Goal: Task Accomplishment & Management: Manage account settings

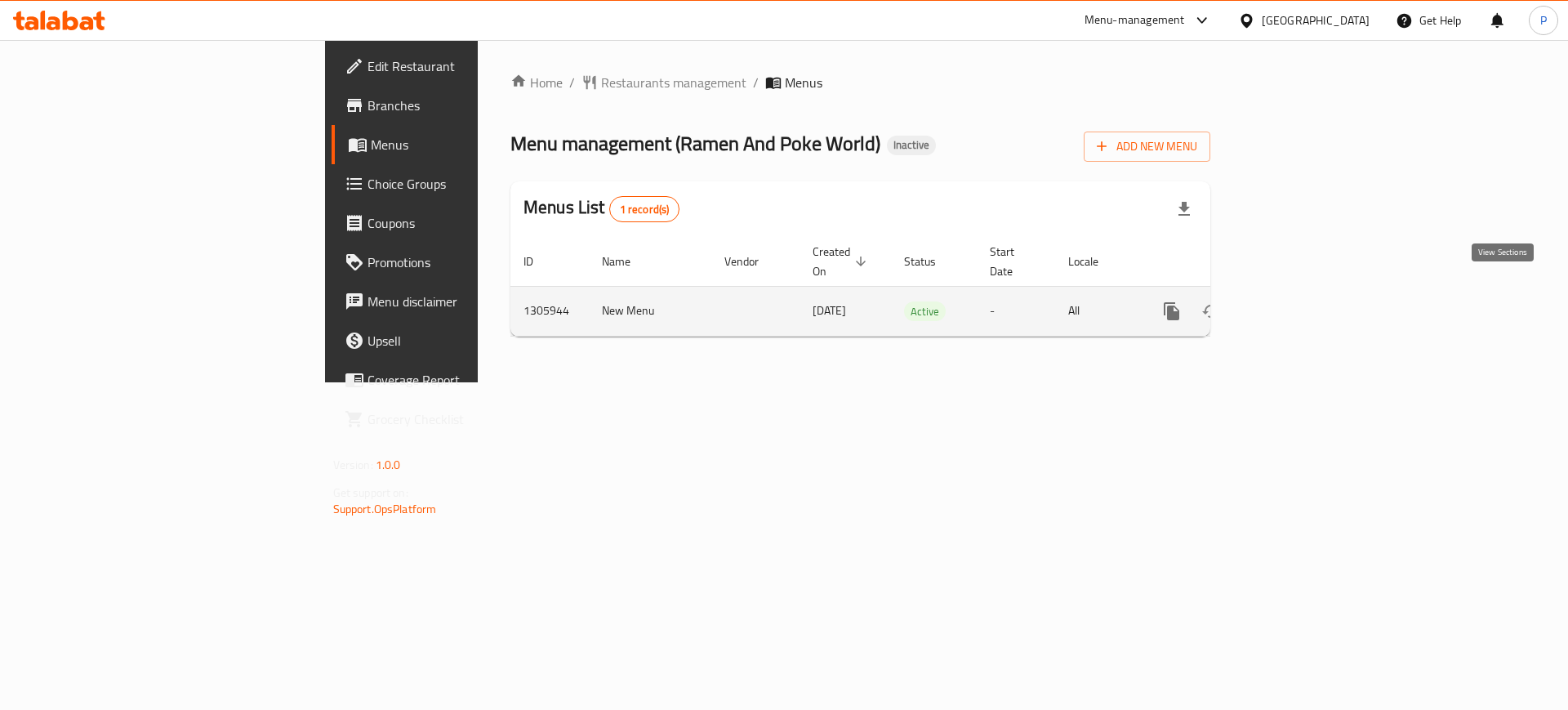
click at [1299, 302] on icon "enhanced table" at bounding box center [1290, 311] width 19 height 19
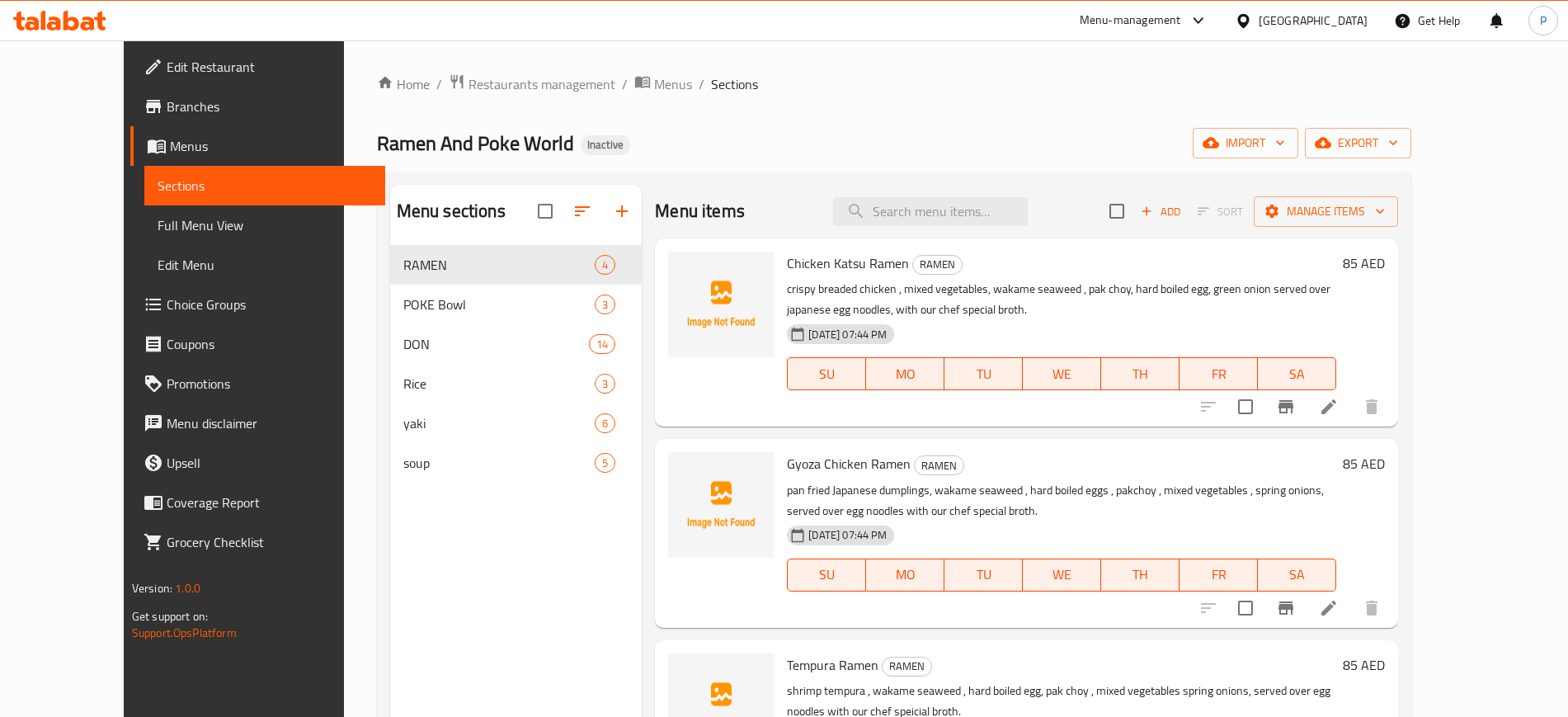
click at [719, 112] on div "Home / Restaurants management / Menus / Sections Ramen And Poke World Inactive …" at bounding box center [894, 494] width 1034 height 841
click at [1299, 129] on button "import" at bounding box center [1246, 143] width 106 height 30
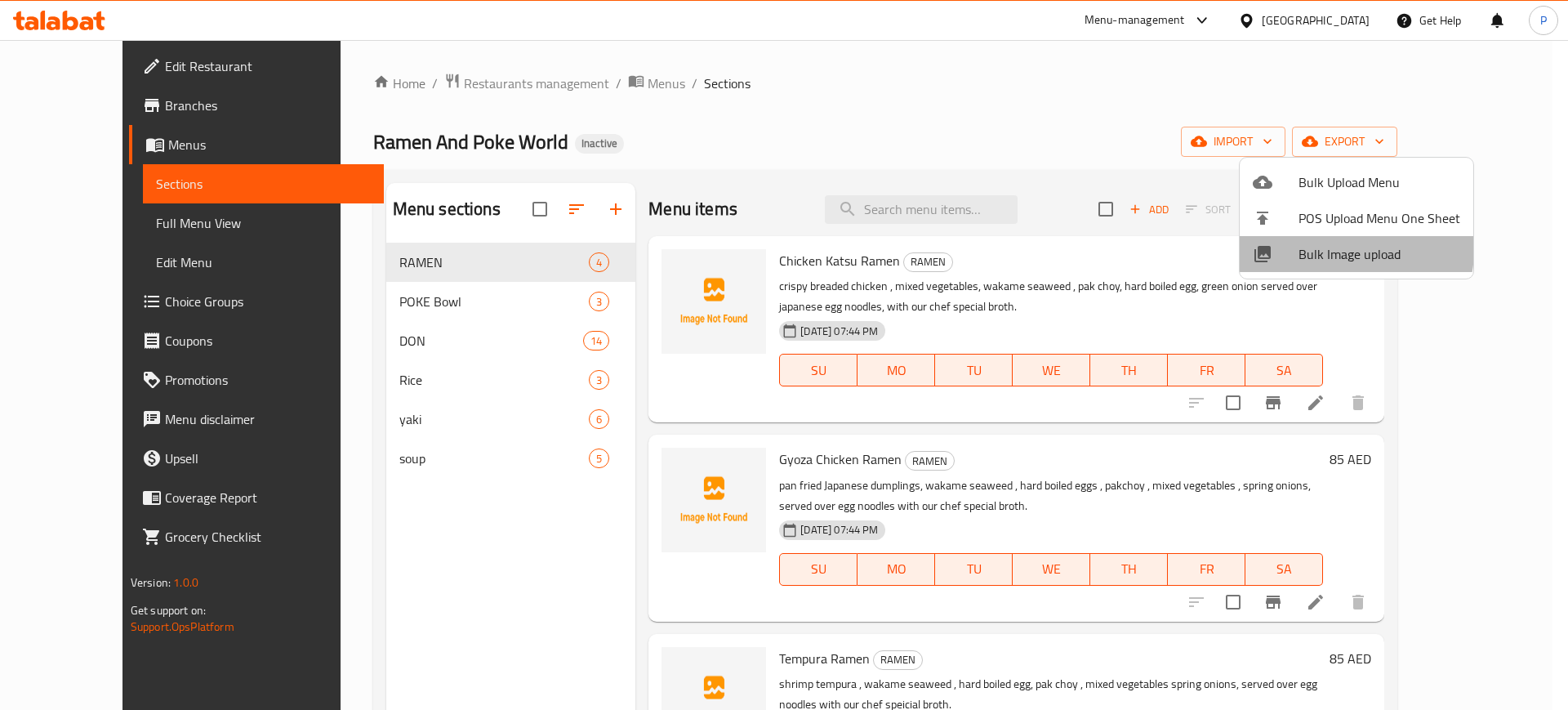
click at [1347, 250] on span "Bulk Image upload" at bounding box center [1379, 254] width 162 height 19
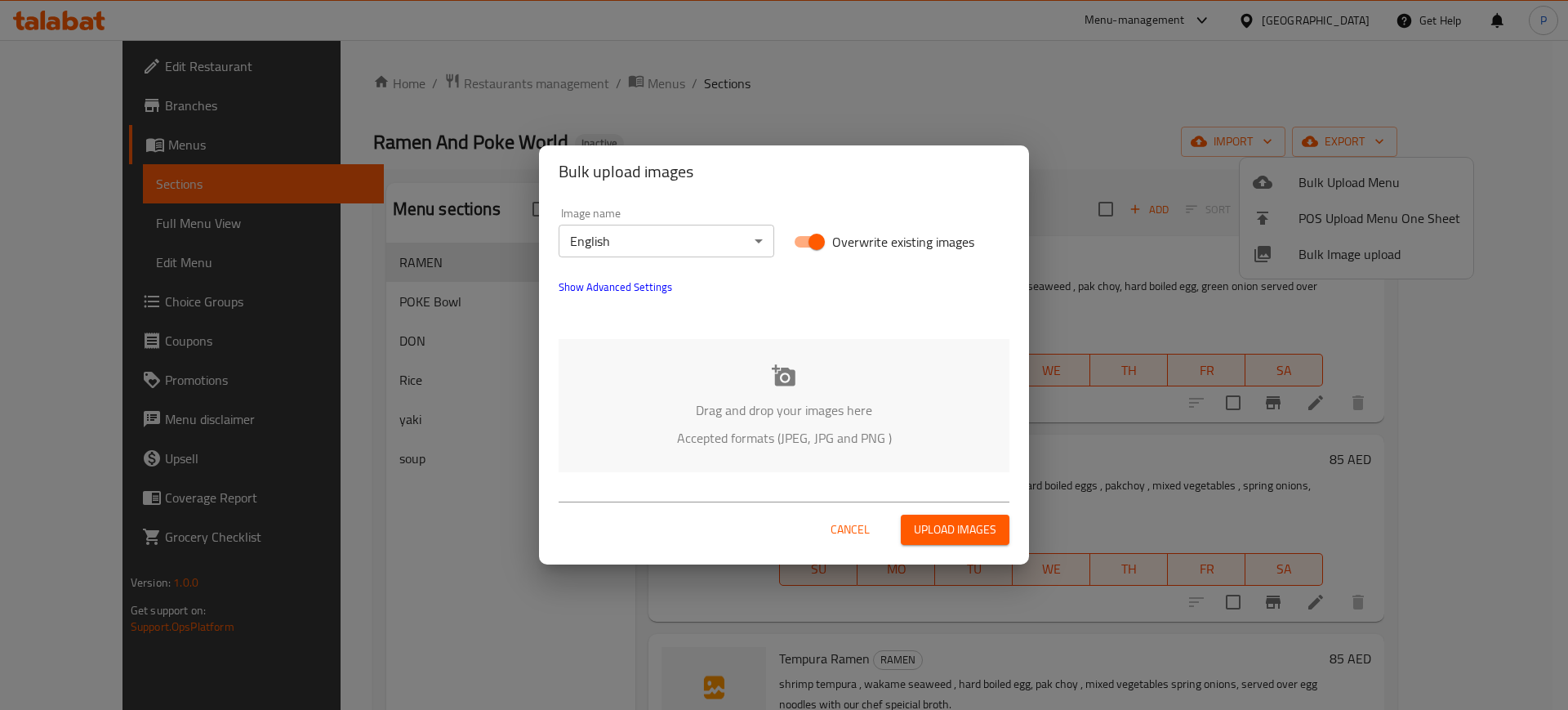
click at [951, 443] on p "Accepted formats (JPEG, JPG and PNG )" at bounding box center [784, 437] width 401 height 19
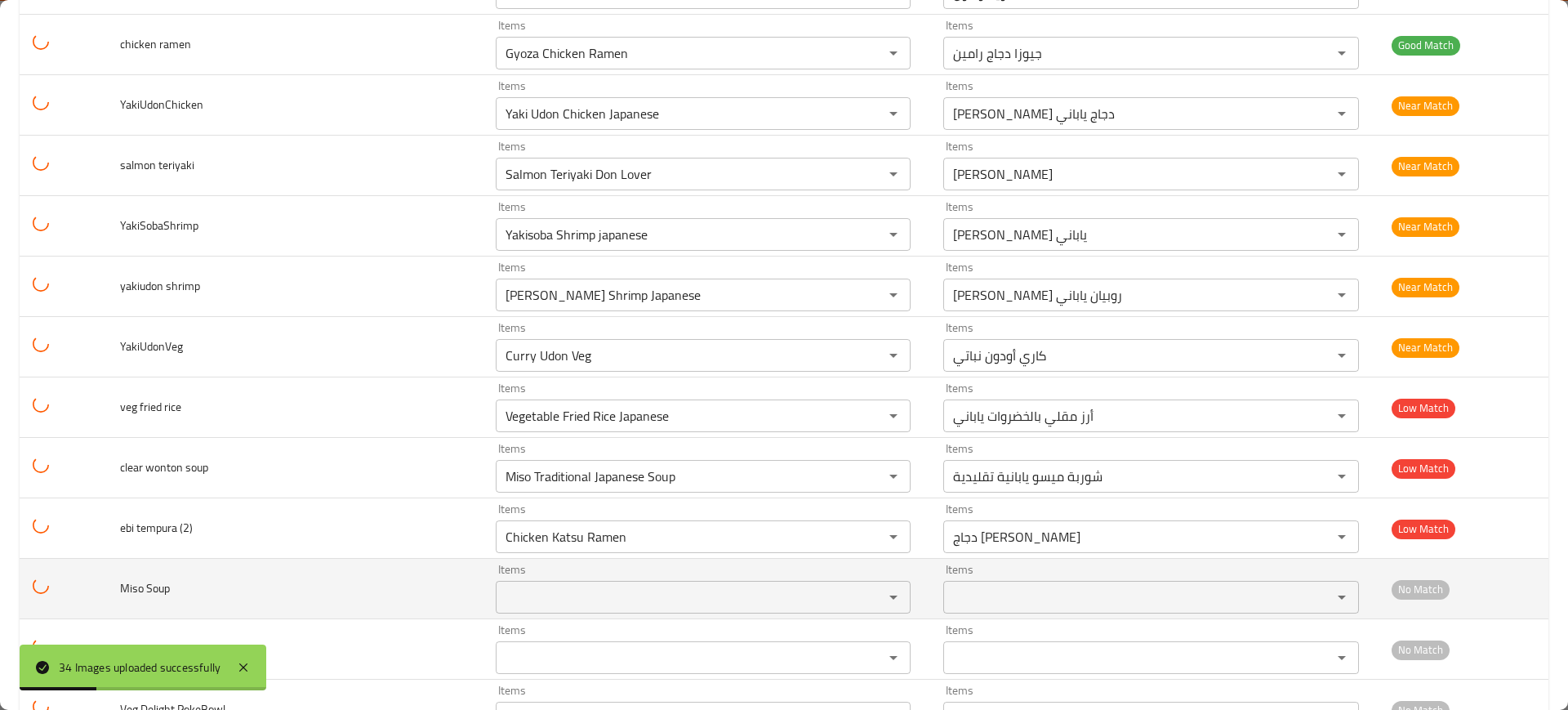
scroll to position [1629, 0]
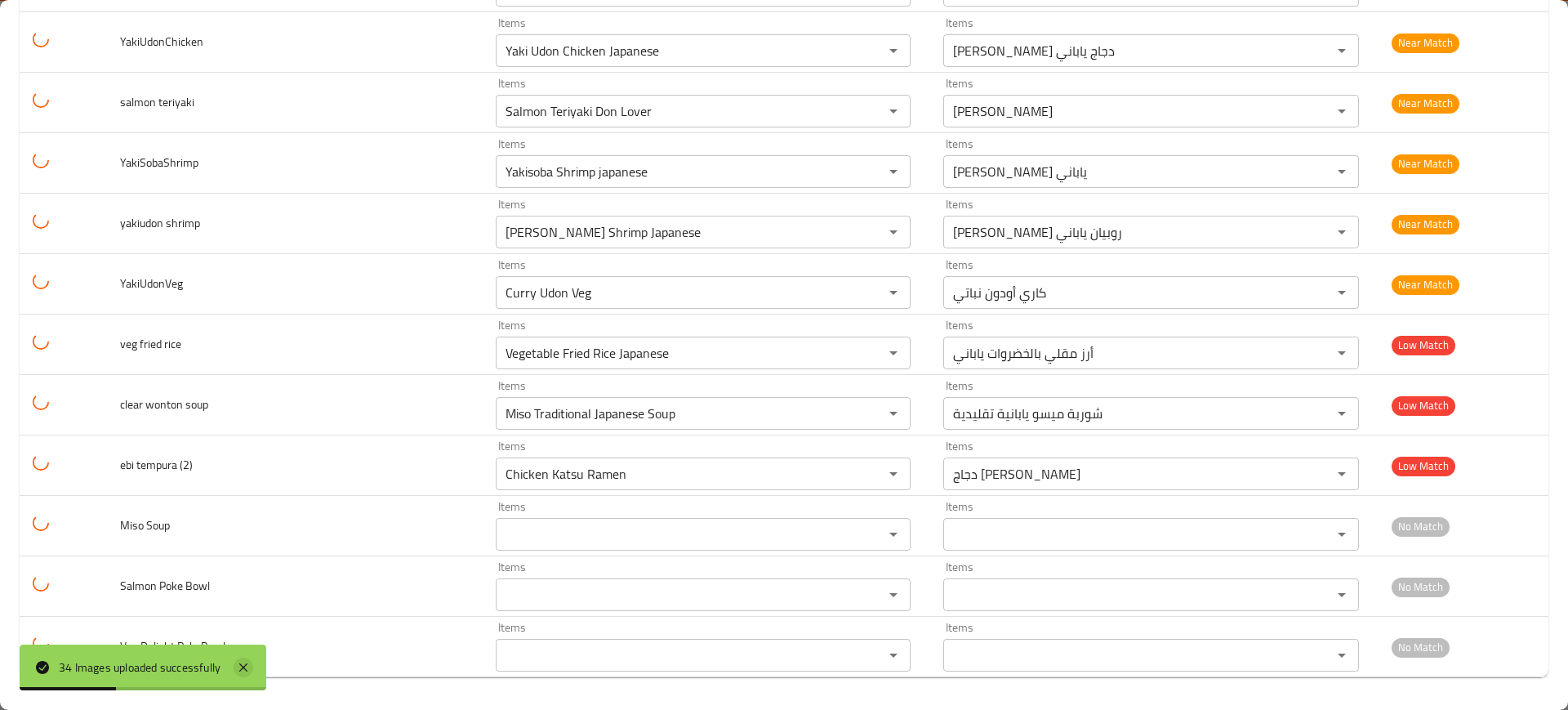
click at [243, 667] on icon at bounding box center [243, 667] width 8 height 8
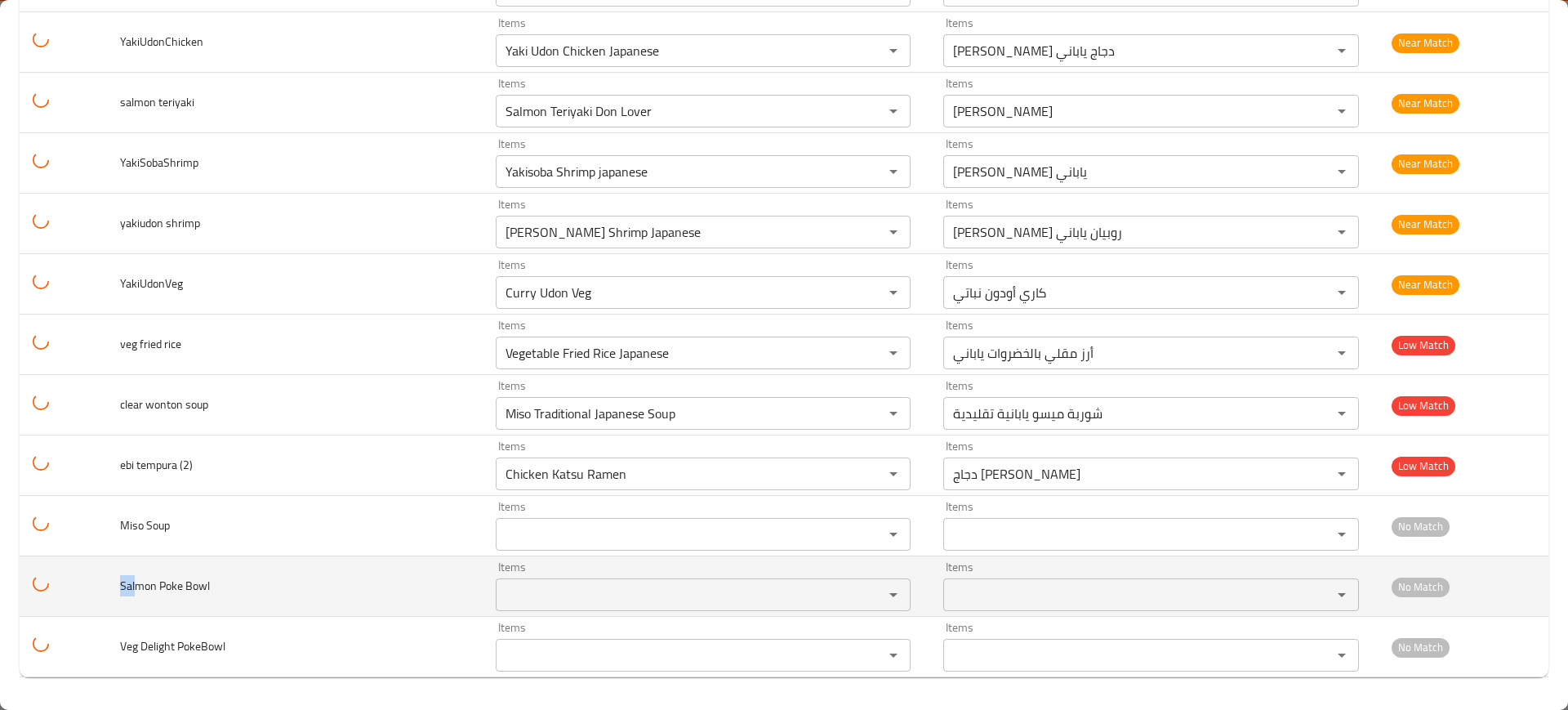
drag, startPoint x: 116, startPoint y: 582, endPoint x: 146, endPoint y: 586, distance: 30.3
click at [143, 588] on td "Salmon Poke Bowl" at bounding box center [294, 587] width 375 height 60
copy span "Sal"
click at [551, 581] on div "Items" at bounding box center [703, 595] width 416 height 33
paste Bowl "Sal"
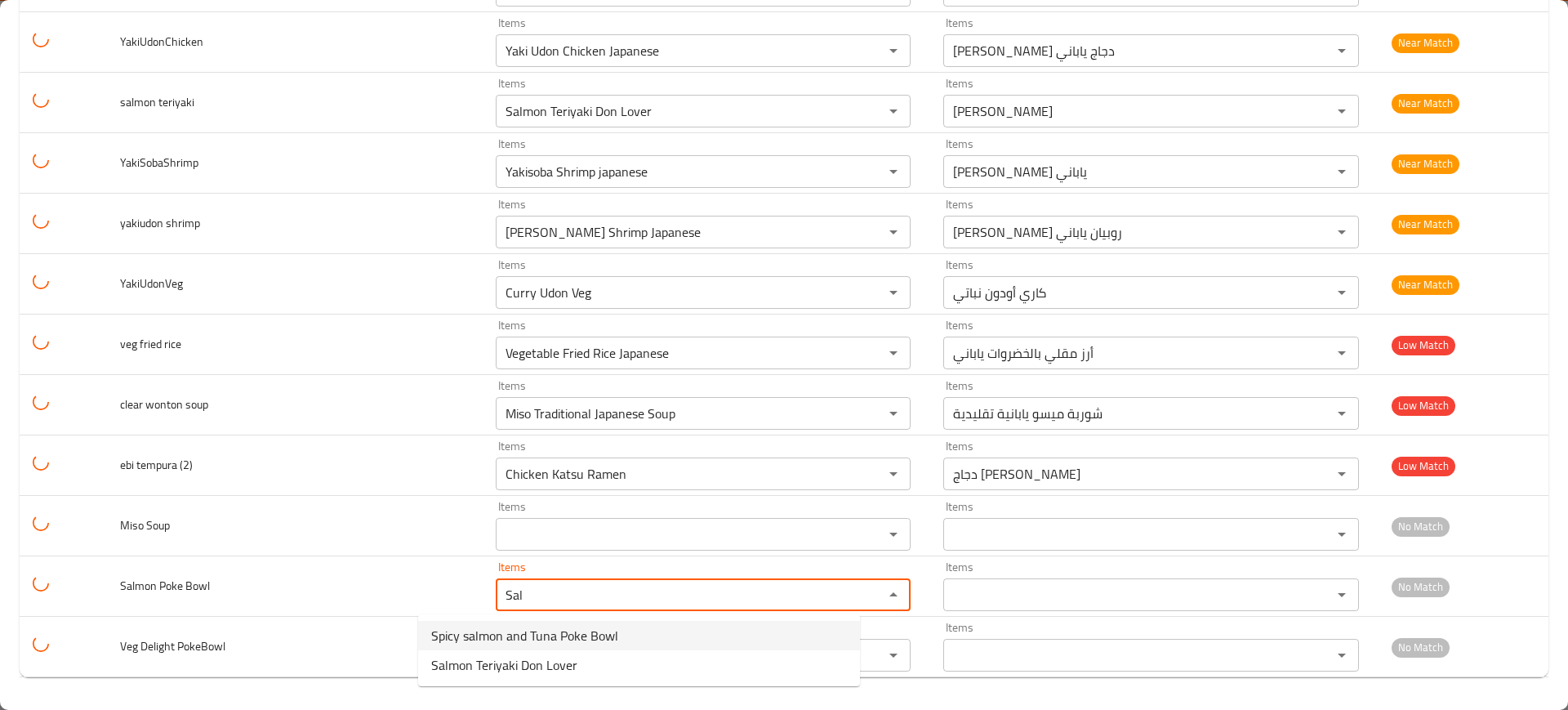
click at [578, 642] on span "Spicy salmon and Tuna Poke Bowl" at bounding box center [525, 635] width 187 height 19
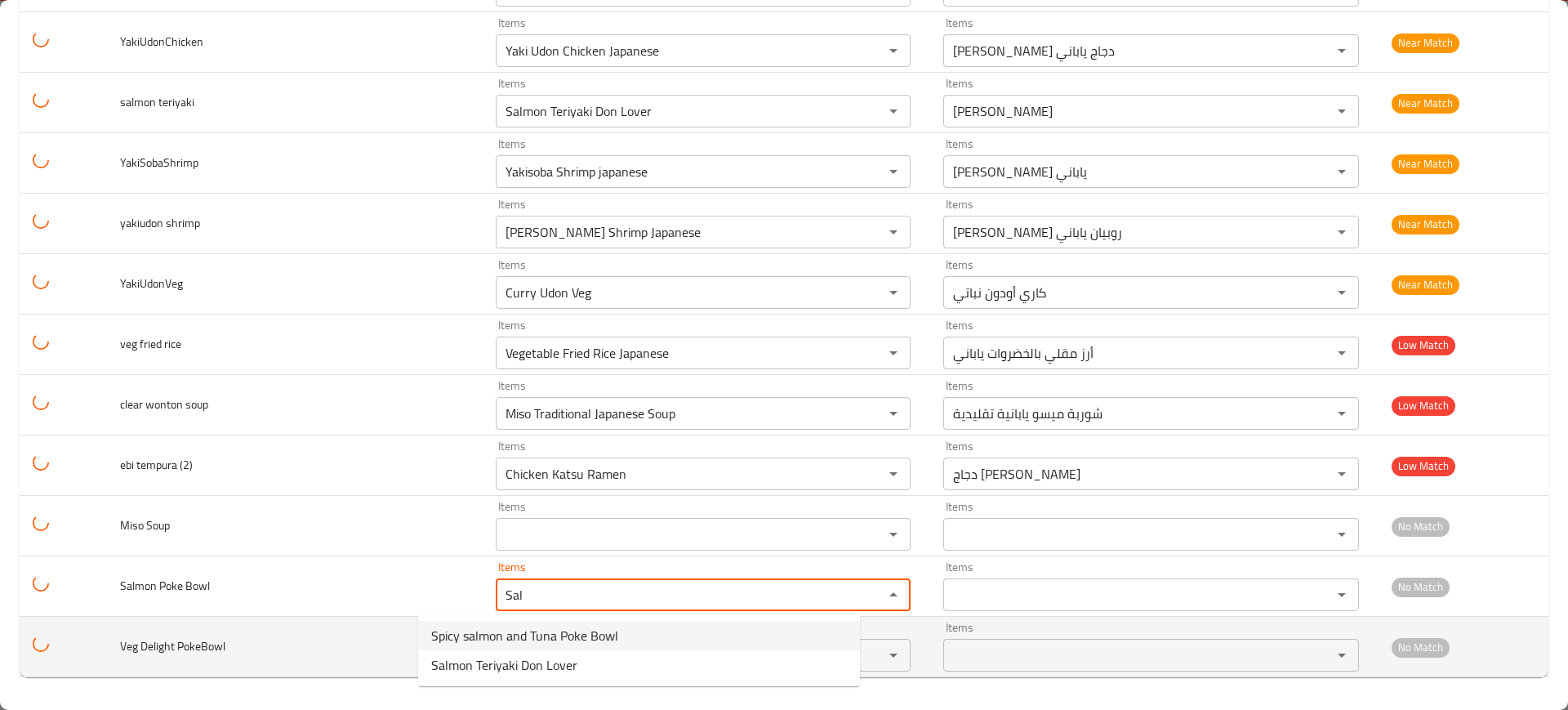
type Bowl "Spicy salmon and Tuna Poke Bowl"
type Bowl-ar "جاط بوك سلمون وتونة حارة"
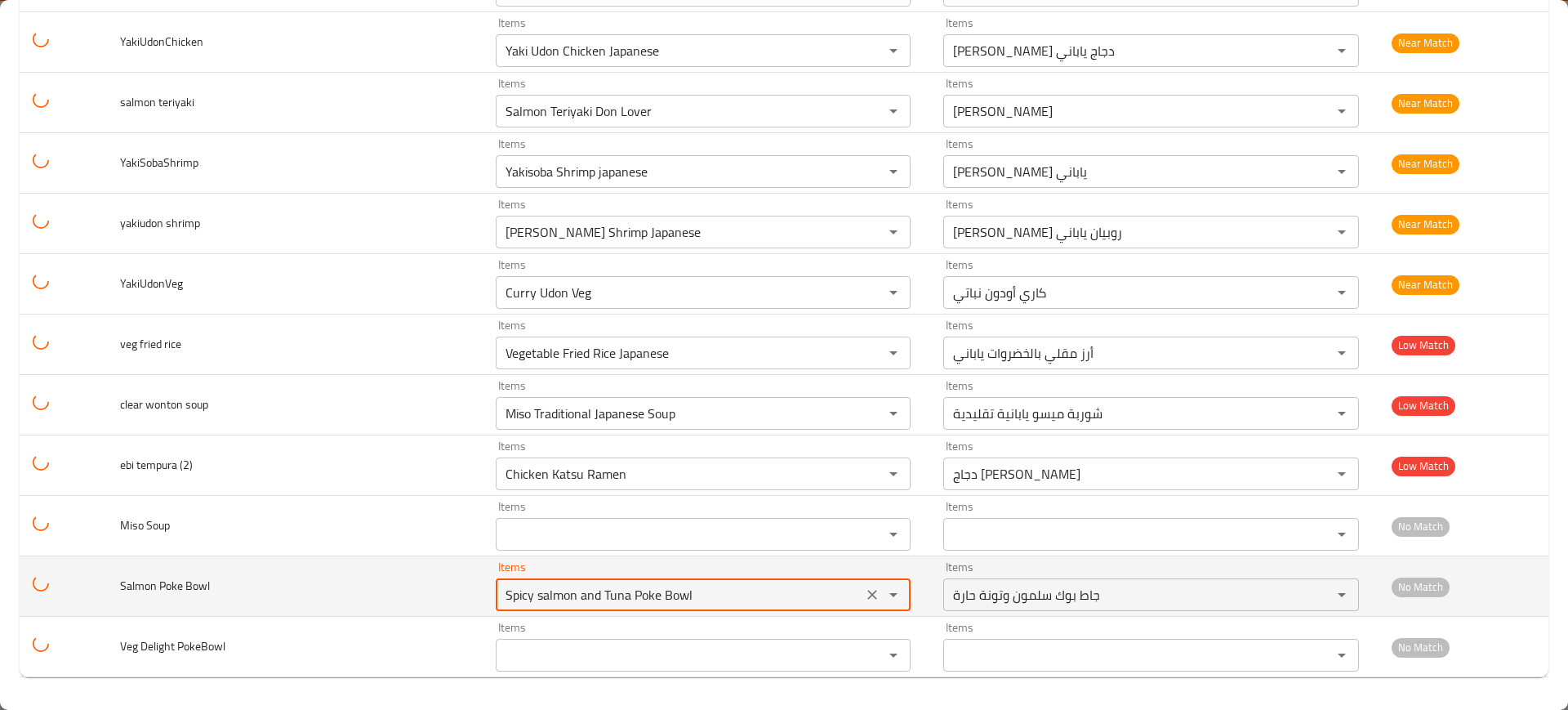
click at [598, 578] on div "Spicy salmon and Tuna Poke Bowl Items" at bounding box center [703, 595] width 416 height 33
click at [567, 601] on Bowl "Spicy salmon and Tuna Poke Bowl" at bounding box center [679, 595] width 358 height 23
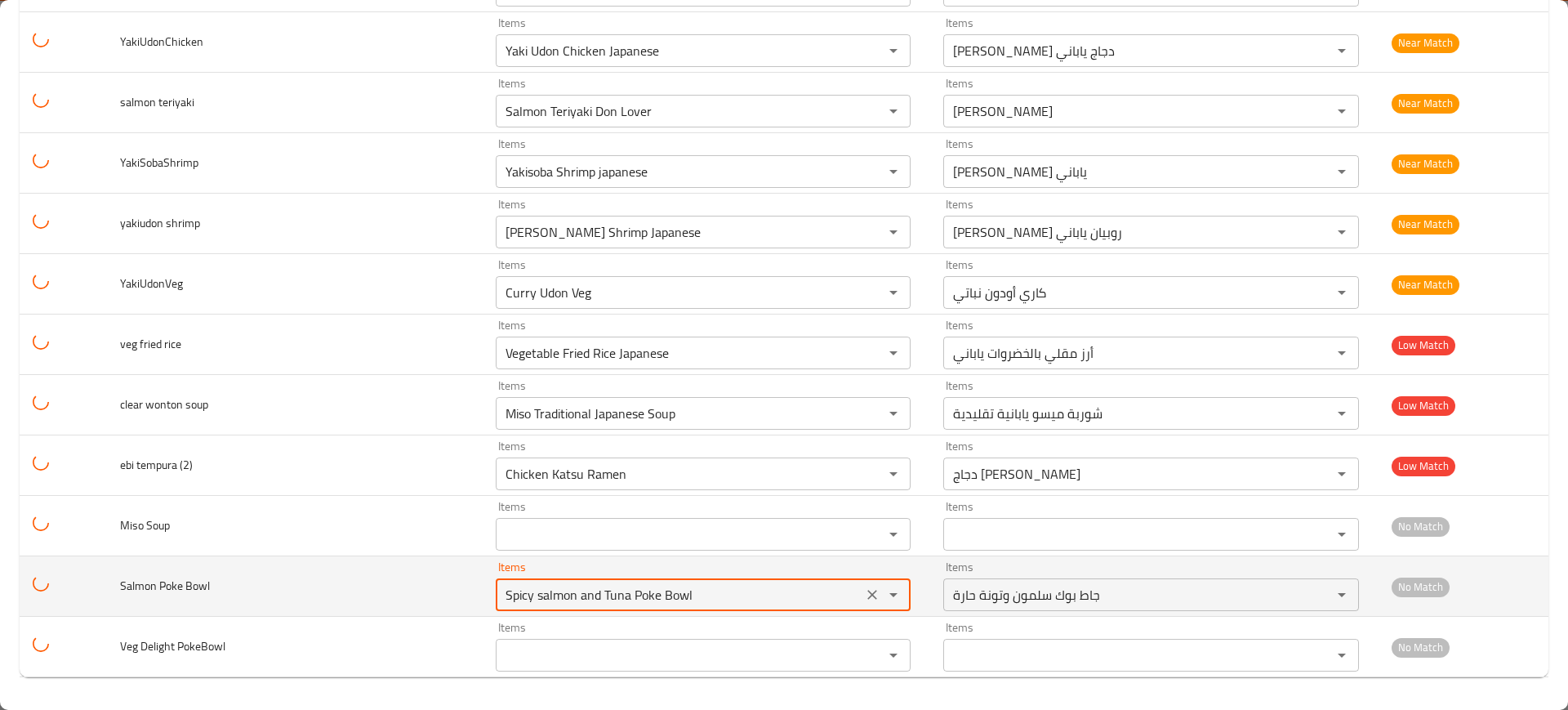
click at [567, 601] on Bowl "Spicy salmon and Tuna Poke Bowl" at bounding box center [679, 595] width 358 height 23
type Bowl "Spicy salmon and Tuna Poke Bowl"
click at [864, 591] on icon "Clear" at bounding box center [872, 595] width 16 height 16
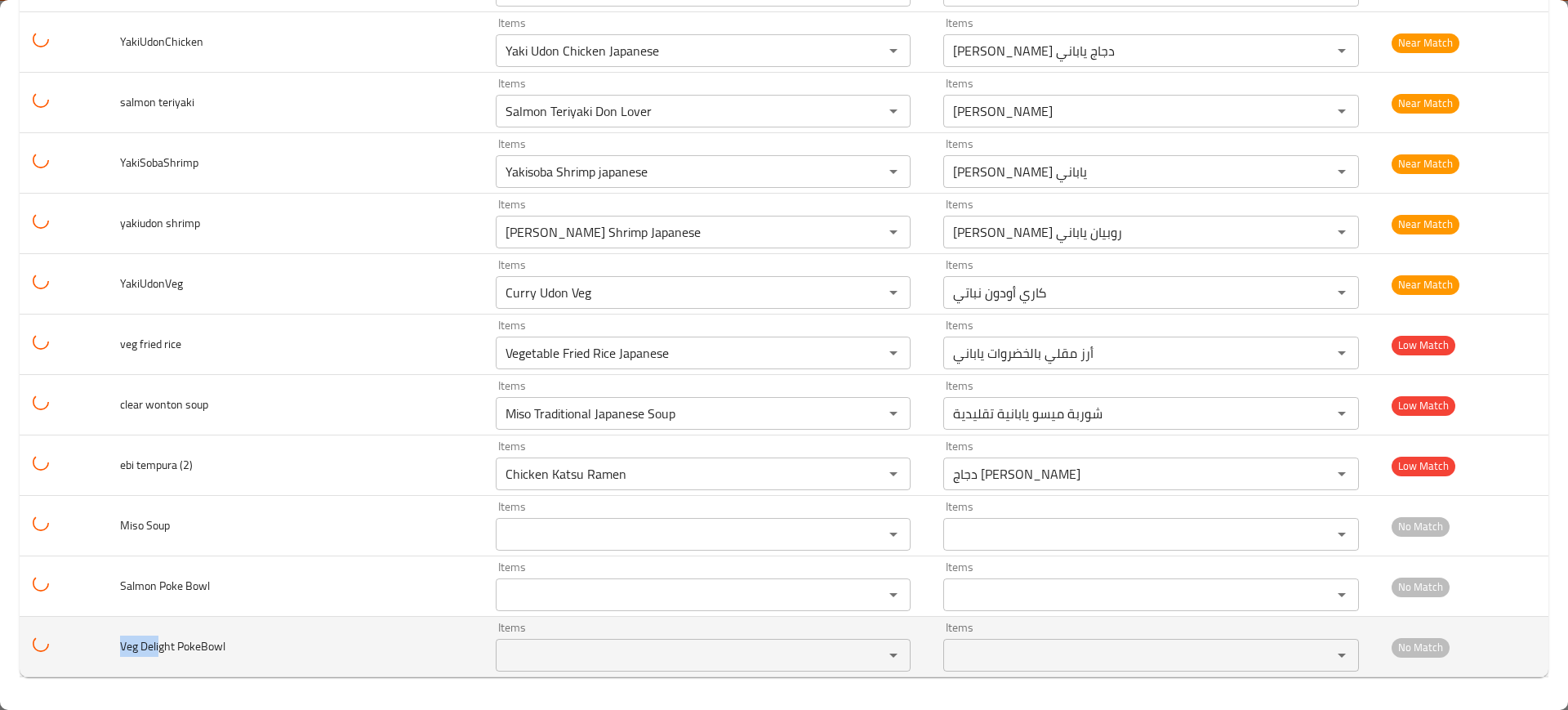
drag, startPoint x: 164, startPoint y: 638, endPoint x: 113, endPoint y: 635, distance: 51.1
click at [113, 636] on td "Veg Delight PokeBowl" at bounding box center [294, 647] width 375 height 60
copy span "Veg Deli"
click at [560, 644] on PokeBowl "Items" at bounding box center [679, 656] width 358 height 23
paste PokeBowl "Veg Deli"
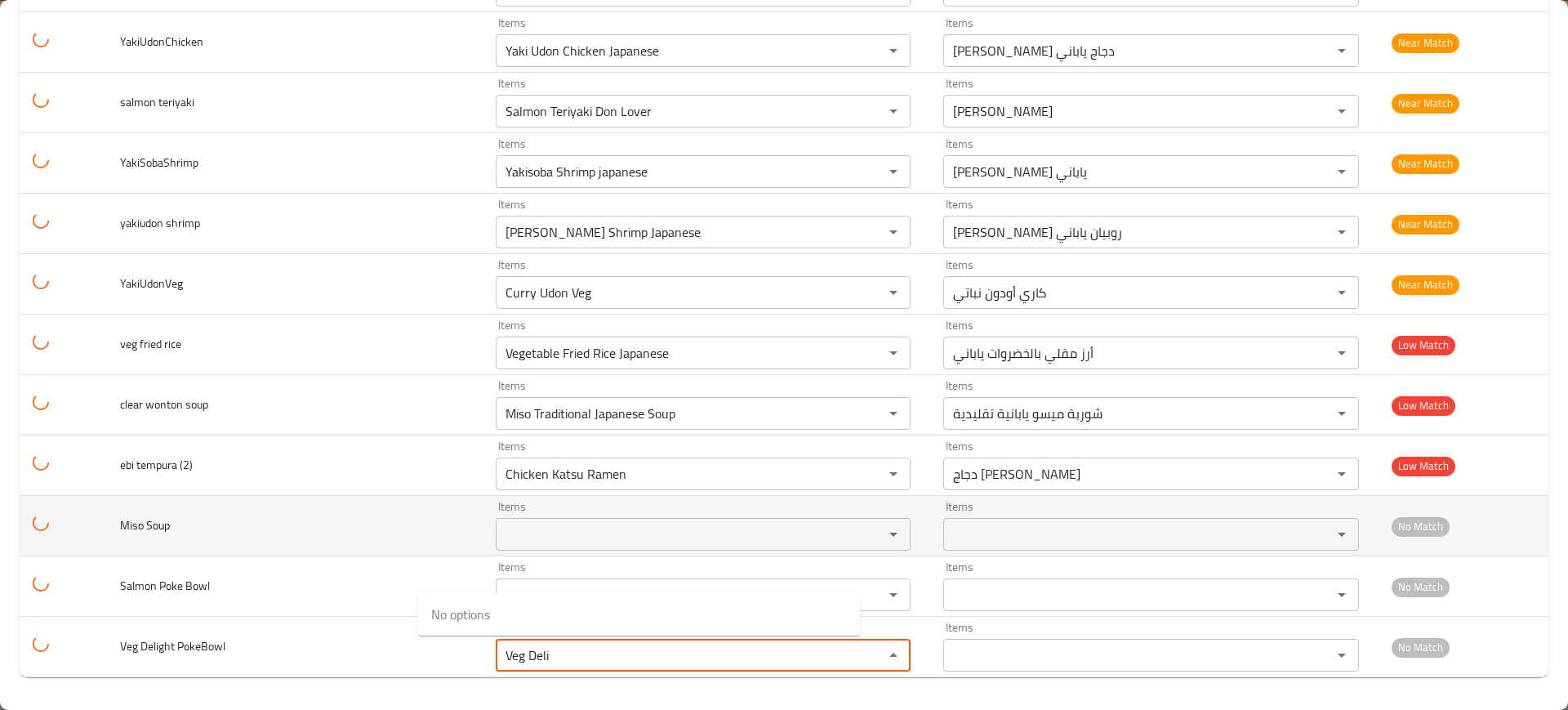
type PokeBowl "Veg Deli"
click at [317, 550] on td "Miso Soup" at bounding box center [294, 526] width 375 height 60
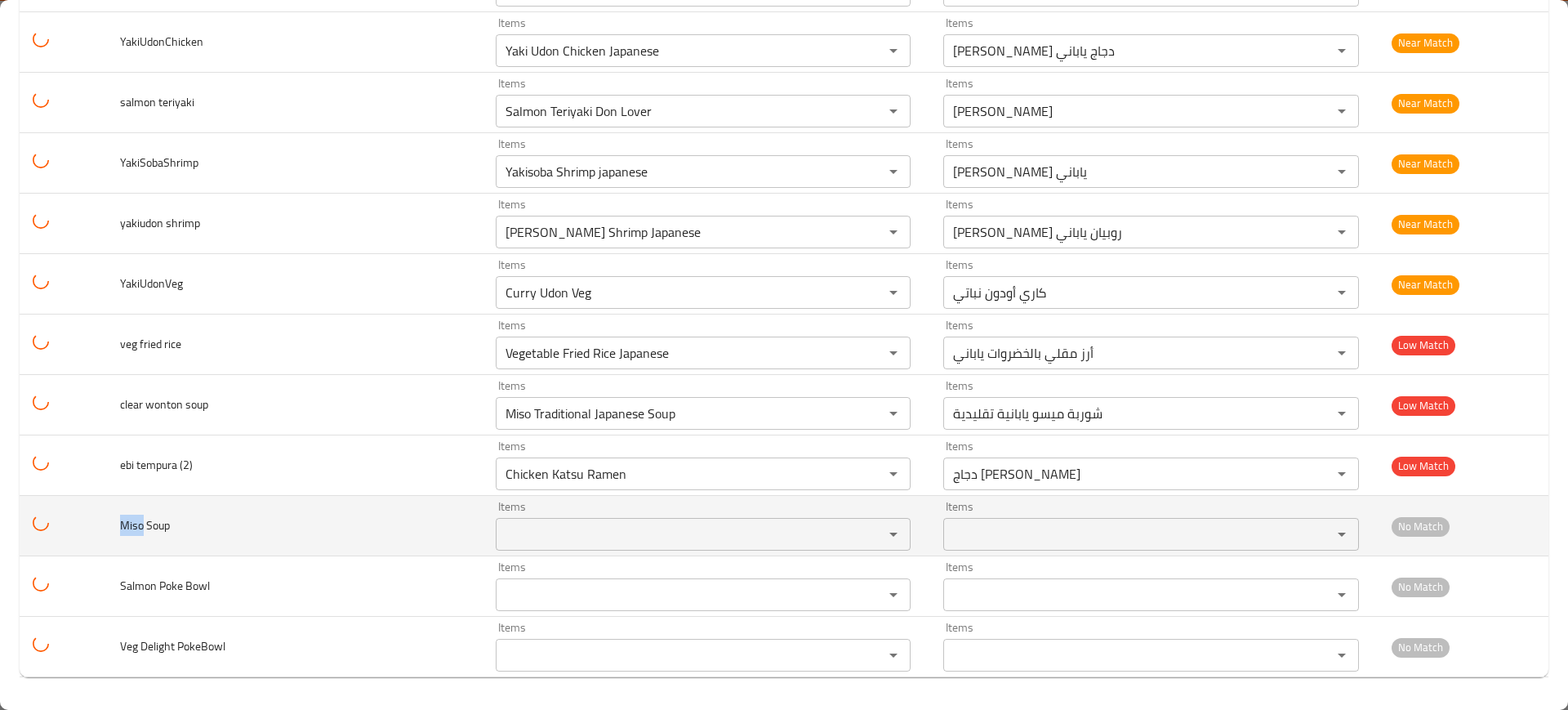
drag, startPoint x: 150, startPoint y: 520, endPoint x: 121, endPoint y: 513, distance: 29.8
click at [113, 521] on td "Miso Soup" at bounding box center [294, 526] width 375 height 60
copy span "Miso"
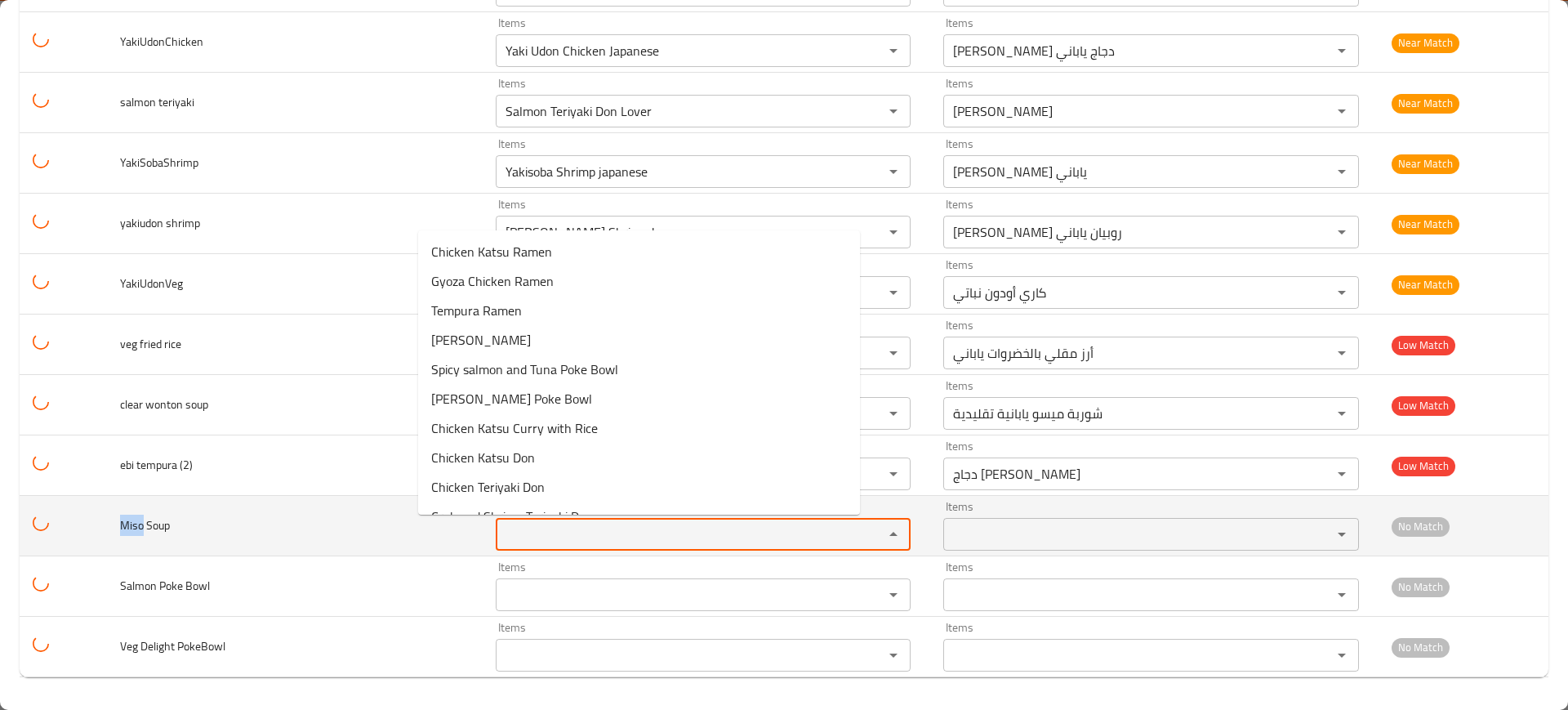
click at [521, 535] on Soup "Items" at bounding box center [679, 534] width 358 height 23
paste Soup "Miso"
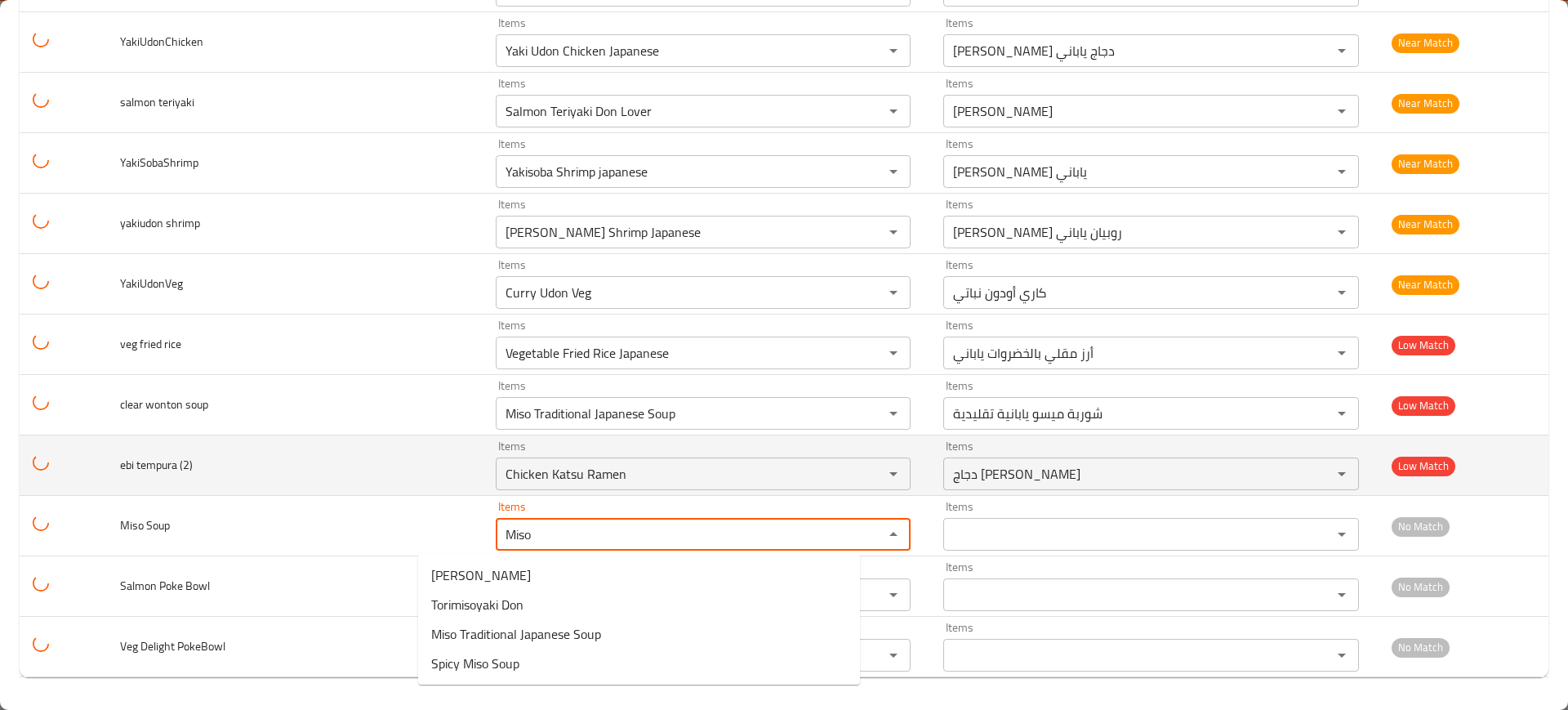
type Soup "Miso"
click at [314, 485] on td "ebi tempura (2)" at bounding box center [294, 466] width 375 height 60
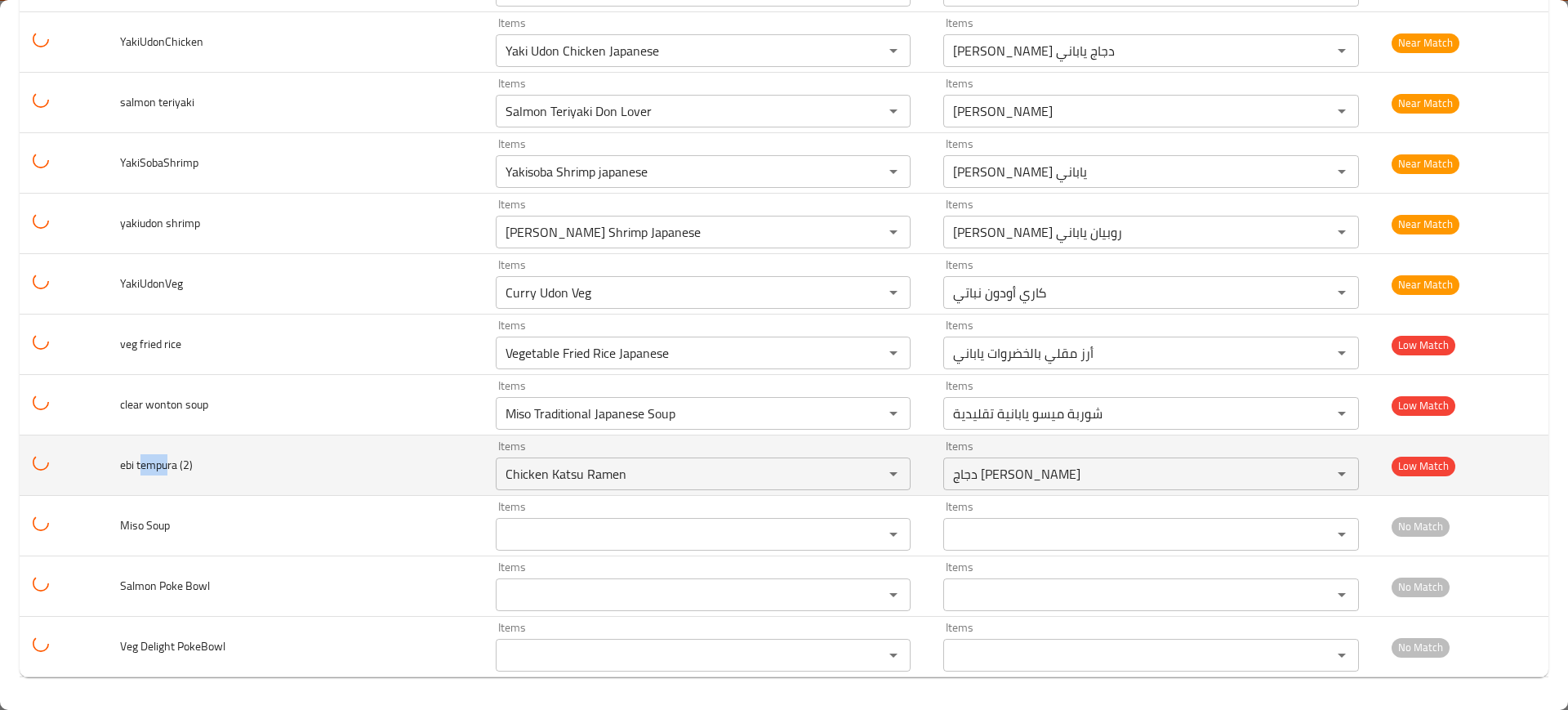
drag, startPoint x: 145, startPoint y: 468, endPoint x: 176, endPoint y: 467, distance: 31.0
click at [176, 467] on span "ebi tempura (2)" at bounding box center [156, 465] width 73 height 21
copy span "empur"
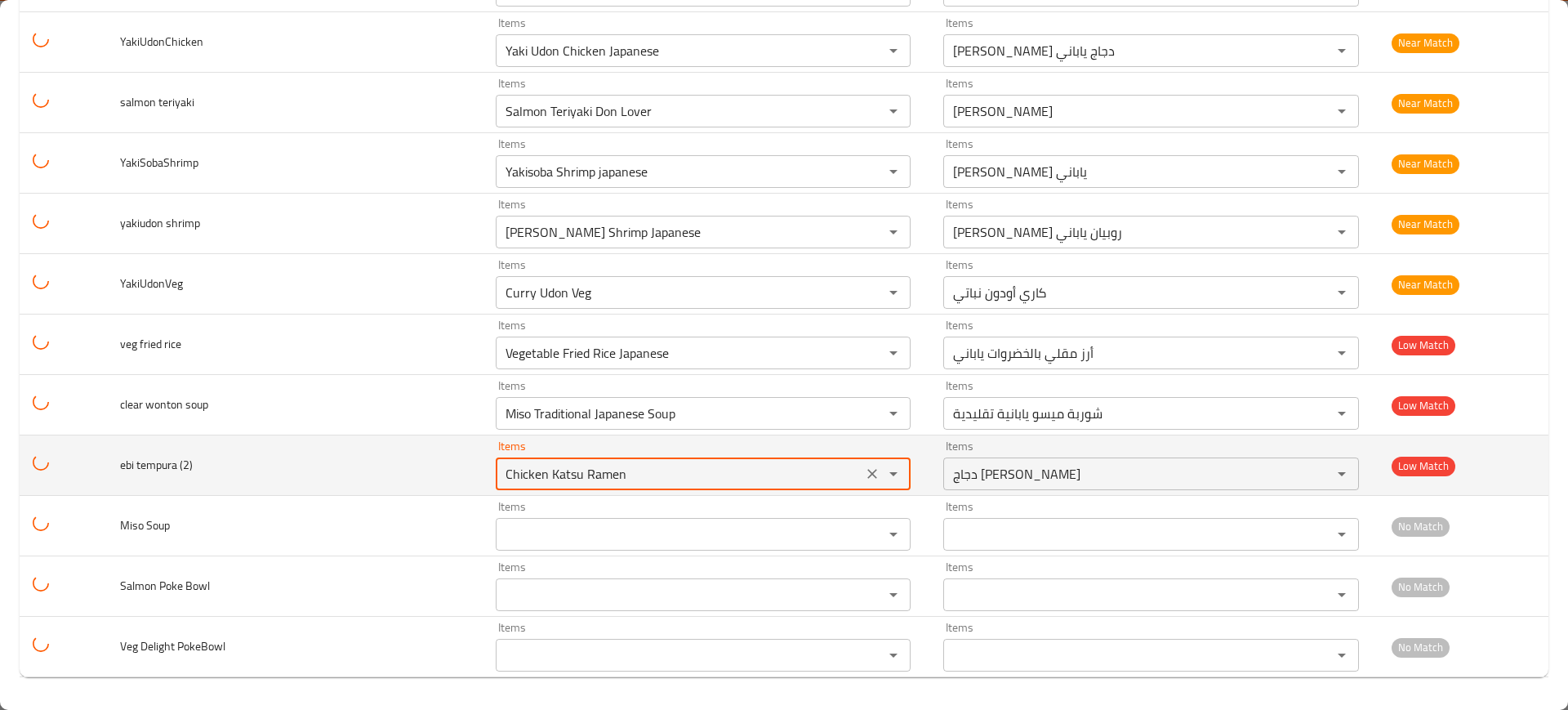
click at [500, 471] on \(2\) "Chicken Katsu Ramen" at bounding box center [679, 474] width 358 height 23
paste \(2\) "empur"
type \(2\) "empur"
click at [864, 472] on icon "Clear" at bounding box center [872, 473] width 16 height 16
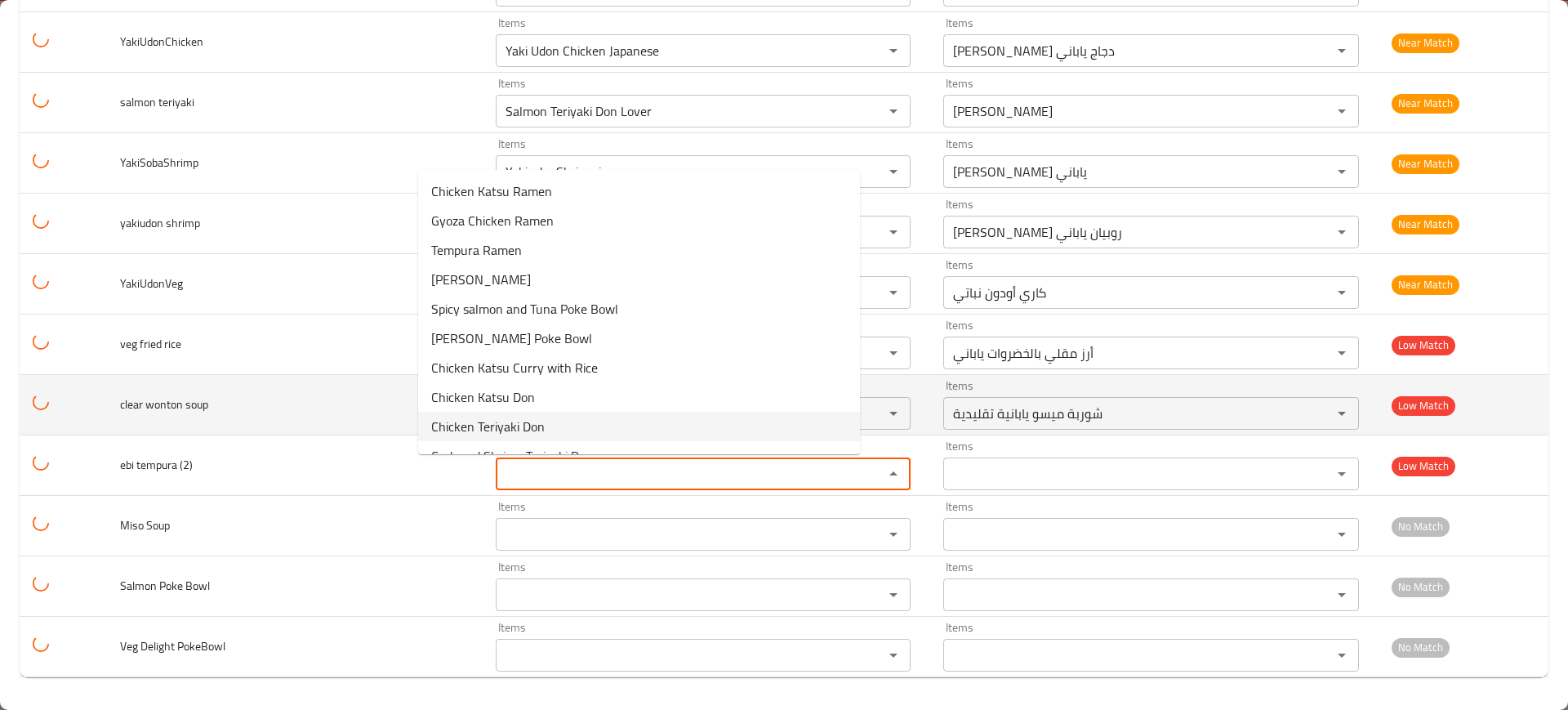
click at [384, 427] on td "clear wonton soup" at bounding box center [294, 405] width 375 height 60
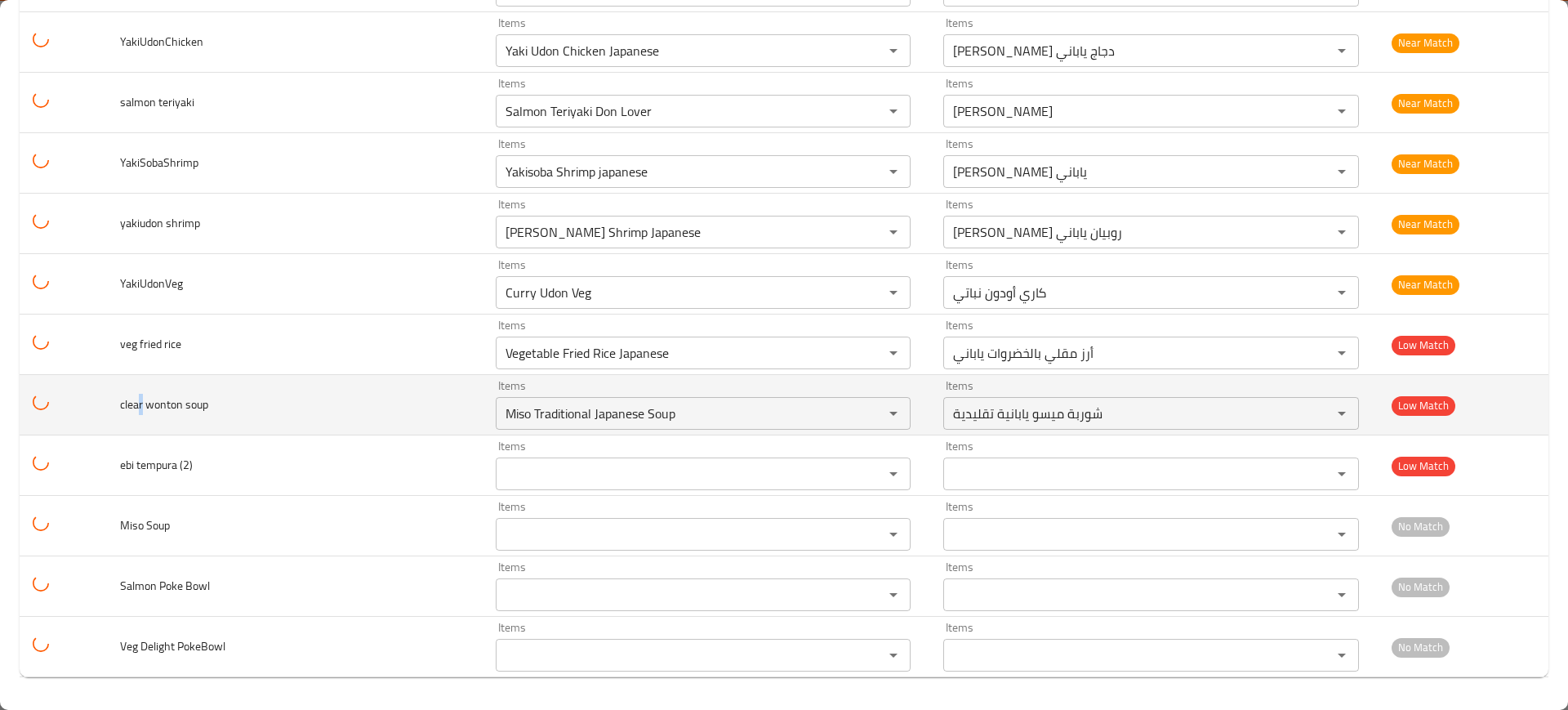
click at [149, 410] on span "clear wonton soup" at bounding box center [164, 404] width 88 height 21
click at [864, 418] on icon "Clear" at bounding box center [872, 413] width 16 height 16
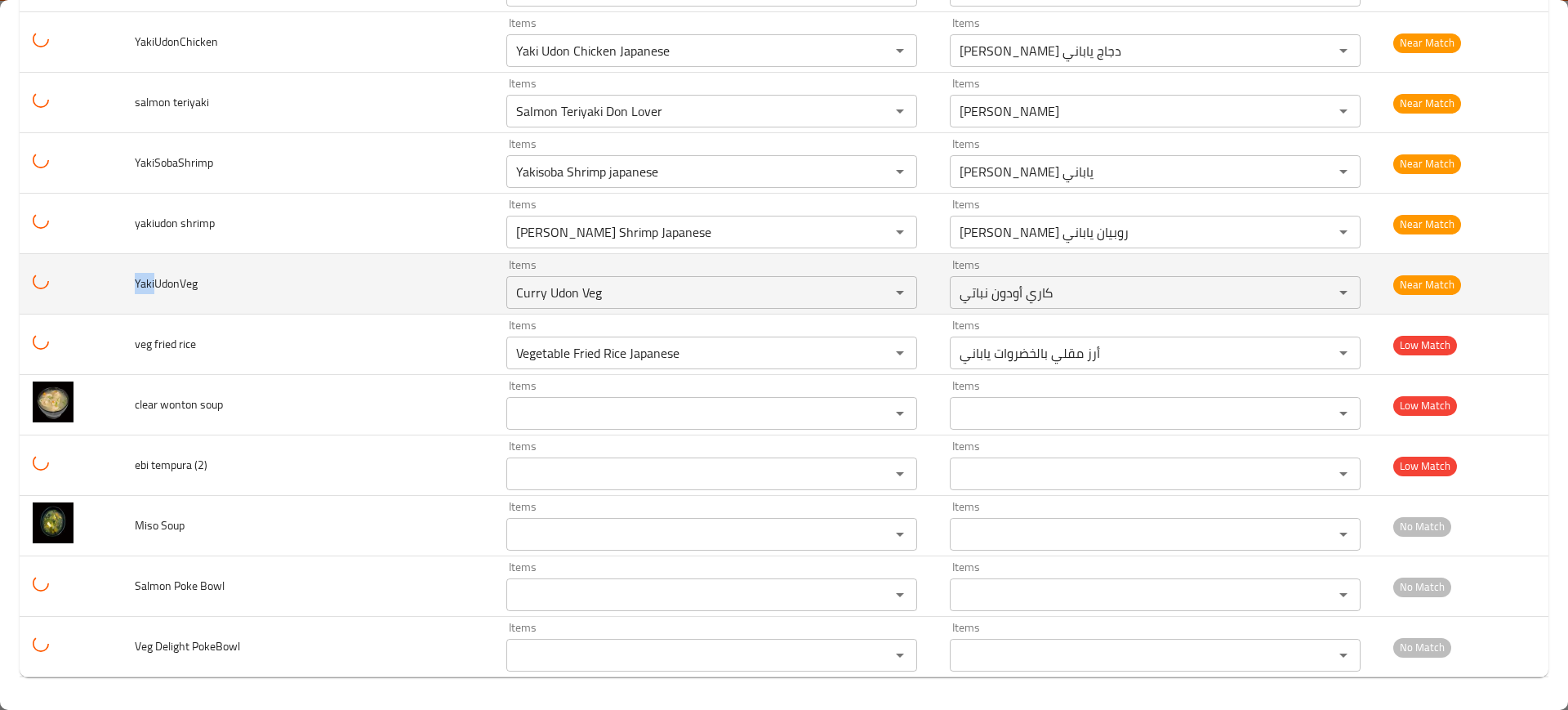
drag, startPoint x: 161, startPoint y: 282, endPoint x: 133, endPoint y: 278, distance: 28.3
click at [133, 278] on td "YakiUdonVeg" at bounding box center [307, 284] width 371 height 60
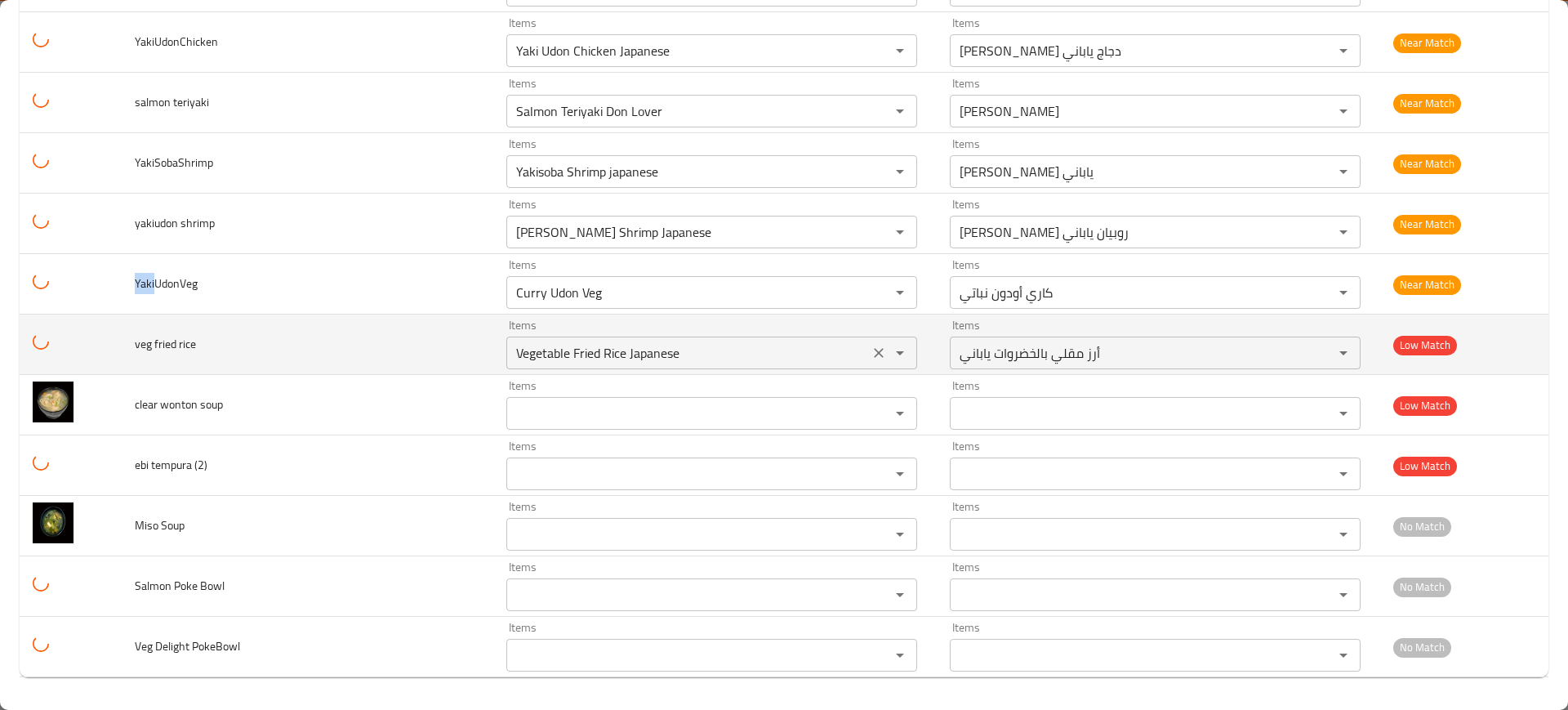
copy span "Yaki"
click at [672, 322] on div "Items Vegetable Fried Rice Japanese Items" at bounding box center [712, 343] width 411 height 49
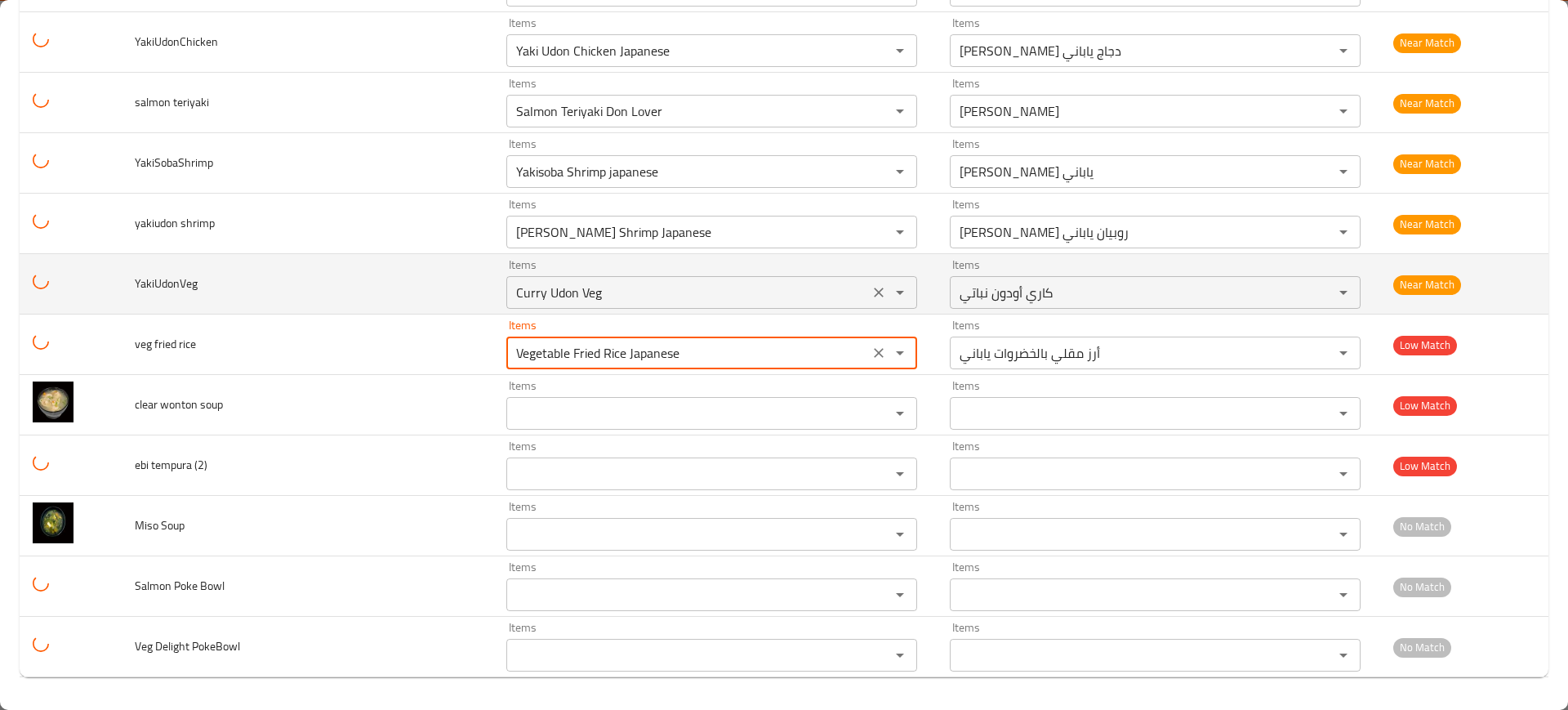
click at [674, 295] on input "Curry Udon Veg" at bounding box center [688, 293] width 353 height 23
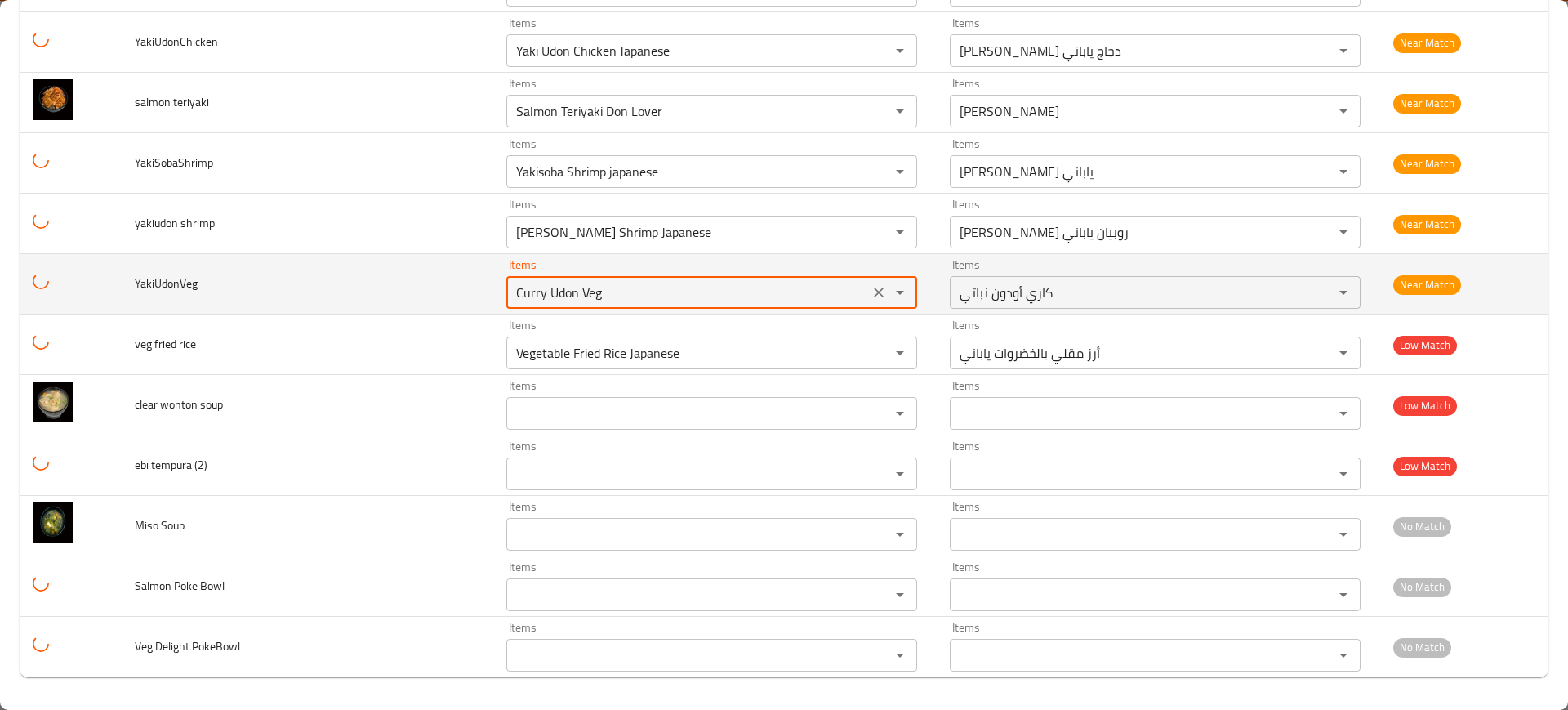
paste input "Yaki"
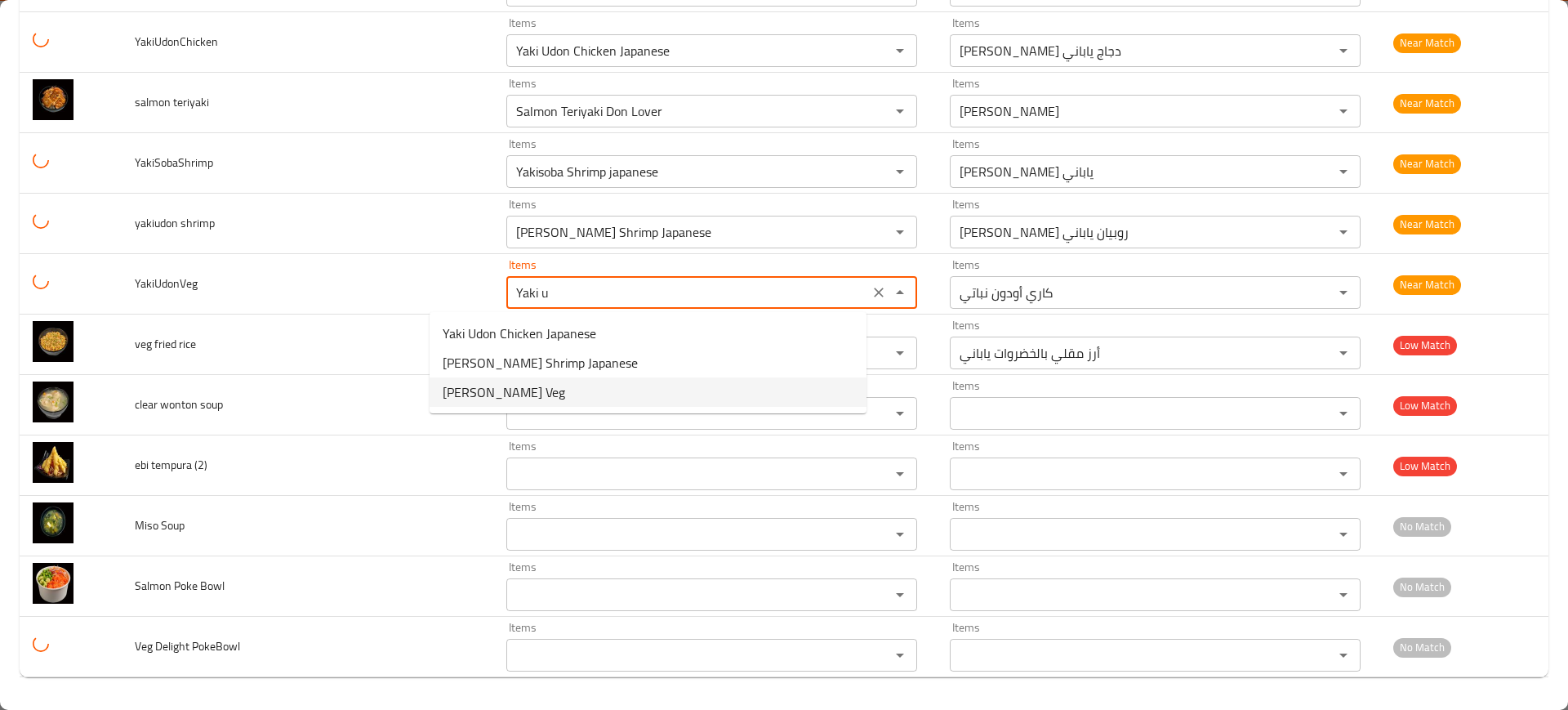
click at [546, 390] on li "[PERSON_NAME] Veg" at bounding box center [648, 392] width 437 height 29
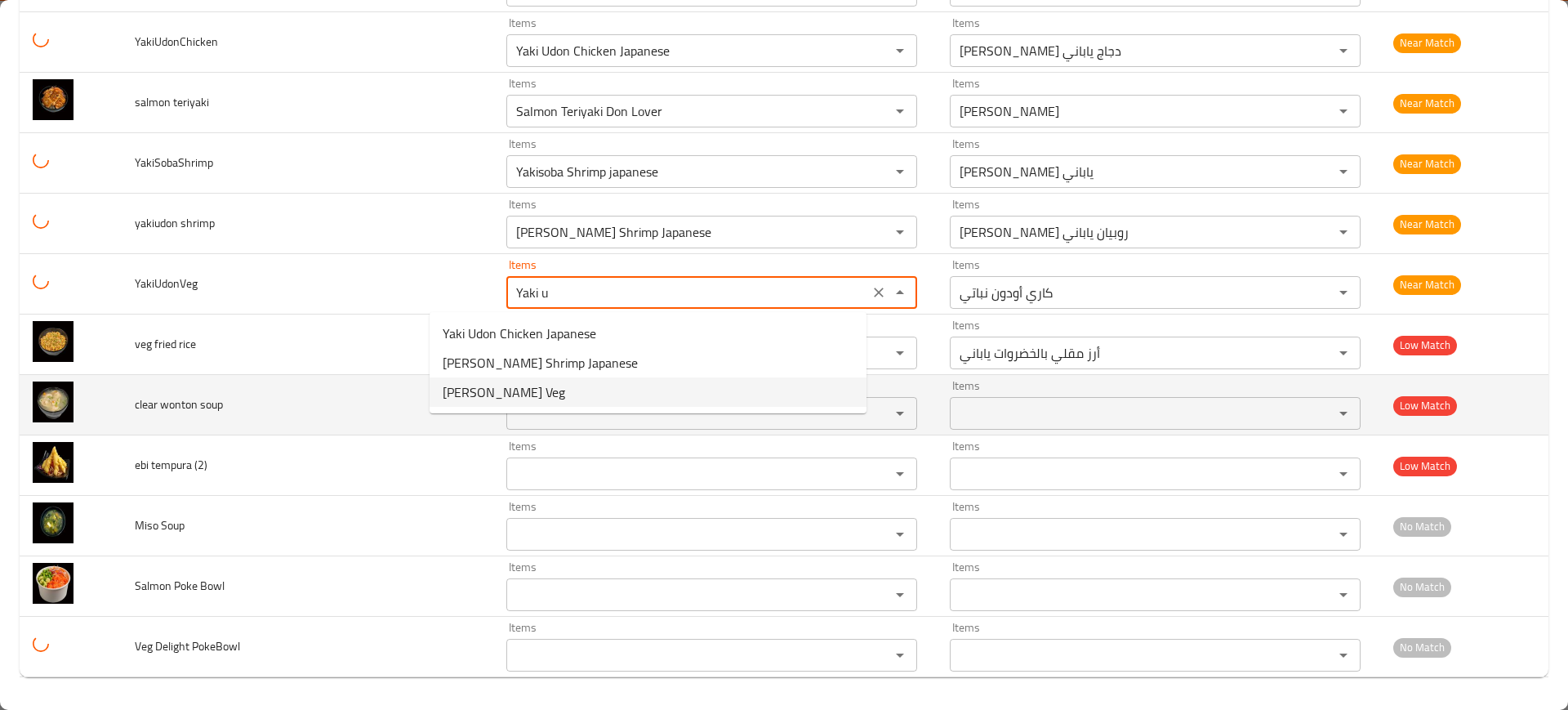
type input "[PERSON_NAME] Veg"
type input "[PERSON_NAME] نباتي"
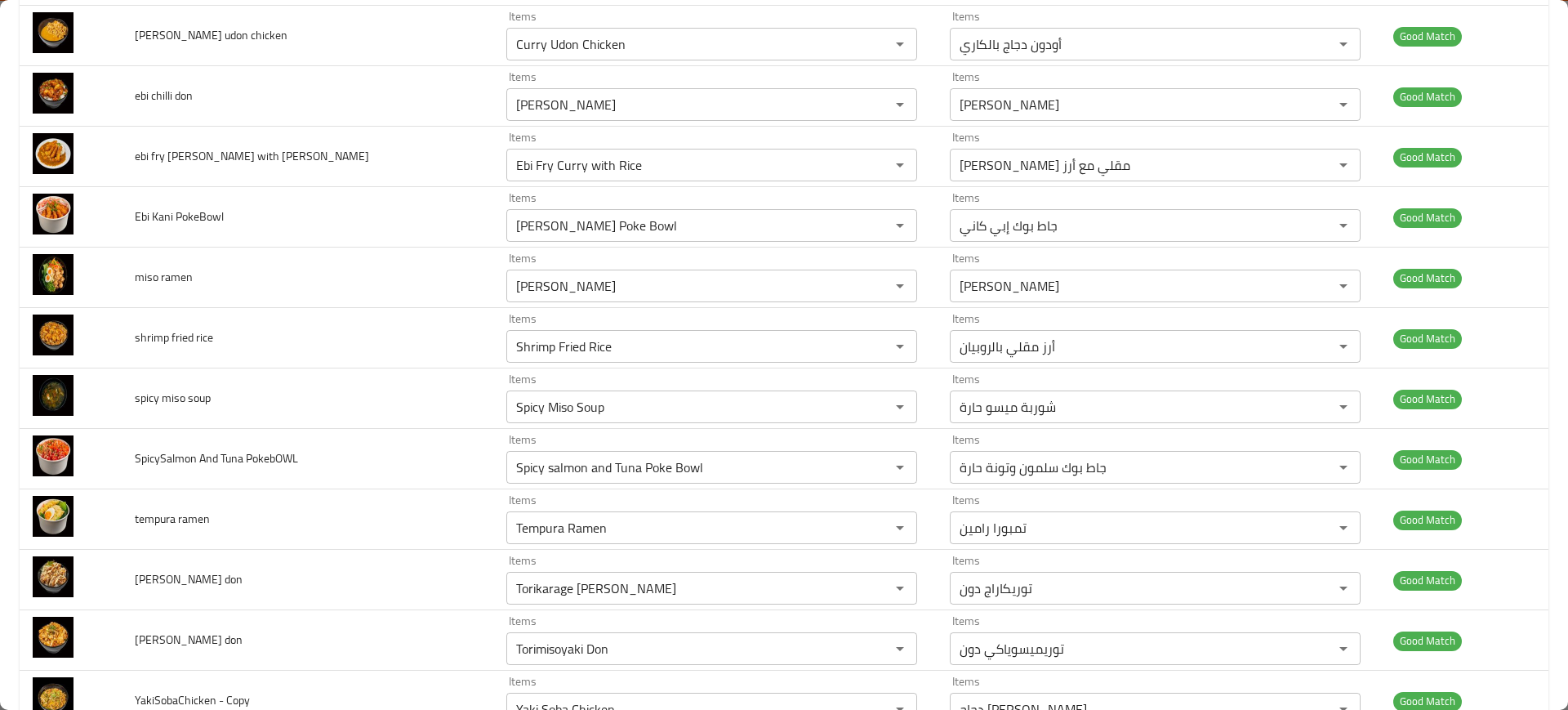
scroll to position [0, 0]
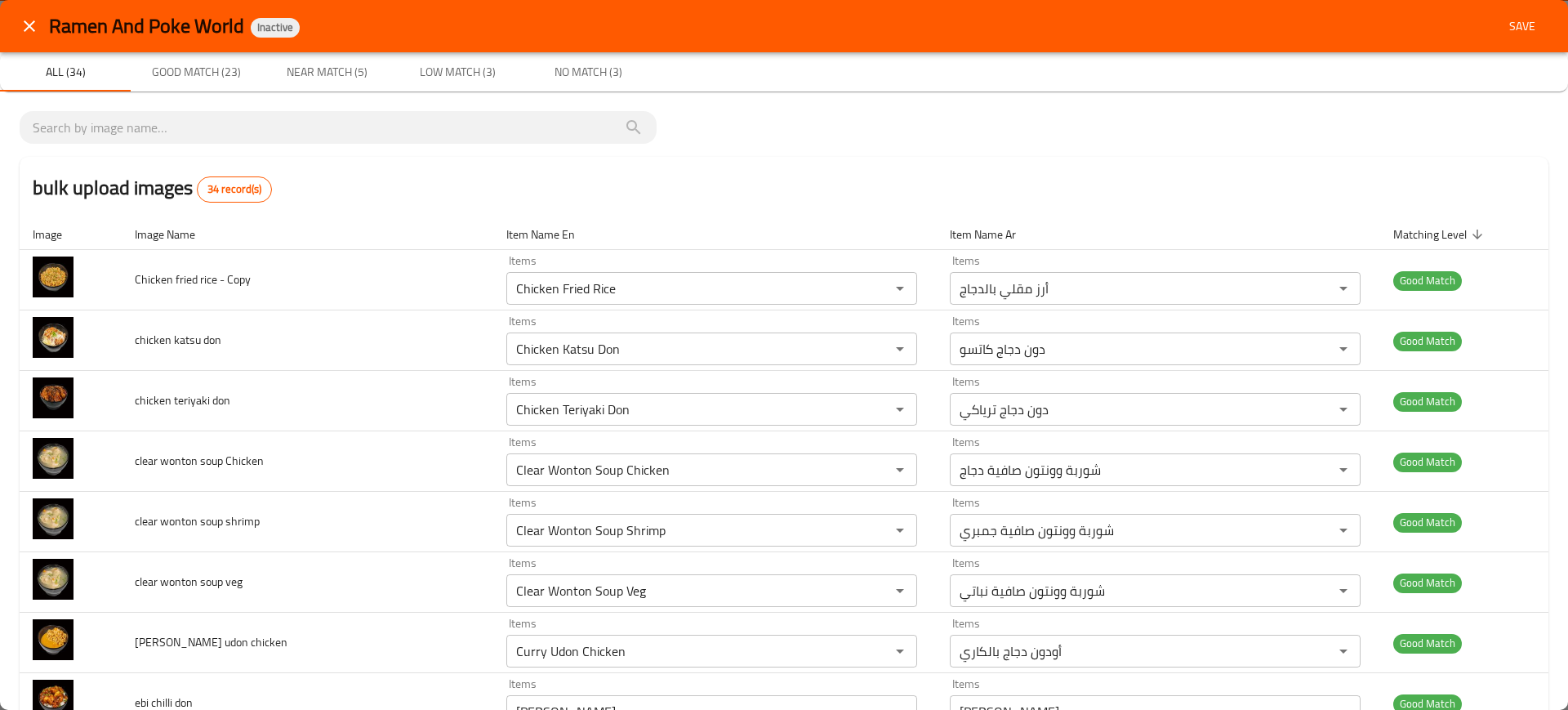
type input "[PERSON_NAME] Veg"
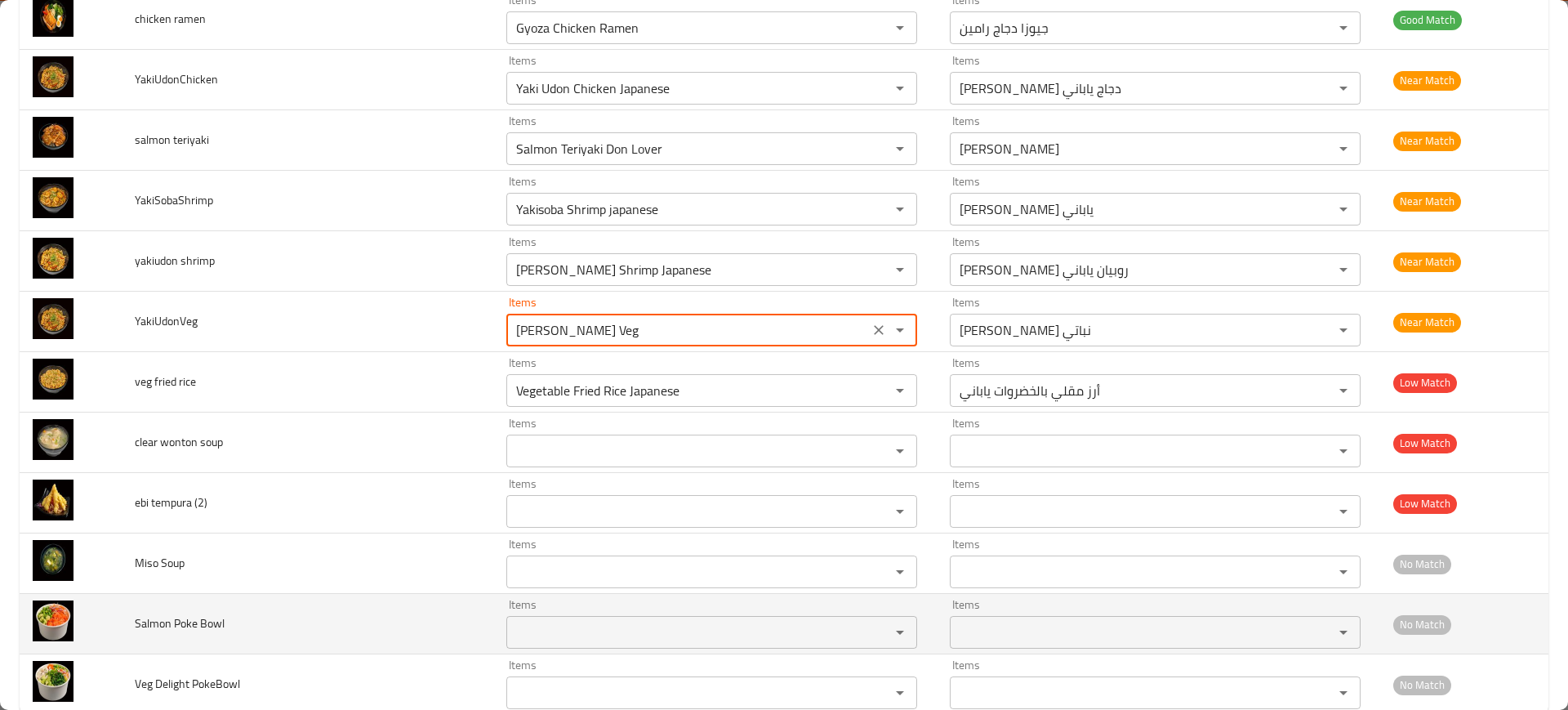
scroll to position [1629, 0]
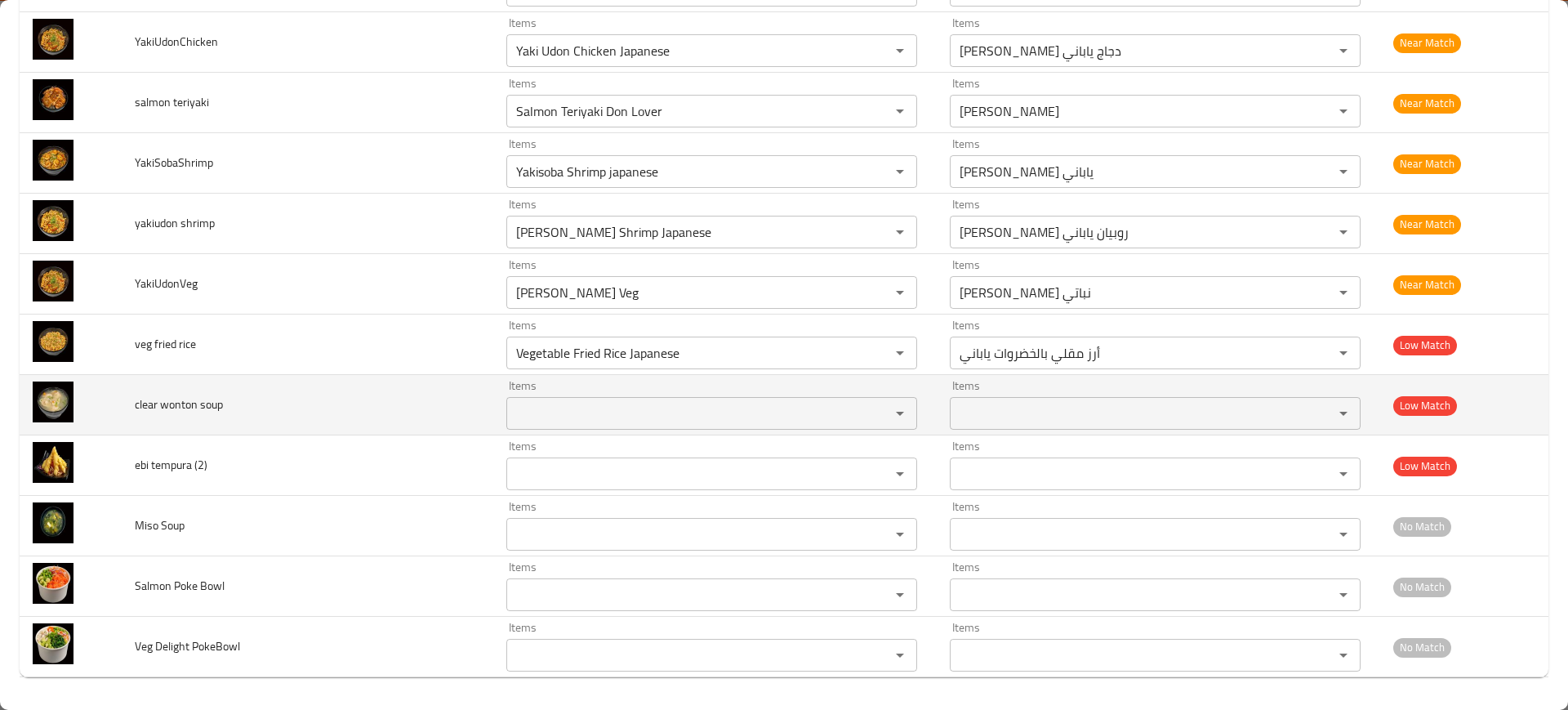
click at [165, 416] on td "clear wonton soup" at bounding box center [307, 405] width 371 height 60
copy span "clear wonton soup"
click at [165, 416] on td "clear wonton soup" at bounding box center [307, 405] width 371 height 60
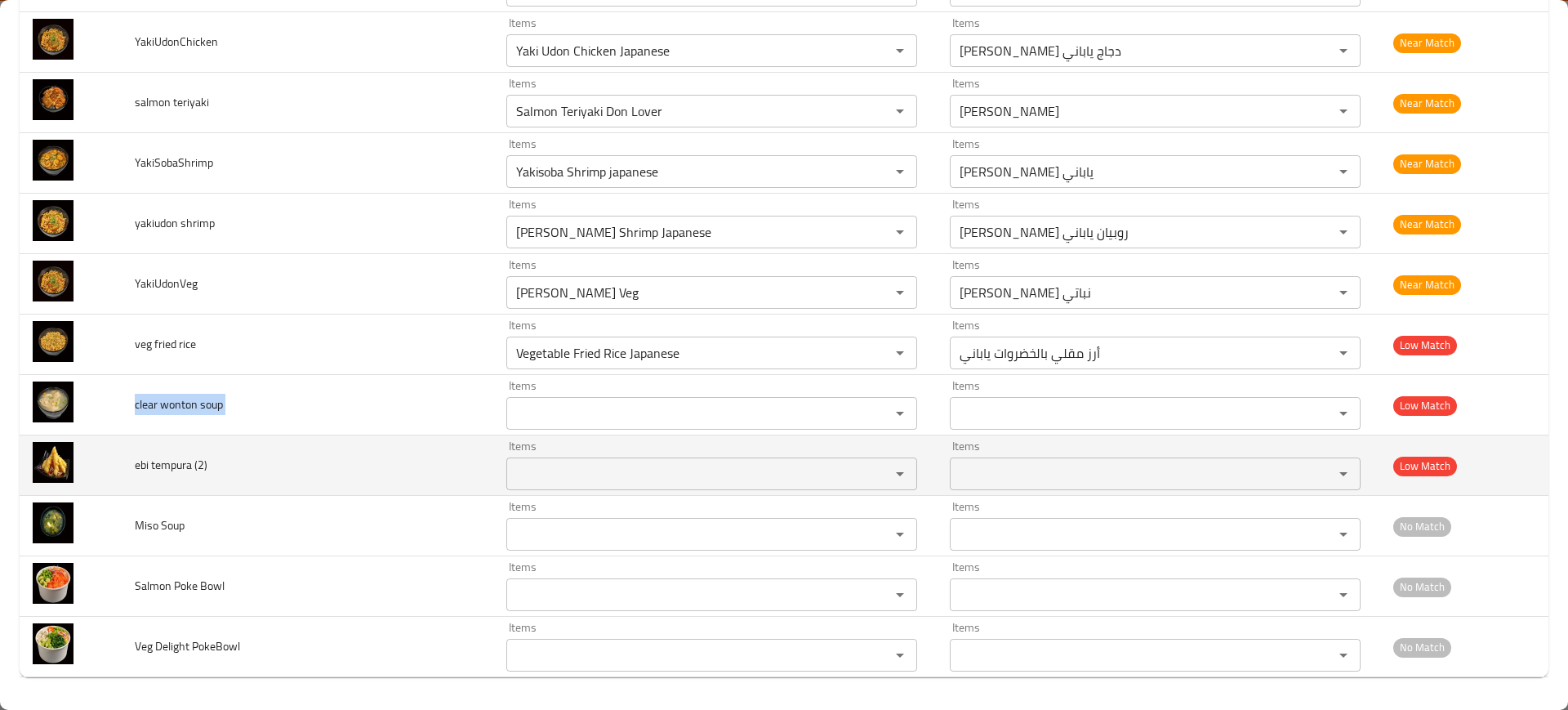
click at [168, 478] on td "ebi tempura (2)" at bounding box center [307, 466] width 371 height 60
copy span "ebi tempura (2)"
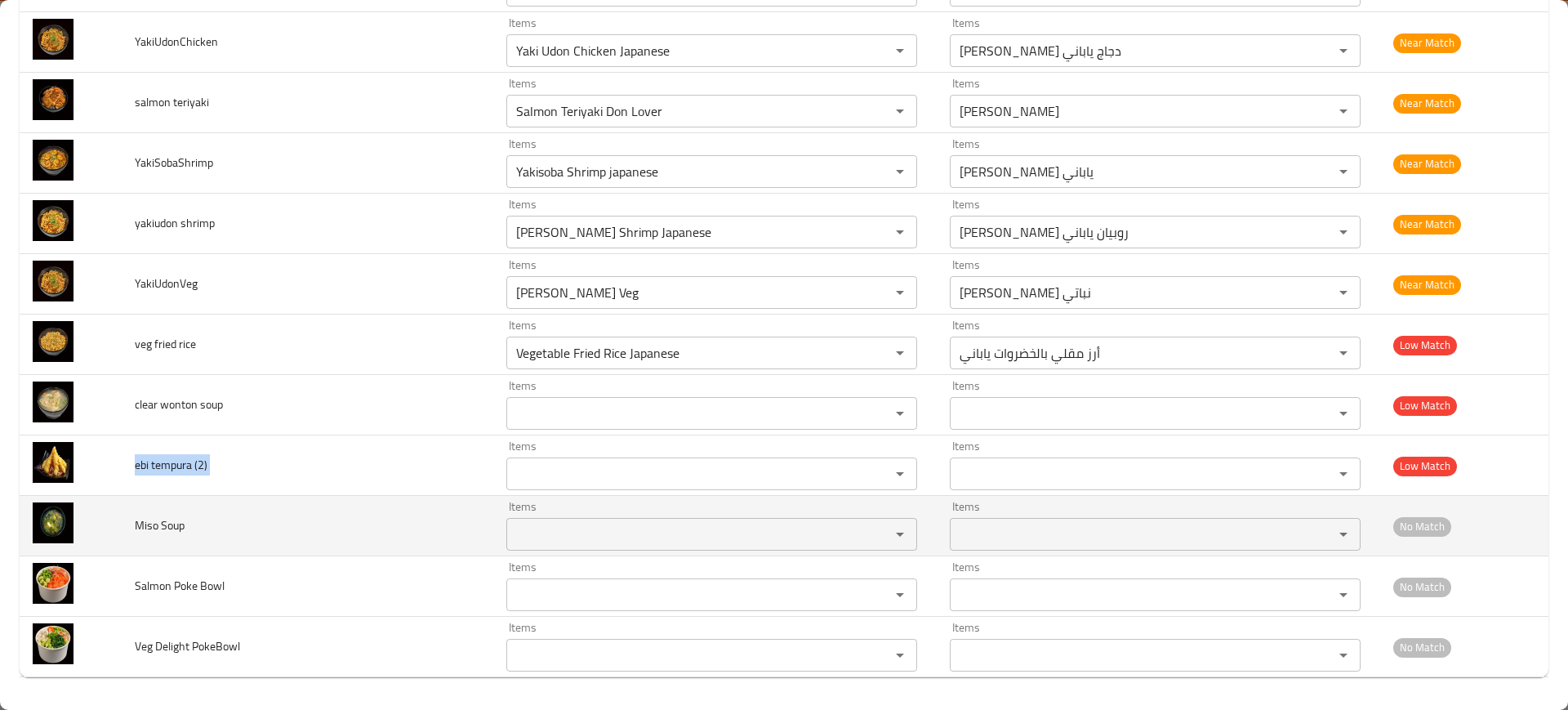
click at [142, 531] on span "Miso Soup" at bounding box center [159, 526] width 49 height 21
copy span "Miso"
click at [142, 531] on span "Miso Soup" at bounding box center [159, 526] width 49 height 21
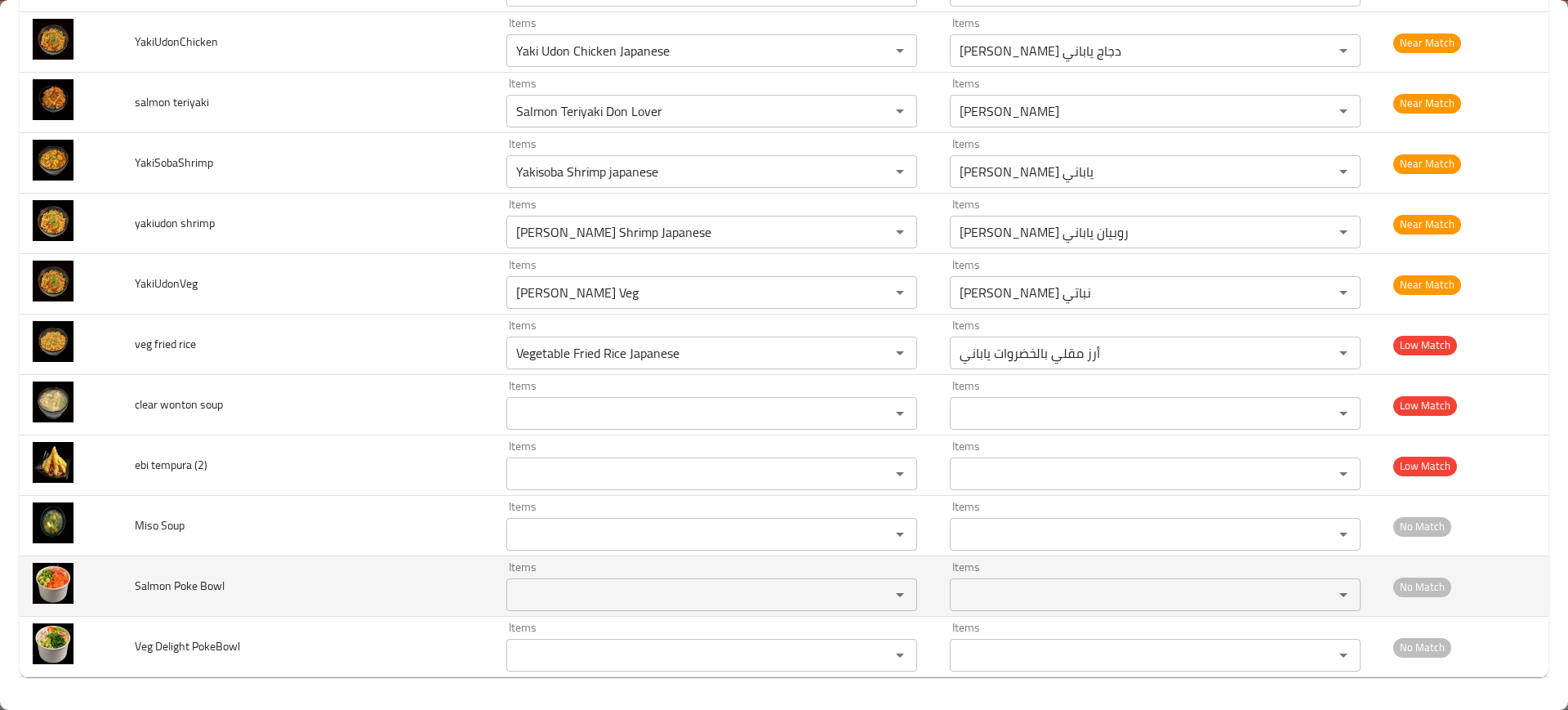
click at [169, 578] on span "Salmon Poke Bowl" at bounding box center [179, 586] width 90 height 21
copy span "Salmon Poke Bowl"
click at [169, 578] on span "Salmon Poke Bowl" at bounding box center [179, 586] width 90 height 21
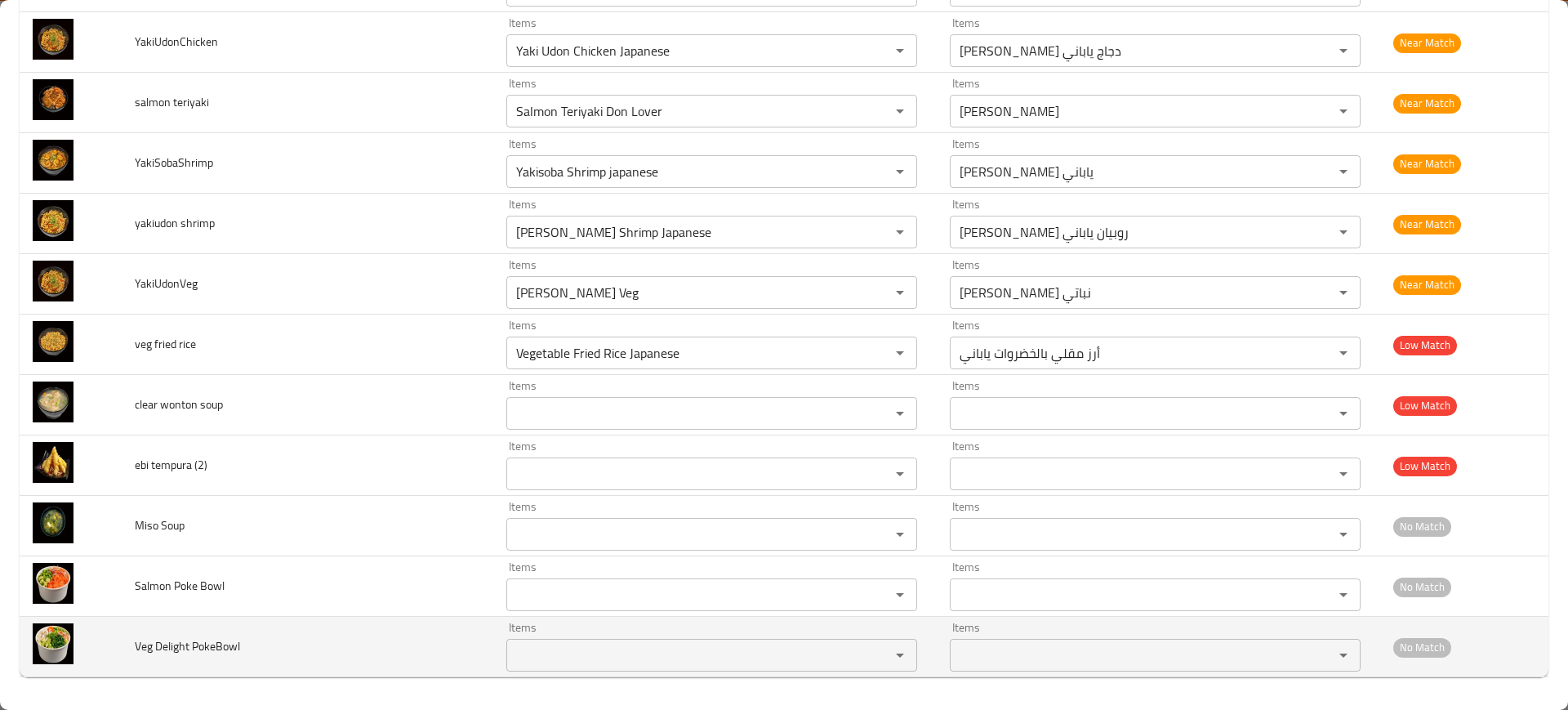
click at [192, 653] on span "Veg Delight PokeBowl" at bounding box center [187, 646] width 106 height 21
copy span "Veg Delight PokeBowl"
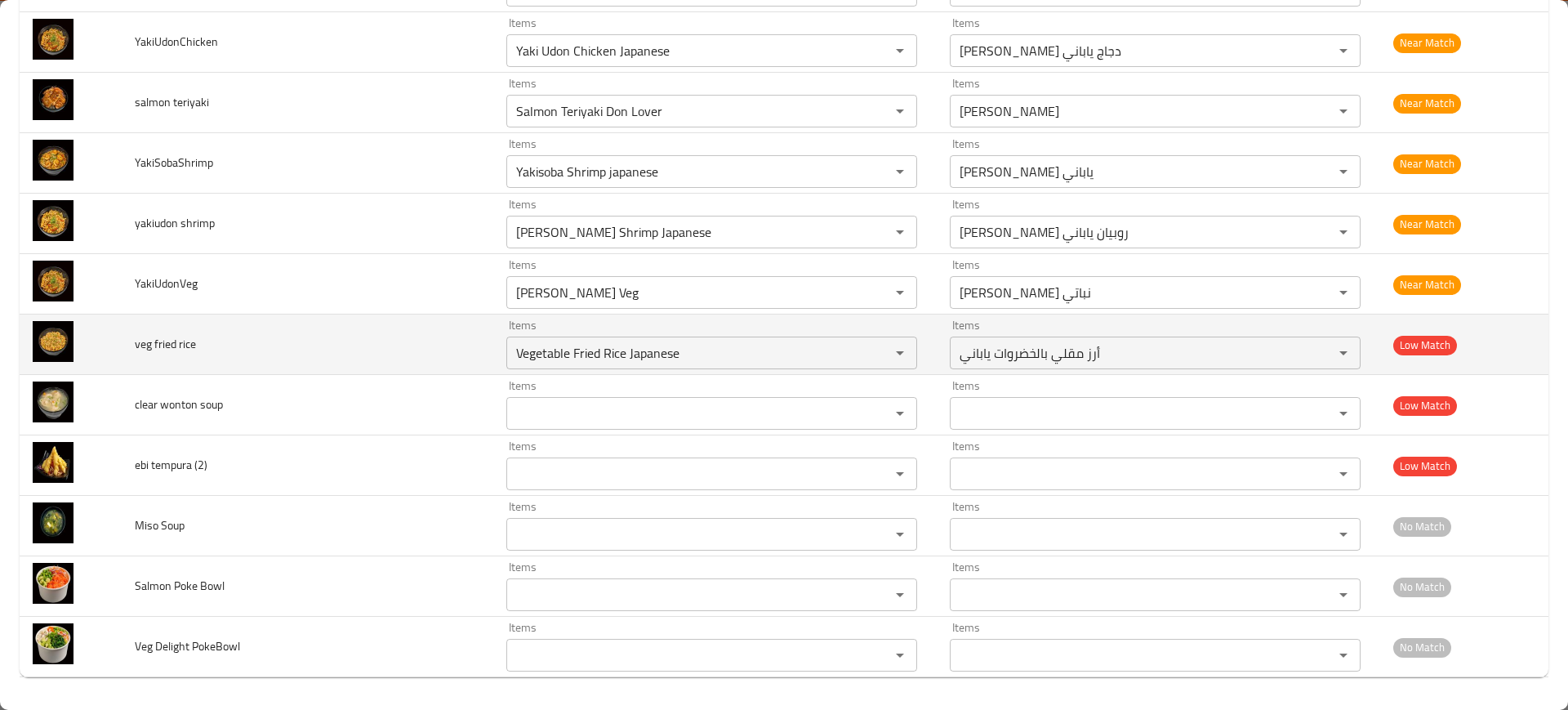
click at [308, 371] on td "veg fried rice" at bounding box center [307, 344] width 371 height 60
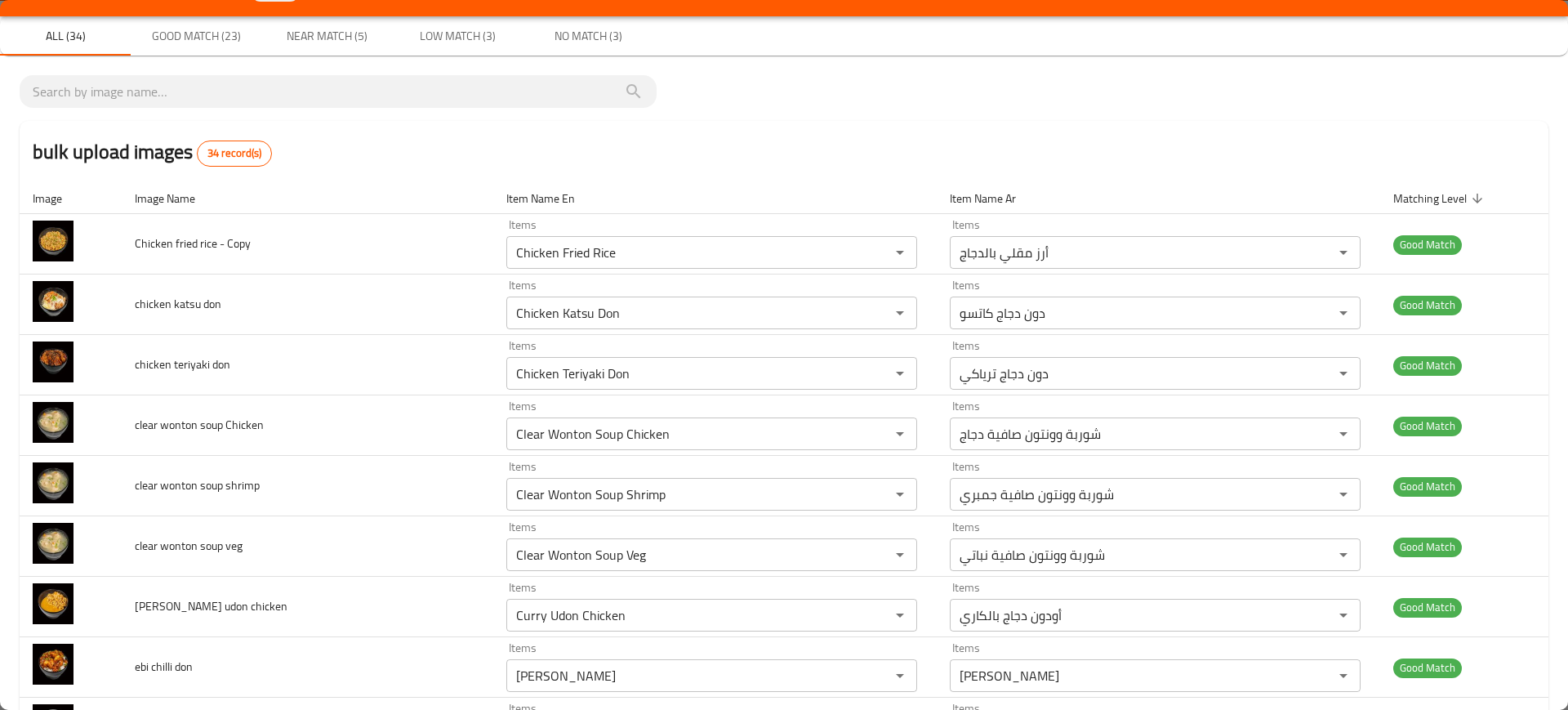
scroll to position [0, 0]
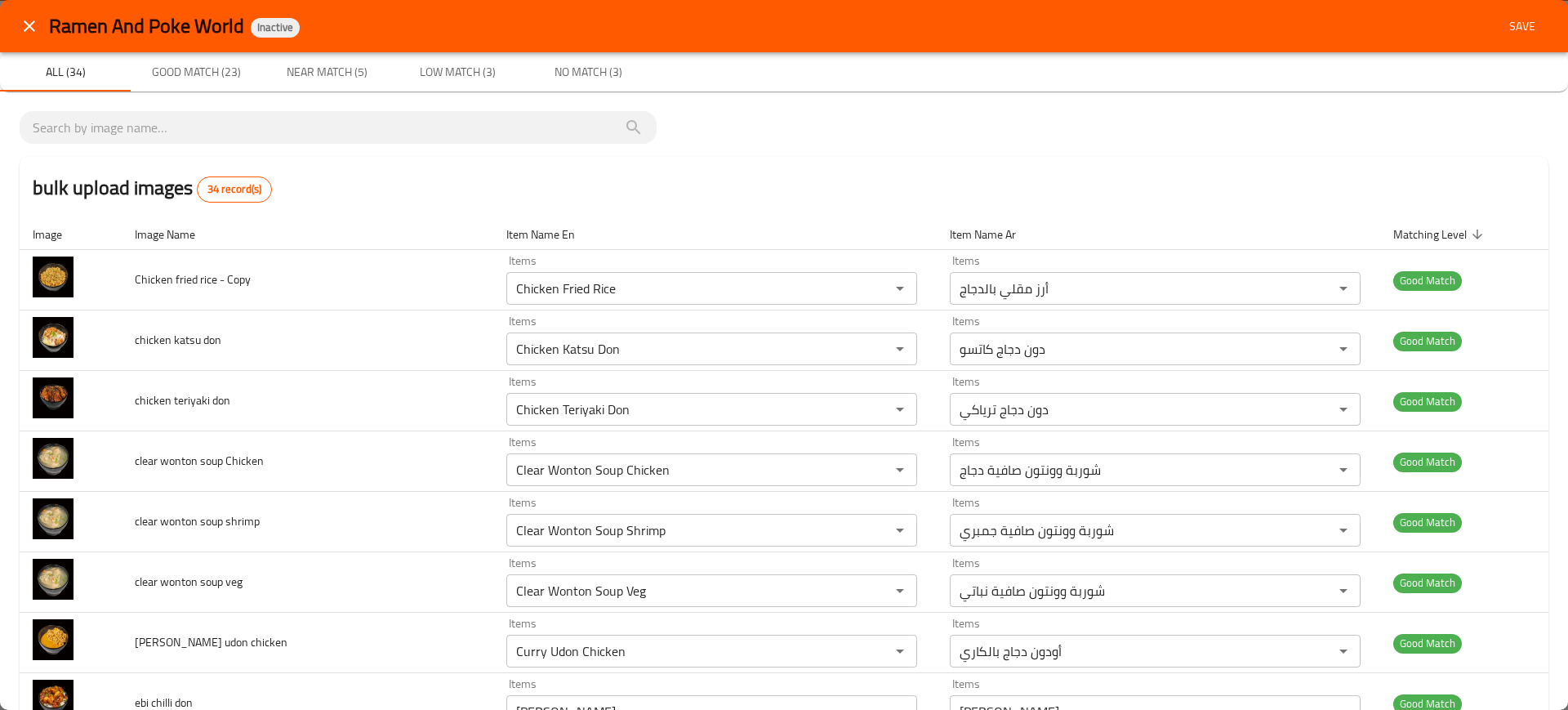
click at [1512, 18] on span "Save" at bounding box center [1522, 26] width 39 height 20
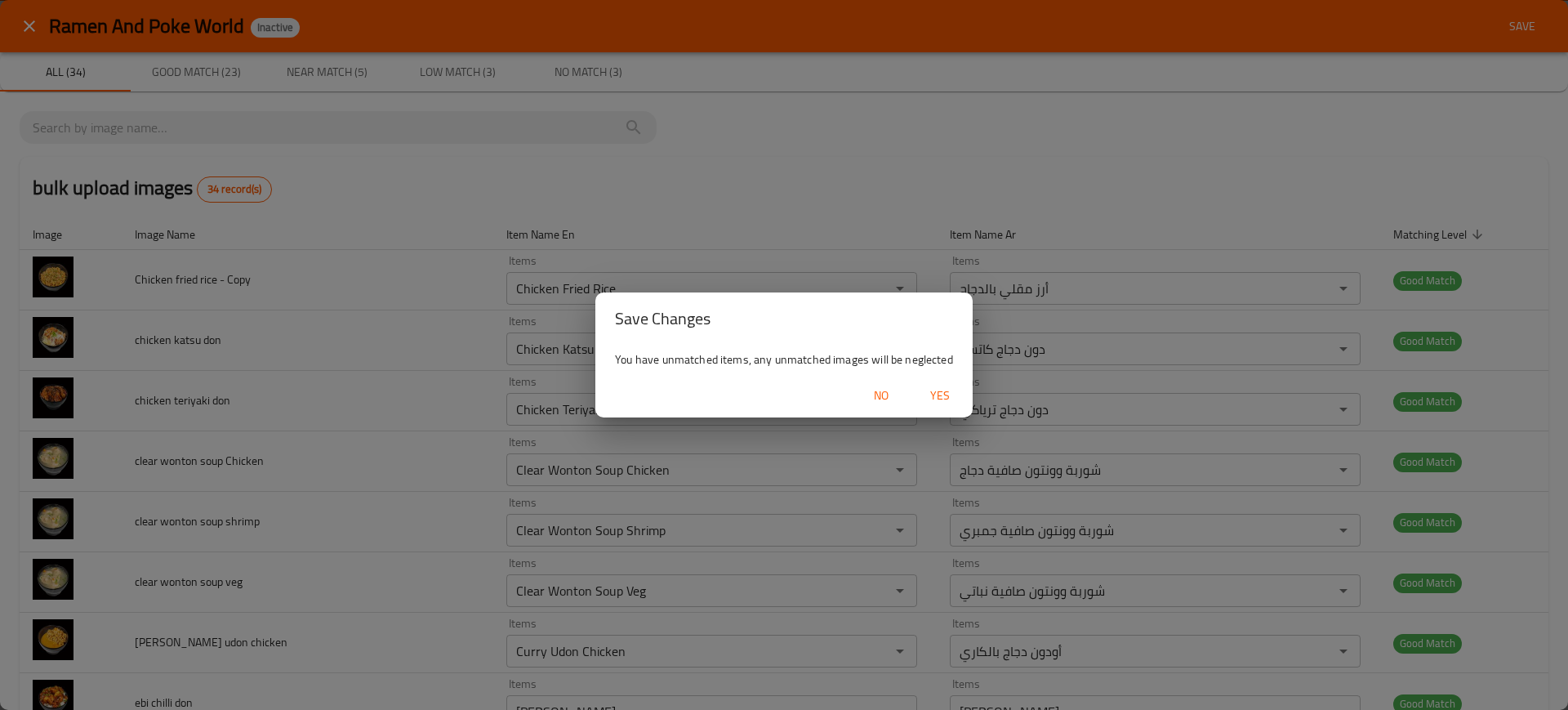
click at [939, 406] on button "Yes" at bounding box center [941, 396] width 52 height 30
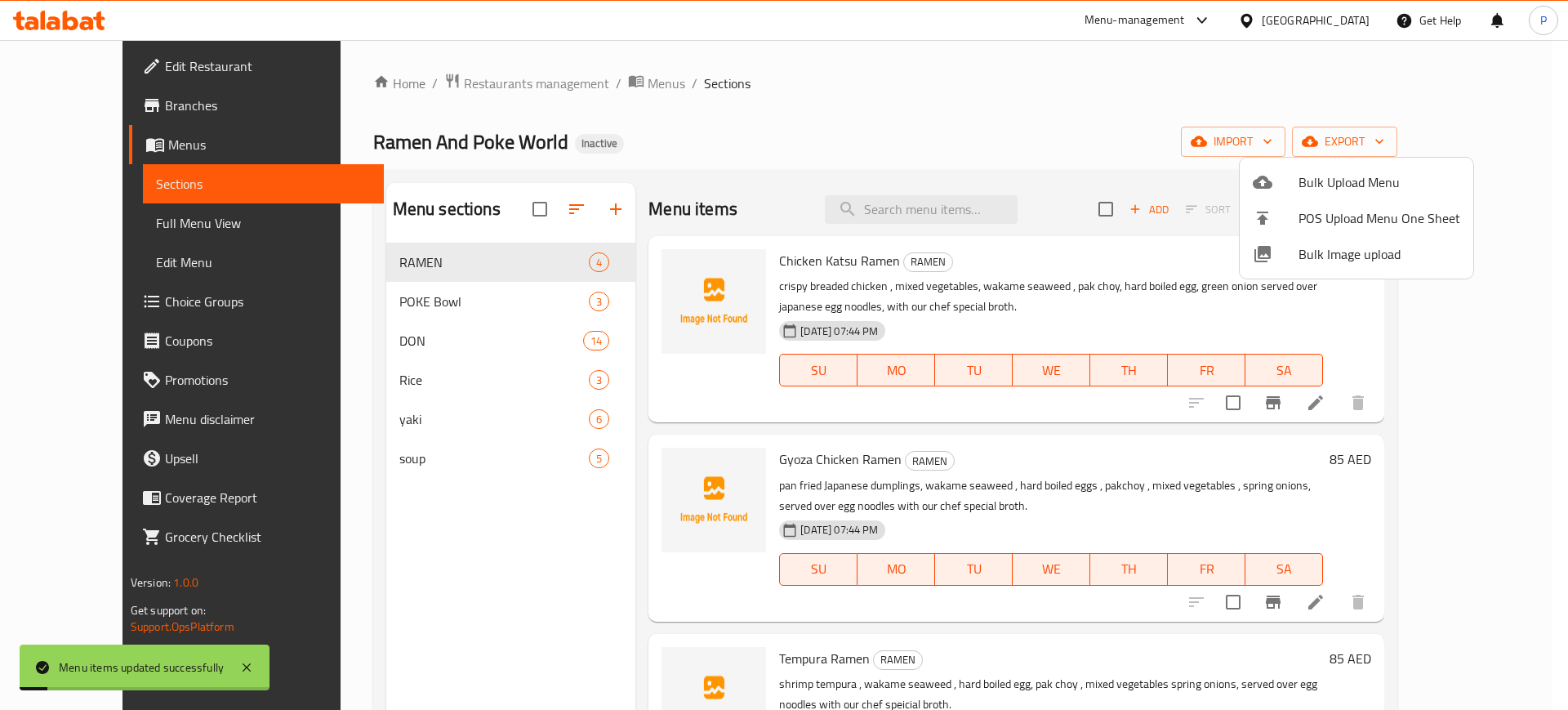
click at [432, 353] on div at bounding box center [784, 355] width 1568 height 710
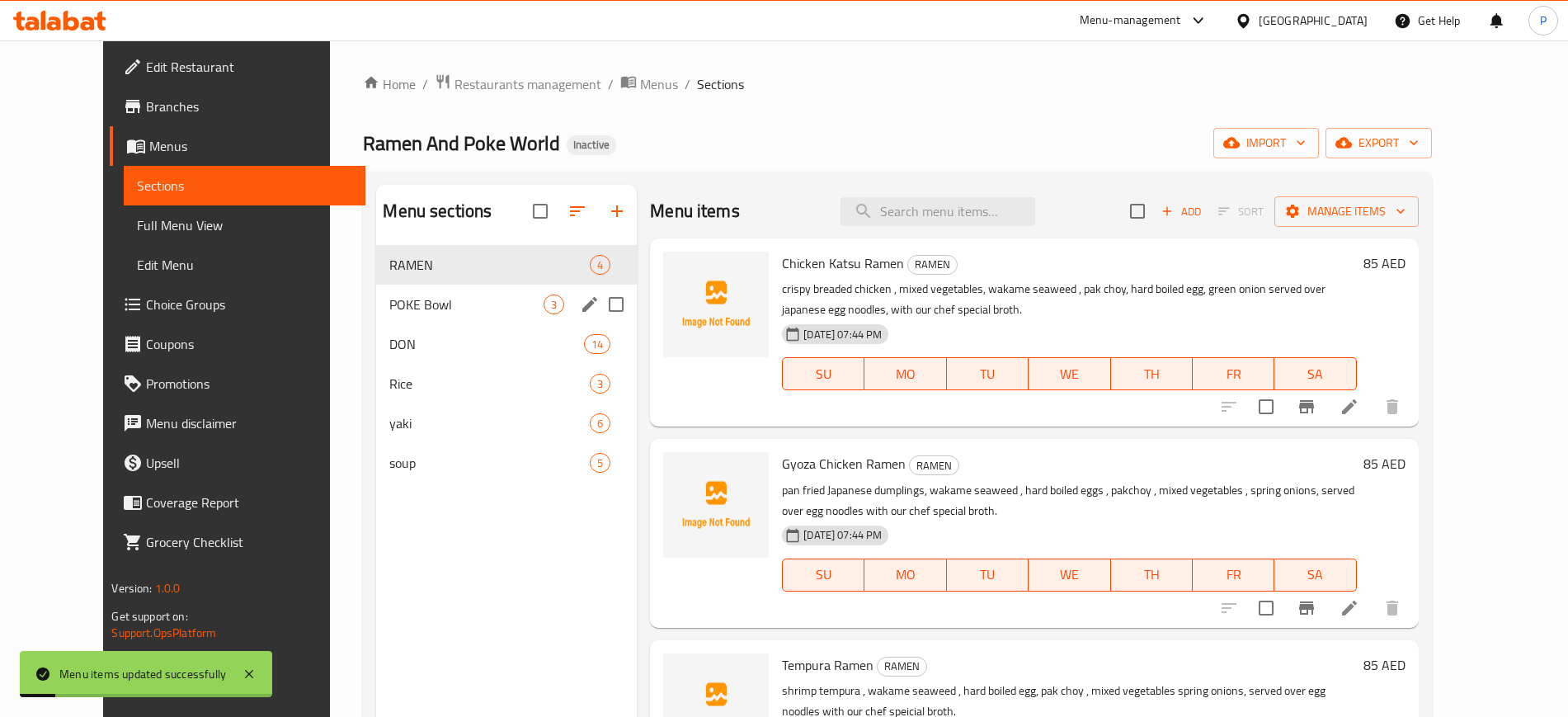
click at [447, 314] on div "POKE Bowl 3" at bounding box center [506, 305] width 261 height 39
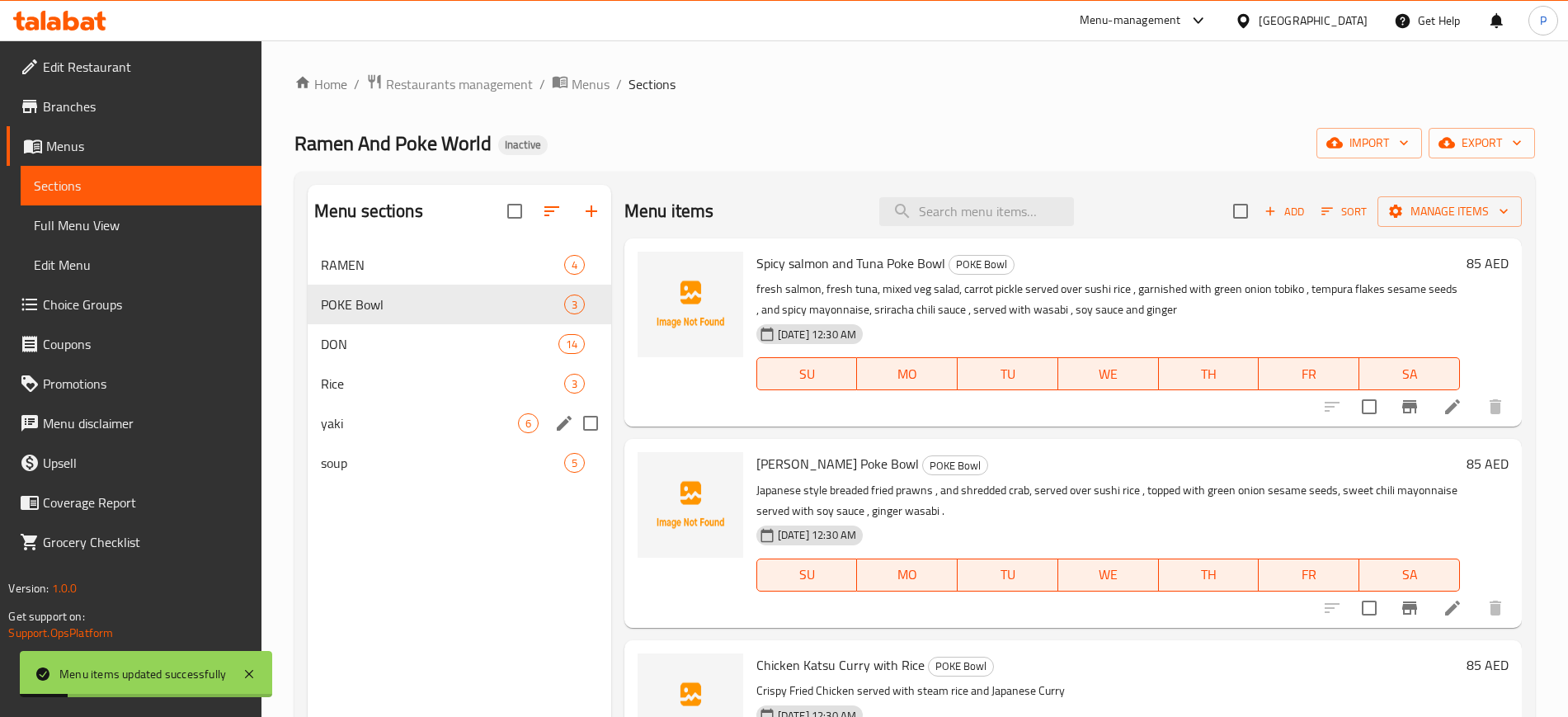
click at [453, 432] on span "yaki" at bounding box center [419, 423] width 197 height 20
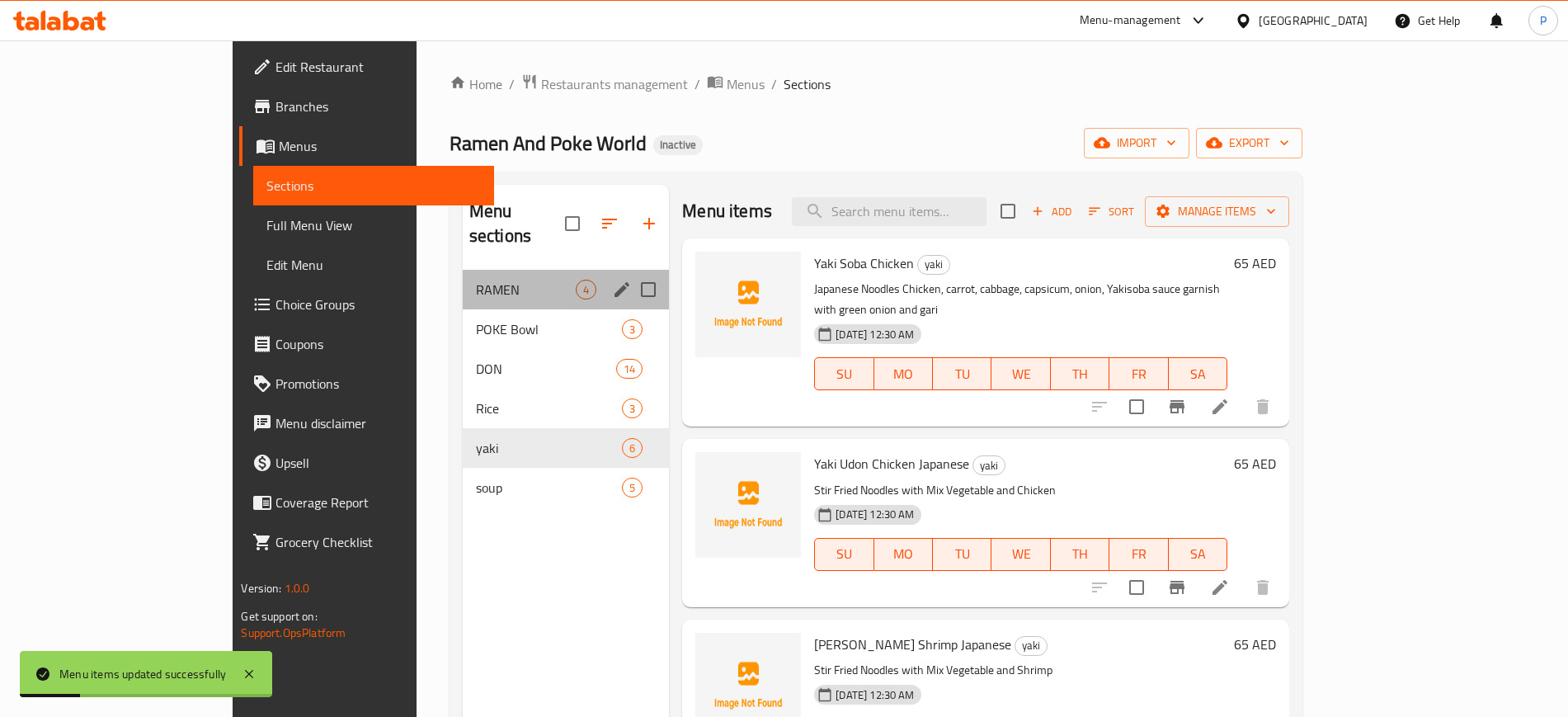
click at [471, 279] on div "RAMEN 4" at bounding box center [566, 289] width 207 height 39
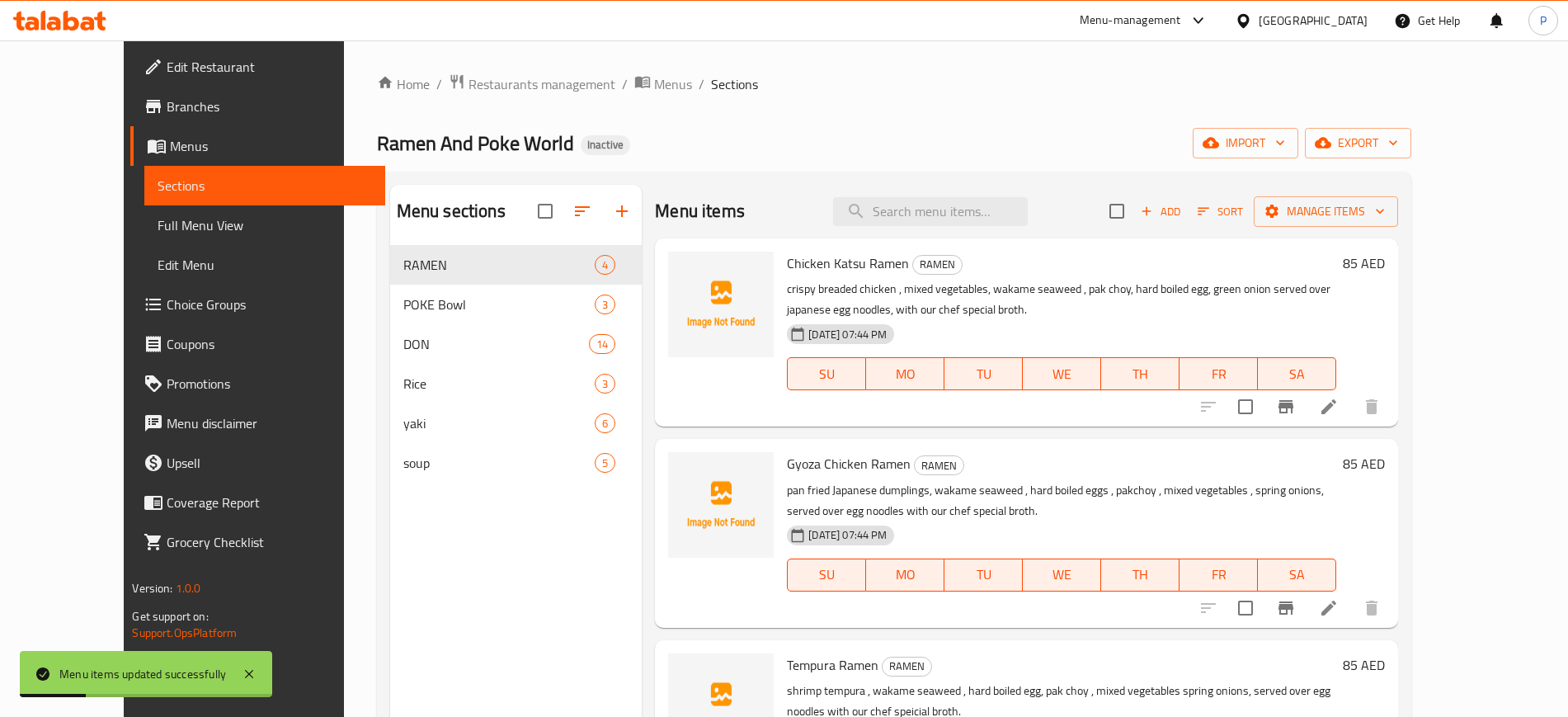
click at [483, 239] on nav "RAMEN 4 POKE Bowl 3 DON 14 Rice 3 yaki 6 soup 5" at bounding box center [516, 363] width 253 height 251
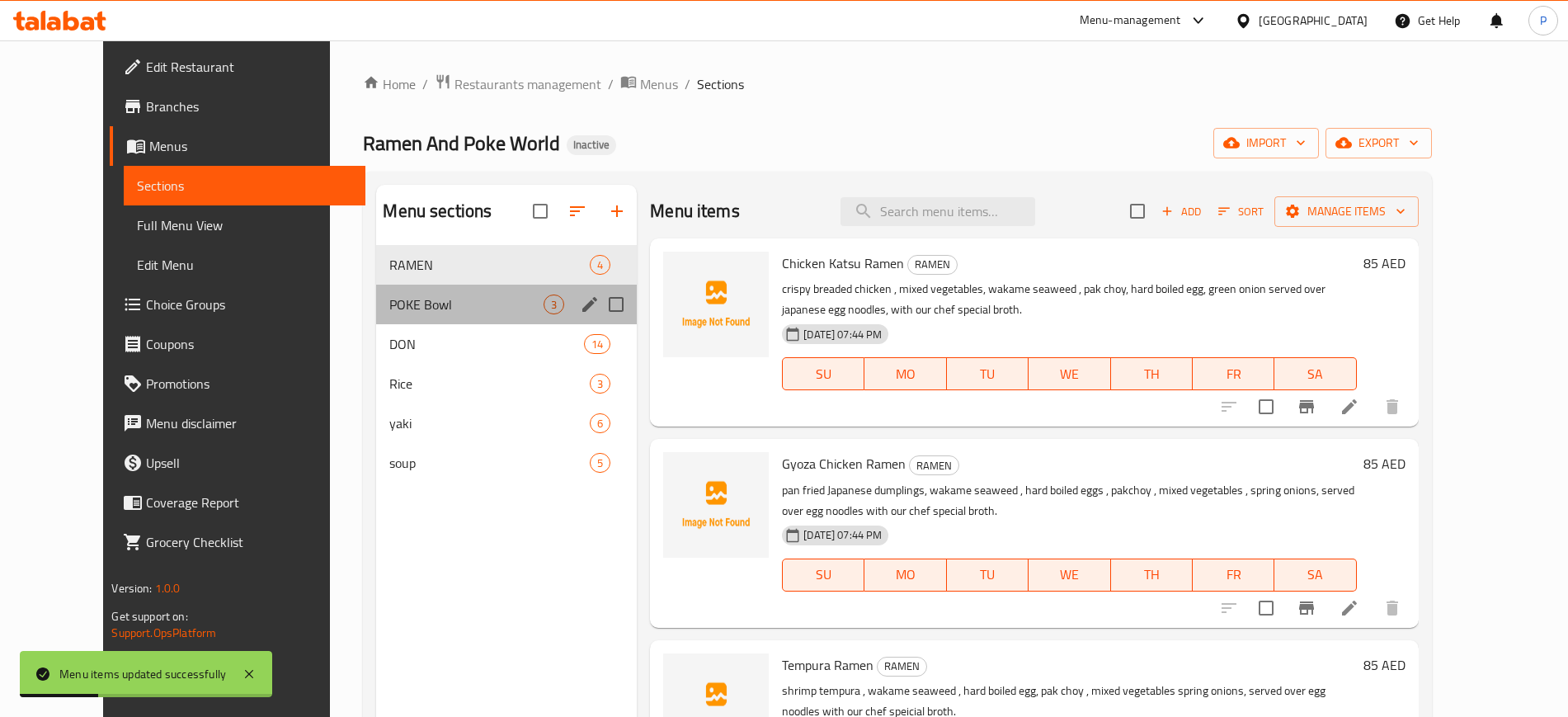
click at [456, 319] on div "POKE Bowl 3" at bounding box center [506, 305] width 261 height 39
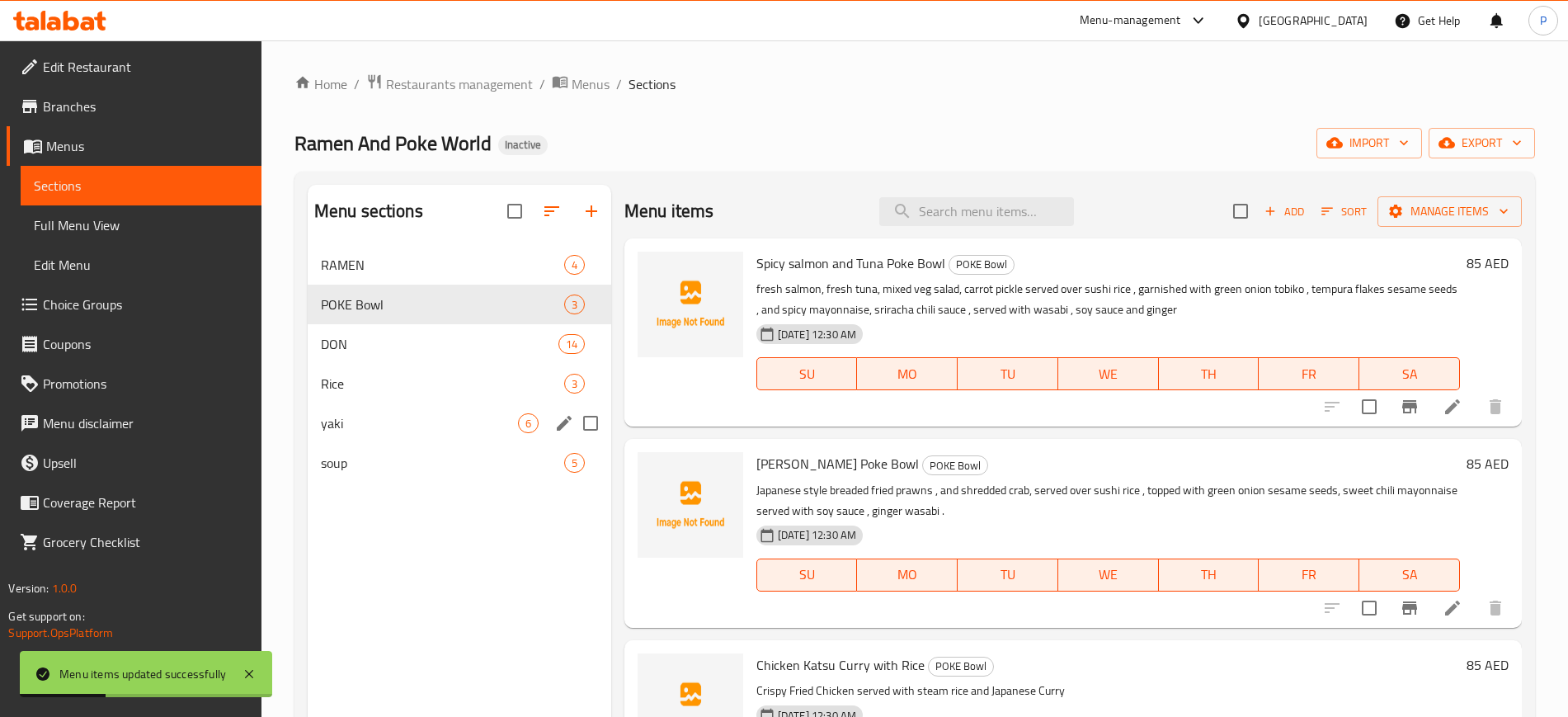
click at [436, 406] on div "yaki 6" at bounding box center [459, 423] width 304 height 39
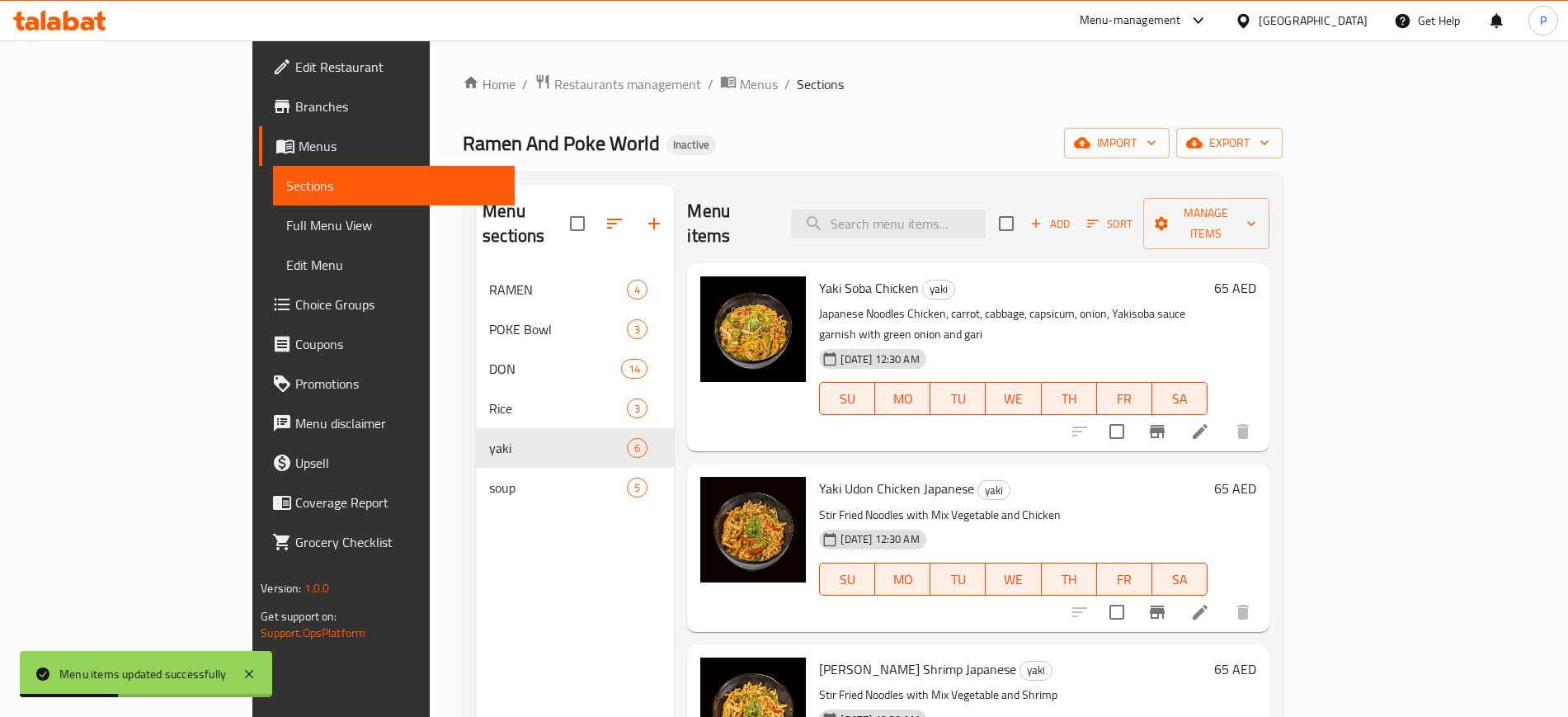
drag, startPoint x: 143, startPoint y: 226, endPoint x: 208, endPoint y: 296, distance: 95.5
click at [286, 225] on span "Full Menu View" at bounding box center [393, 225] width 214 height 20
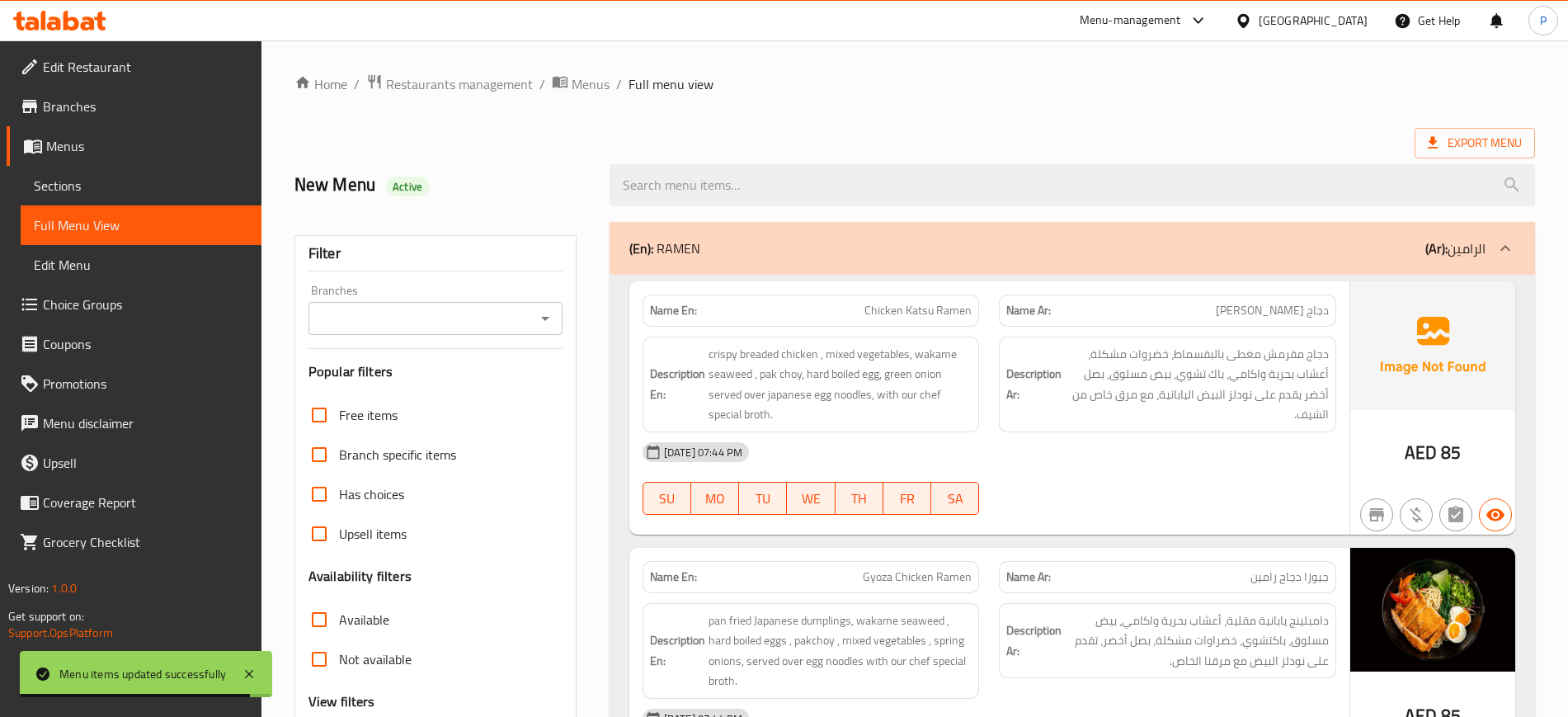
click at [104, 136] on span "Menus" at bounding box center [147, 146] width 202 height 20
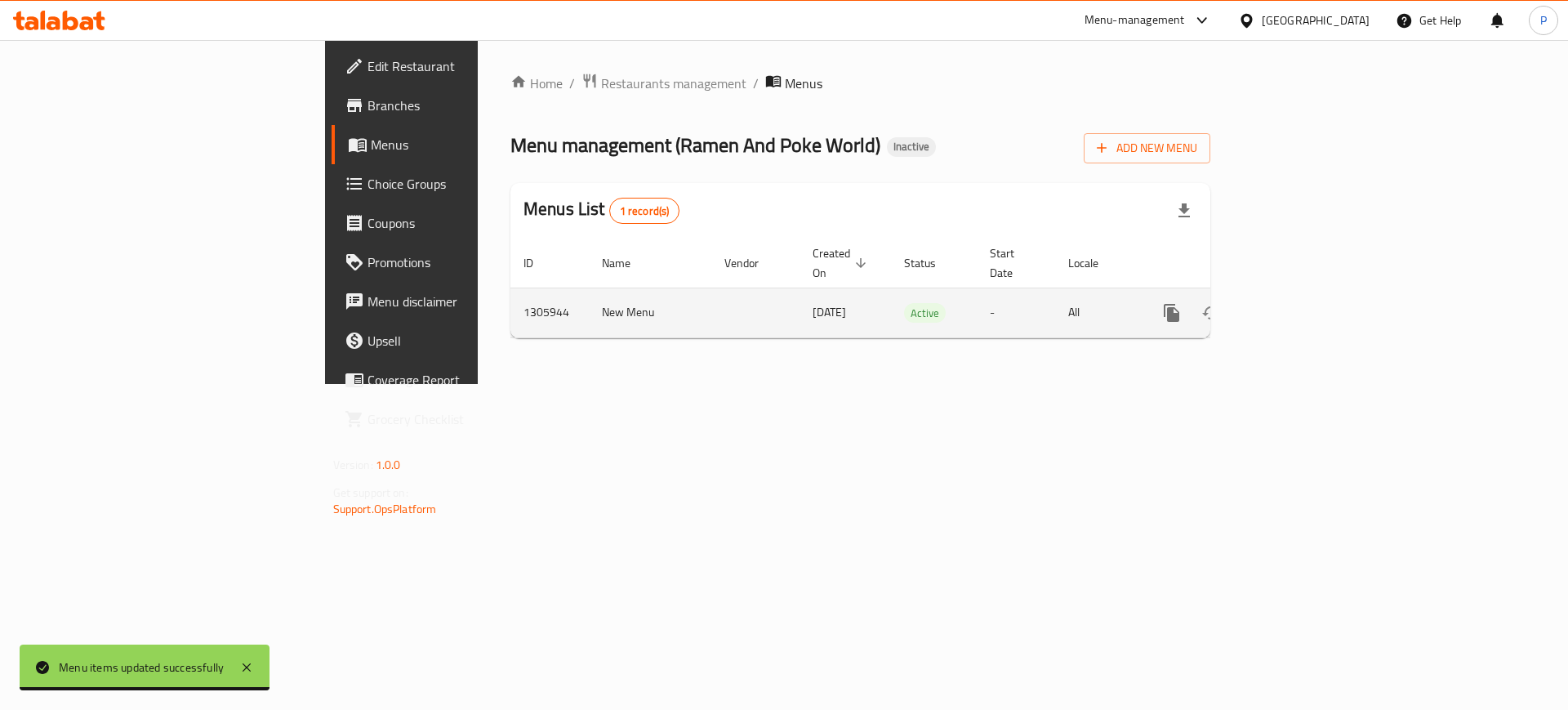
click at [1309, 293] on link "enhanced table" at bounding box center [1290, 312] width 39 height 39
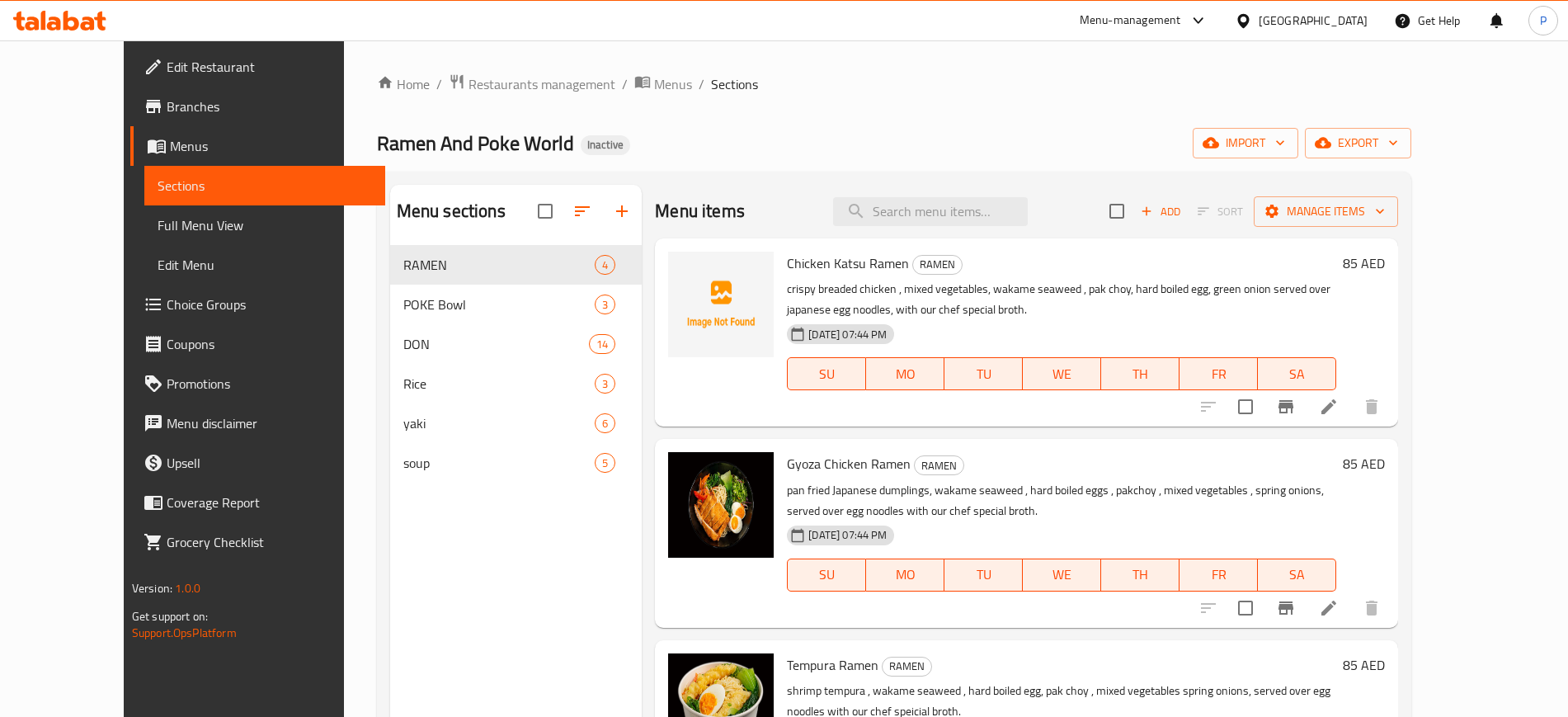
click at [781, 259] on div "Chicken Katsu Ramen RAMEN crispy breaded chicken , mixed vegetables, wakame sea…" at bounding box center [1062, 332] width 563 height 175
drag, startPoint x: 788, startPoint y: 253, endPoint x: 816, endPoint y: 249, distance: 28.3
click at [821, 251] on span "Chicken Katsu Ramen" at bounding box center [848, 263] width 122 height 24
click at [752, 128] on div "Ramen And Poke World Inactive import export" at bounding box center [894, 143] width 1034 height 30
click at [158, 218] on span "Full Menu View" at bounding box center [264, 225] width 214 height 20
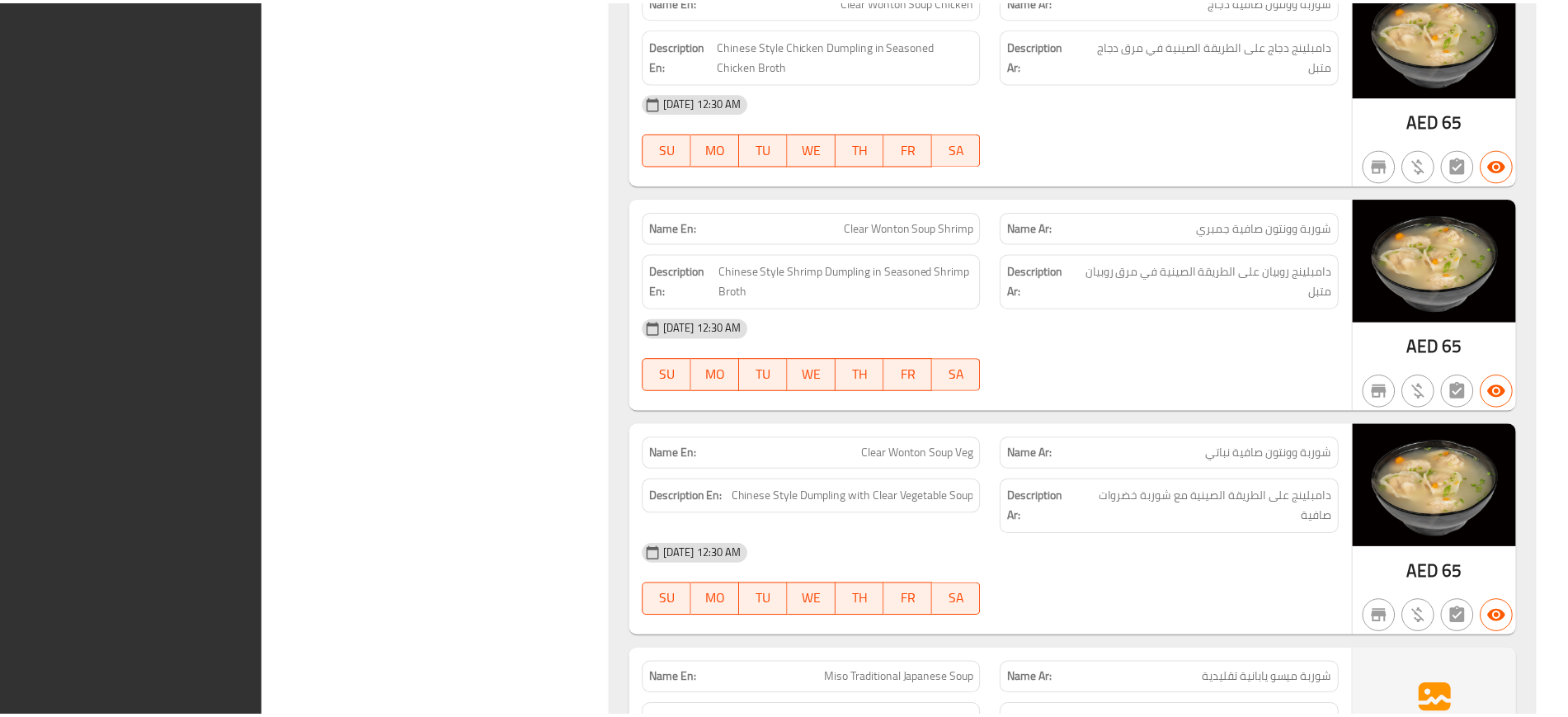
scroll to position [8134, 0]
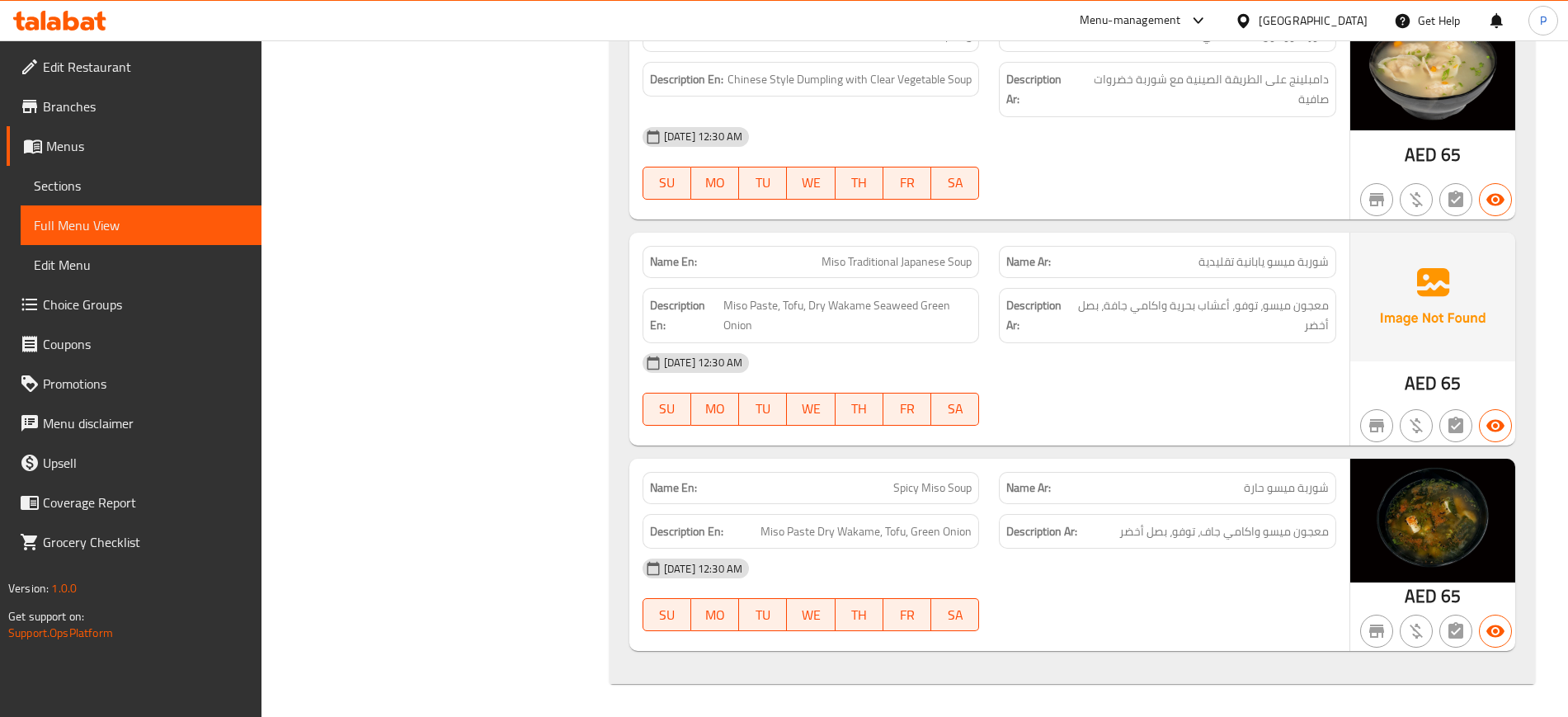
click at [1314, 26] on div "[GEOGRAPHIC_DATA]" at bounding box center [1312, 21] width 109 height 19
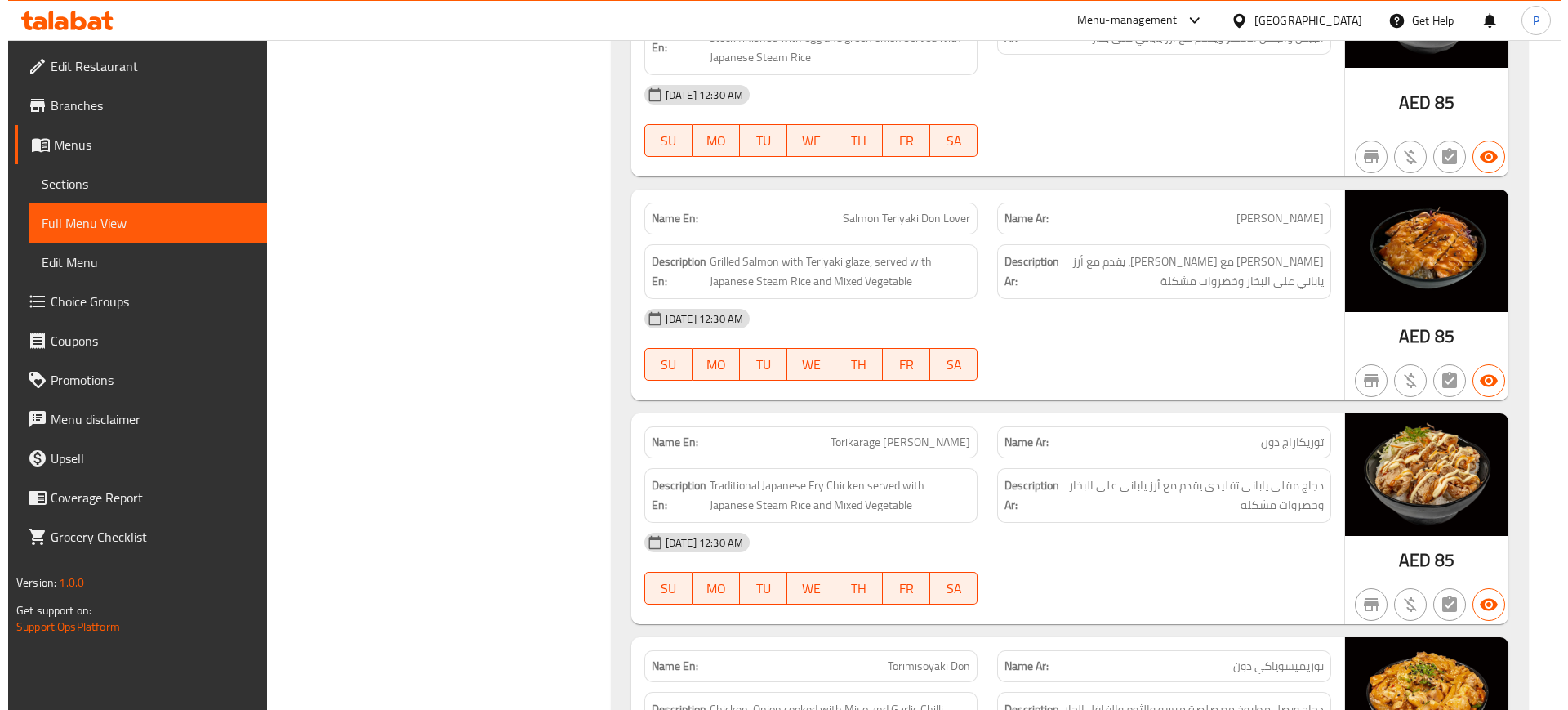
scroll to position [0, 0]
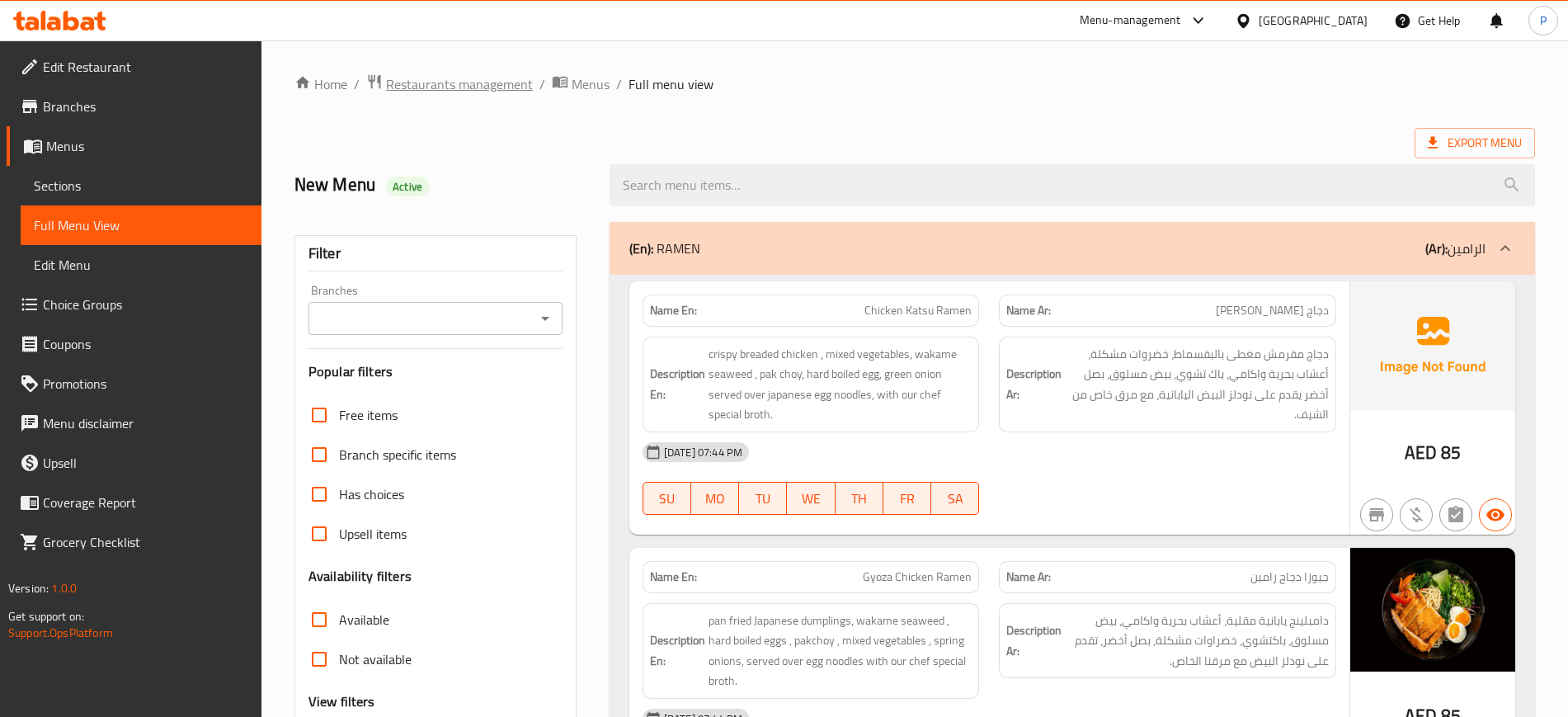
click at [443, 88] on span "Restaurants management" at bounding box center [459, 84] width 147 height 20
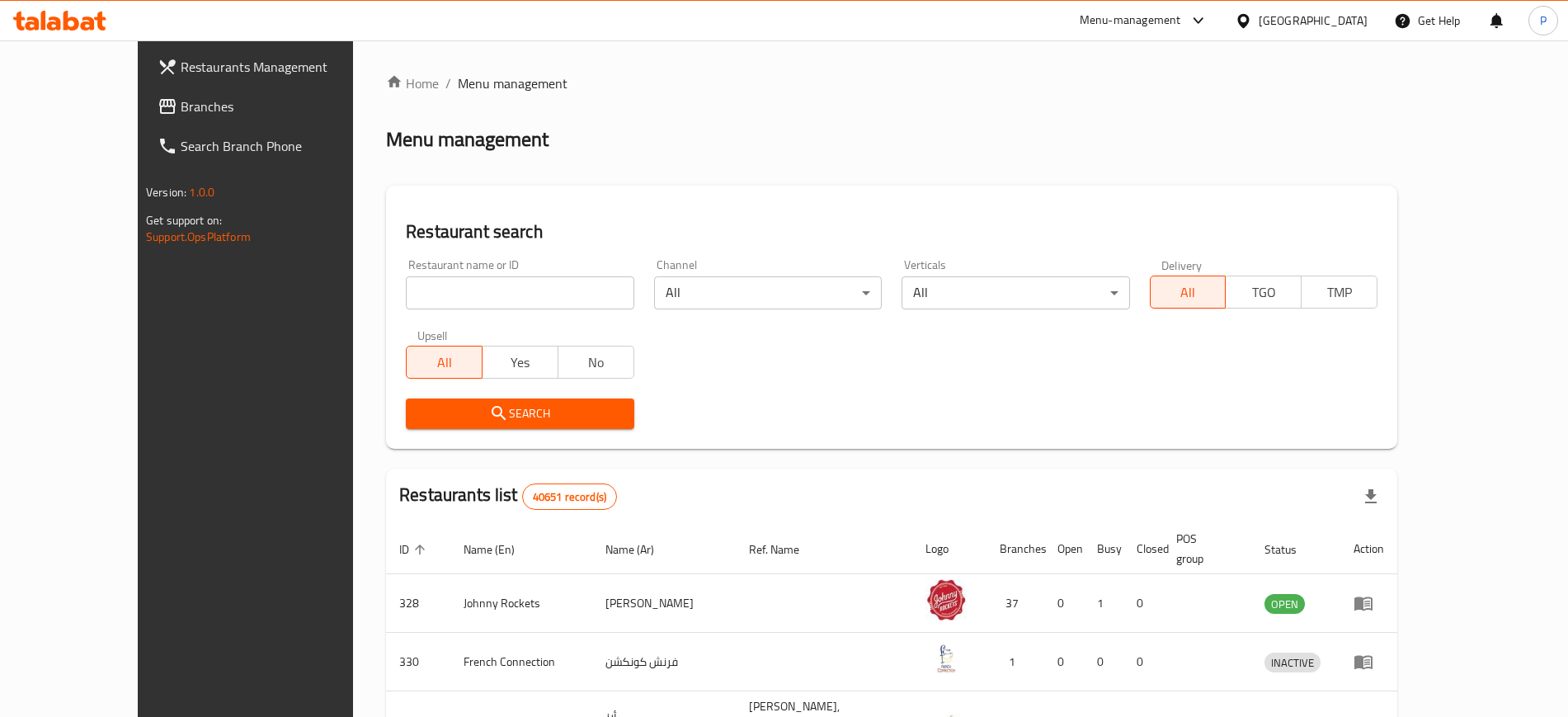
click at [502, 292] on input "search" at bounding box center [519, 293] width 227 height 33
paste input "Dimsum Kitch"
type input "Dimsum Kitch"
click button "Search" at bounding box center [519, 413] width 227 height 30
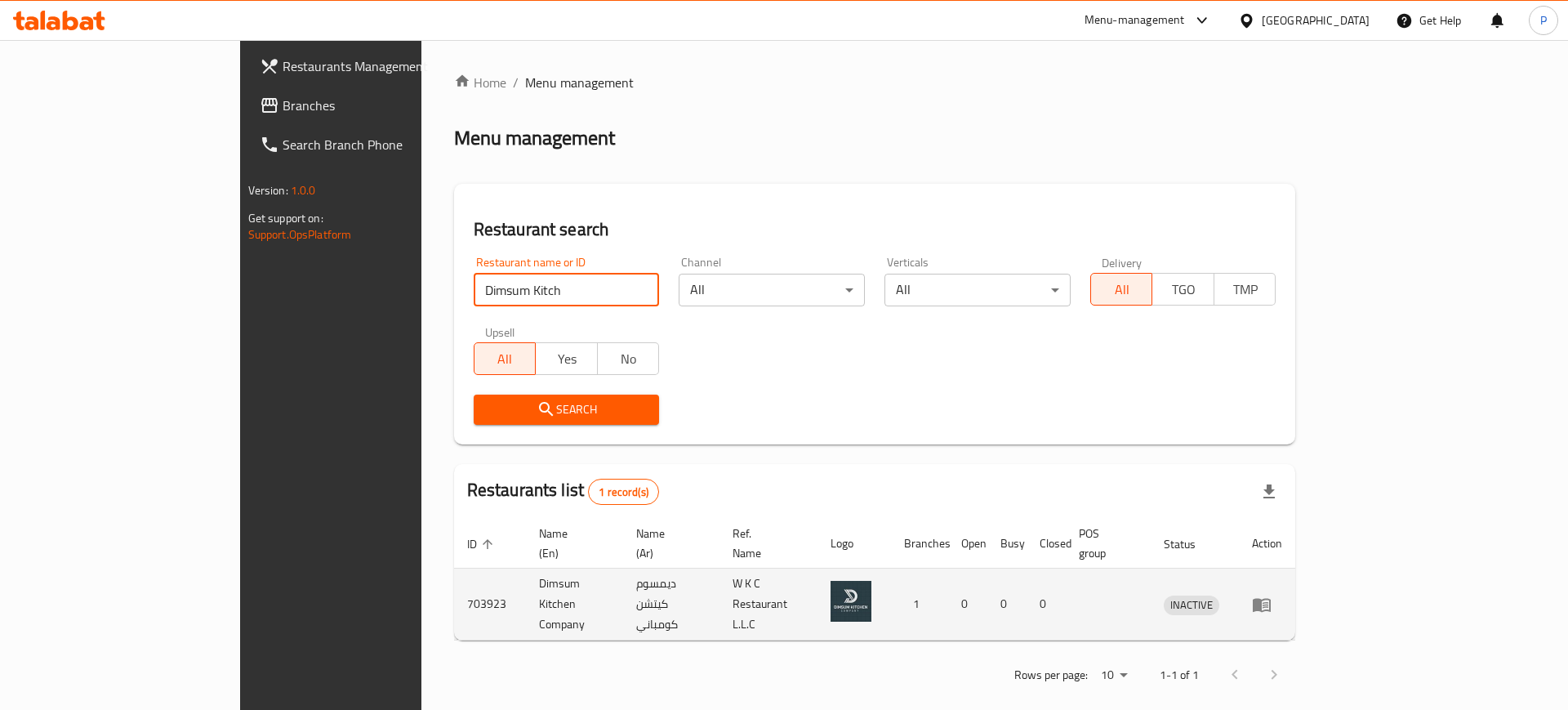
click at [1271, 598] on icon "enhanced table" at bounding box center [1262, 605] width 18 height 14
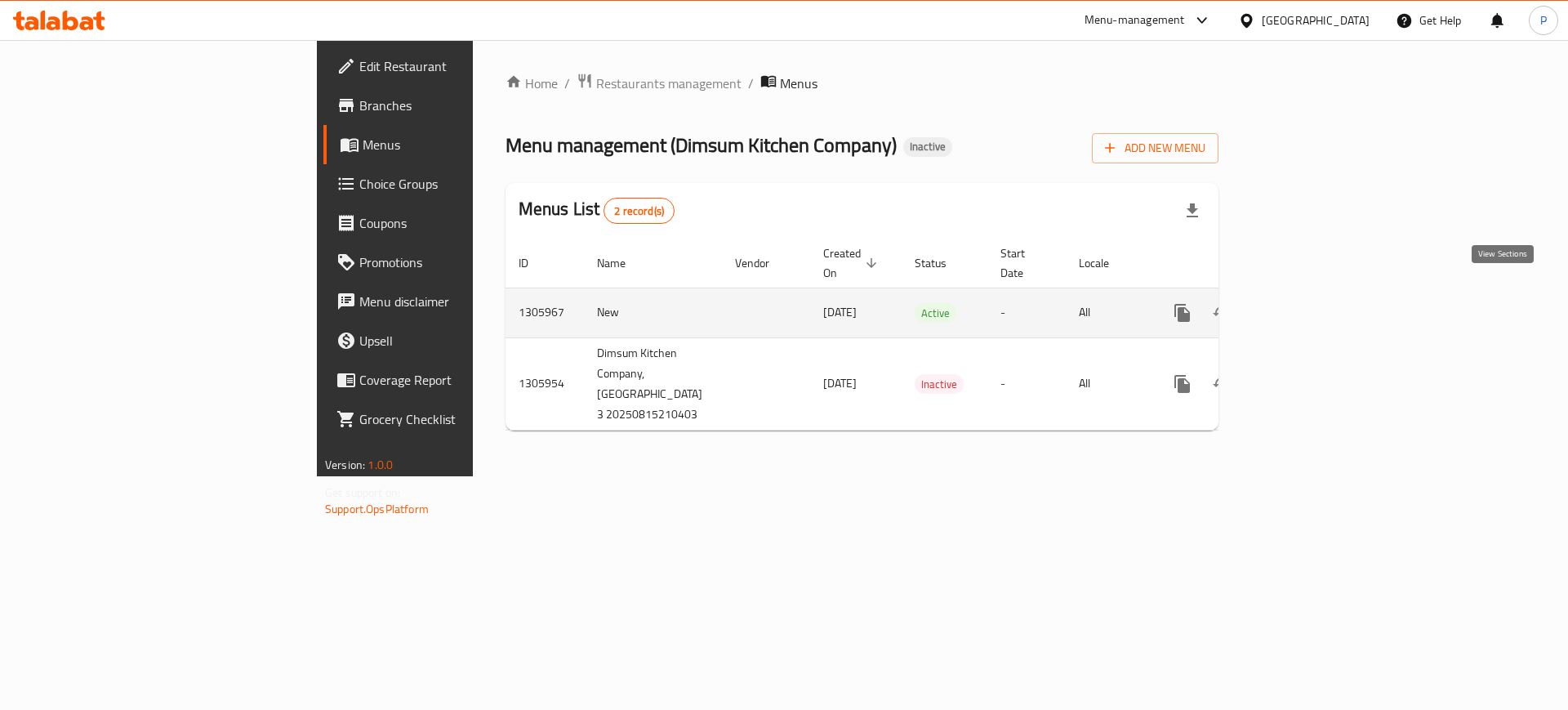
click at [1320, 310] on link "enhanced table" at bounding box center [1300, 312] width 39 height 39
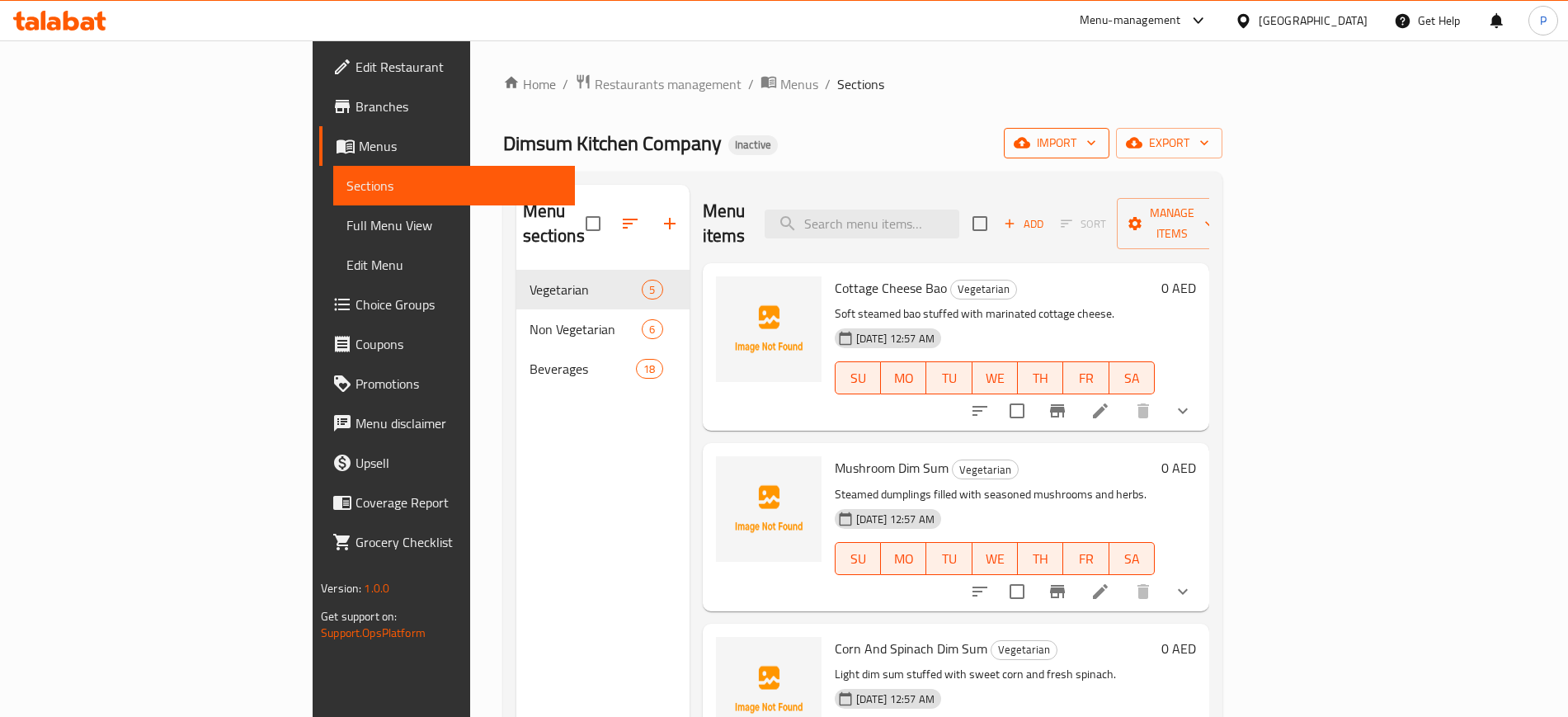
click at [1097, 148] on span "import" at bounding box center [1057, 143] width 79 height 21
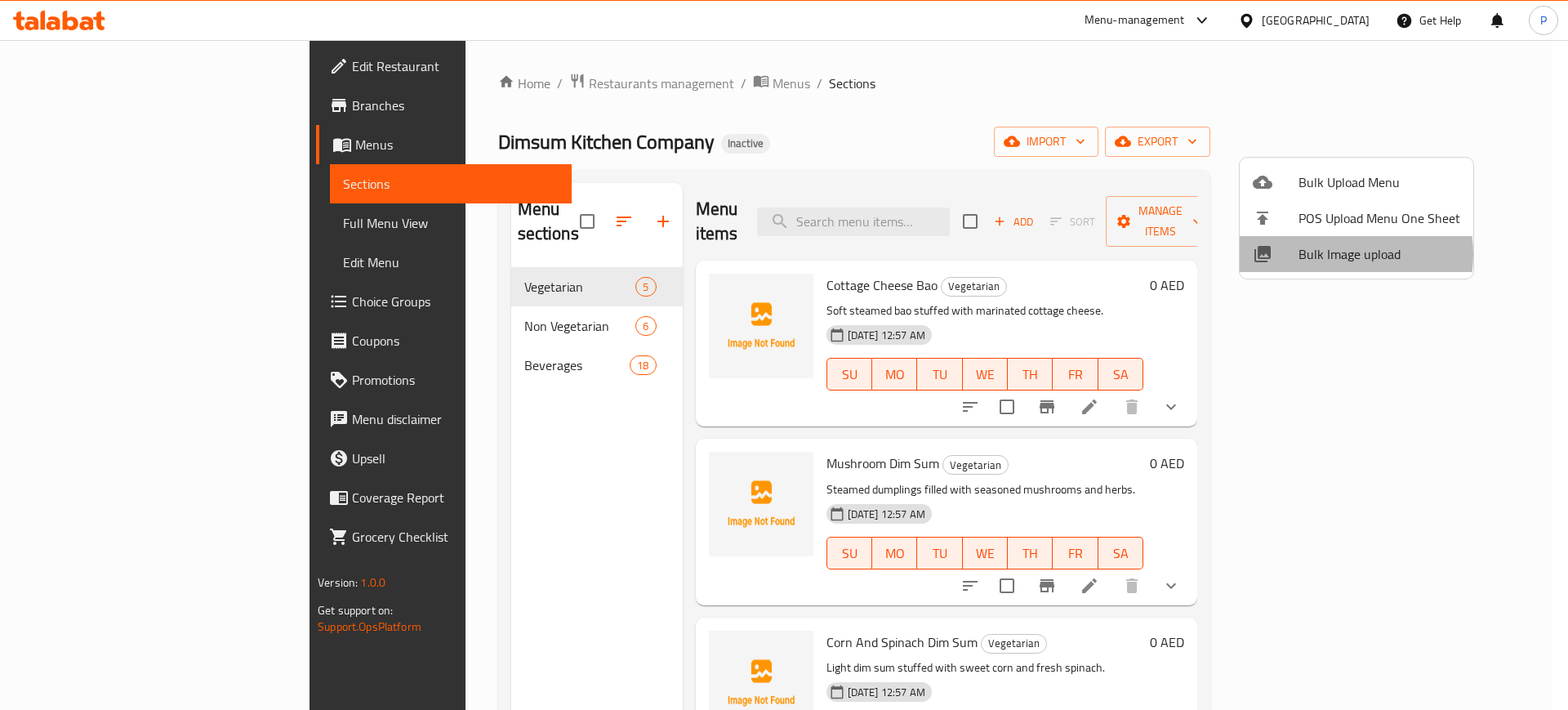
click at [1336, 254] on span "Bulk Image upload" at bounding box center [1379, 254] width 162 height 19
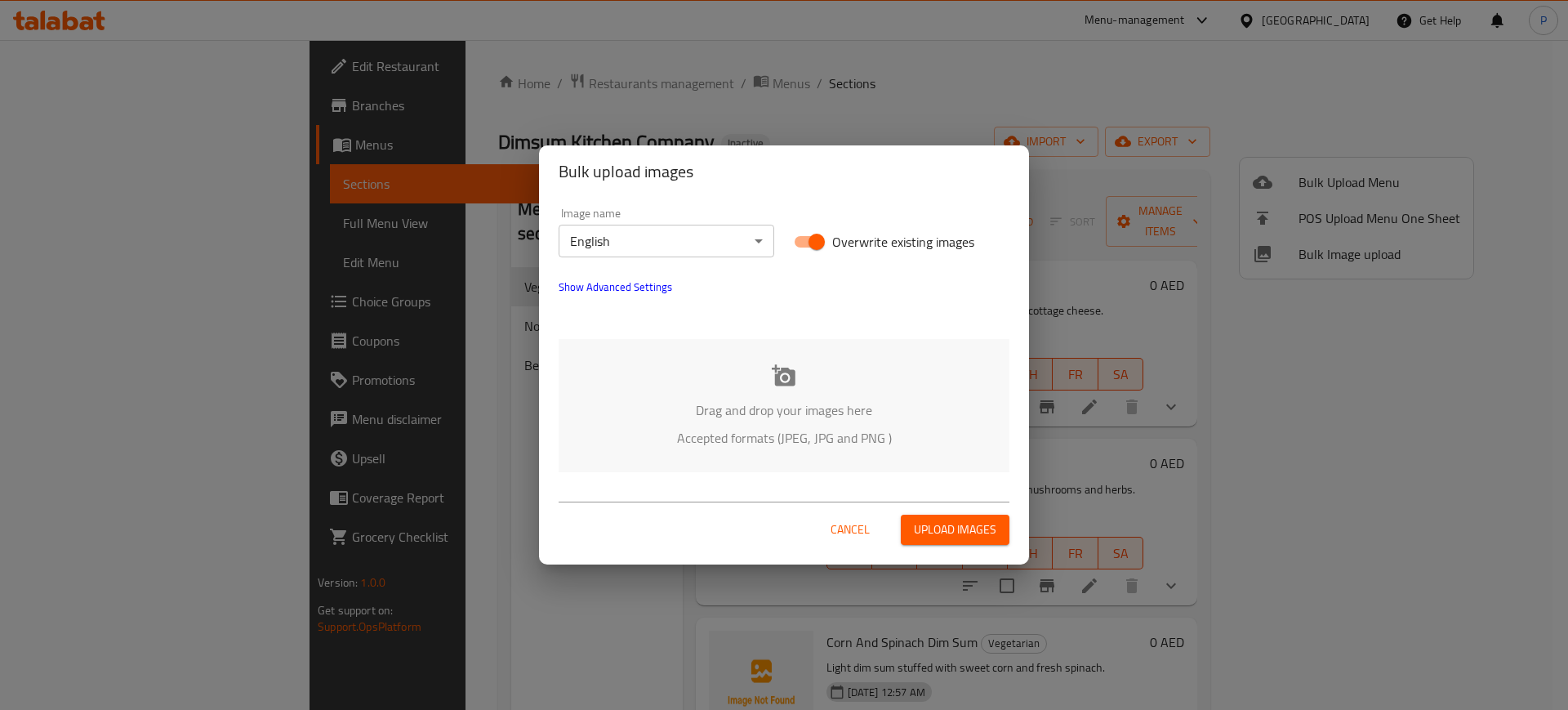
click at [914, 409] on p "Drag and drop your images here" at bounding box center [784, 410] width 401 height 19
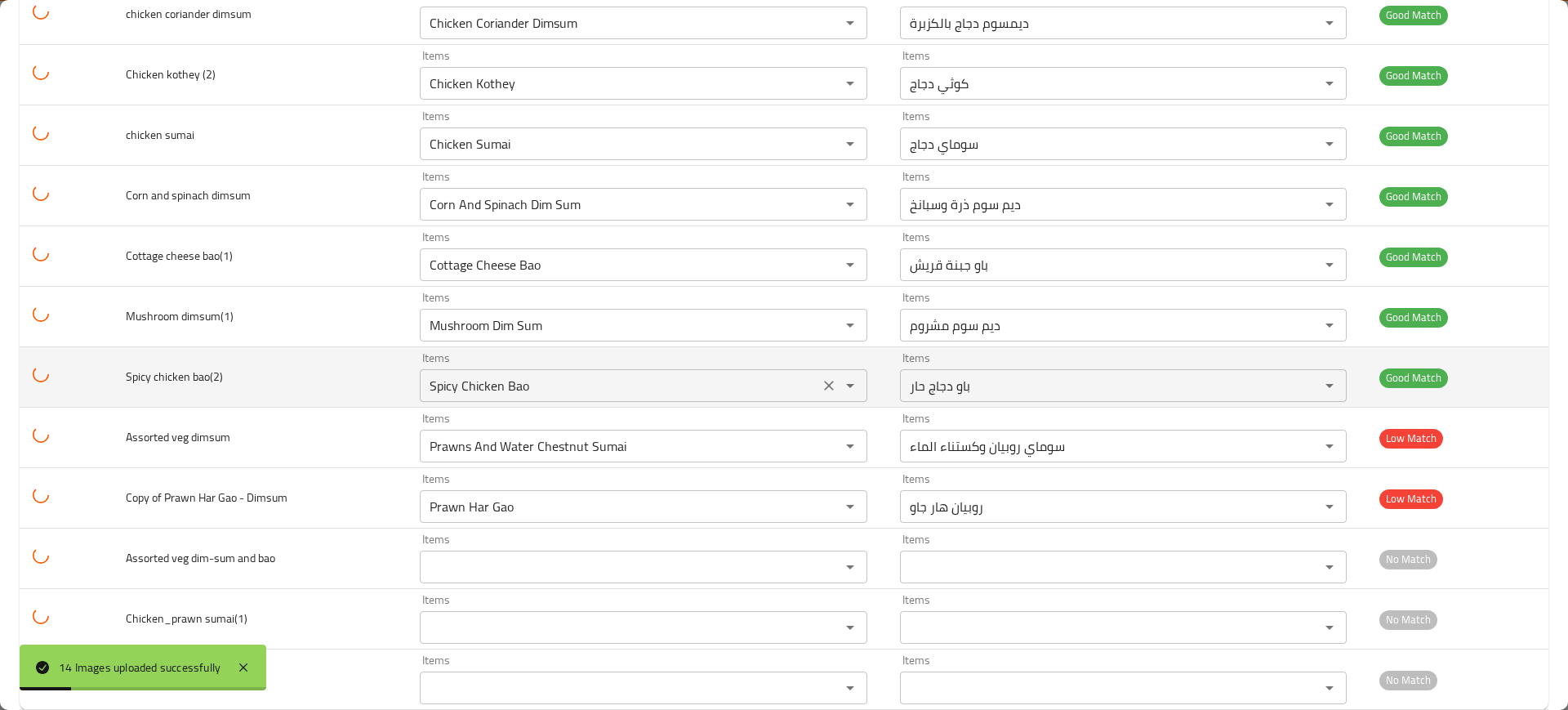
scroll to position [419, 0]
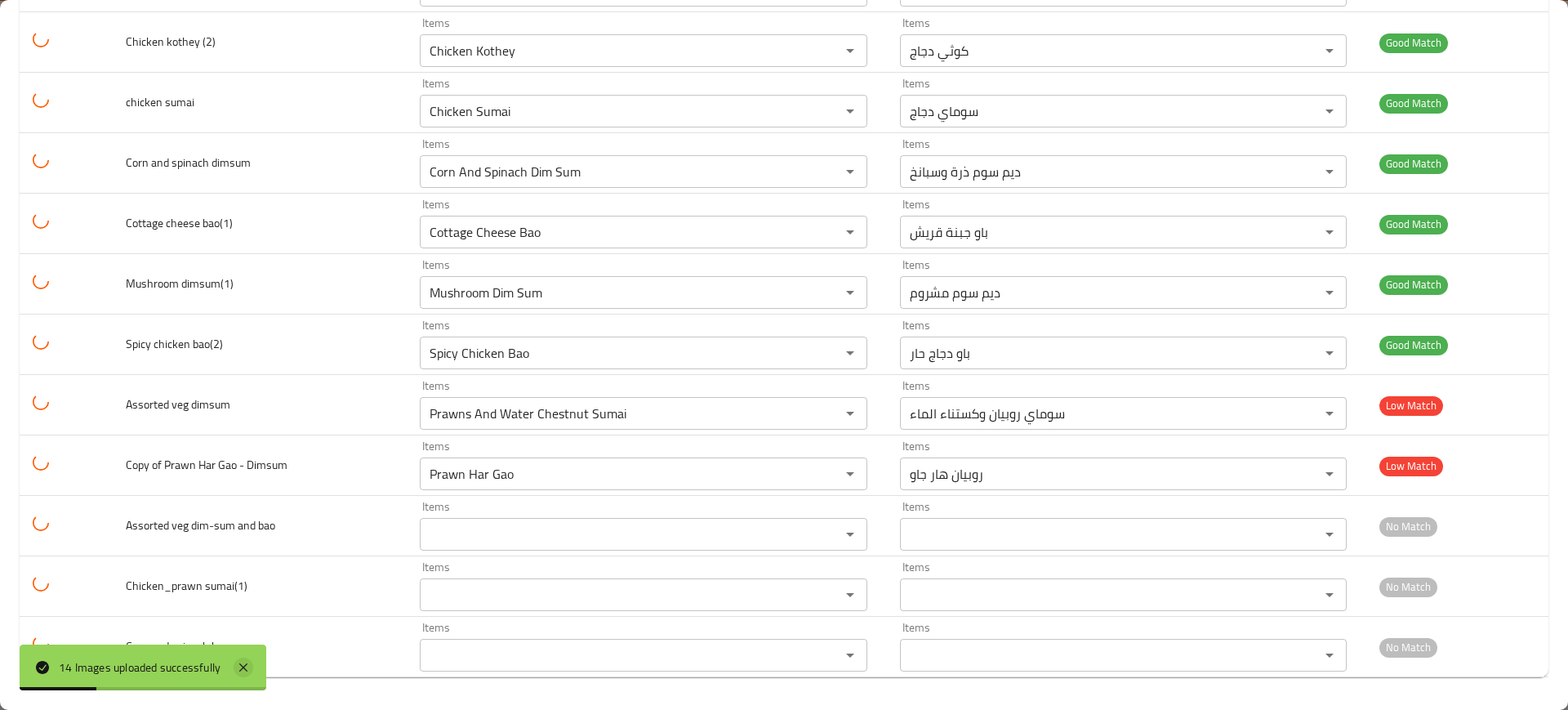
click at [251, 674] on icon at bounding box center [243, 667] width 19 height 19
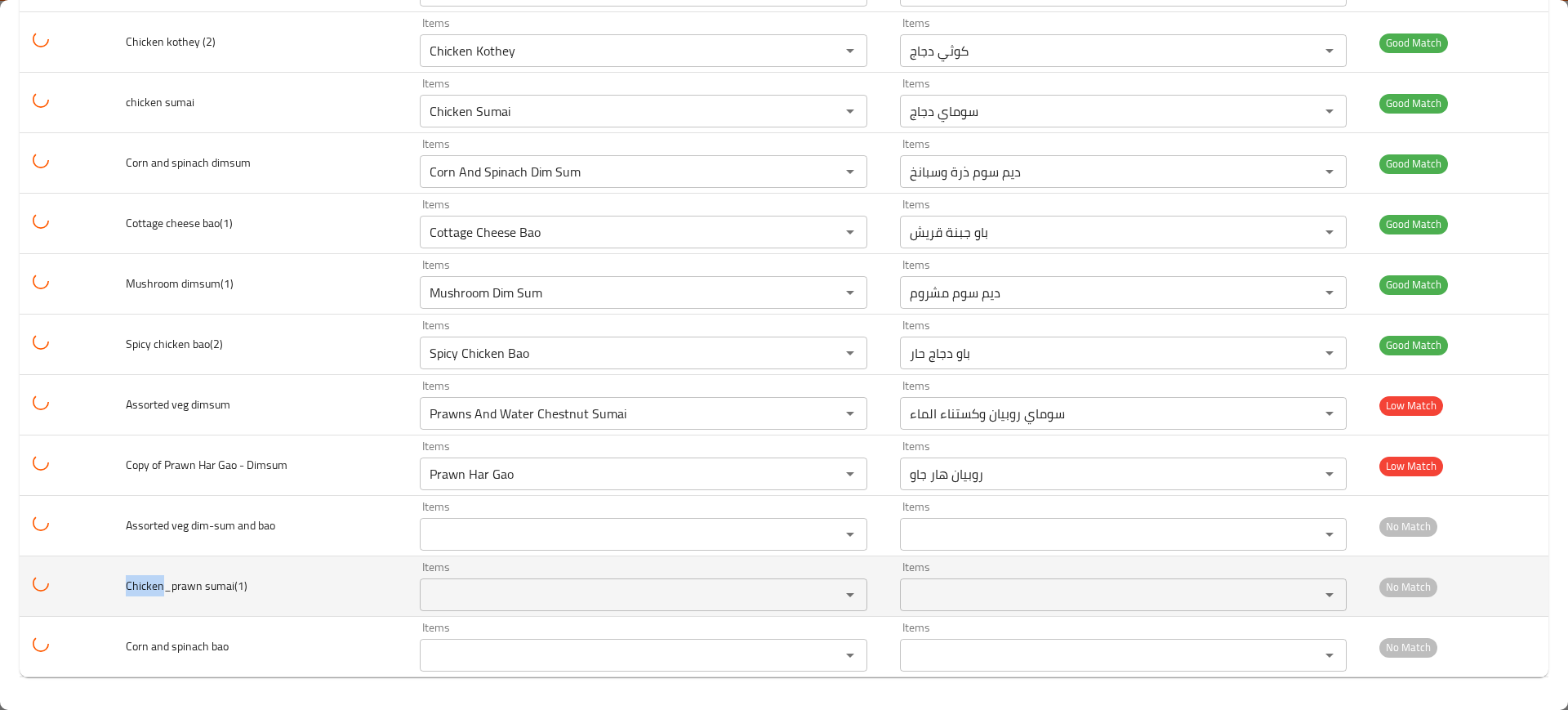
drag, startPoint x: 153, startPoint y: 585, endPoint x: 125, endPoint y: 585, distance: 28.0
click at [125, 585] on td "Chicken_prawn sumai(1)" at bounding box center [259, 587] width 294 height 60
click at [499, 586] on sumai\(1\) "Items" at bounding box center [619, 595] width 389 height 23
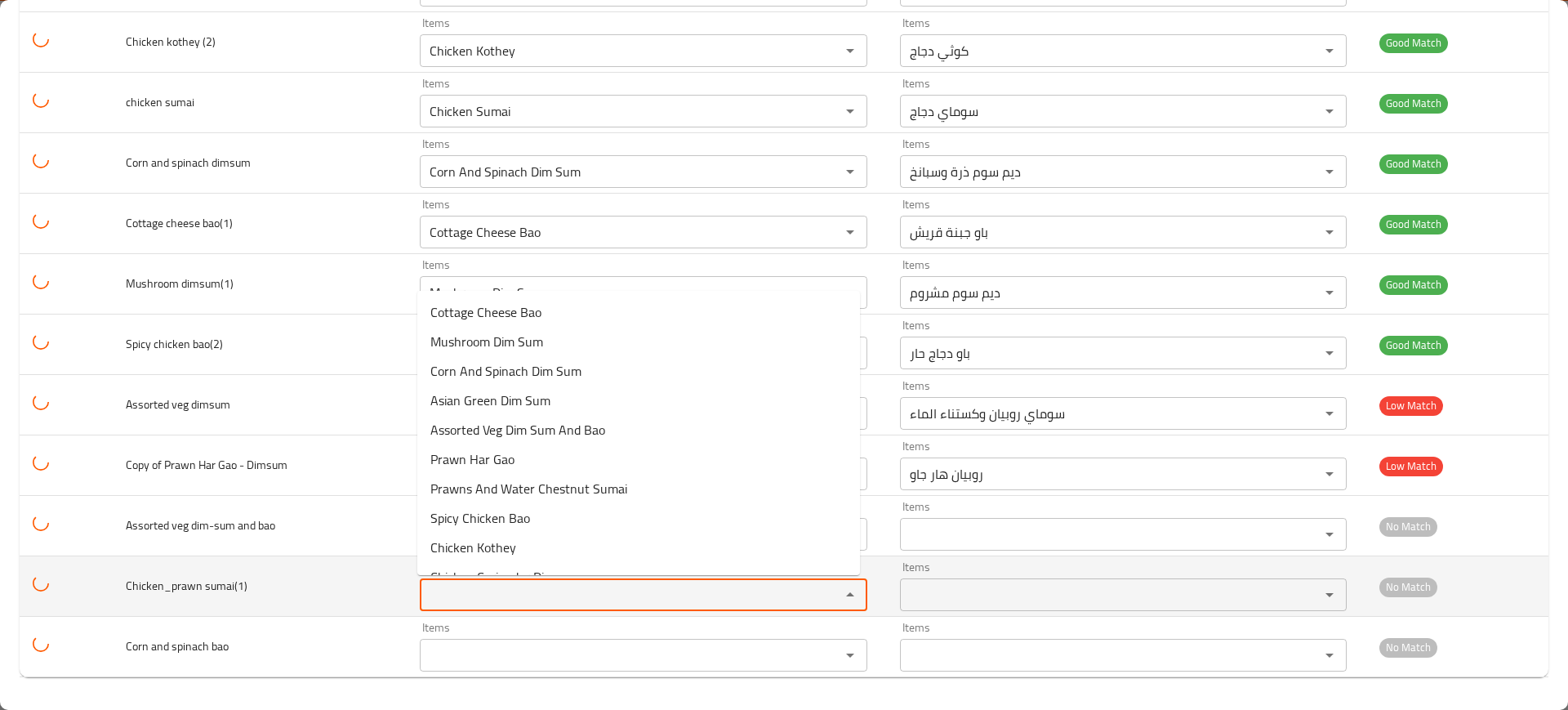
paste sumai\(1\) "Chicken"
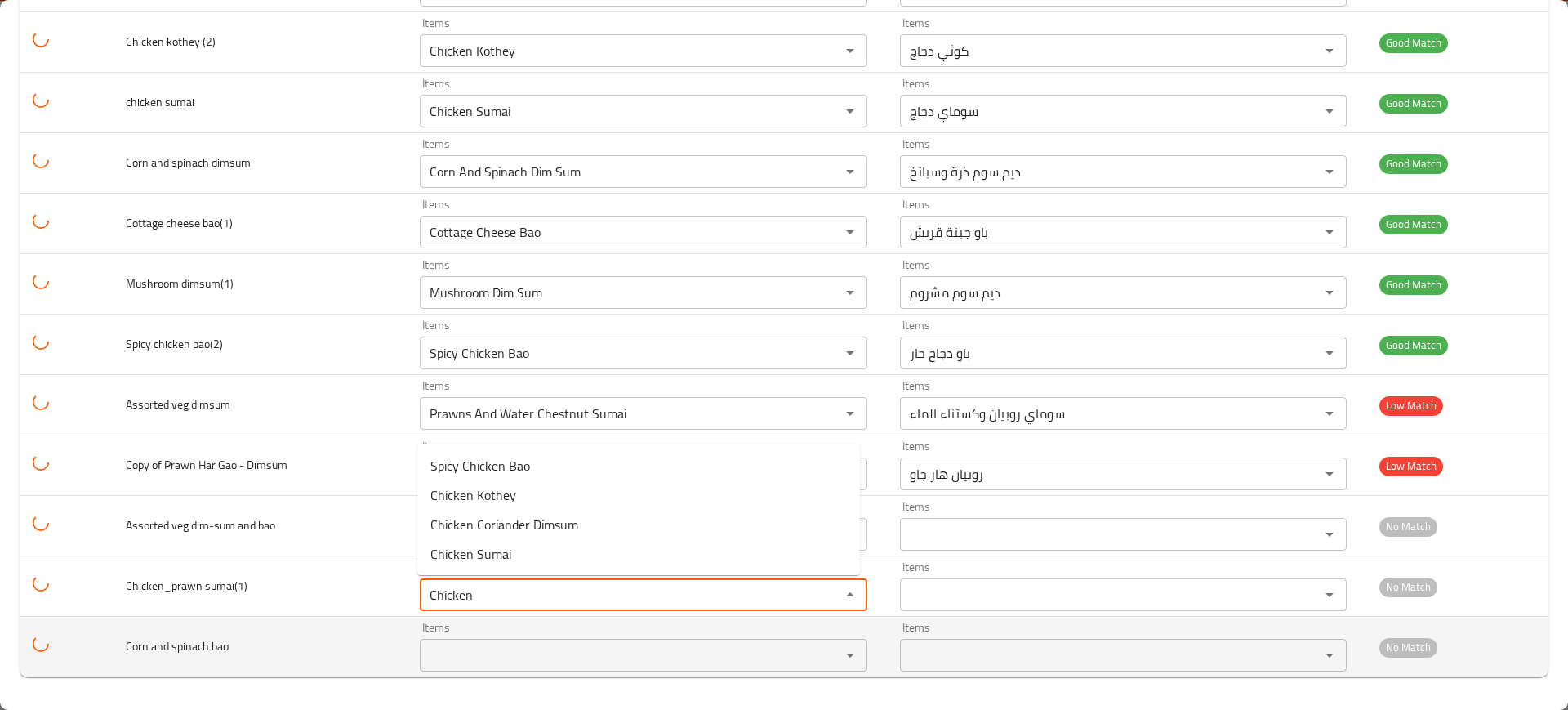
type sumai\(1\) "Chicken"
click at [169, 641] on span "Corn and spinach bao" at bounding box center [177, 646] width 103 height 21
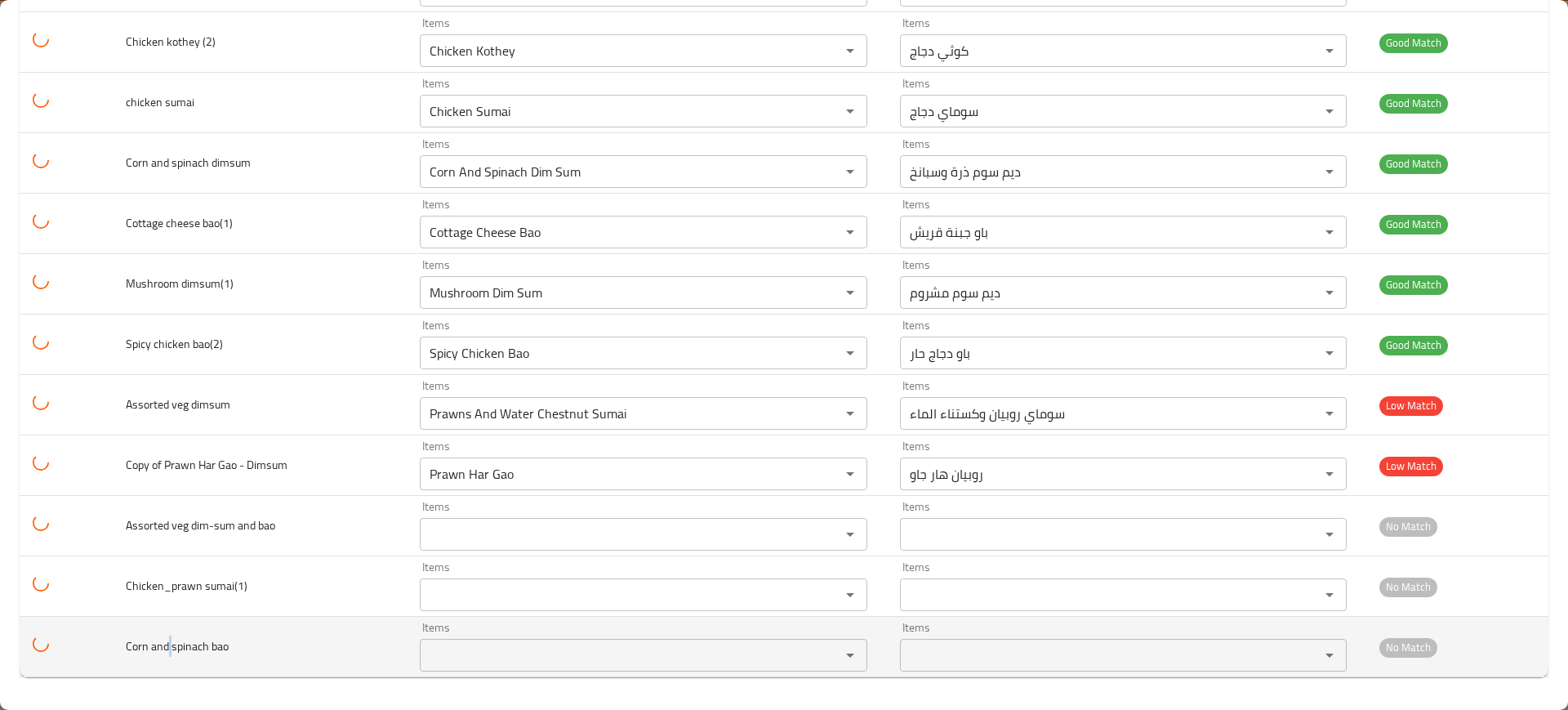
click at [169, 641] on span "Corn and spinach bao" at bounding box center [177, 646] width 103 height 21
click at [207, 638] on span "Corn and spinach bao" at bounding box center [177, 646] width 103 height 21
drag, startPoint x: 184, startPoint y: 644, endPoint x: 209, endPoint y: 647, distance: 25.2
click at [209, 647] on span "Corn and spinach bao" at bounding box center [177, 646] width 103 height 21
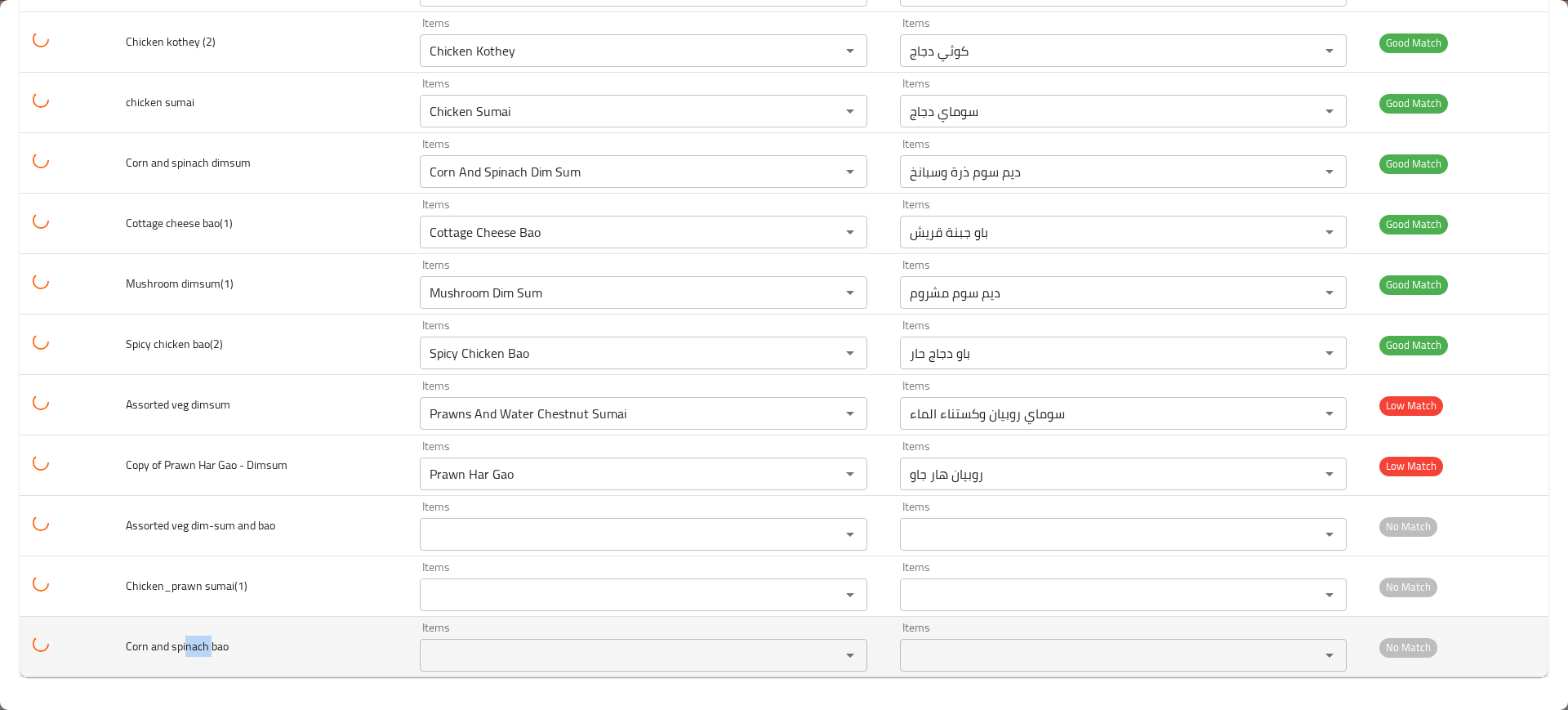
click at [453, 651] on bao "Items" at bounding box center [619, 656] width 389 height 23
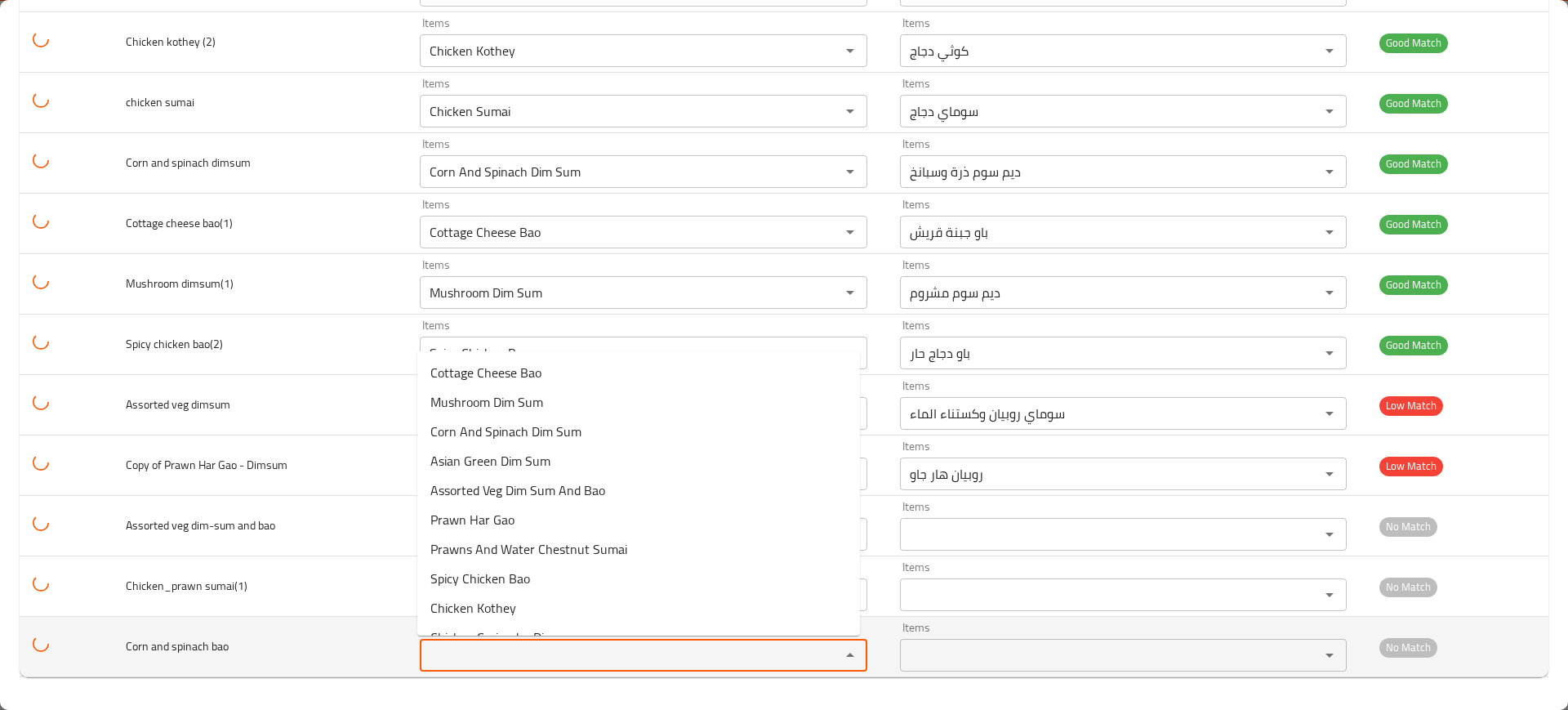
paste bao "nach"
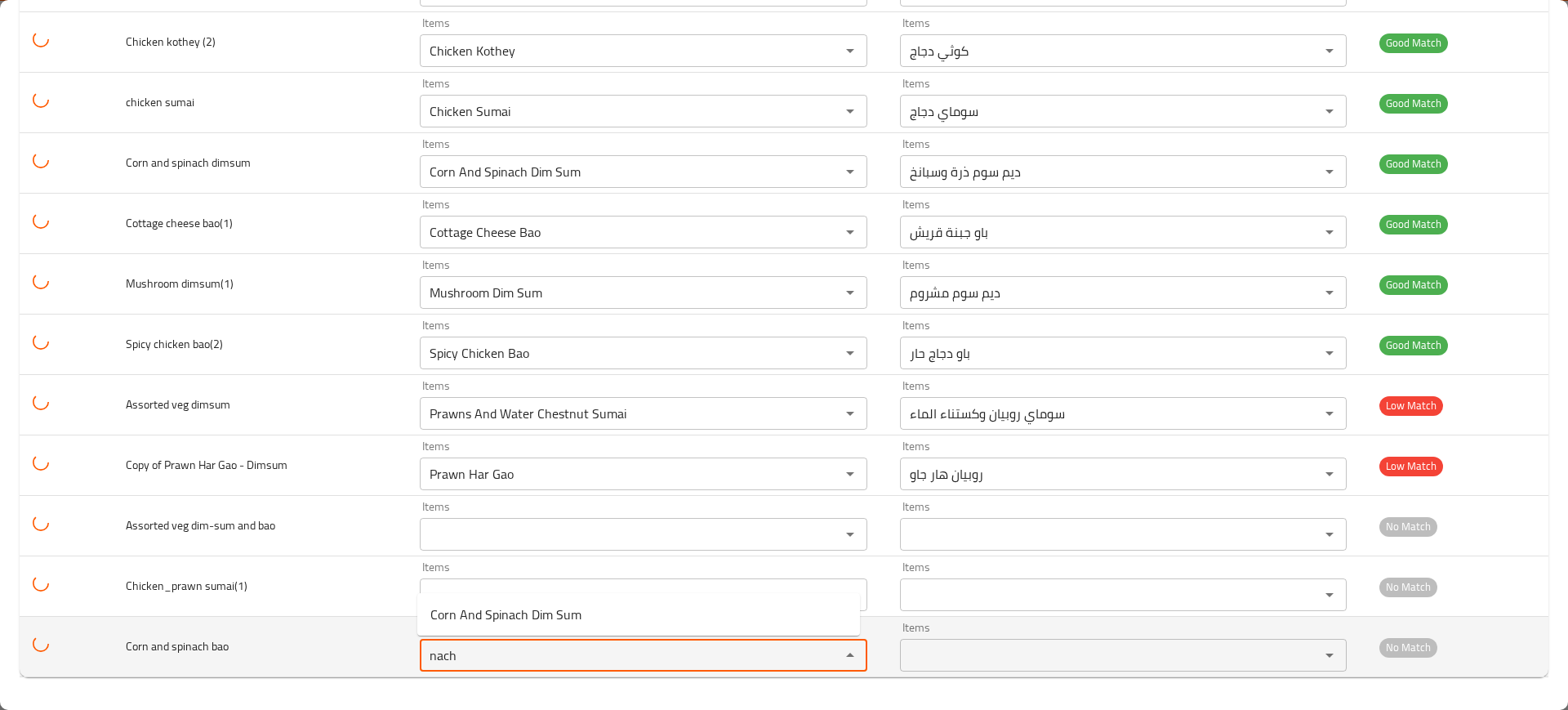
type bao "nach"
click at [257, 633] on td "Corn and spinach bao" at bounding box center [259, 647] width 294 height 60
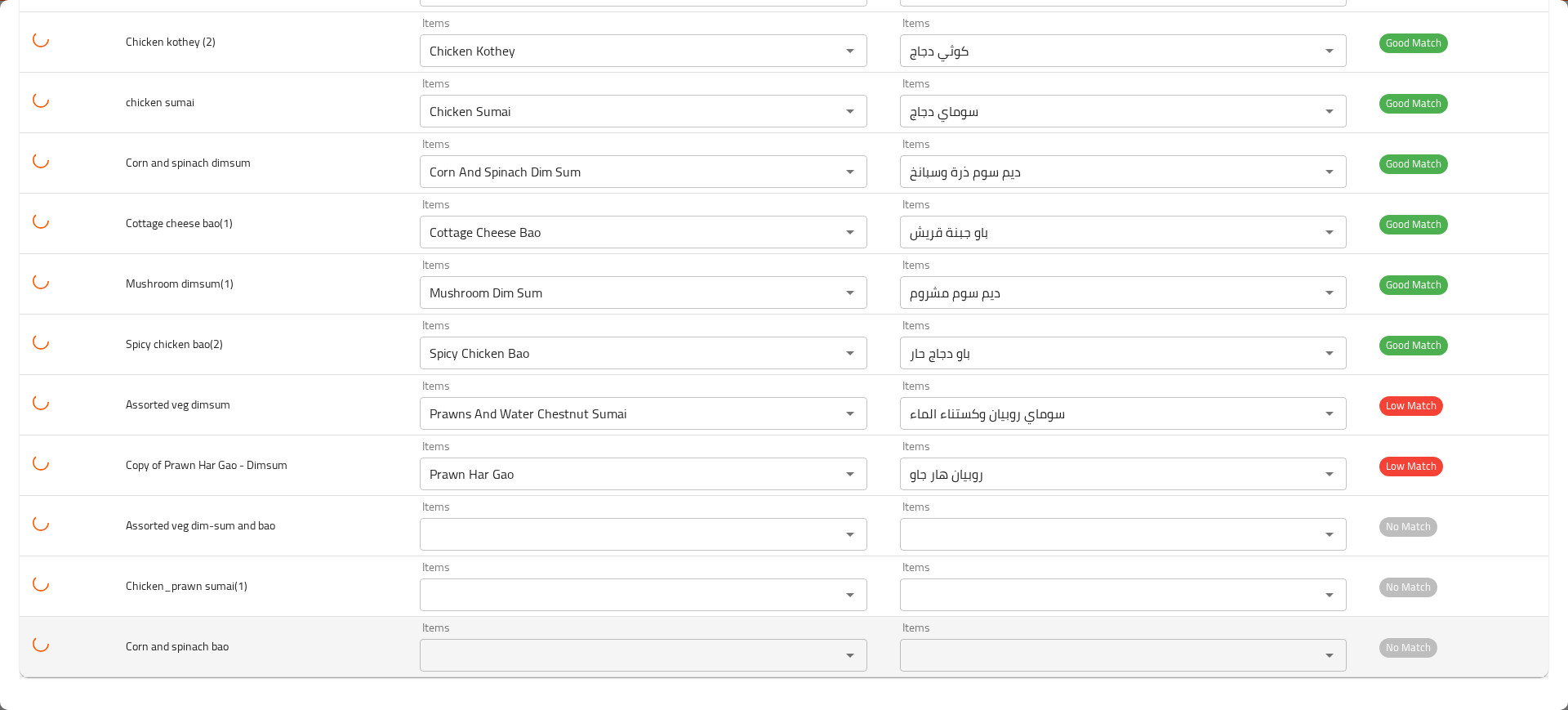
click at [167, 654] on span "Corn and spinach bao" at bounding box center [177, 646] width 103 height 21
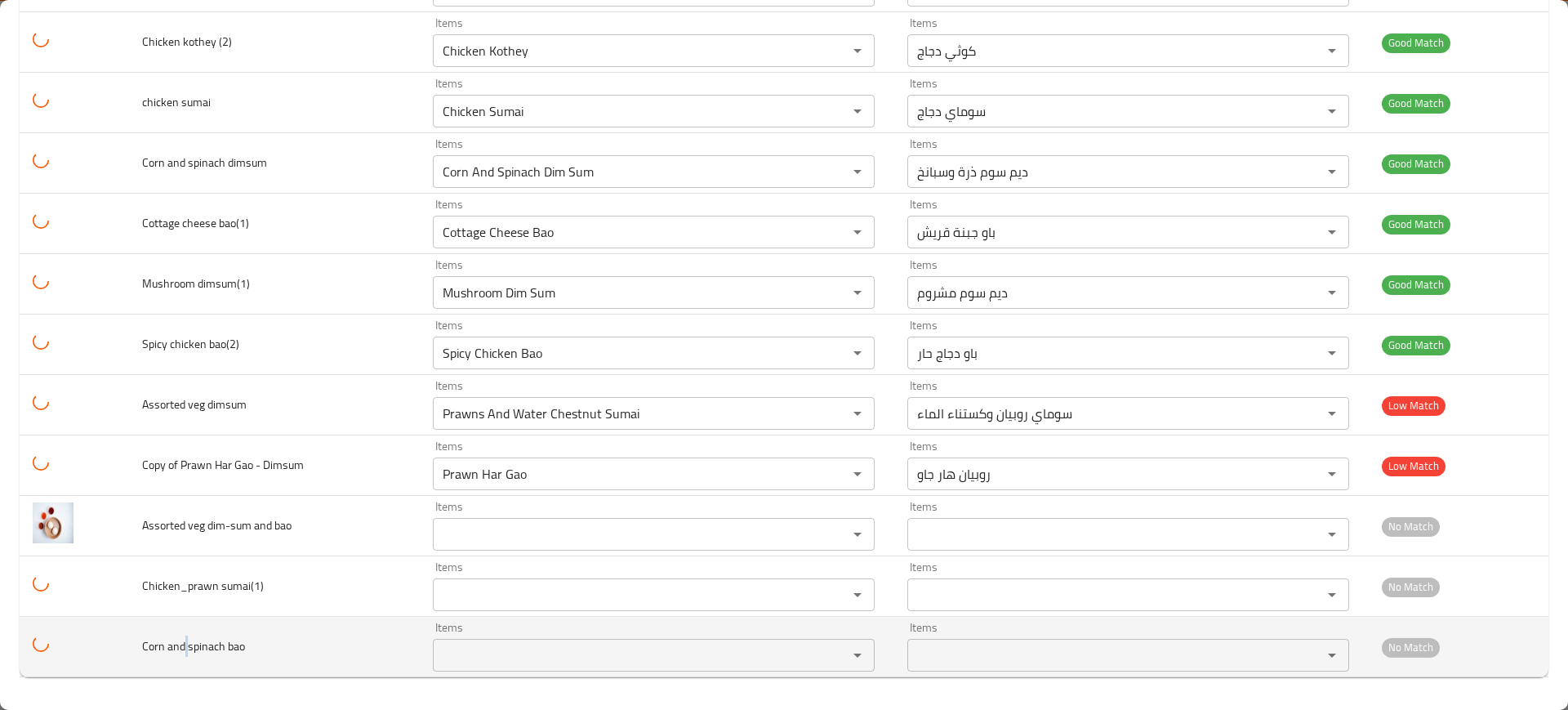
click at [184, 645] on span "Corn and spinach bao" at bounding box center [194, 646] width 103 height 21
drag, startPoint x: 167, startPoint y: 640, endPoint x: 109, endPoint y: 644, distance: 58.1
click at [109, 644] on tr "Corn and spinach bao Items Items Items Items No Match" at bounding box center [784, 647] width 1529 height 60
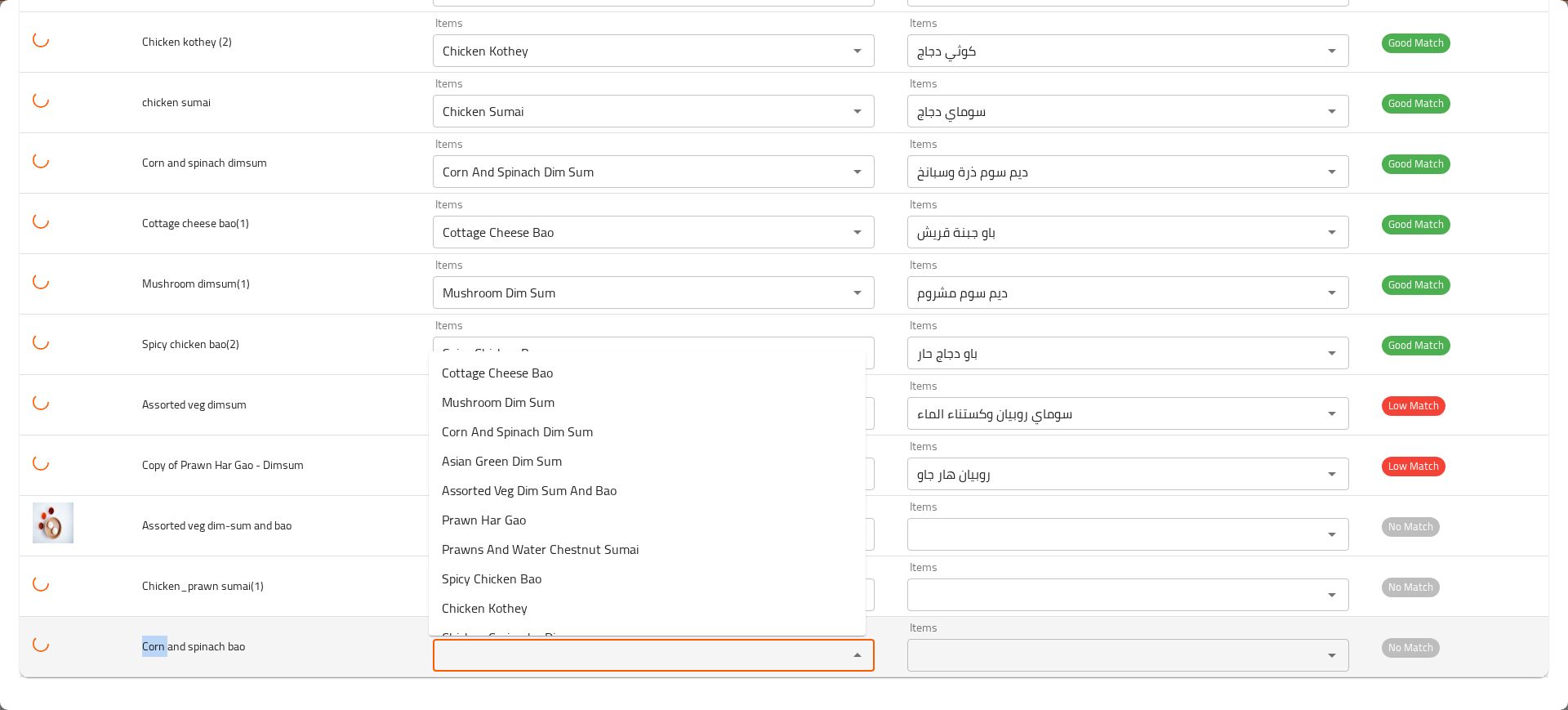
click at [464, 646] on bao "Items" at bounding box center [630, 656] width 384 height 23
paste bao "Corn"
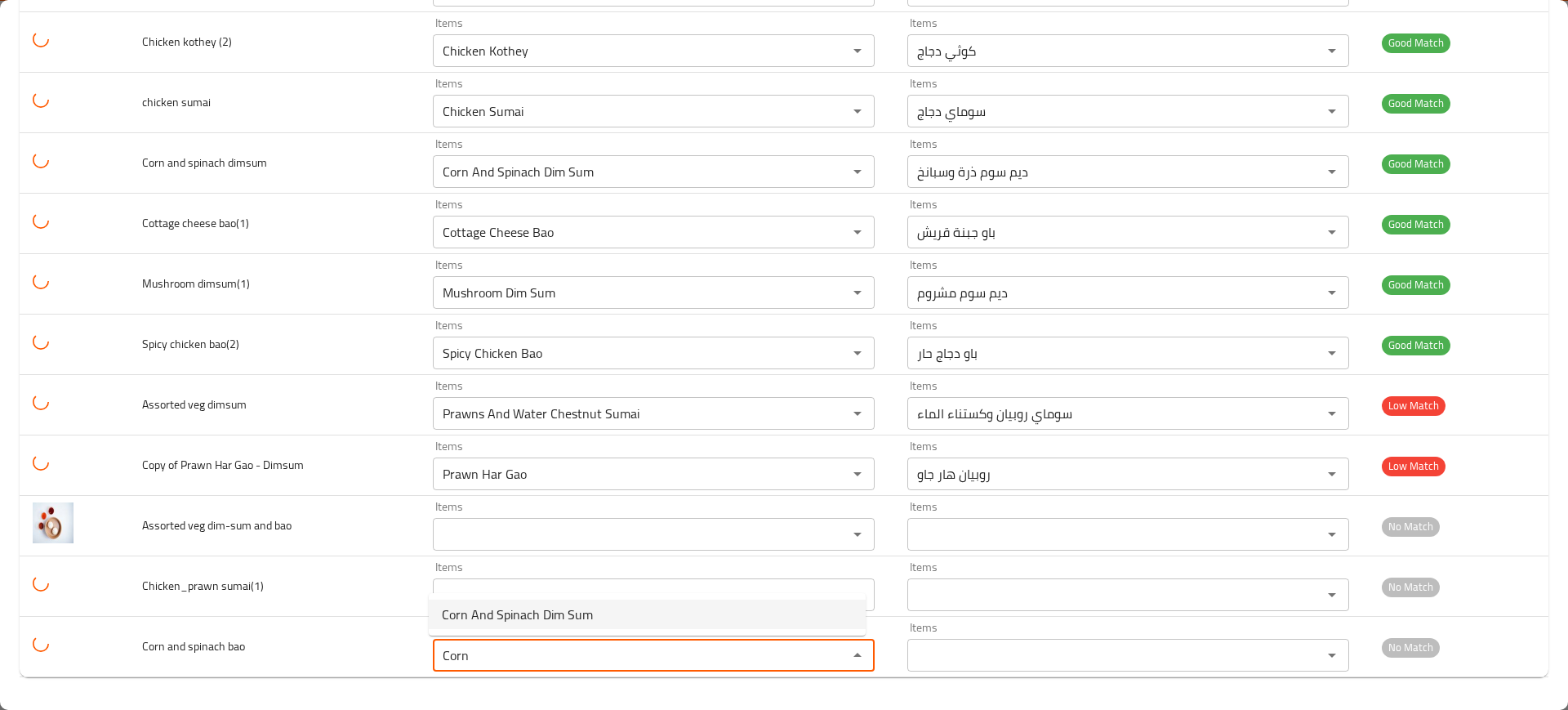
click at [496, 620] on span "Corn And Spinach Dim Sum" at bounding box center [518, 614] width 151 height 19
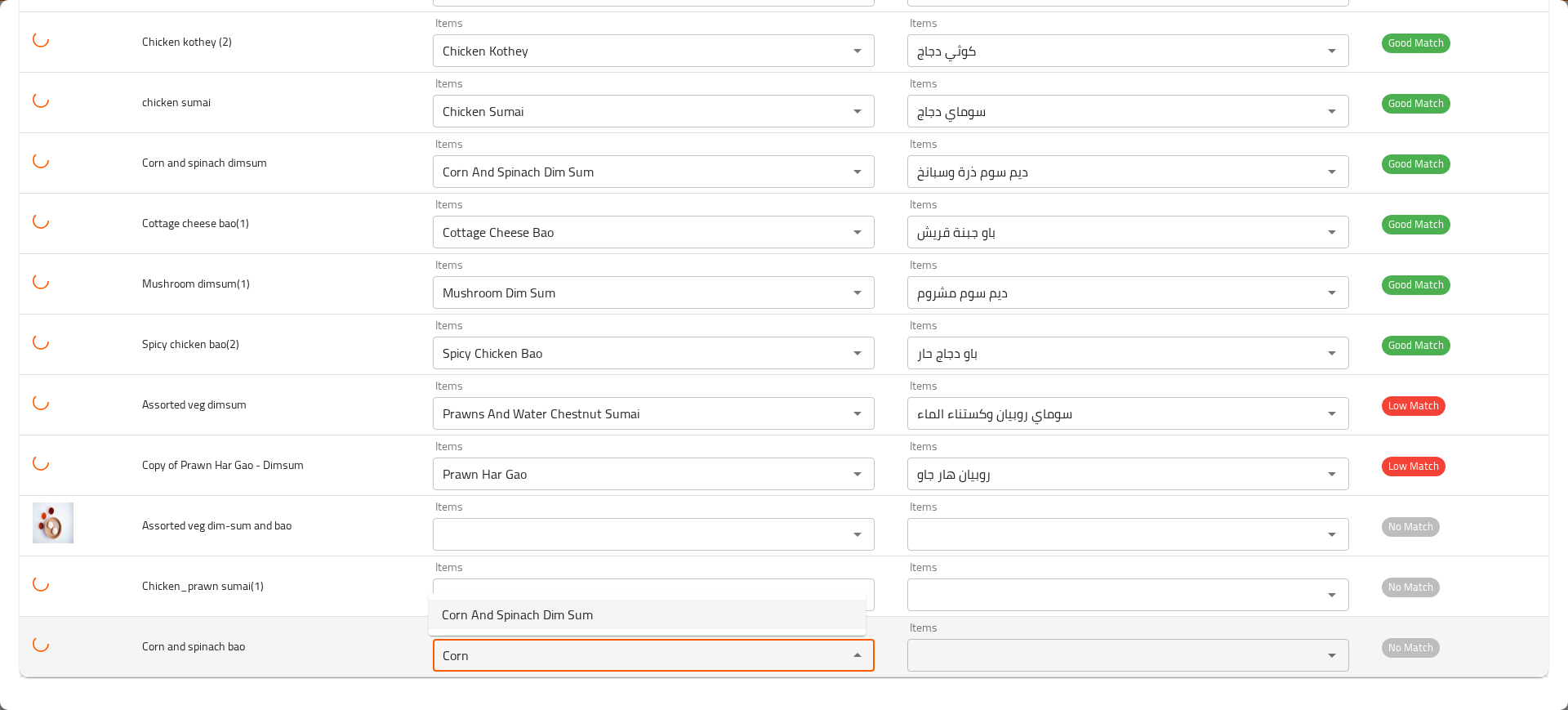
type bao "Corn And Spinach Dim Sum"
type bao-ar "ديم سوم ذرة وسبانخ"
click at [489, 647] on bao "Corn And Spinach Dim Sum" at bounding box center [630, 656] width 384 height 23
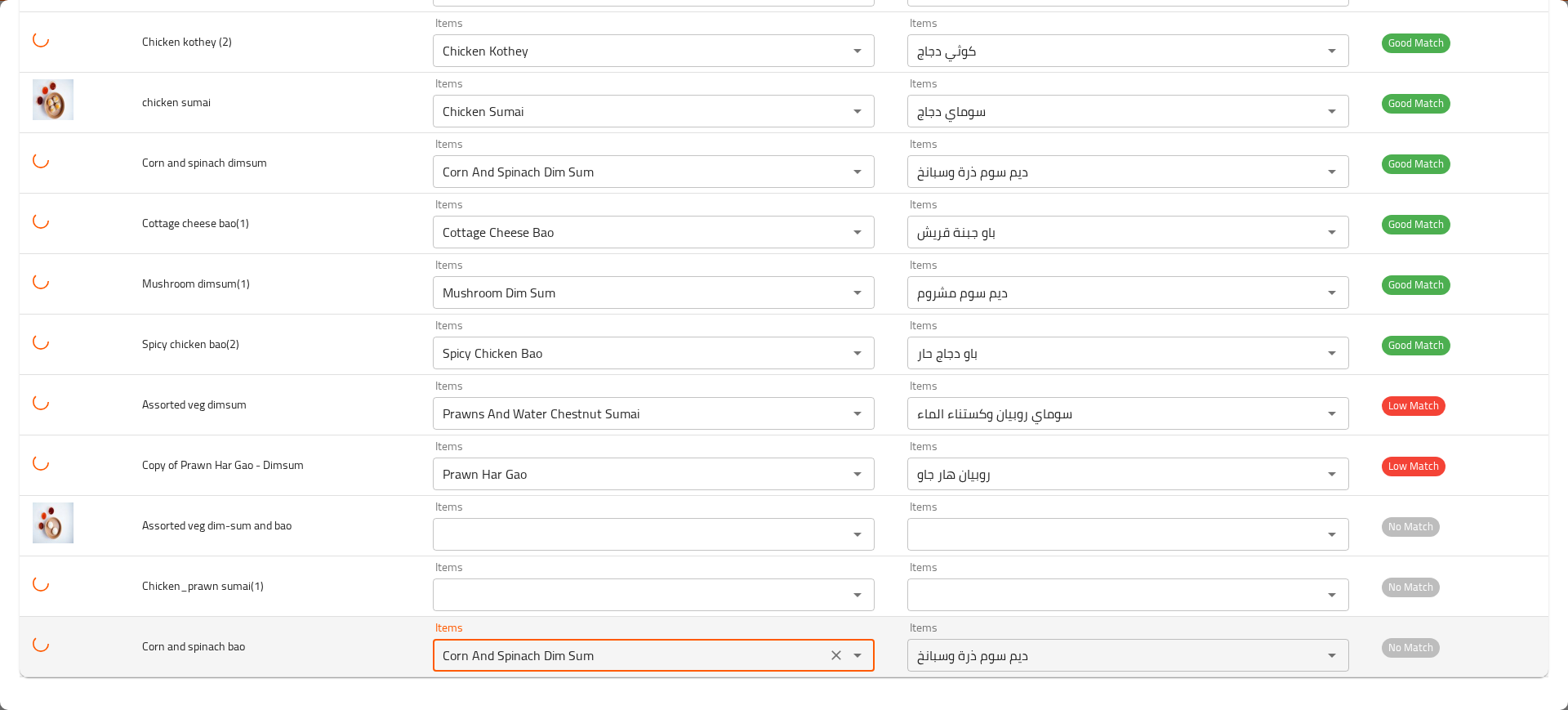
type bao "Corn And Spinach Dim Sum"
click at [336, 638] on td "Corn and spinach bao" at bounding box center [274, 647] width 291 height 60
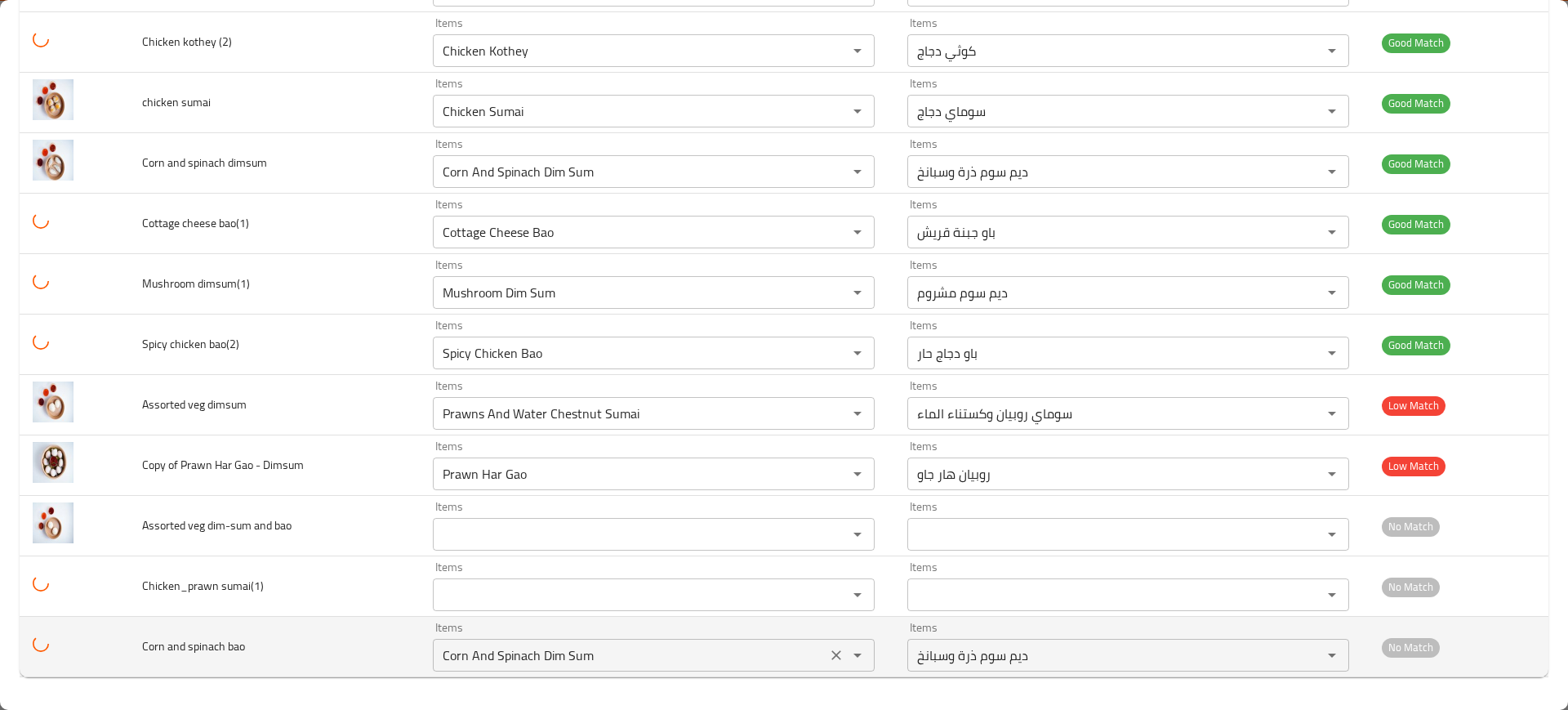
click at [833, 655] on icon "Clear" at bounding box center [836, 655] width 16 height 16
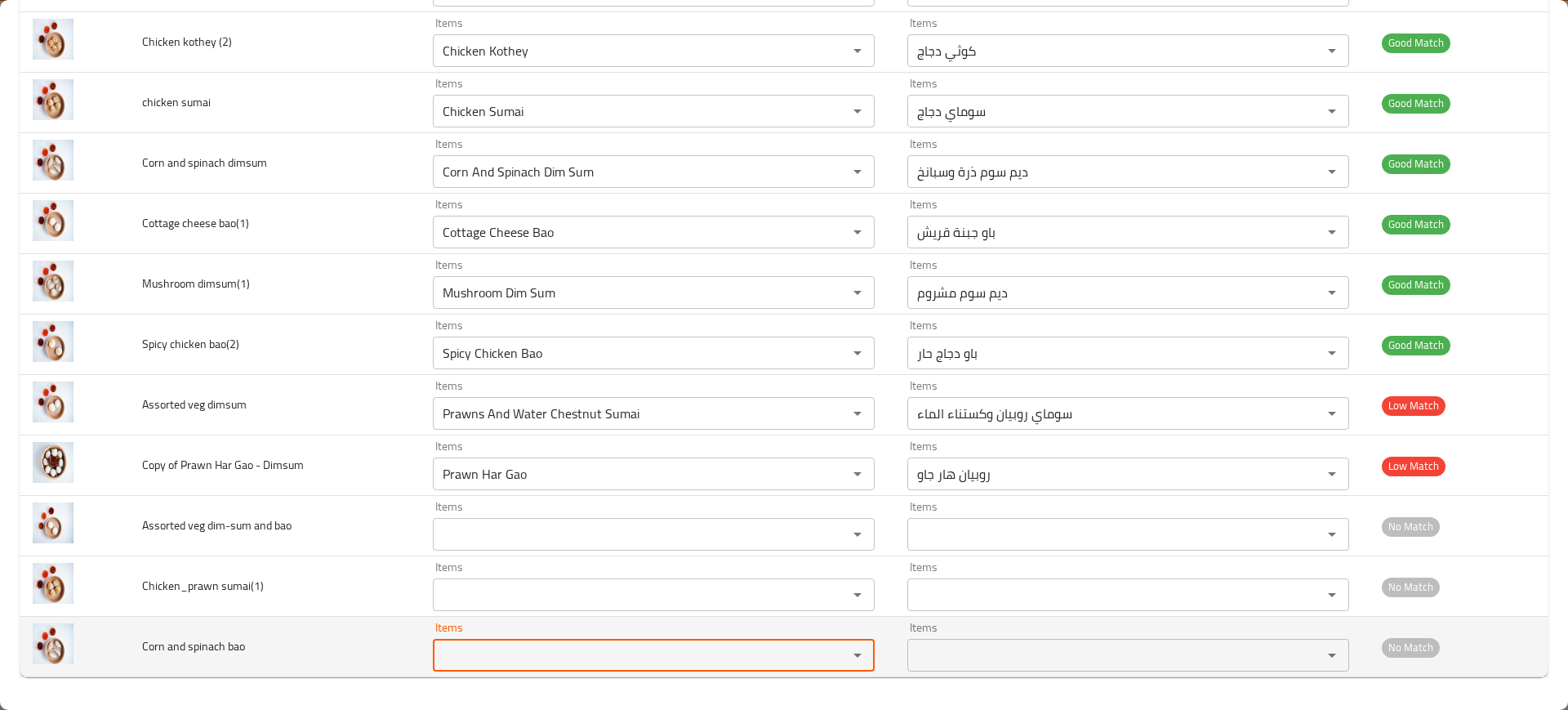
click at [239, 640] on span "Corn and spinach bao" at bounding box center [194, 646] width 103 height 21
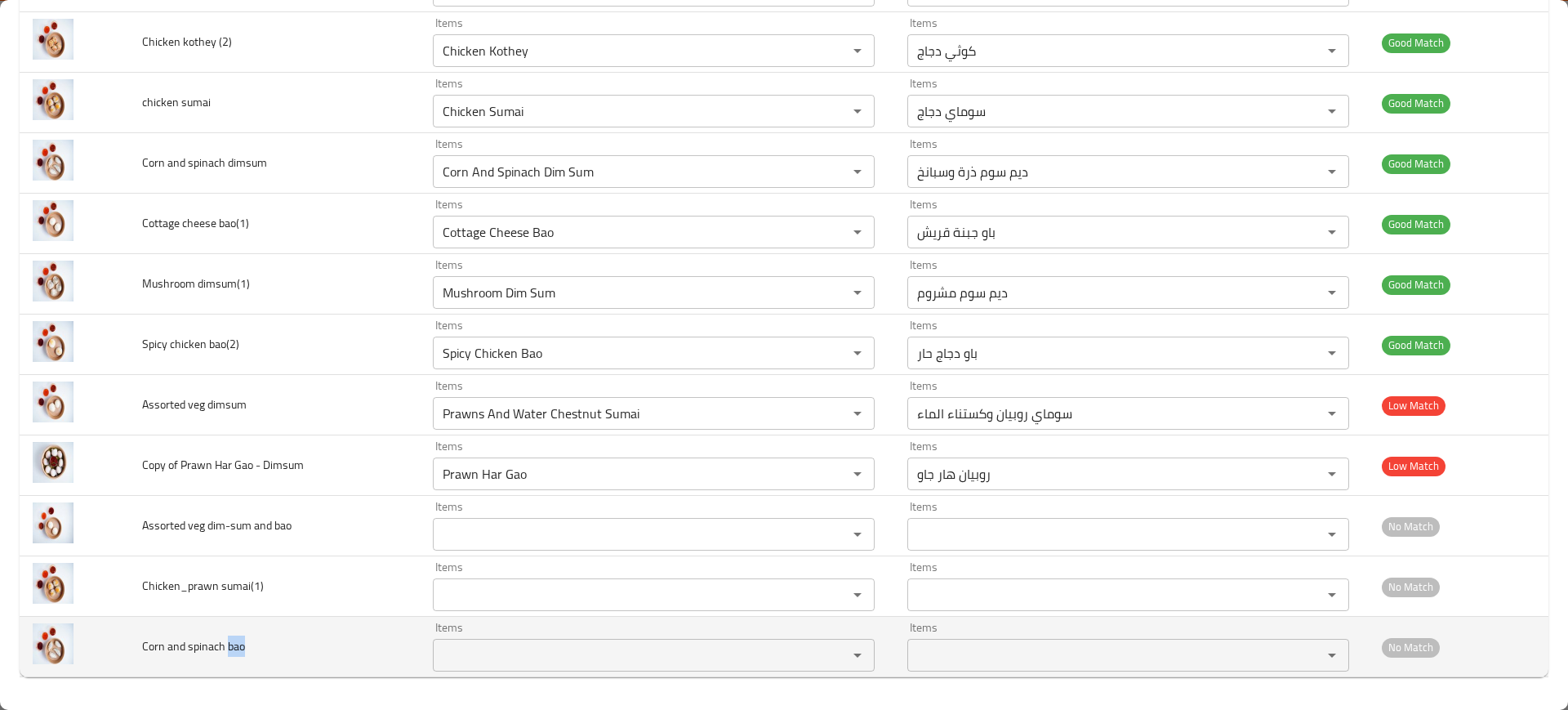
click at [239, 639] on span "Corn and spinach bao" at bounding box center [194, 646] width 103 height 21
click at [241, 639] on span "Corn and spinach bao" at bounding box center [194, 646] width 103 height 21
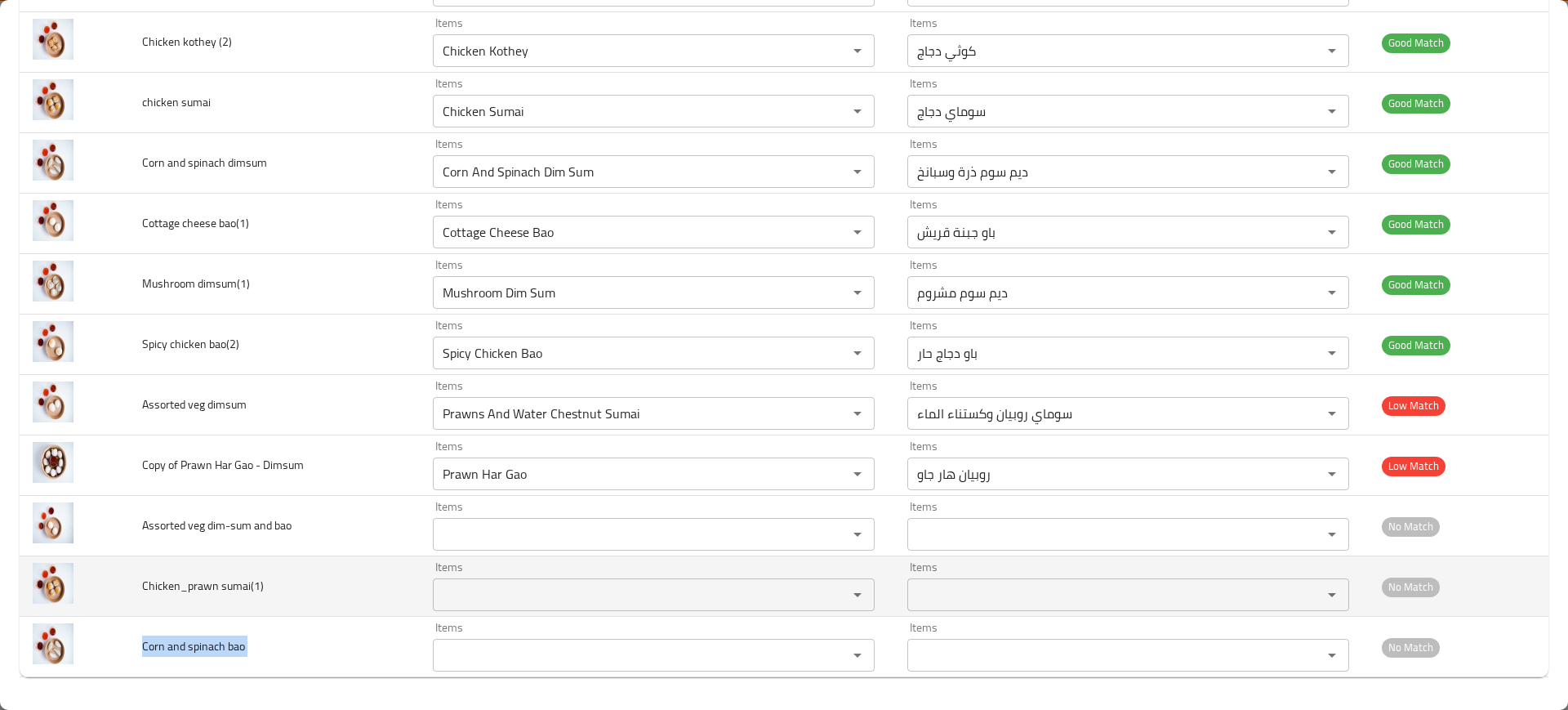
click at [227, 581] on span "Chicken_prawn sumai(1)" at bounding box center [204, 586] width 122 height 21
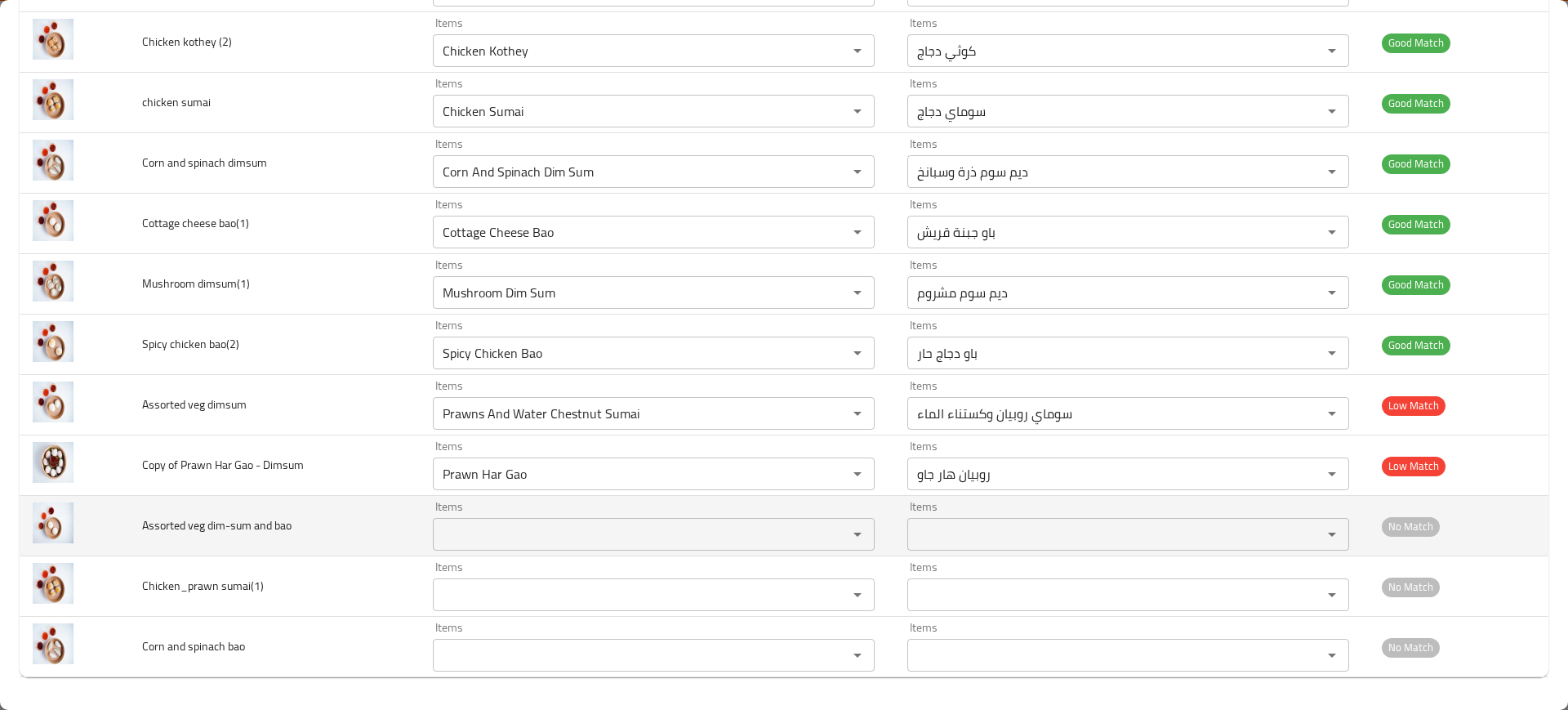
click at [262, 523] on span "Assorted veg dim-sum and bao" at bounding box center [217, 526] width 149 height 21
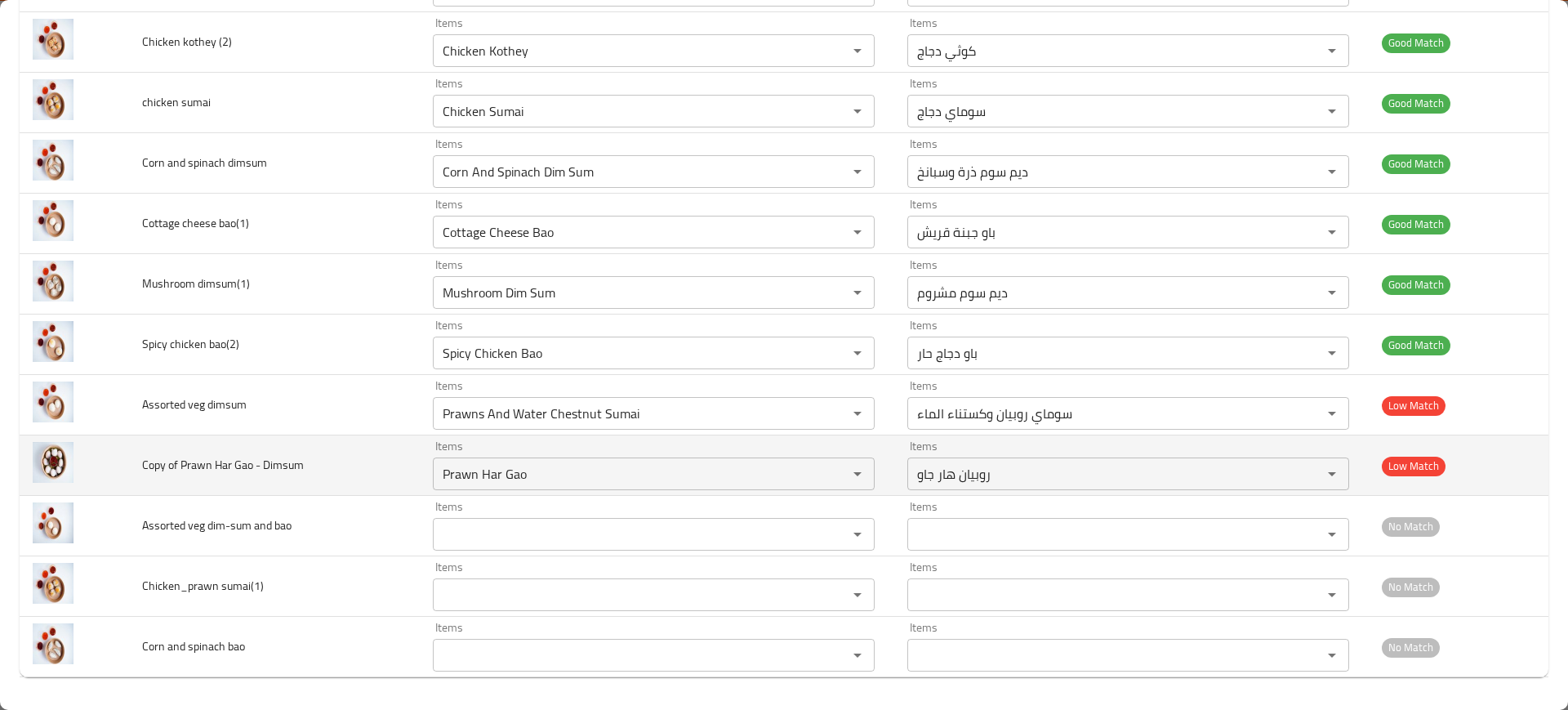
click at [402, 479] on td "Copy of Prawn Har Gao - Dimsum" at bounding box center [274, 466] width 291 height 60
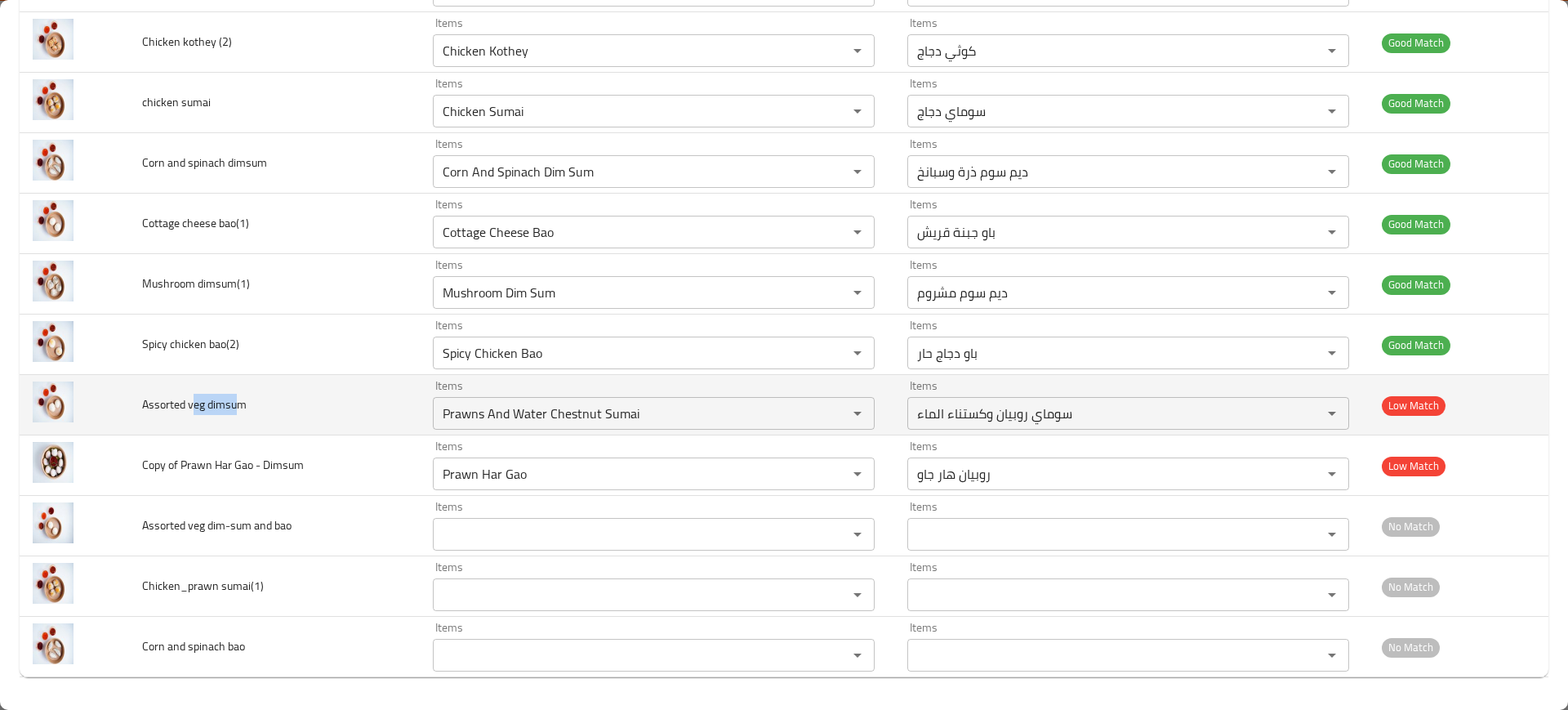
drag, startPoint x: 192, startPoint y: 403, endPoint x: 236, endPoint y: 402, distance: 44.0
click at [236, 402] on span "Assorted veg dimsum" at bounding box center [195, 404] width 105 height 21
click at [508, 411] on dimsum "Prawns And Water Chestnut Sumai" at bounding box center [630, 413] width 384 height 23
paste dimsum "eg dimsu"
type dimsum "eg dimsu"
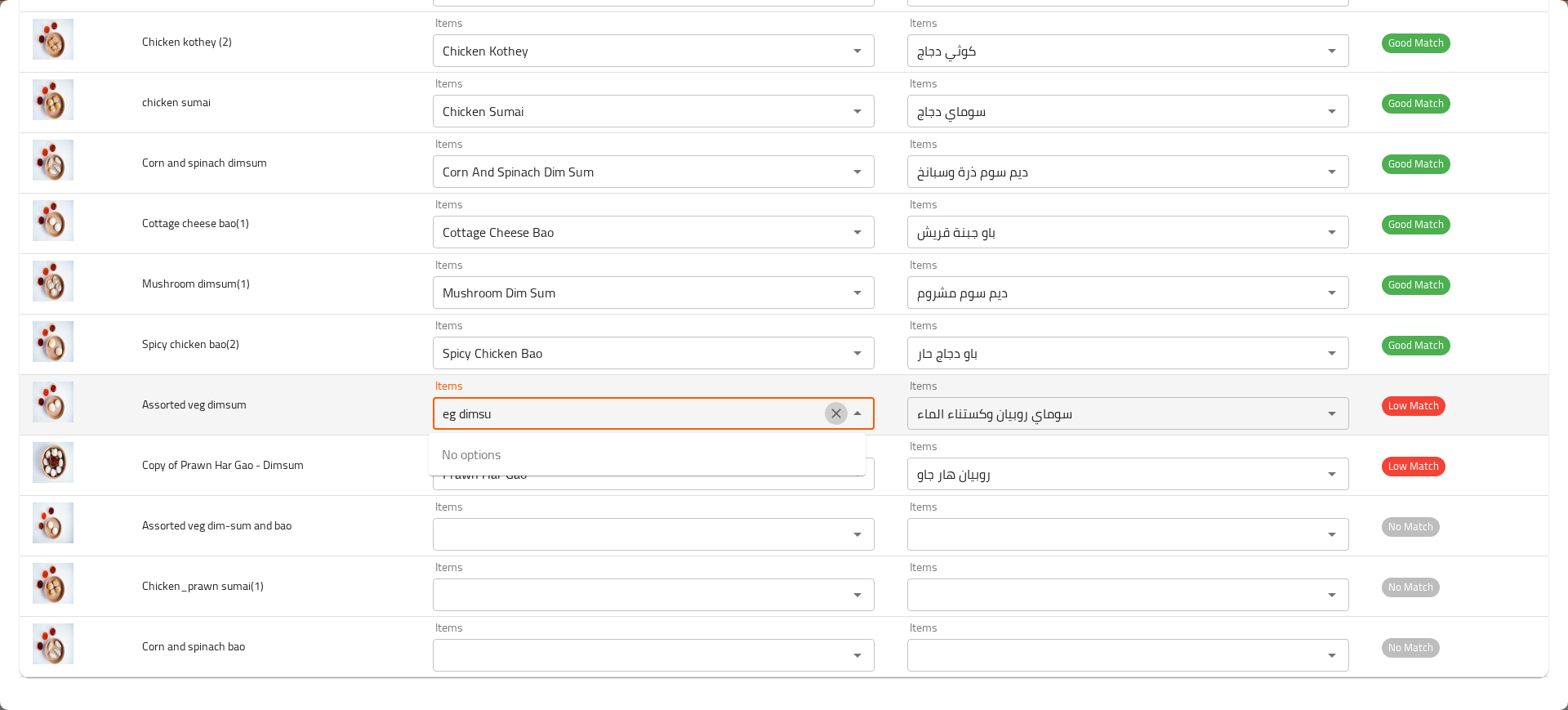
click at [828, 412] on icon "Clear" at bounding box center [836, 413] width 16 height 16
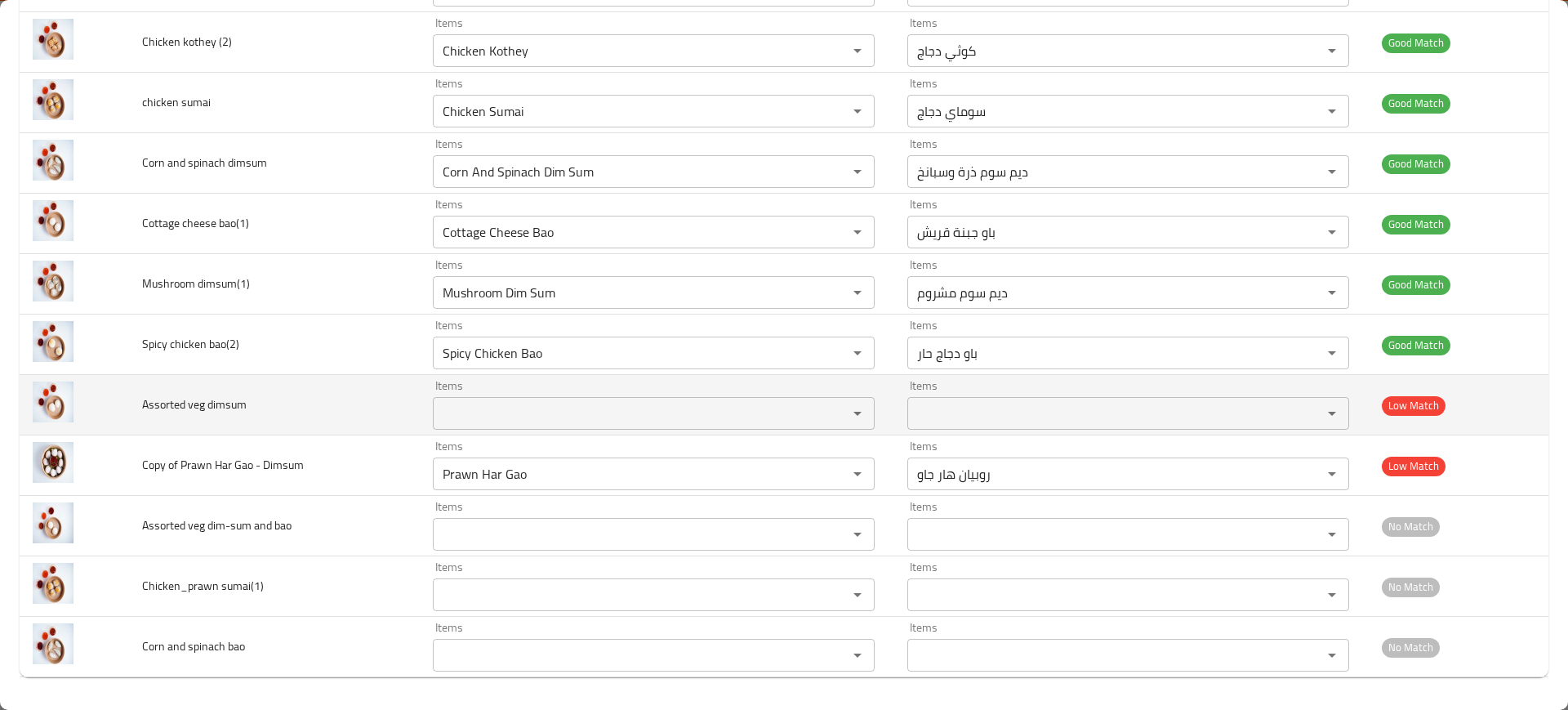
click at [154, 414] on span "Assorted veg dimsum" at bounding box center [195, 404] width 105 height 21
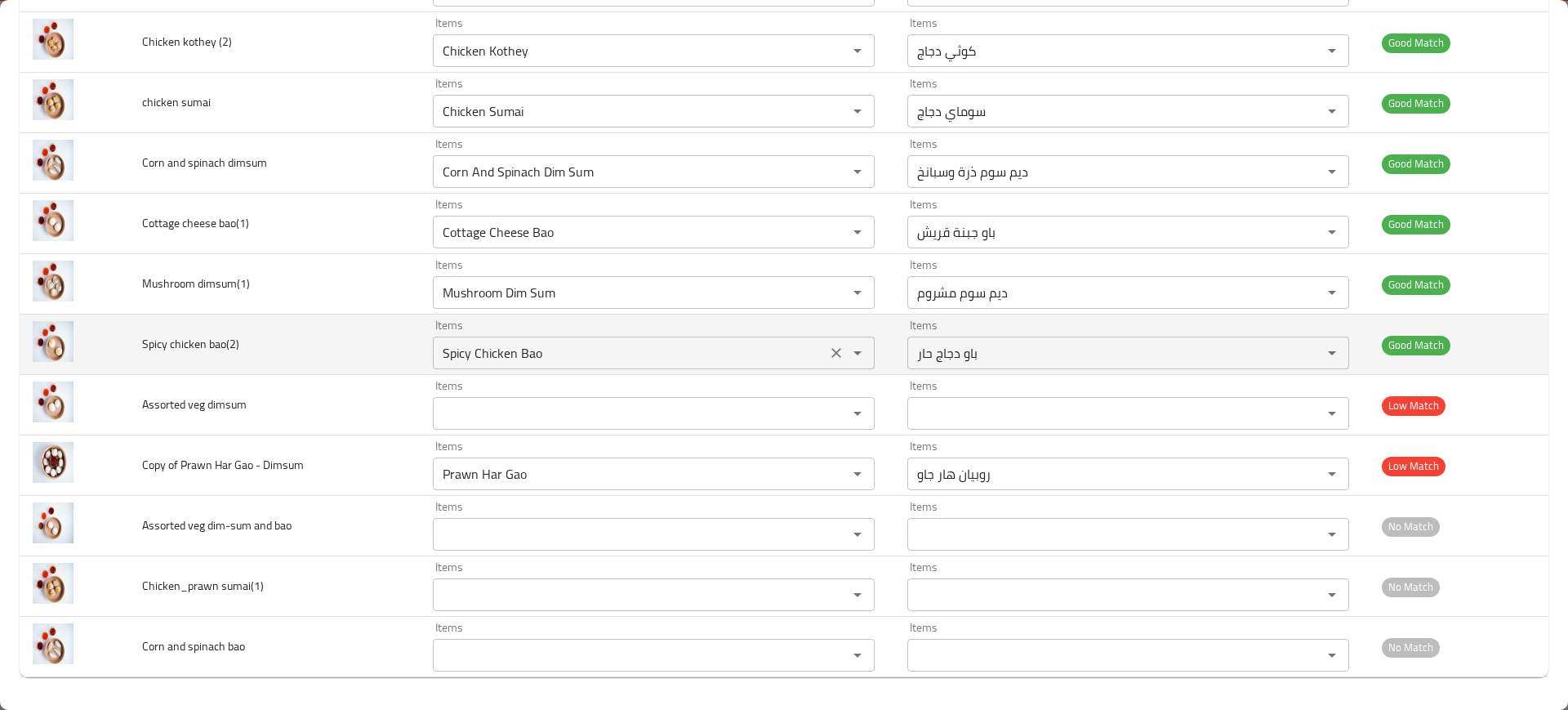
drag, startPoint x: 580, startPoint y: 360, endPoint x: 749, endPoint y: 350, distance: 169.3
click at [580, 360] on bao\(2\) "Spicy Chicken Bao" at bounding box center [630, 353] width 384 height 23
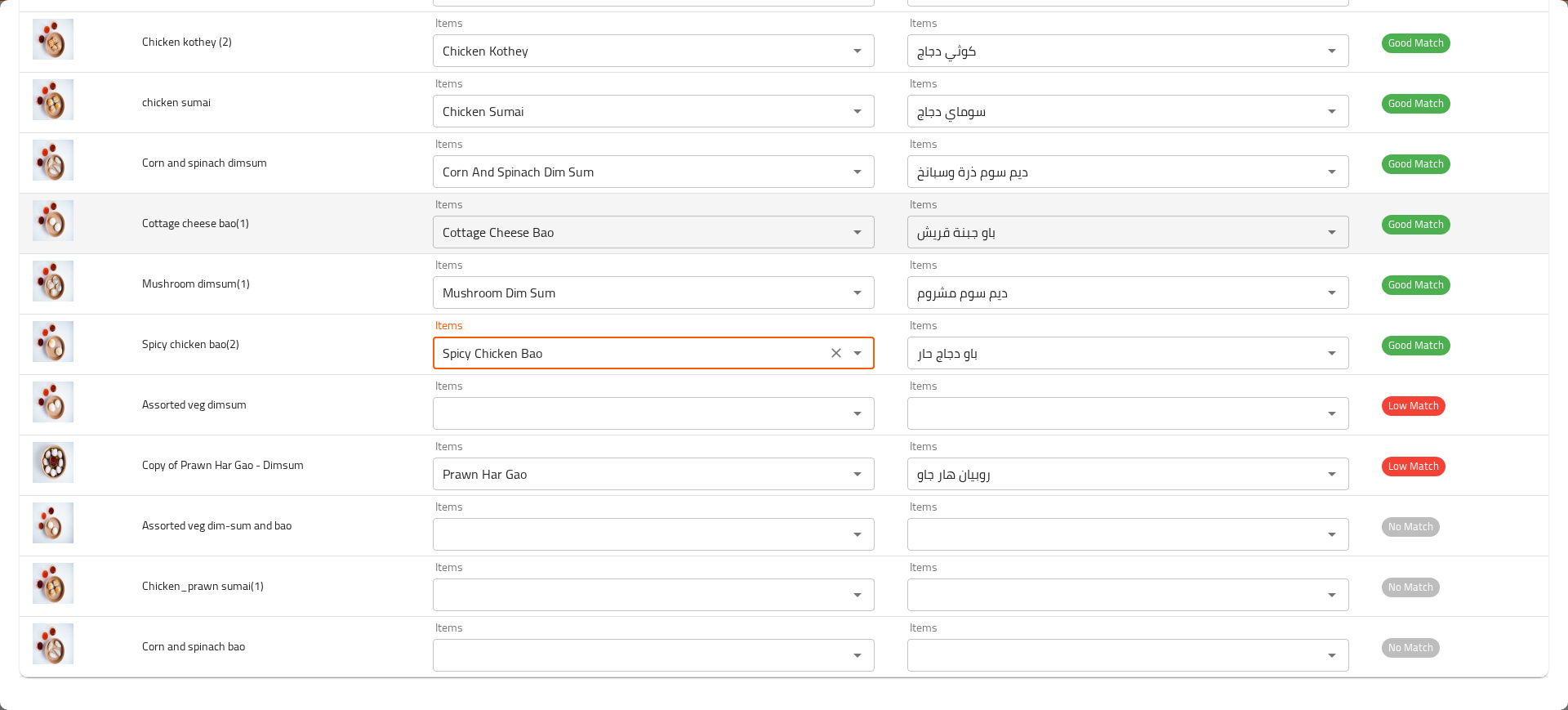
scroll to position [0, 0]
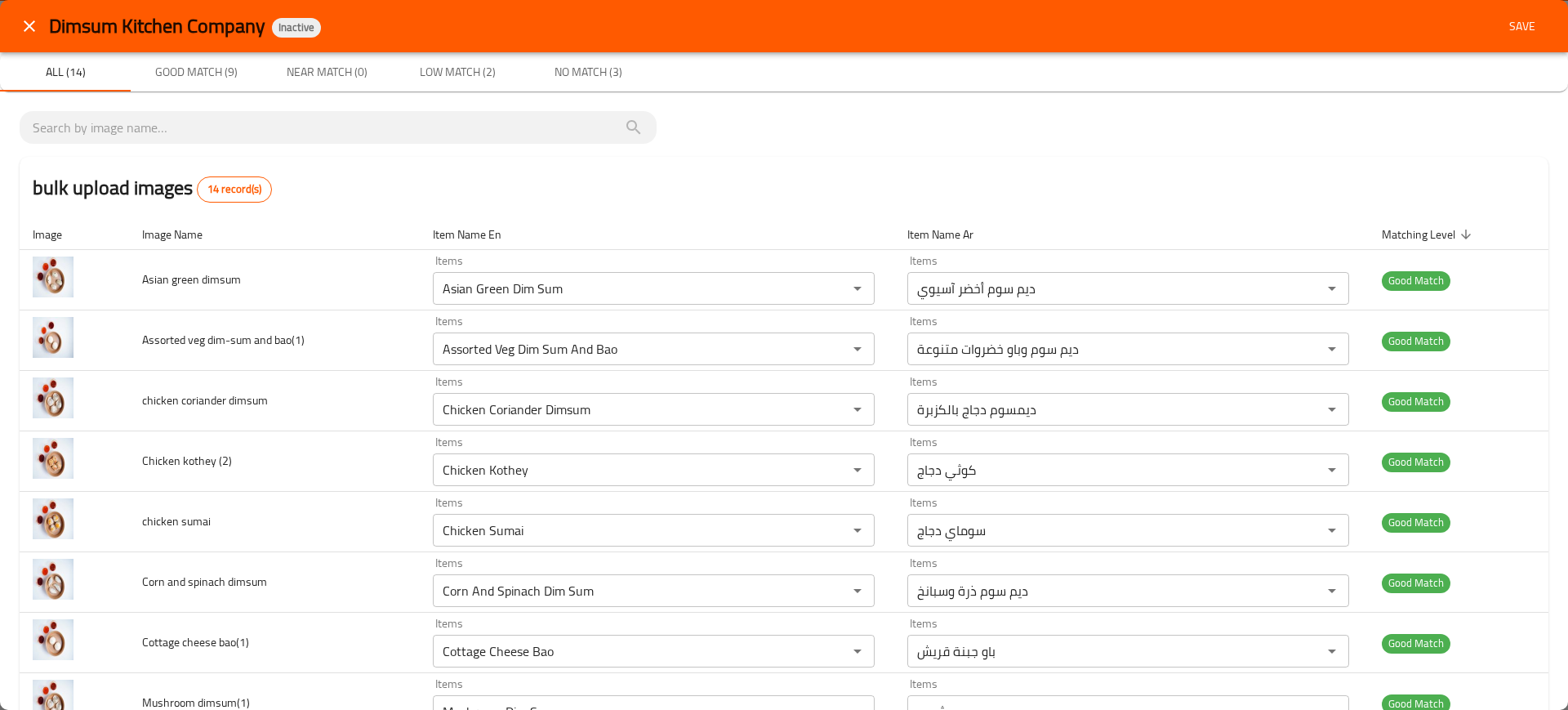
click at [1505, 36] on button "Save" at bounding box center [1522, 26] width 52 height 30
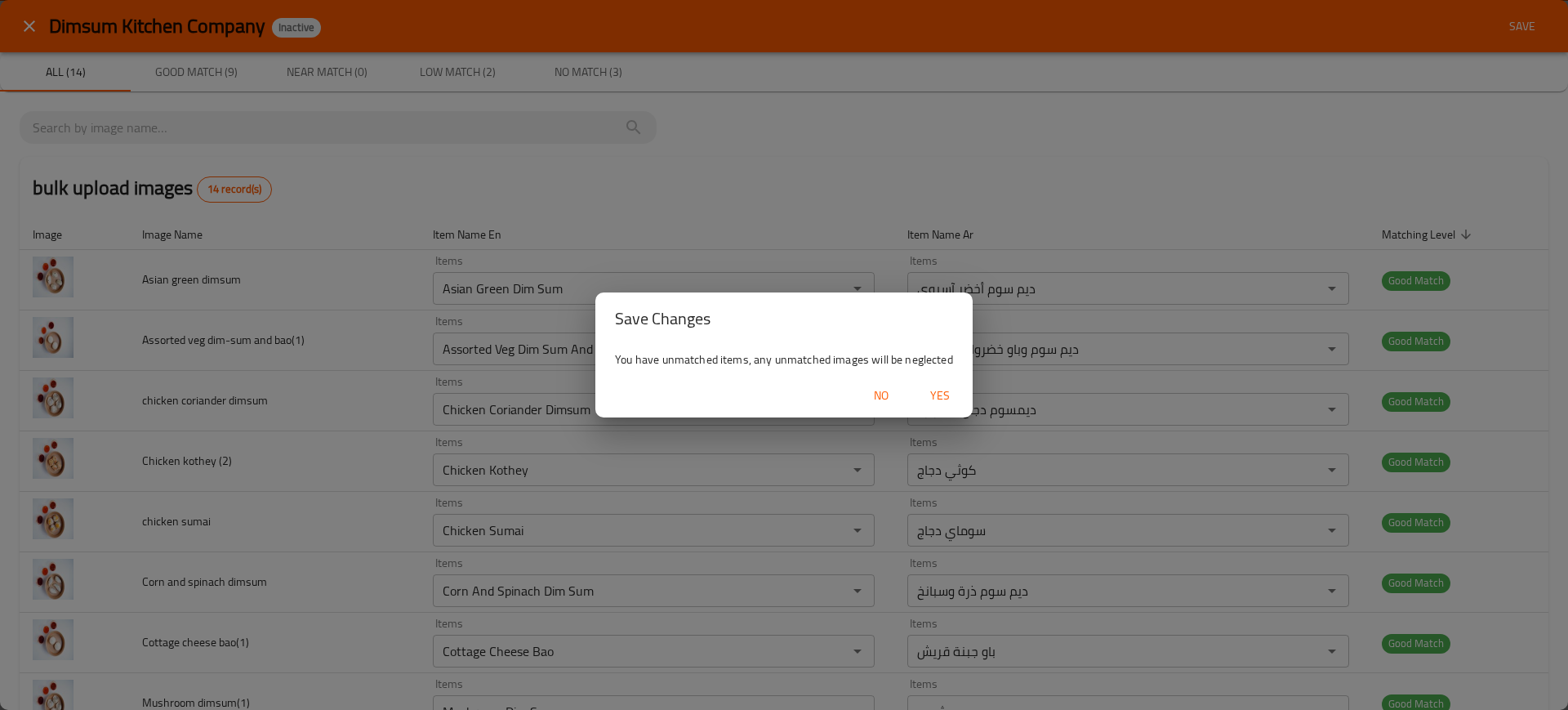
click at [922, 397] on span "Yes" at bounding box center [940, 396] width 39 height 20
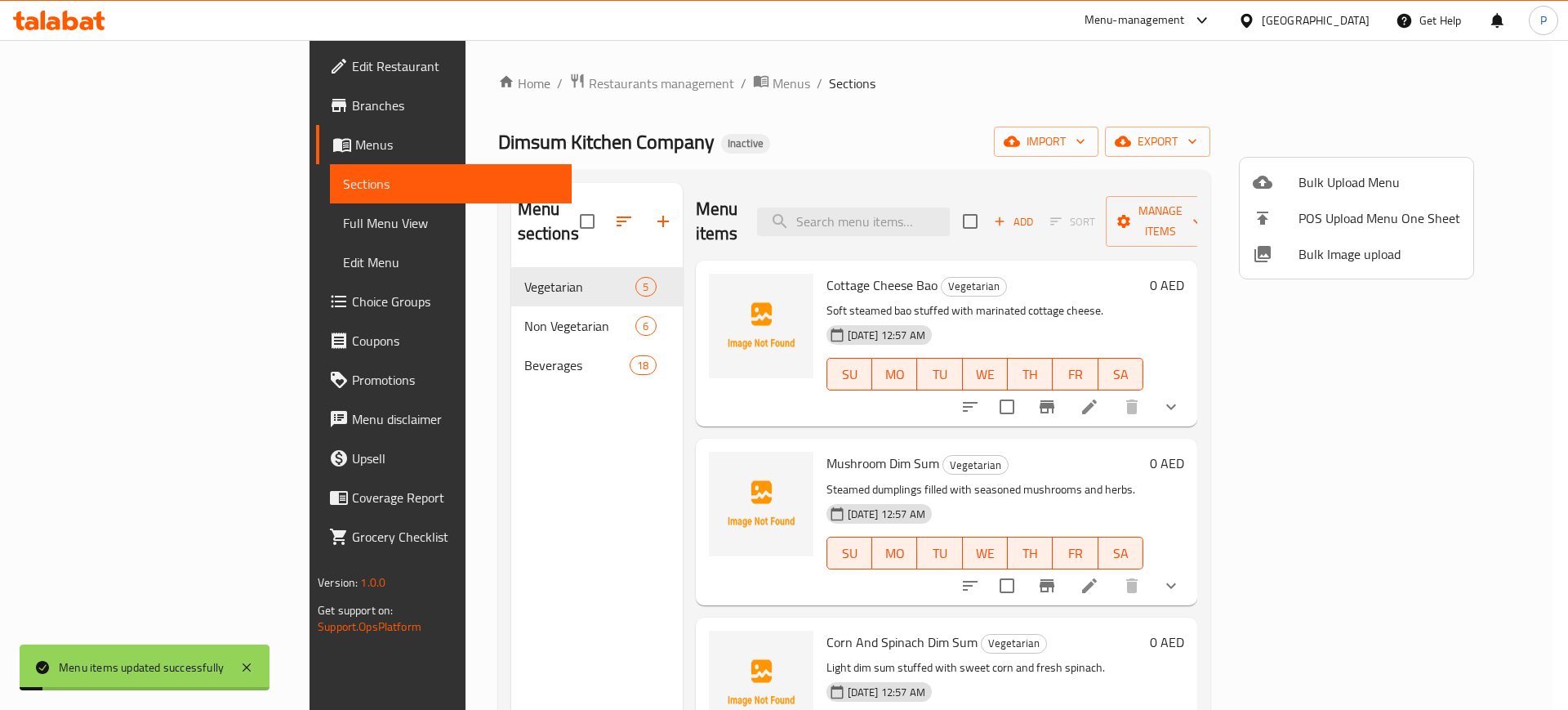
click at [417, 308] on div at bounding box center [784, 355] width 1568 height 710
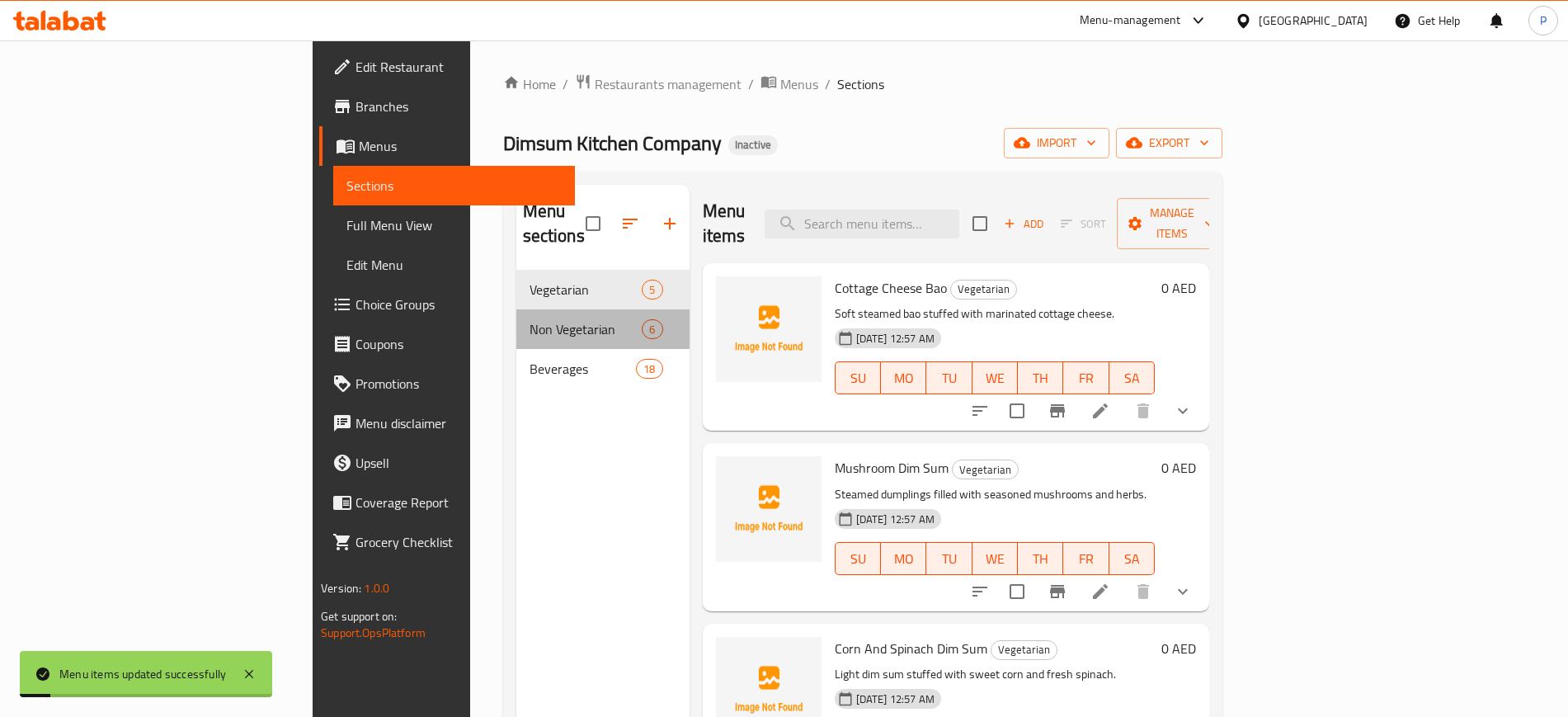
click at [516, 320] on div "Non Vegetarian 6" at bounding box center [602, 329] width 173 height 39
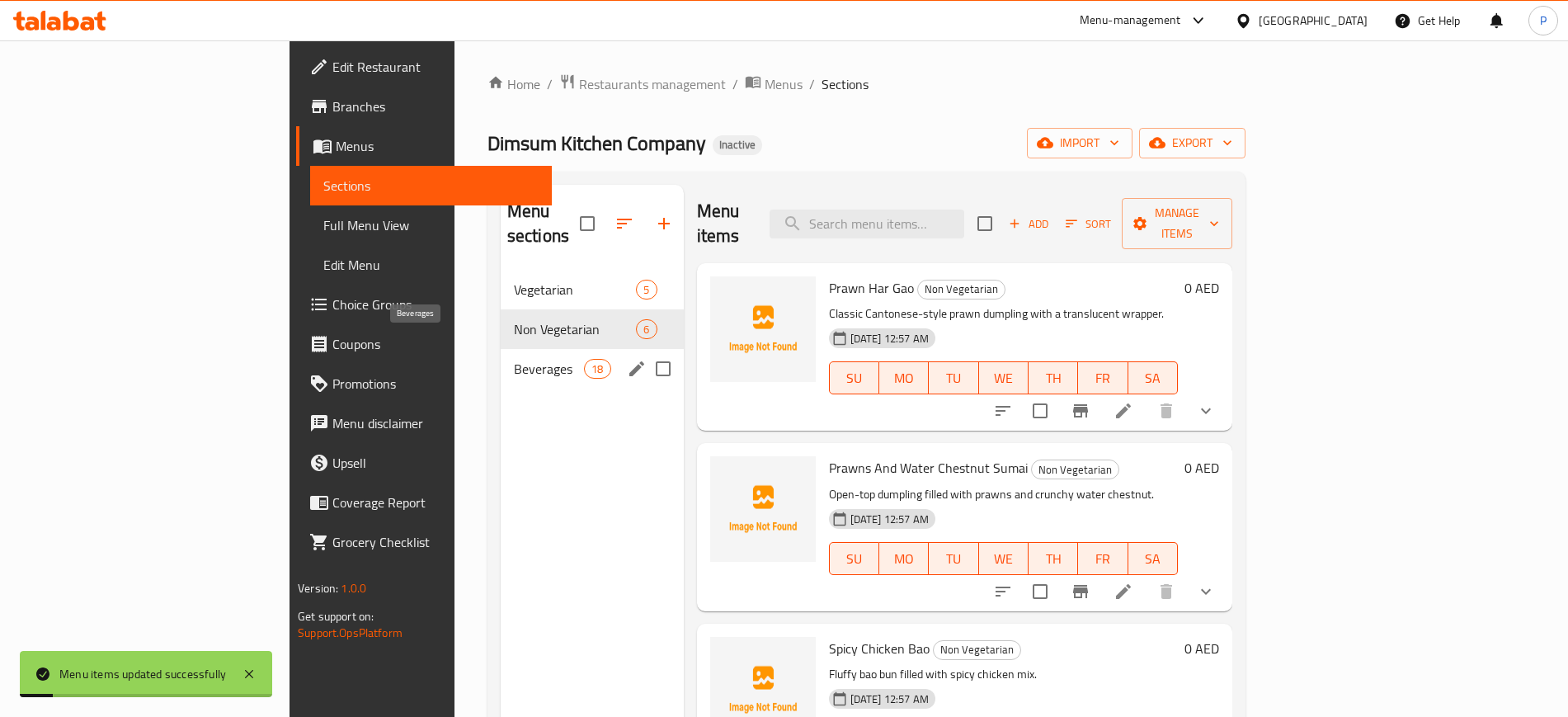
click at [514, 358] on span "Beverages" at bounding box center [549, 368] width 71 height 20
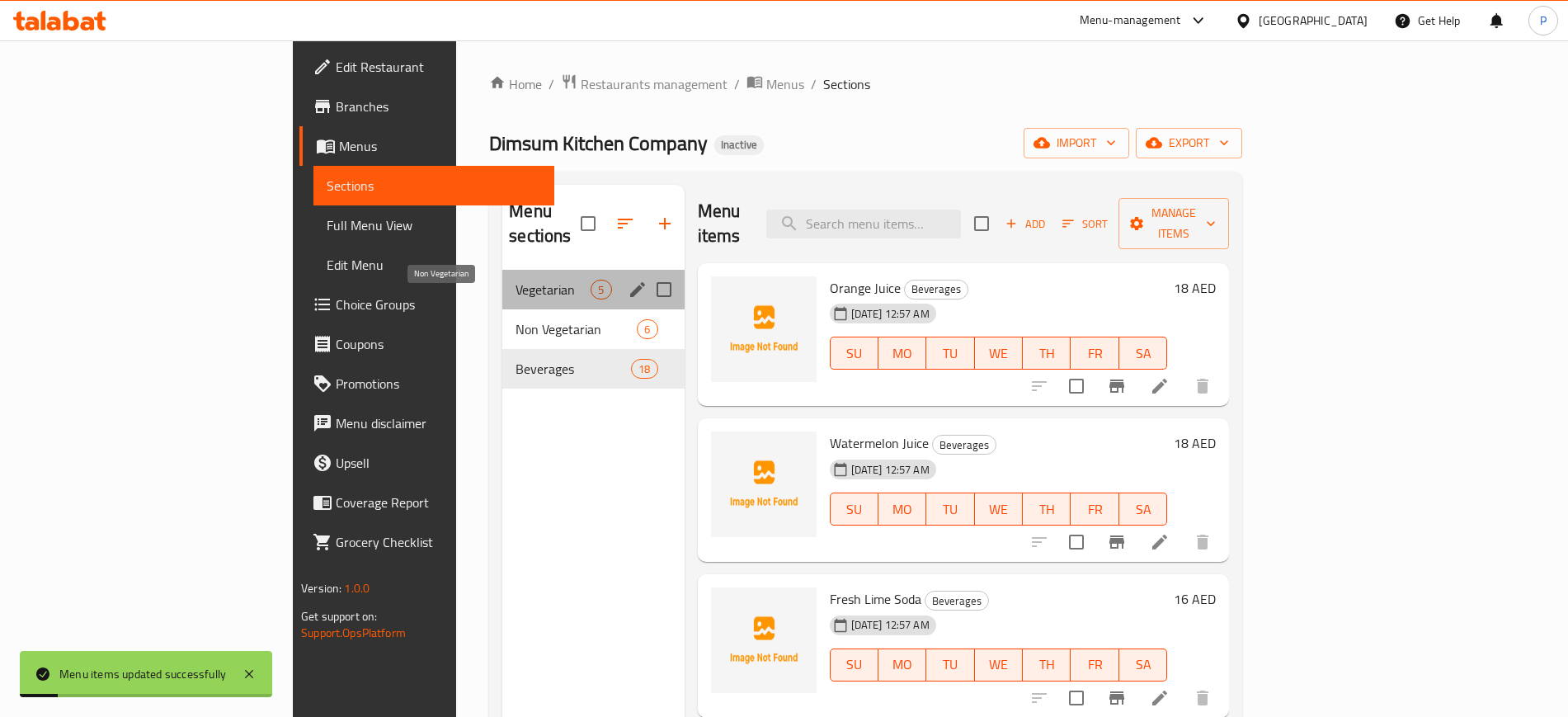
click at [515, 280] on span "Vegetarian" at bounding box center [552, 290] width 75 height 20
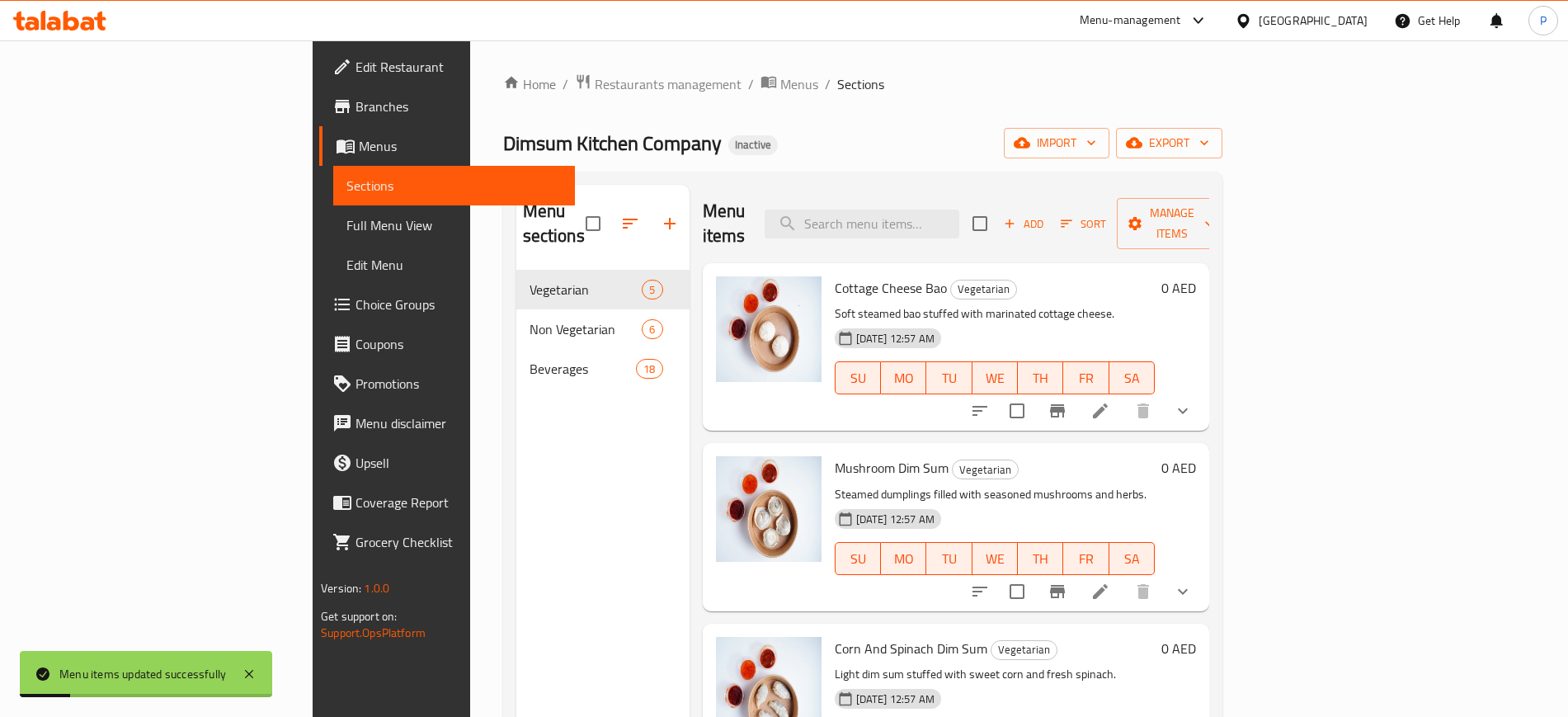
click at [347, 229] on span "Full Menu View" at bounding box center [453, 225] width 214 height 20
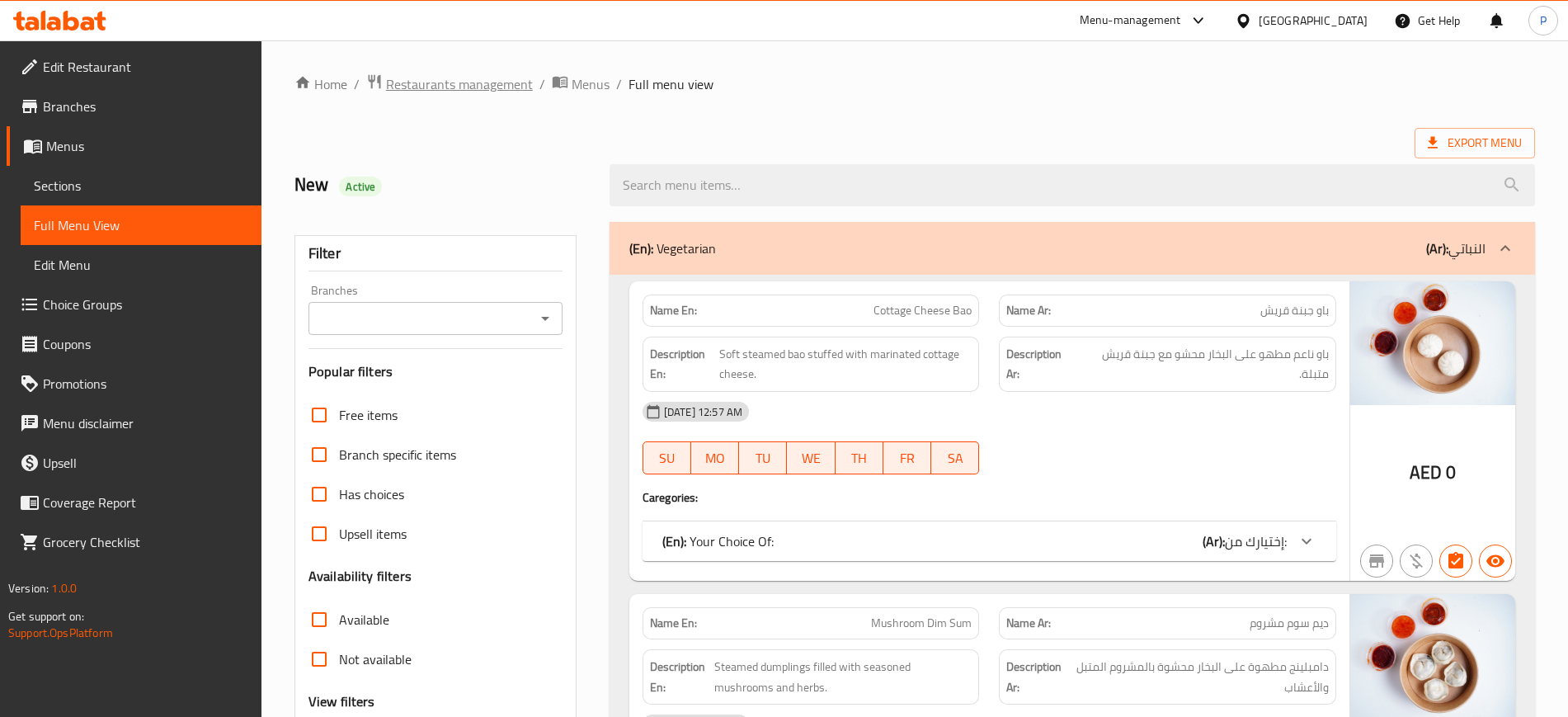
click at [489, 79] on span "Restaurants management" at bounding box center [459, 84] width 147 height 20
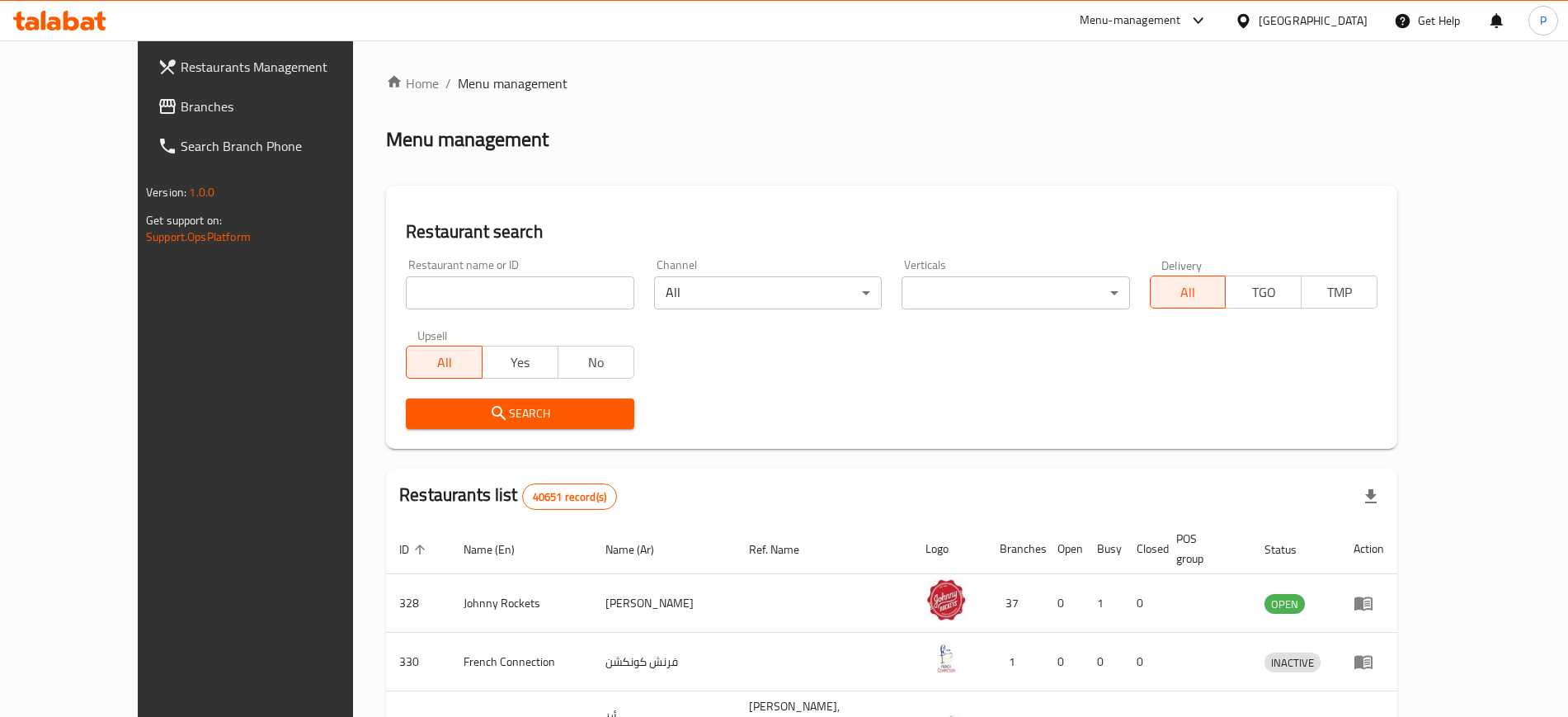
click at [516, 294] on input "search" at bounding box center [519, 293] width 227 height 33
paste input "Indian Kitchen"
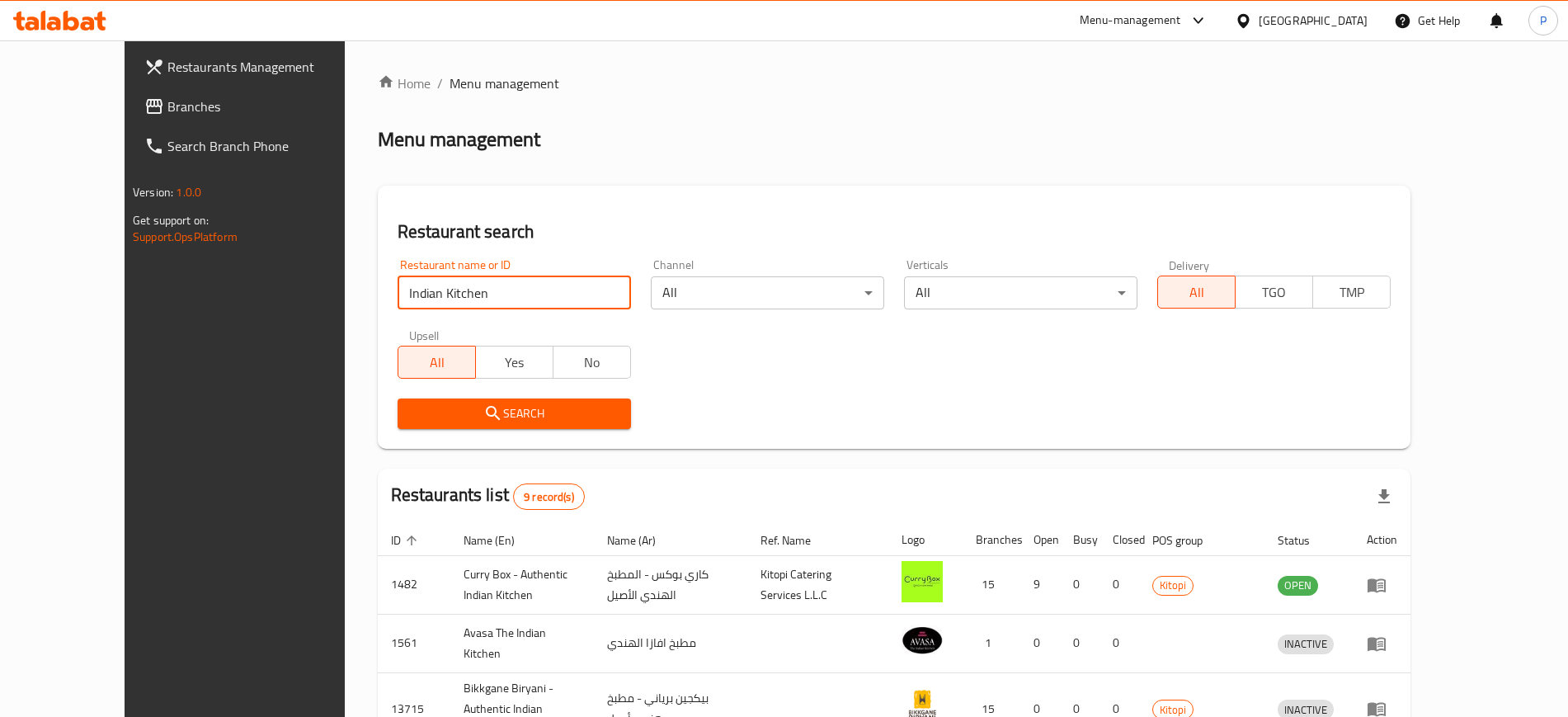
click at [470, 286] on input "Indian Kitchen" at bounding box center [514, 293] width 233 height 33
paste input "Company"
type input "Indian Kitchen Company"
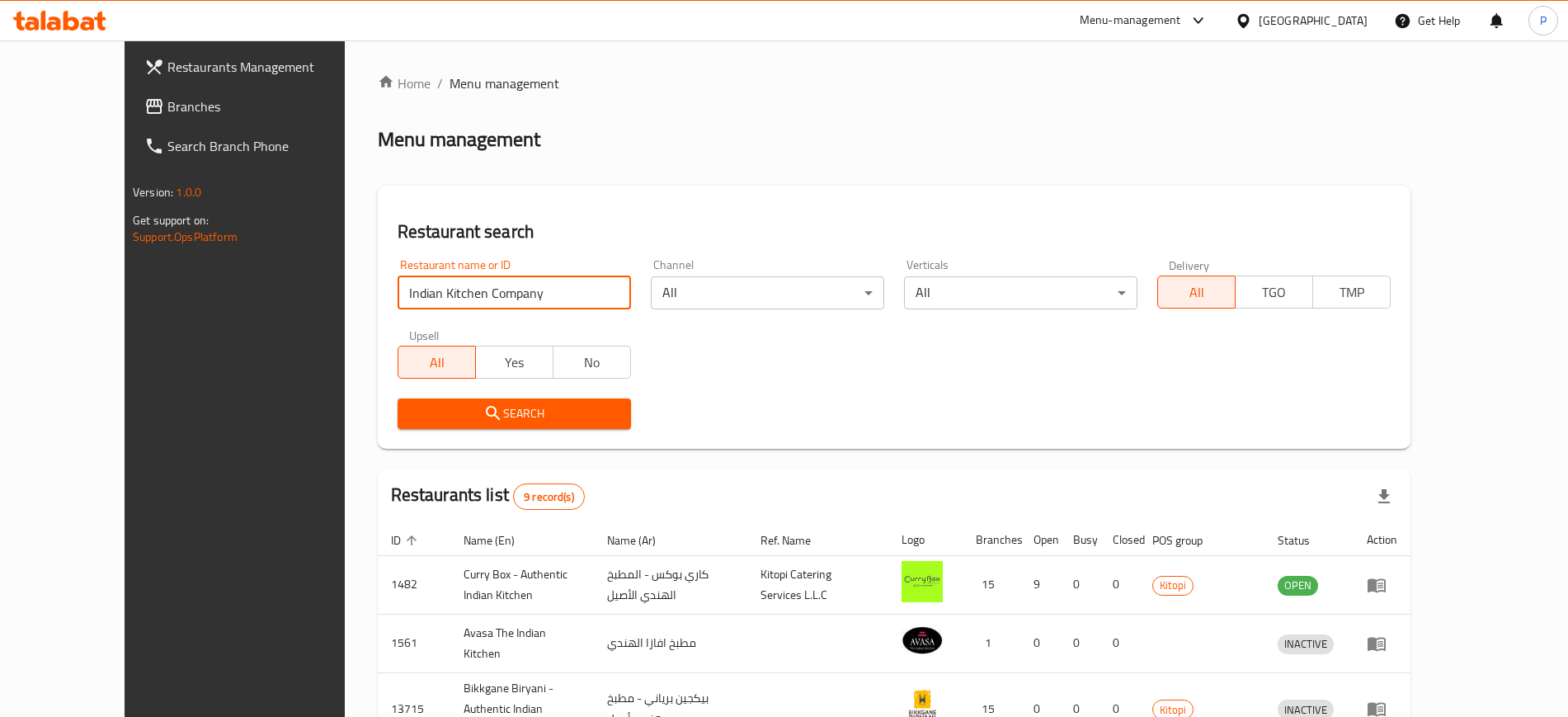
click button "Search" at bounding box center [514, 413] width 233 height 30
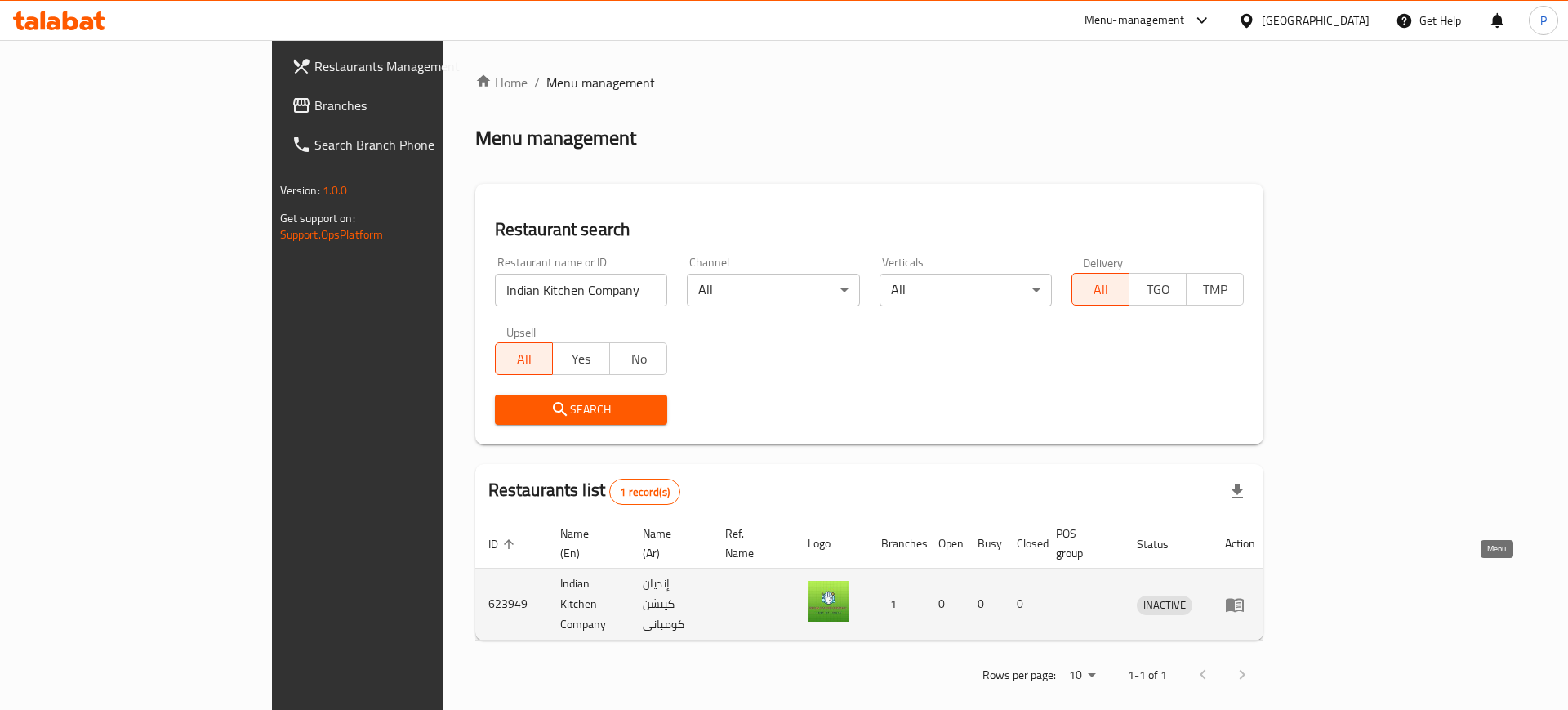
click at [1244, 598] on icon "enhanced table" at bounding box center [1234, 605] width 18 height 14
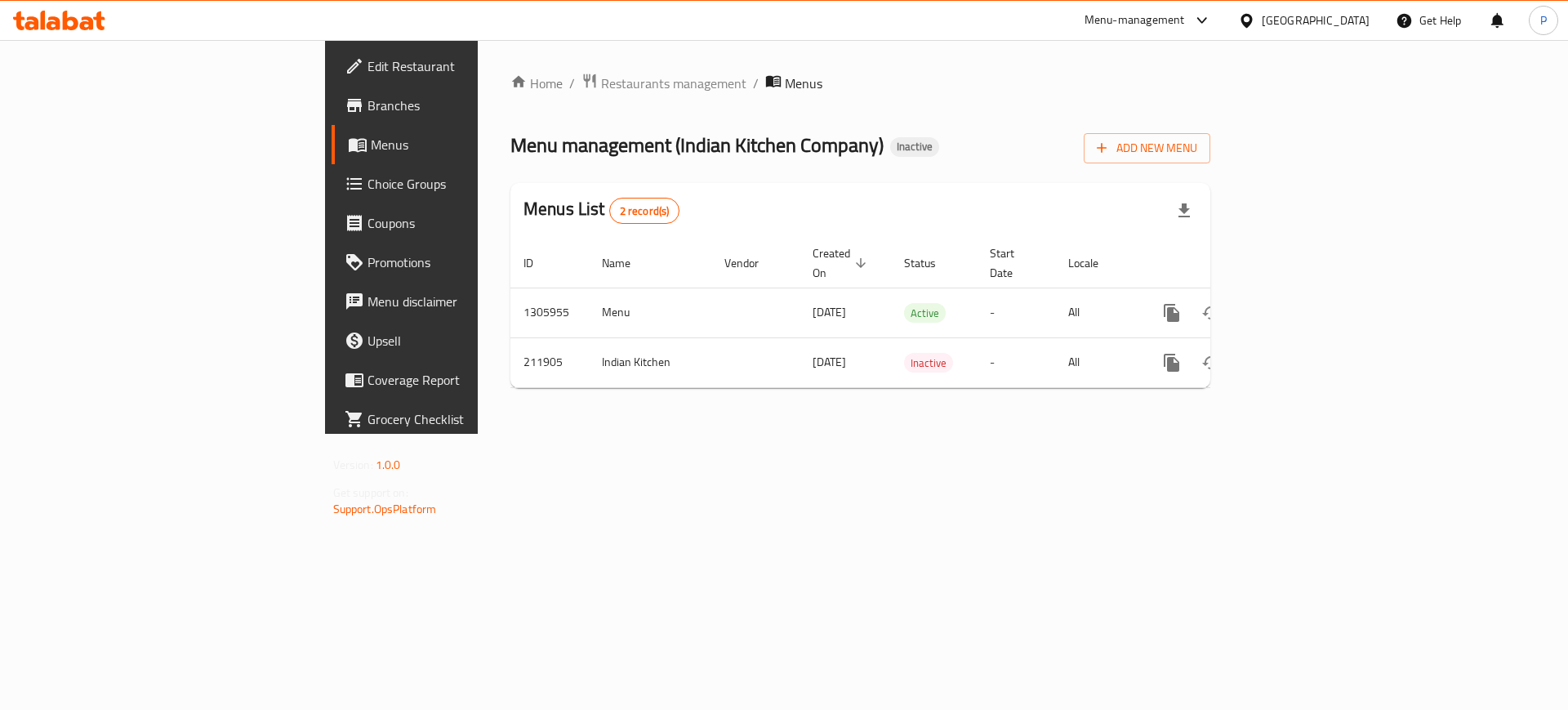
drag, startPoint x: 645, startPoint y: 489, endPoint x: 1040, endPoint y: 471, distance: 395.4
click at [645, 434] on div "Home / Restaurants management / Menus Menu management ( Indian Kitchen Company …" at bounding box center [860, 237] width 765 height 394
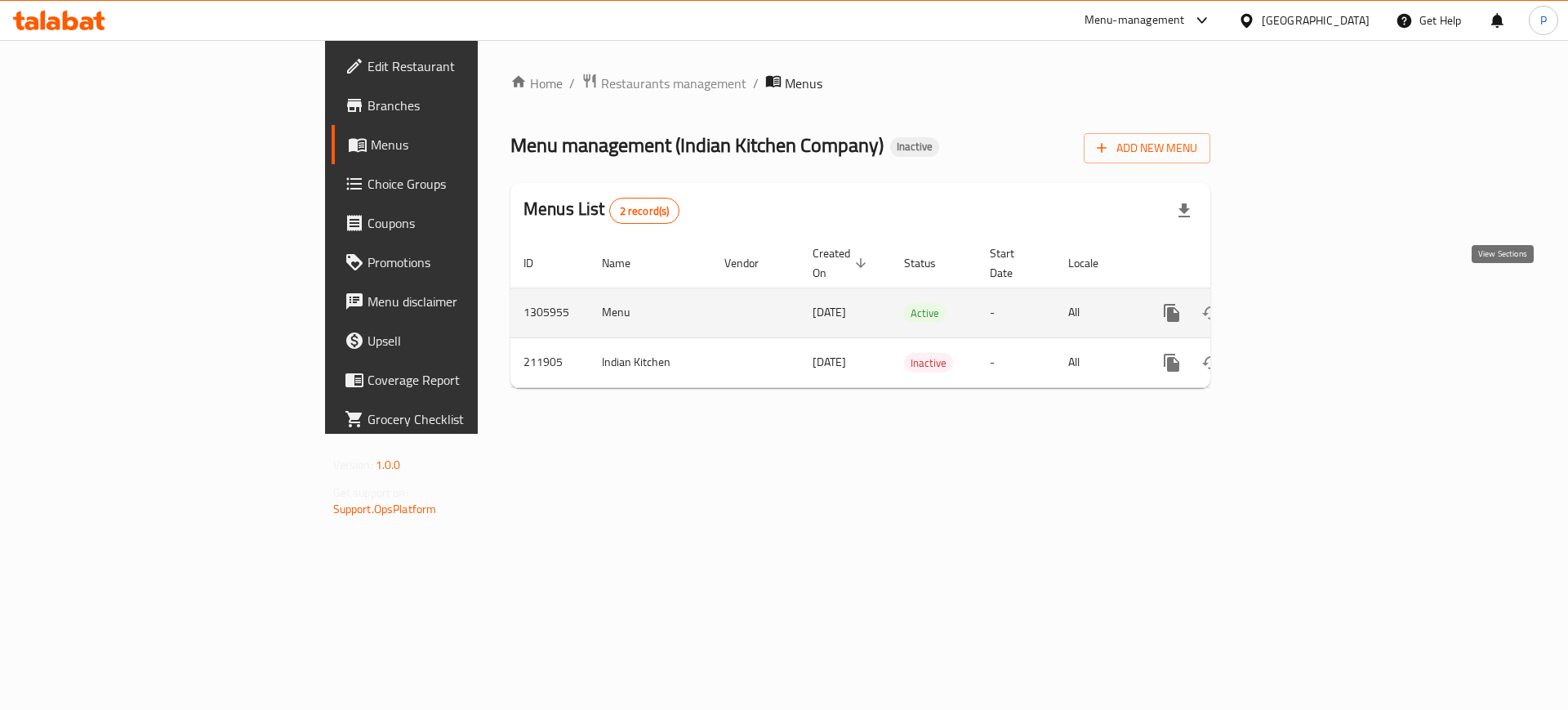
click at [1299, 304] on icon "enhanced table" at bounding box center [1290, 313] width 19 height 19
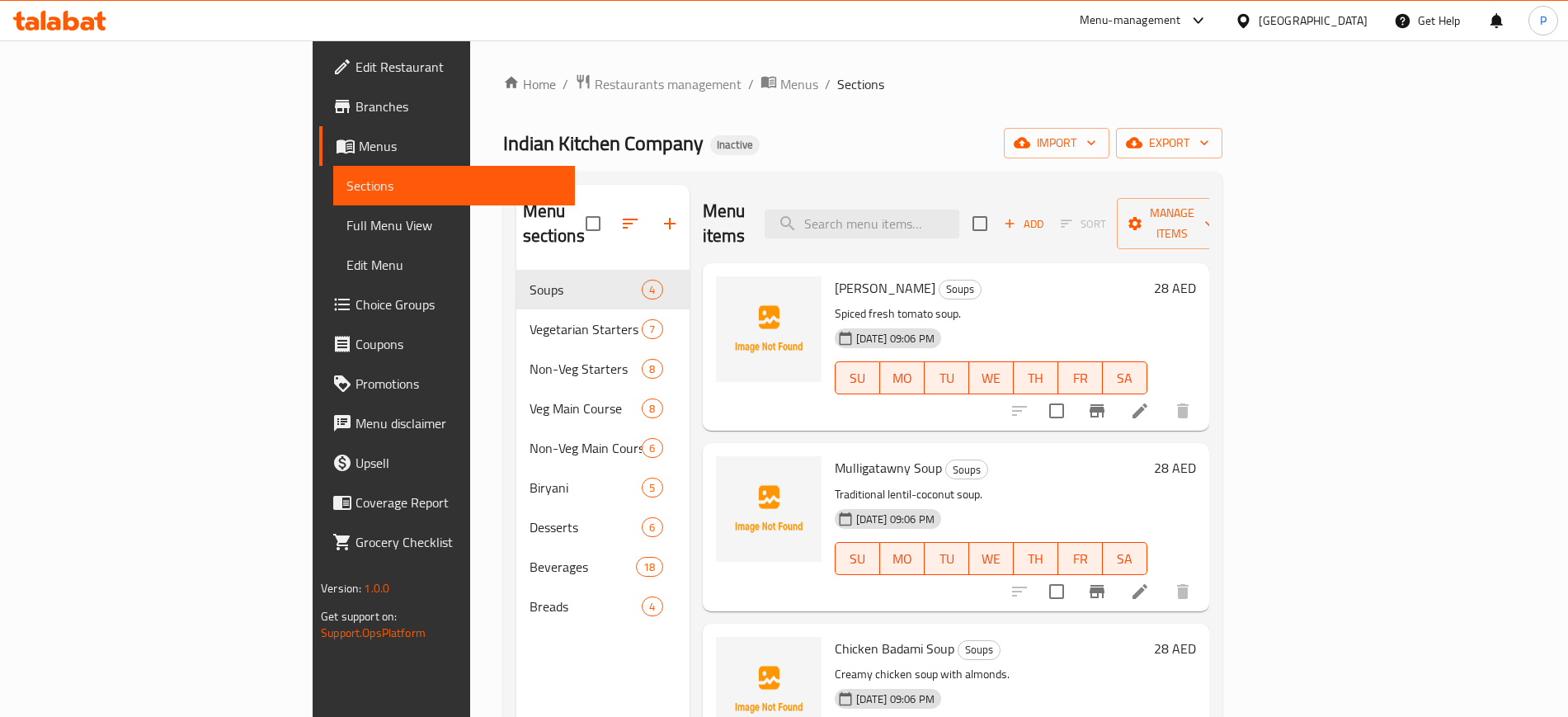
drag, startPoint x: 720, startPoint y: 113, endPoint x: 751, endPoint y: 118, distance: 31.4
click at [720, 113] on div "Home / Restaurants management / Menus / Sections Indian Kitchen Company Inactiv…" at bounding box center [863, 494] width 720 height 841
click at [1100, 142] on icon "button" at bounding box center [1091, 142] width 17 height 17
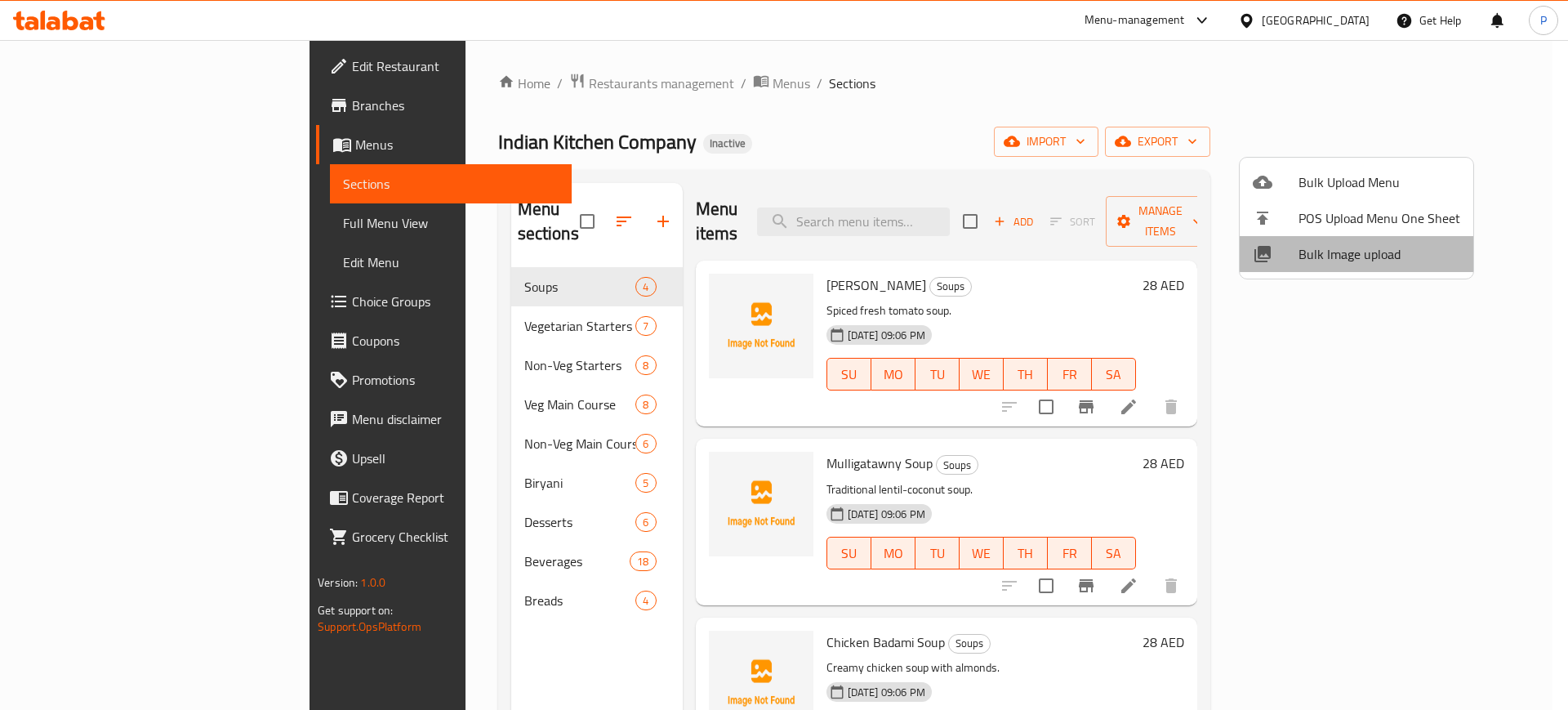
click at [1365, 256] on span "Bulk Image upload" at bounding box center [1379, 254] width 162 height 19
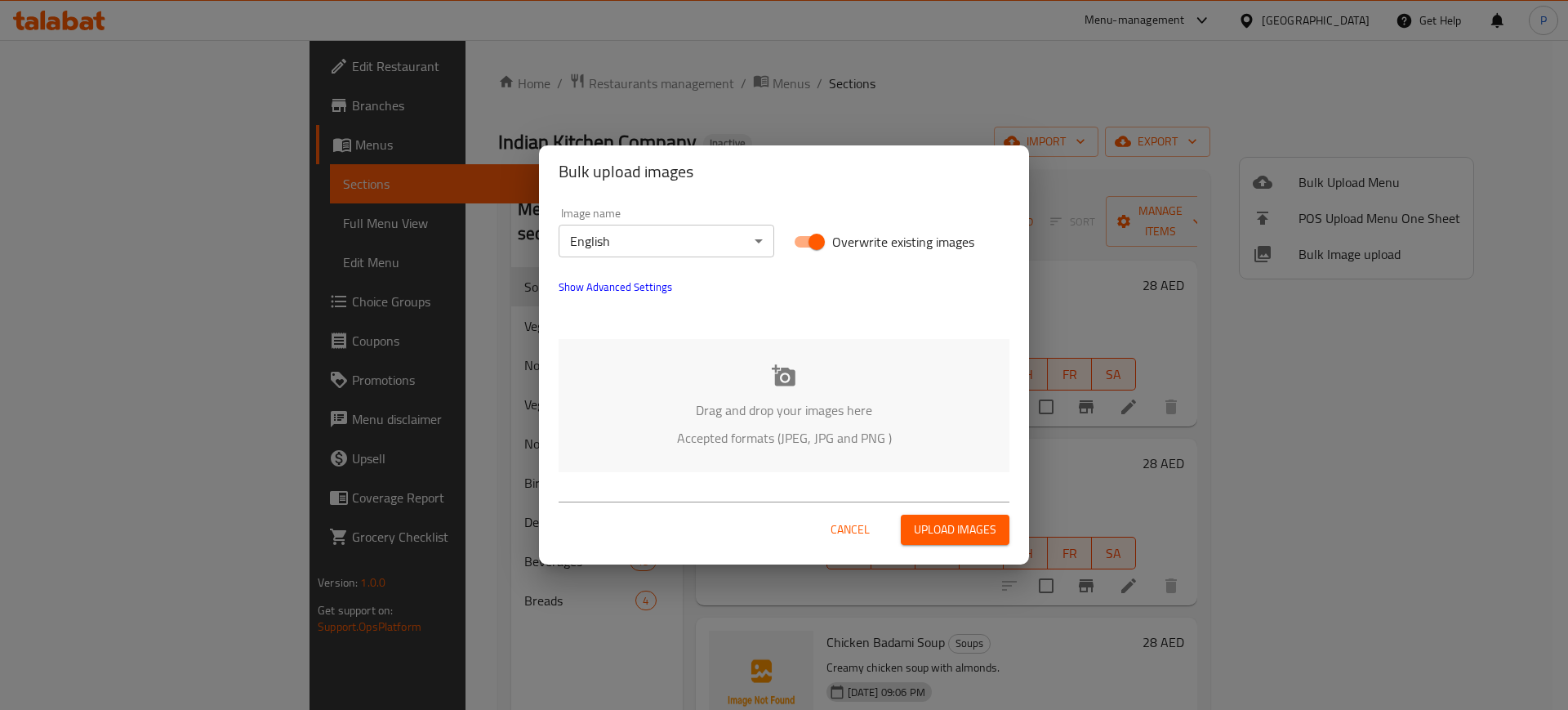
click at [827, 384] on div "Drag and drop your images here Accepted formats (JPEG, JPG and PNG )" at bounding box center [784, 405] width 451 height 133
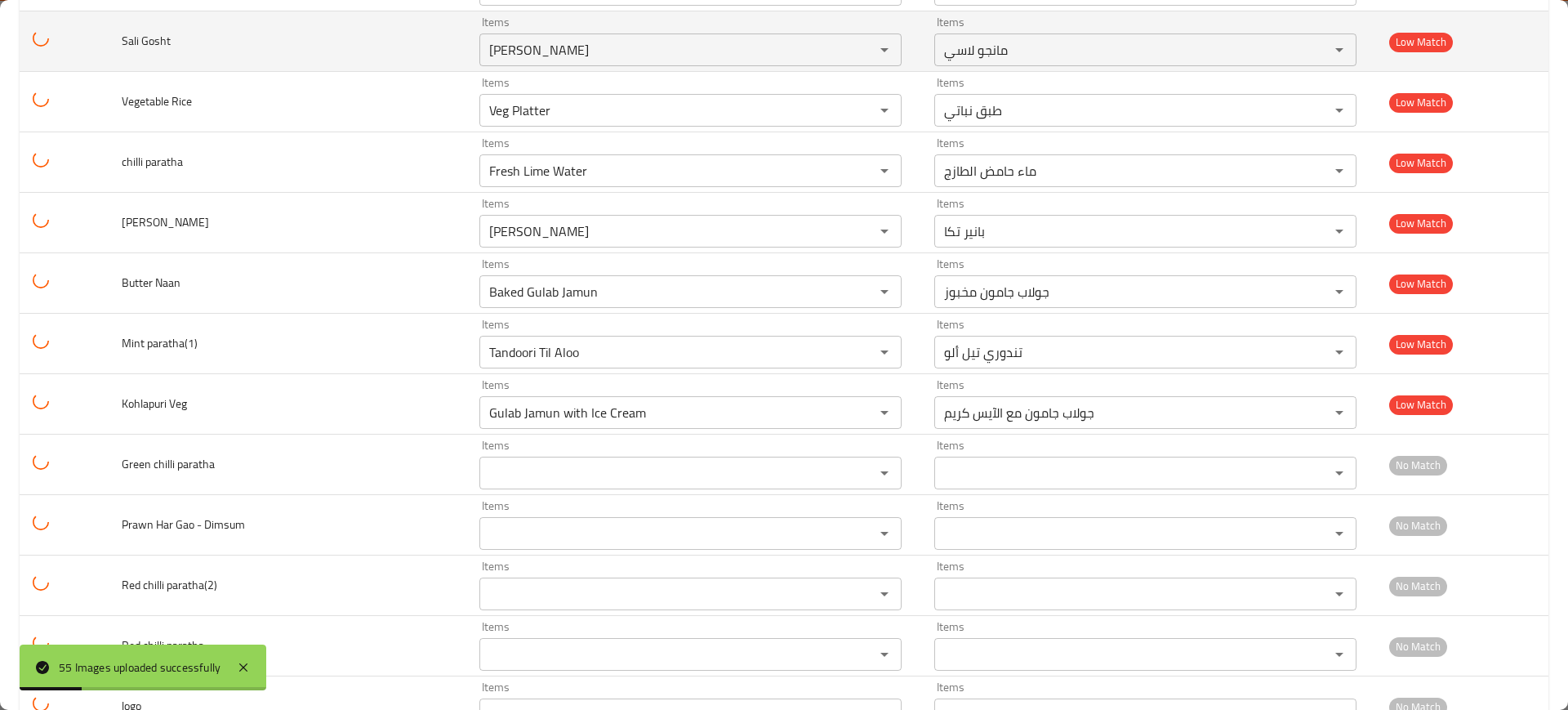
scroll to position [2898, 0]
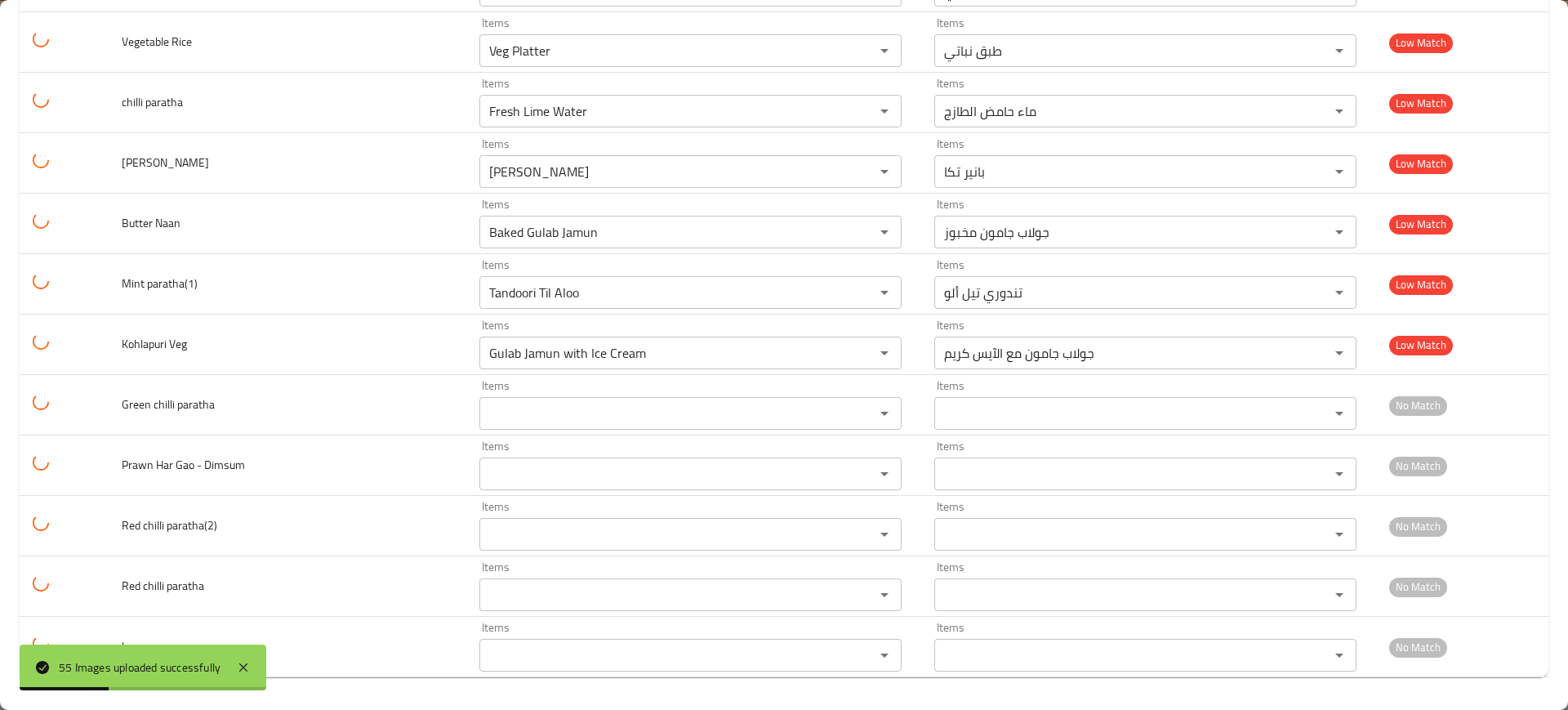
click at [256, 665] on div "55 Images uploaded successfully" at bounding box center [143, 667] width 246 height 46
click at [246, 655] on div "55 Images uploaded successfully" at bounding box center [143, 667] width 246 height 46
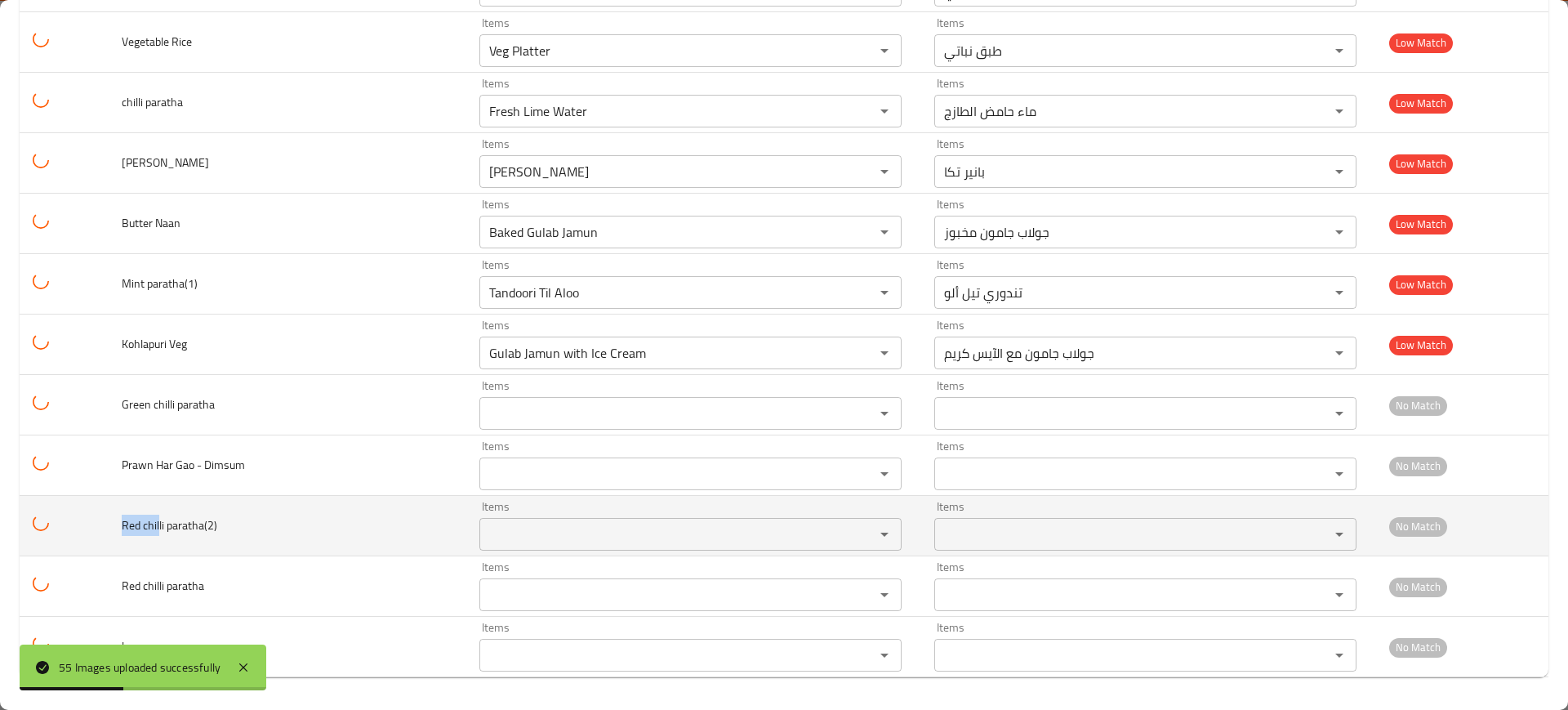
drag, startPoint x: 167, startPoint y: 526, endPoint x: 112, endPoint y: 517, distance: 55.7
click at [112, 517] on tr "Red chilli paratha(2) Items Items Items Items No Match" at bounding box center [784, 526] width 1529 height 60
click at [500, 528] on paratha\(2\) "Items" at bounding box center [667, 534] width 365 height 23
paste paratha\(2\) "Red chil"
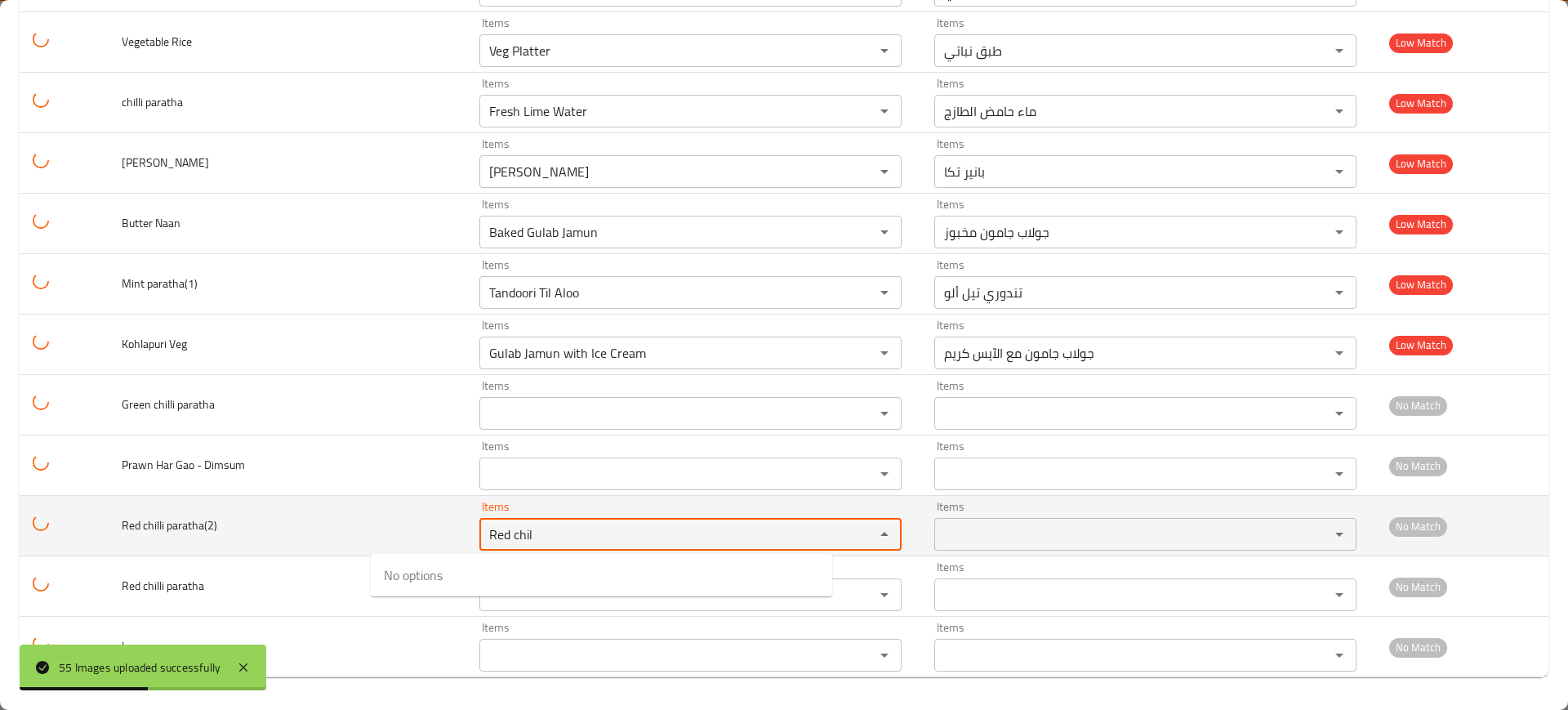
type paratha\(2\) "Red chil"
click at [94, 512] on td "enhanced table" at bounding box center [64, 526] width 89 height 60
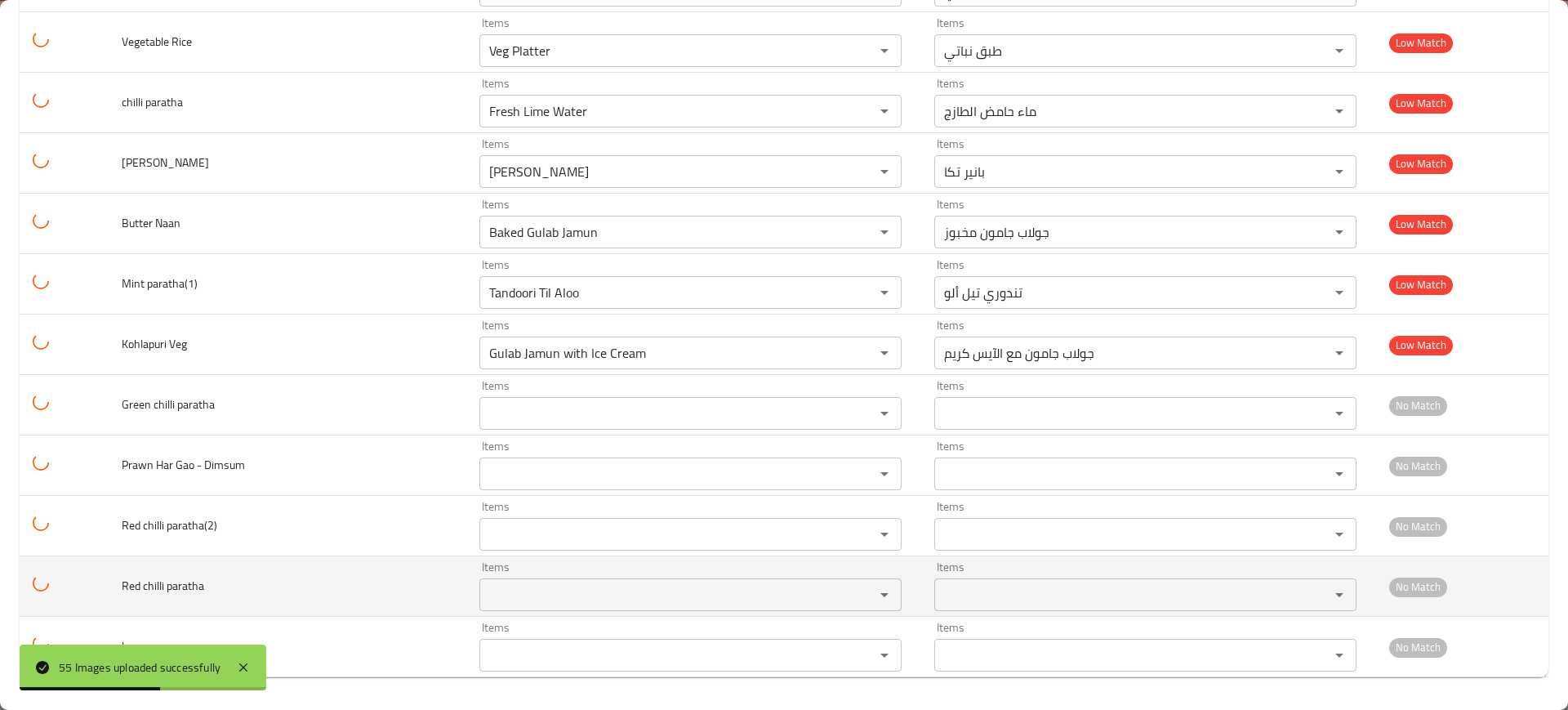
click at [153, 587] on span "Red chilli paratha" at bounding box center [163, 586] width 82 height 21
drag, startPoint x: 161, startPoint y: 586, endPoint x: 127, endPoint y: 583, distance: 34.1
click at [127, 583] on td "Red chilli paratha" at bounding box center [287, 587] width 358 height 60
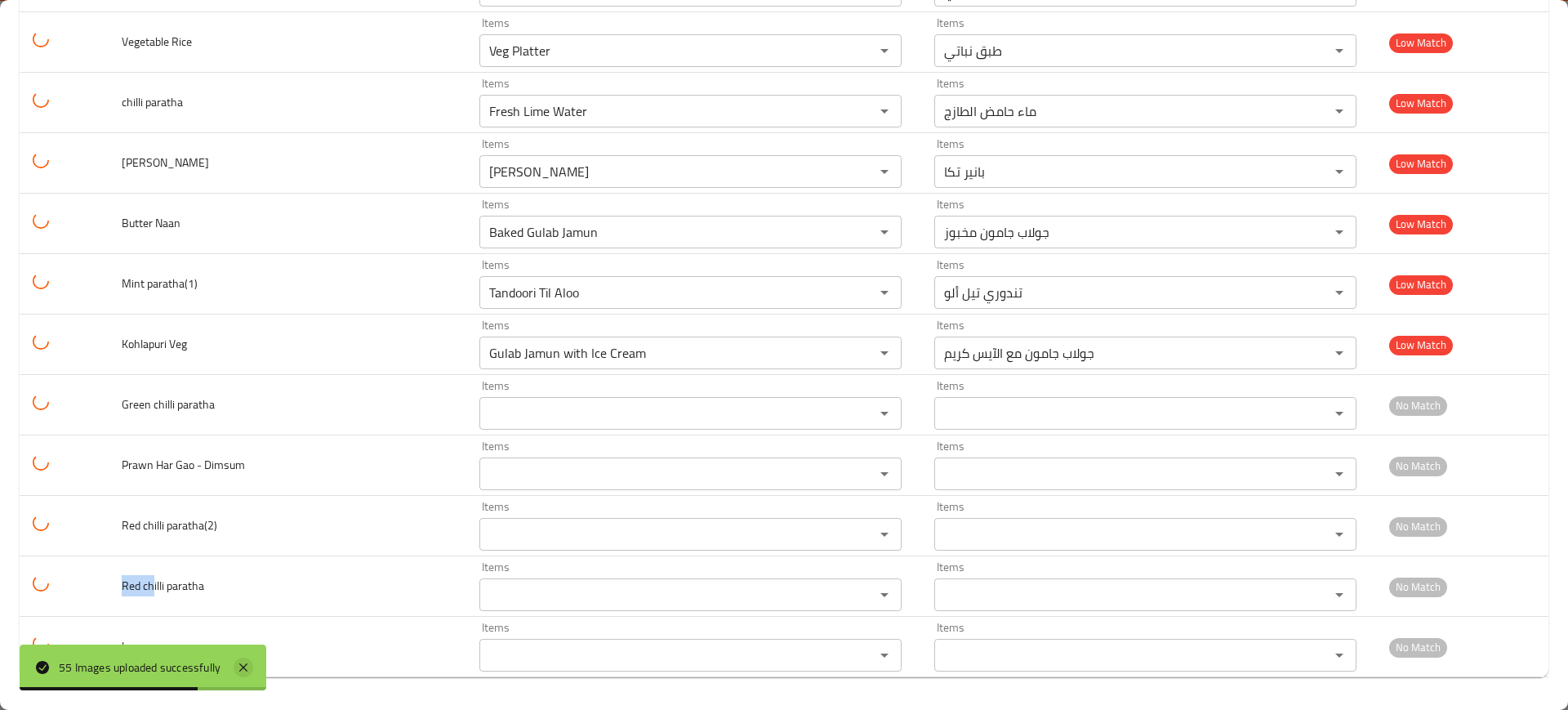
click at [251, 661] on icon at bounding box center [243, 667] width 19 height 19
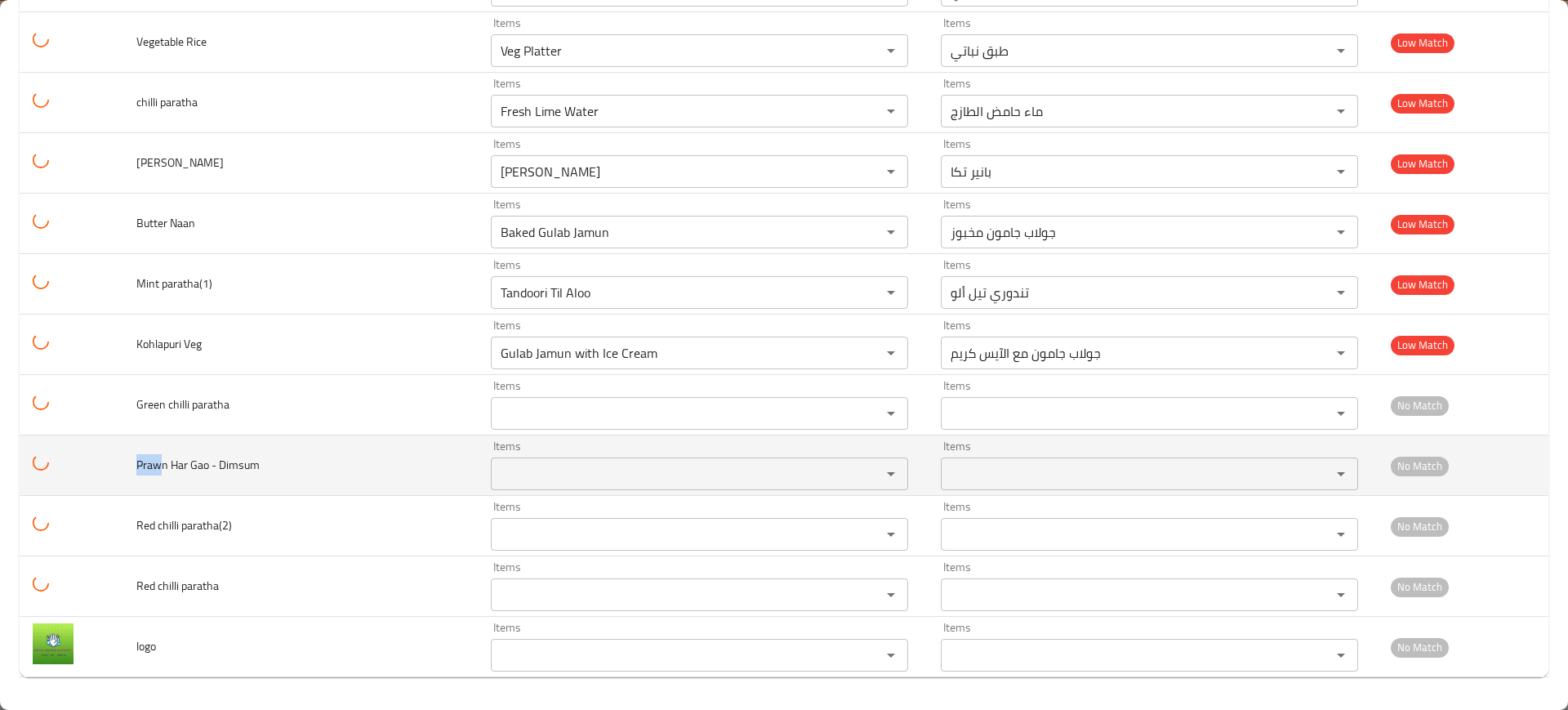
drag, startPoint x: 173, startPoint y: 464, endPoint x: 111, endPoint y: 471, distance: 62.4
click at [110, 471] on tr "Prawn Har Gao - Dimsum Items Items Items Items No Match" at bounding box center [784, 466] width 1529 height 60
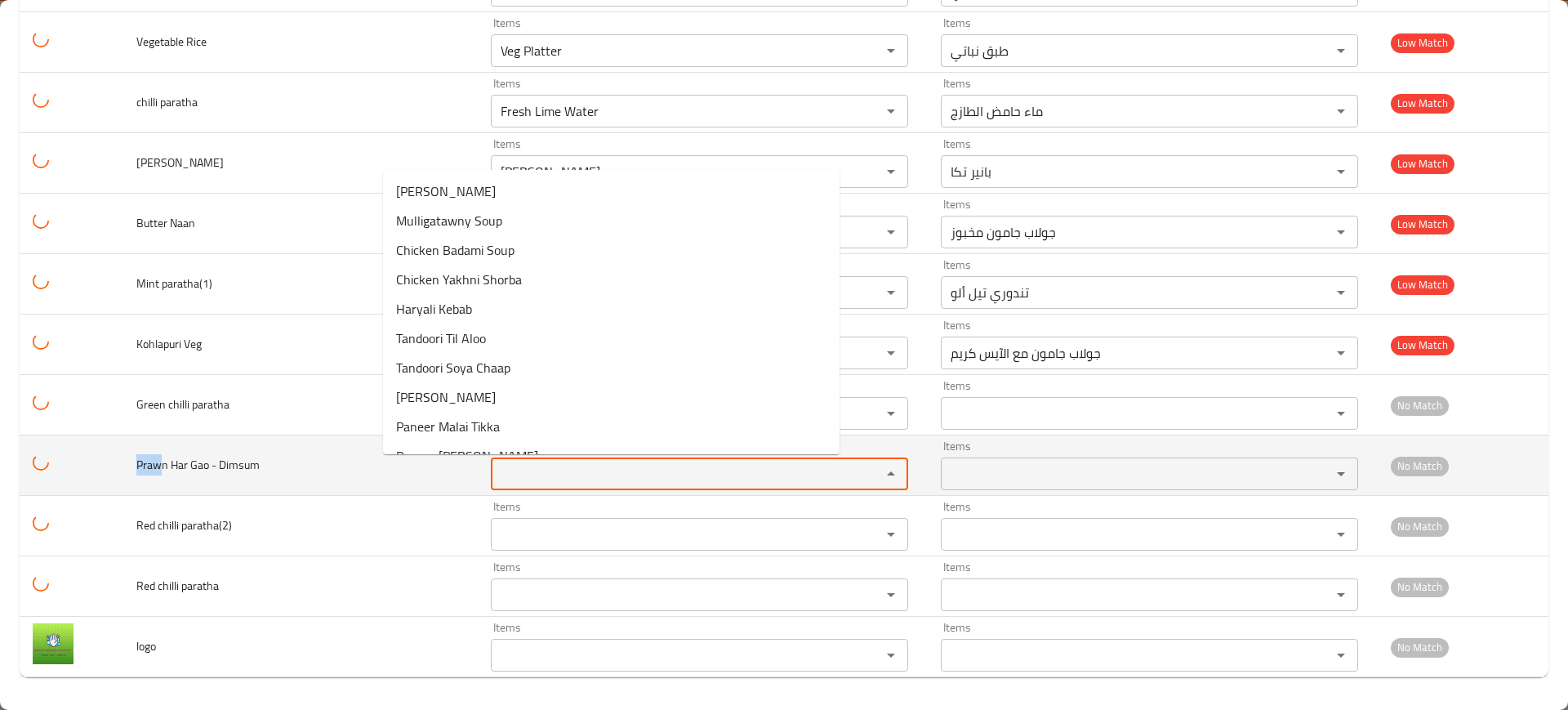
click at [496, 468] on Dimsum "Items" at bounding box center [675, 474] width 360 height 23
paste Dimsum "Praw"
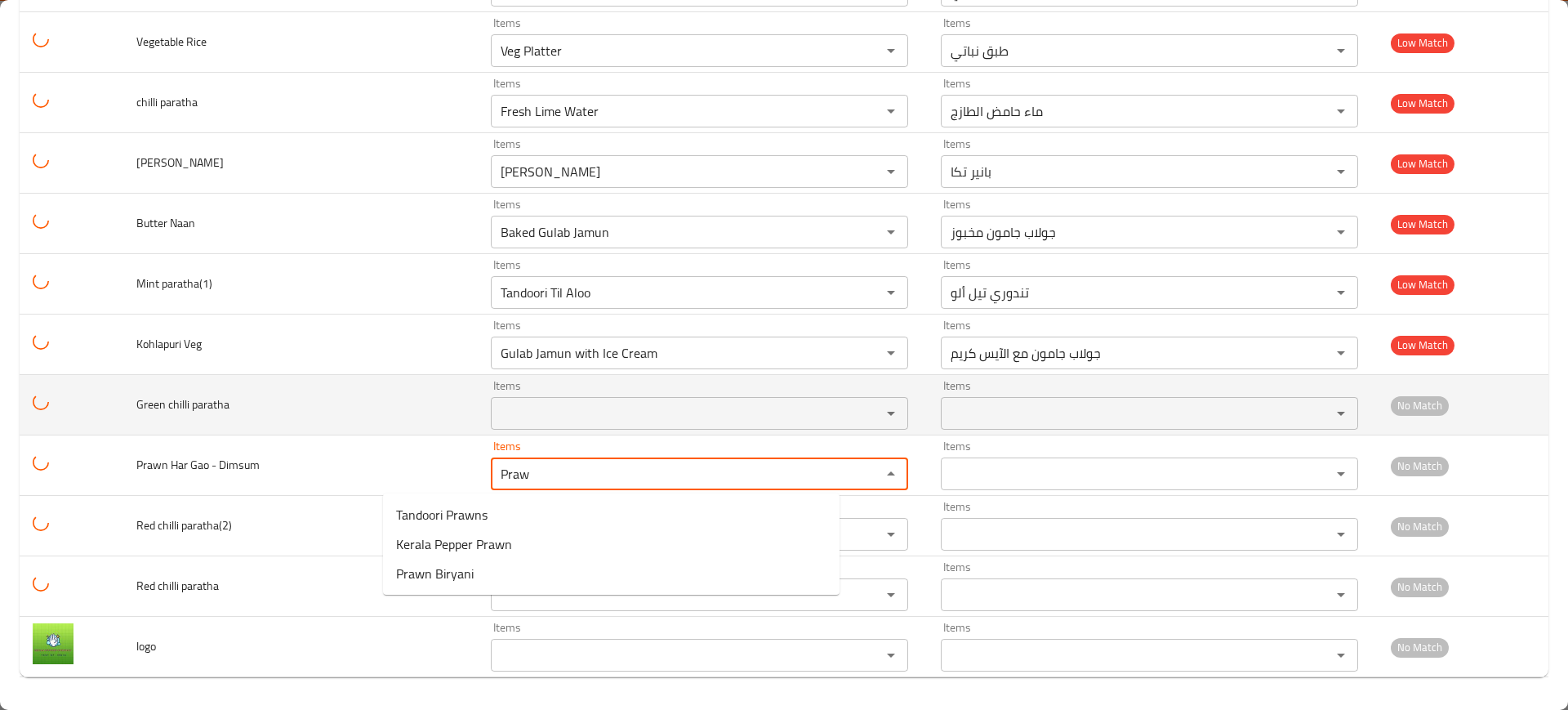
type Dimsum "Praw"
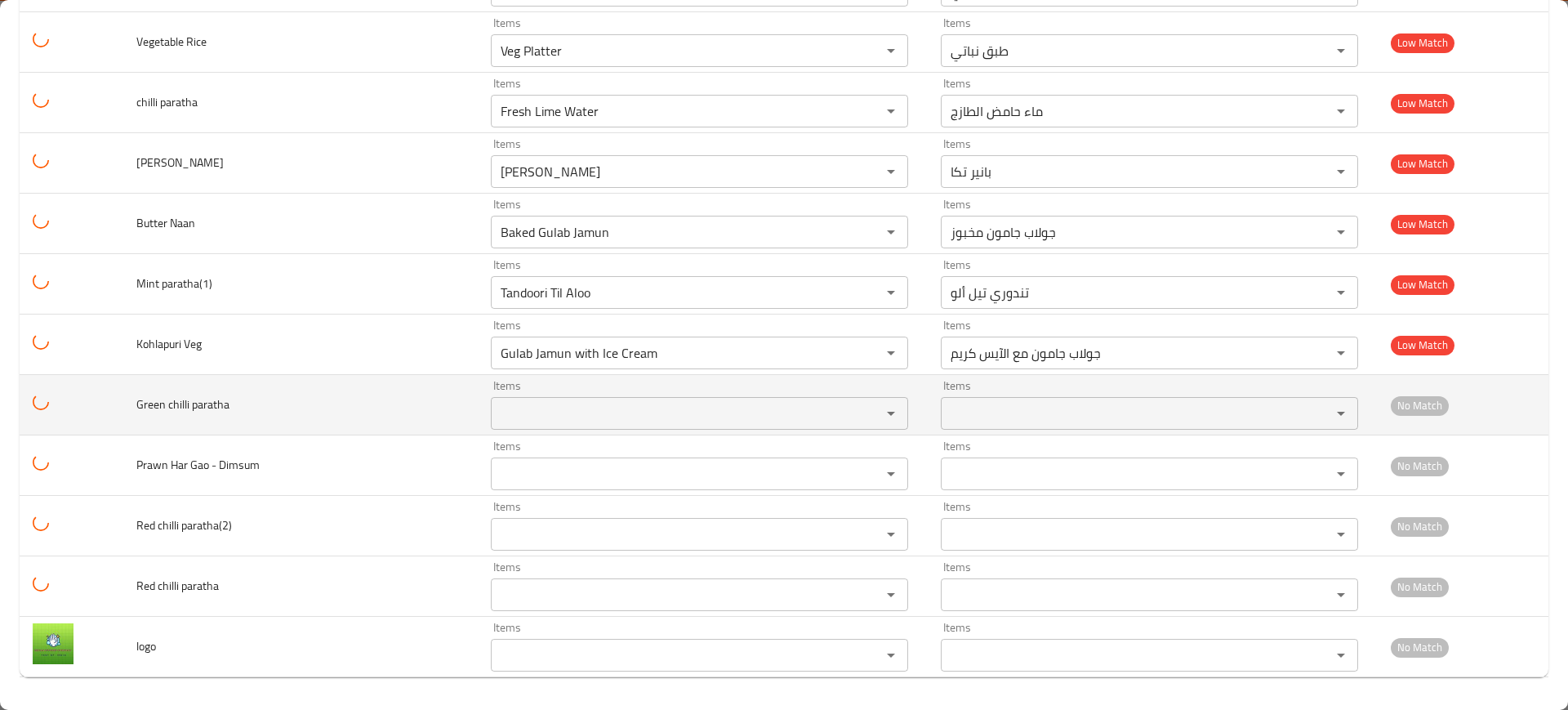
click at [173, 397] on span "Green chilli paratha" at bounding box center [183, 404] width 93 height 21
drag, startPoint x: 194, startPoint y: 403, endPoint x: 91, endPoint y: 399, distance: 103.1
click at [91, 399] on tr "Green chilli paratha Items Items Items Items No Match" at bounding box center [784, 405] width 1529 height 60
click at [505, 387] on div "Items Items" at bounding box center [699, 404] width 417 height 49
paste paratha "Green chill"
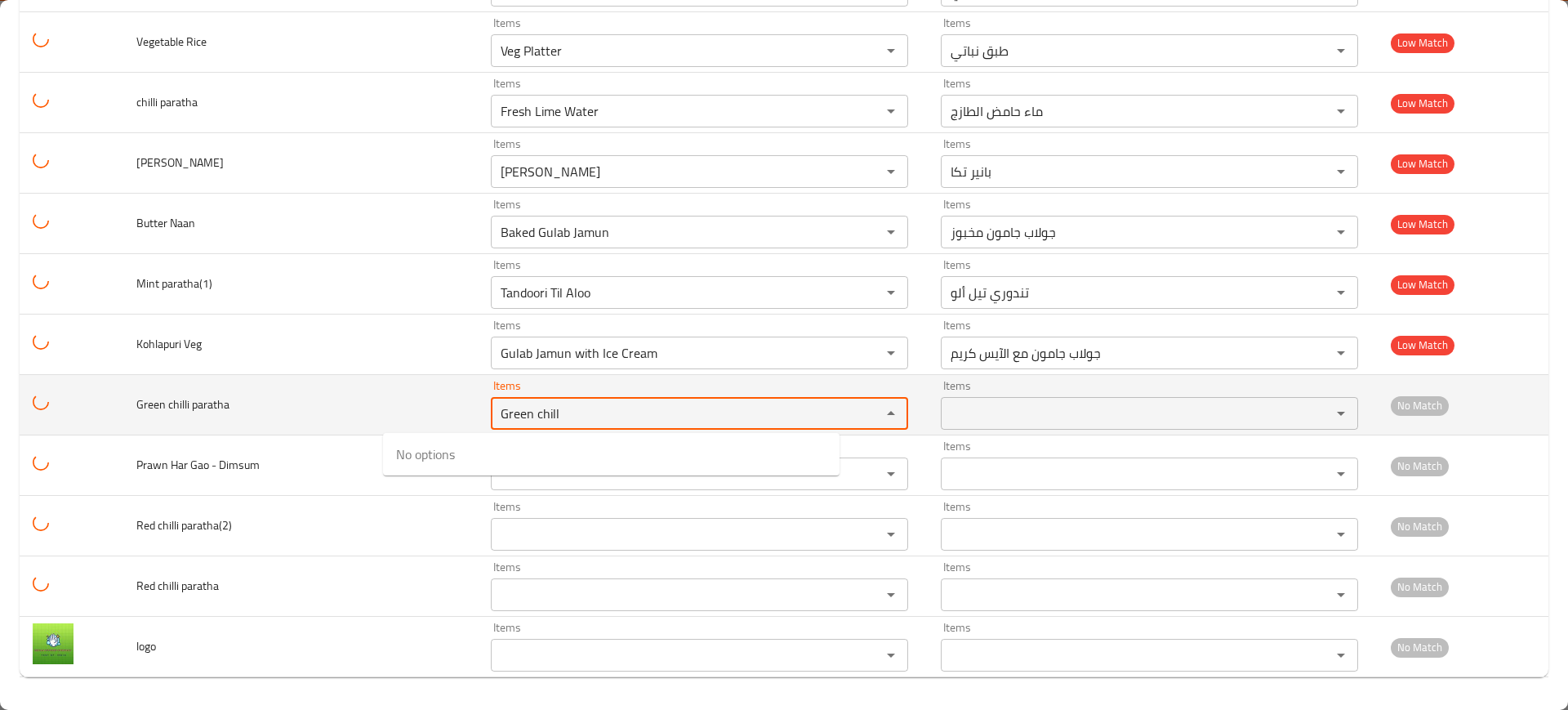
type paratha "Green chill"
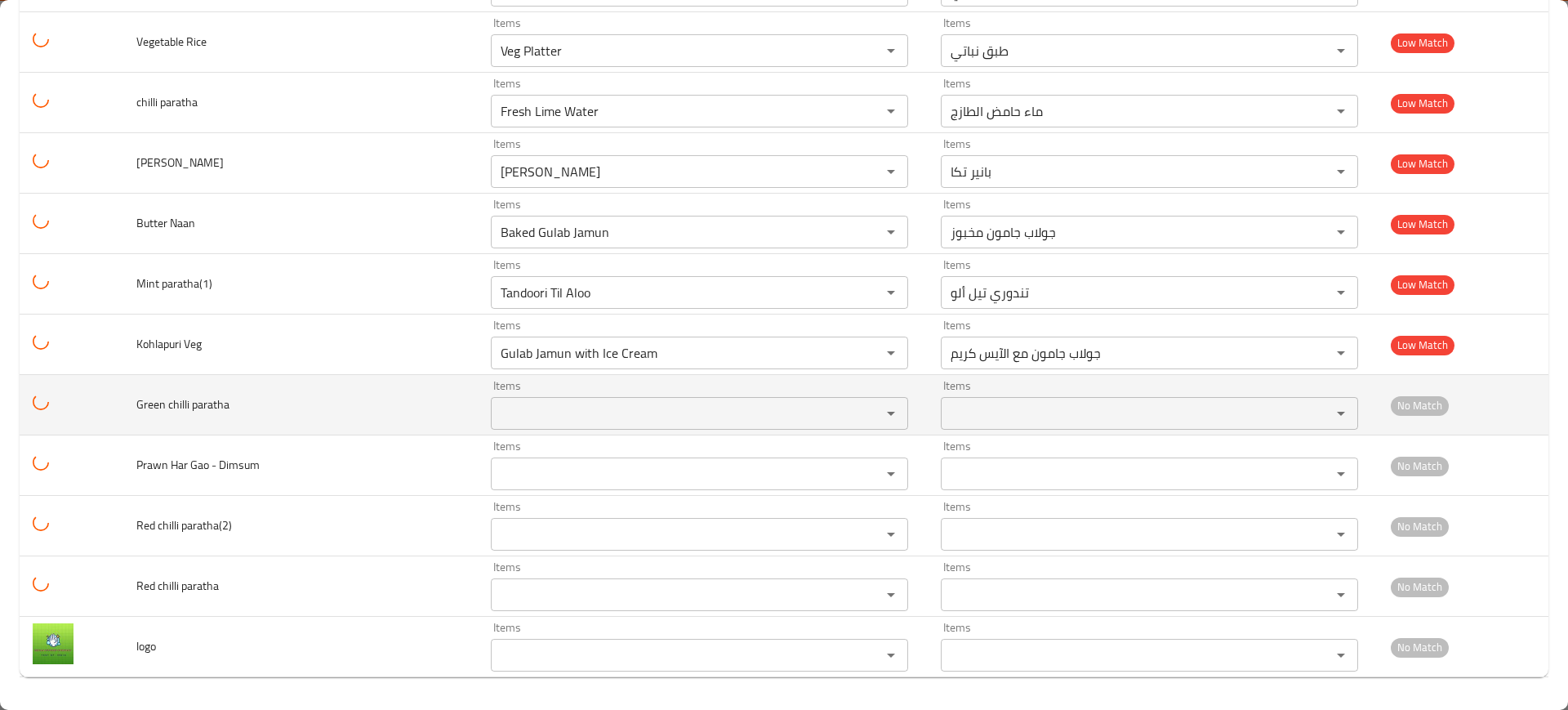
click at [240, 377] on td "Green chilli paratha" at bounding box center [301, 405] width 355 height 60
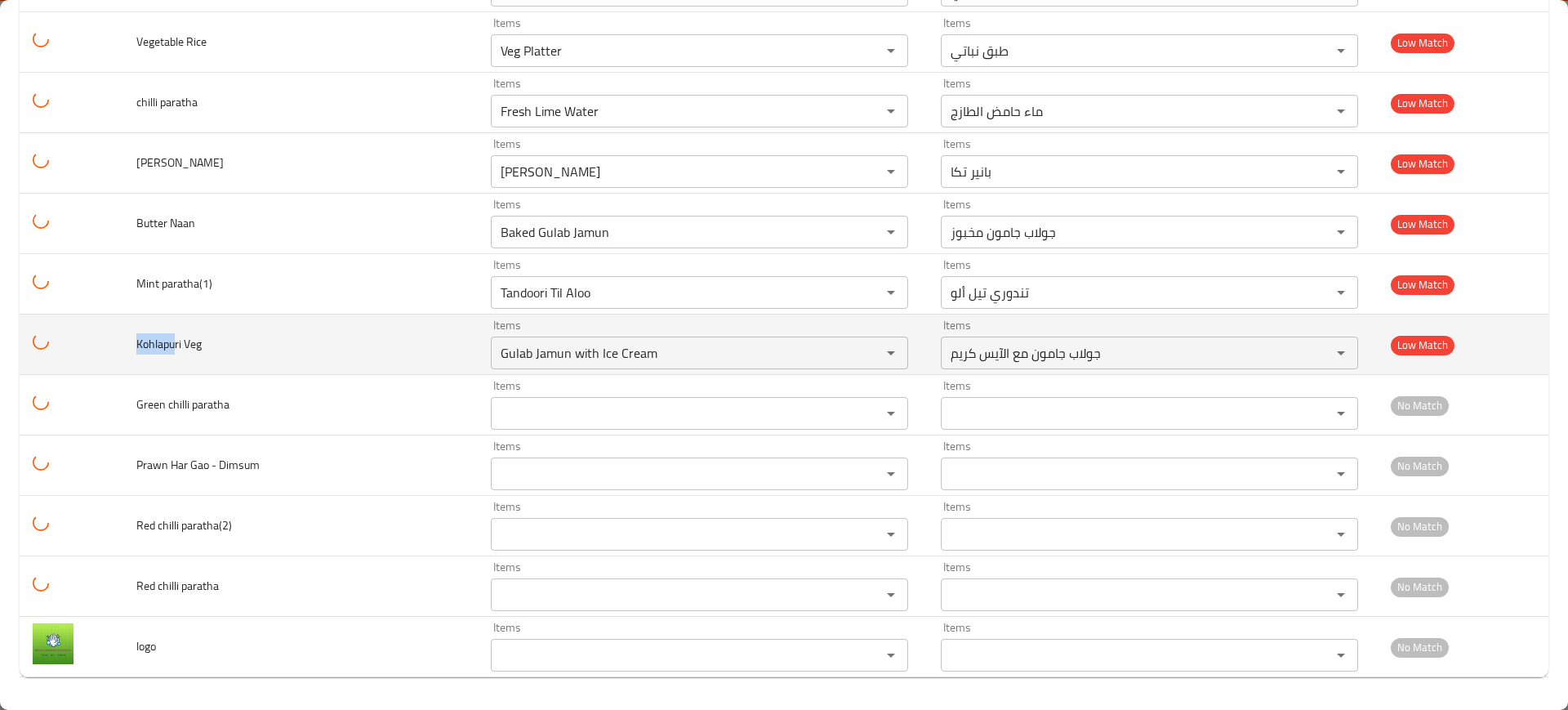
drag, startPoint x: 186, startPoint y: 348, endPoint x: 124, endPoint y: 349, distance: 62.0
click at [124, 349] on tr "Kohlapuri Veg Items Gulab Jamun with Ice Cream Items Items جولاب جامون مع الآيس…" at bounding box center [784, 344] width 1529 height 60
click at [552, 348] on Veg "Gulab Jamun with Ice Cream" at bounding box center [675, 353] width 360 height 23
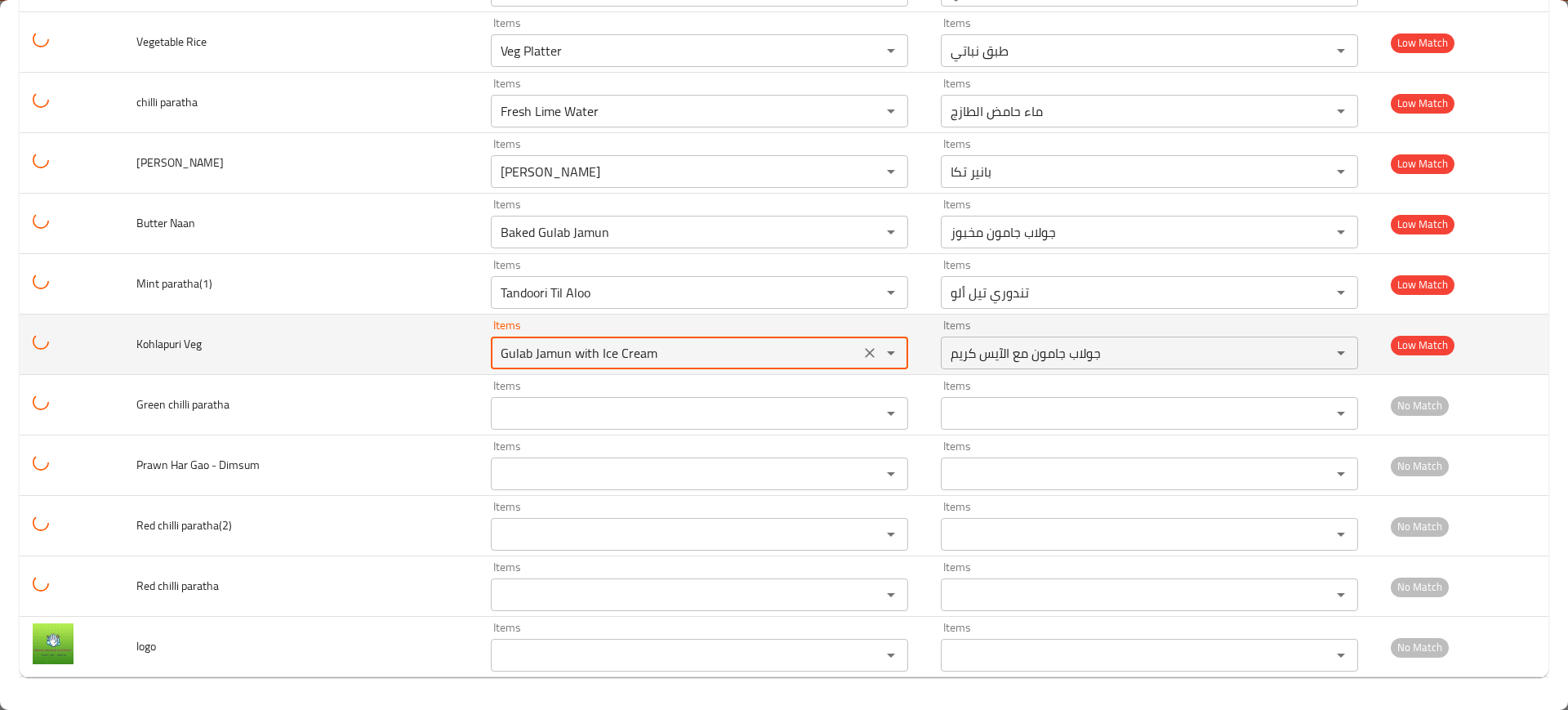
paste Veg "Kohlapu"
type Veg "Kohlapu"
click at [862, 350] on icon "Clear" at bounding box center [870, 352] width 16 height 16
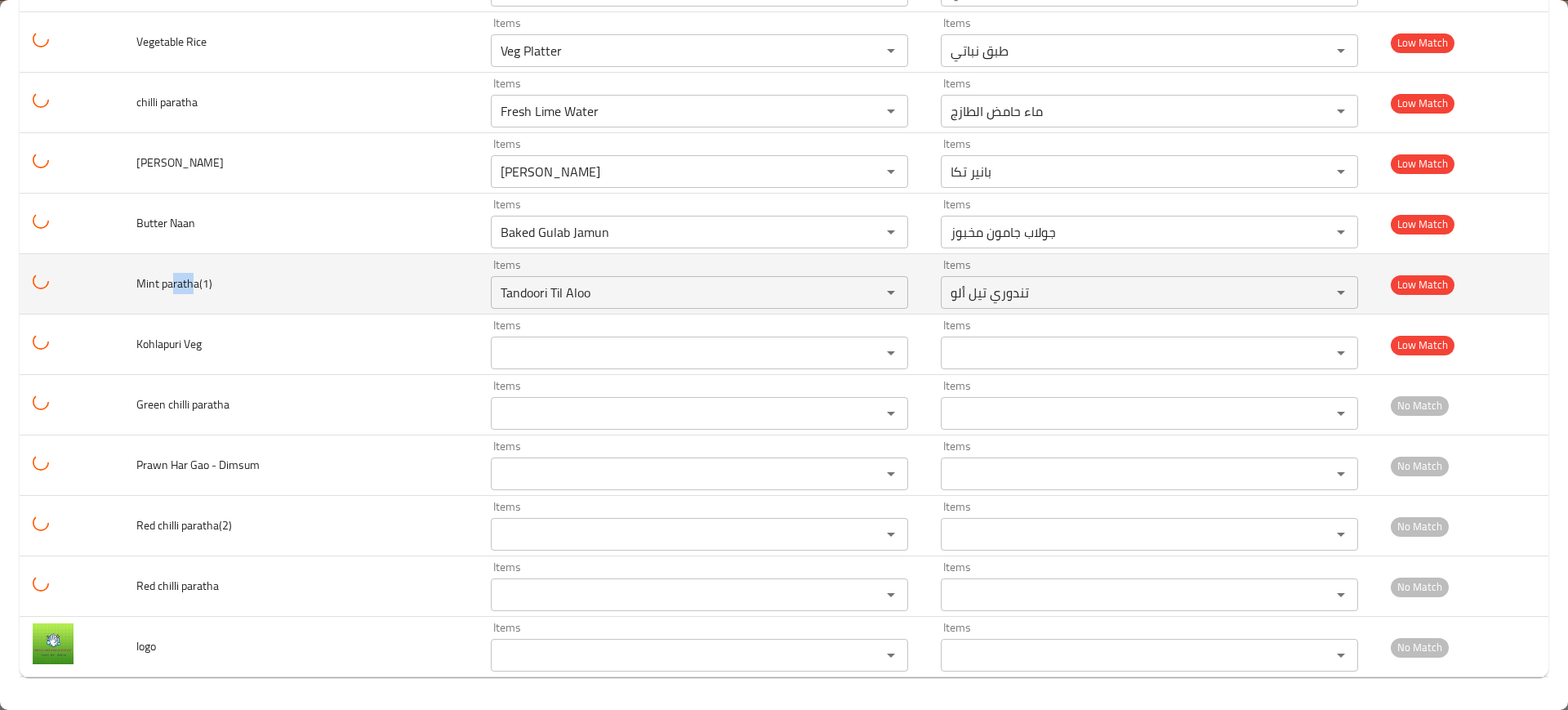
drag, startPoint x: 184, startPoint y: 284, endPoint x: 202, endPoint y: 286, distance: 18.1
click at [202, 286] on span "Mint paratha(1)" at bounding box center [175, 283] width 76 height 21
click at [613, 276] on div "Tandoori Til Aloo Items" at bounding box center [699, 293] width 417 height 33
paste paratha\(1\) "[PERSON_NAME]"
type paratha\(1\) "[PERSON_NAME]"
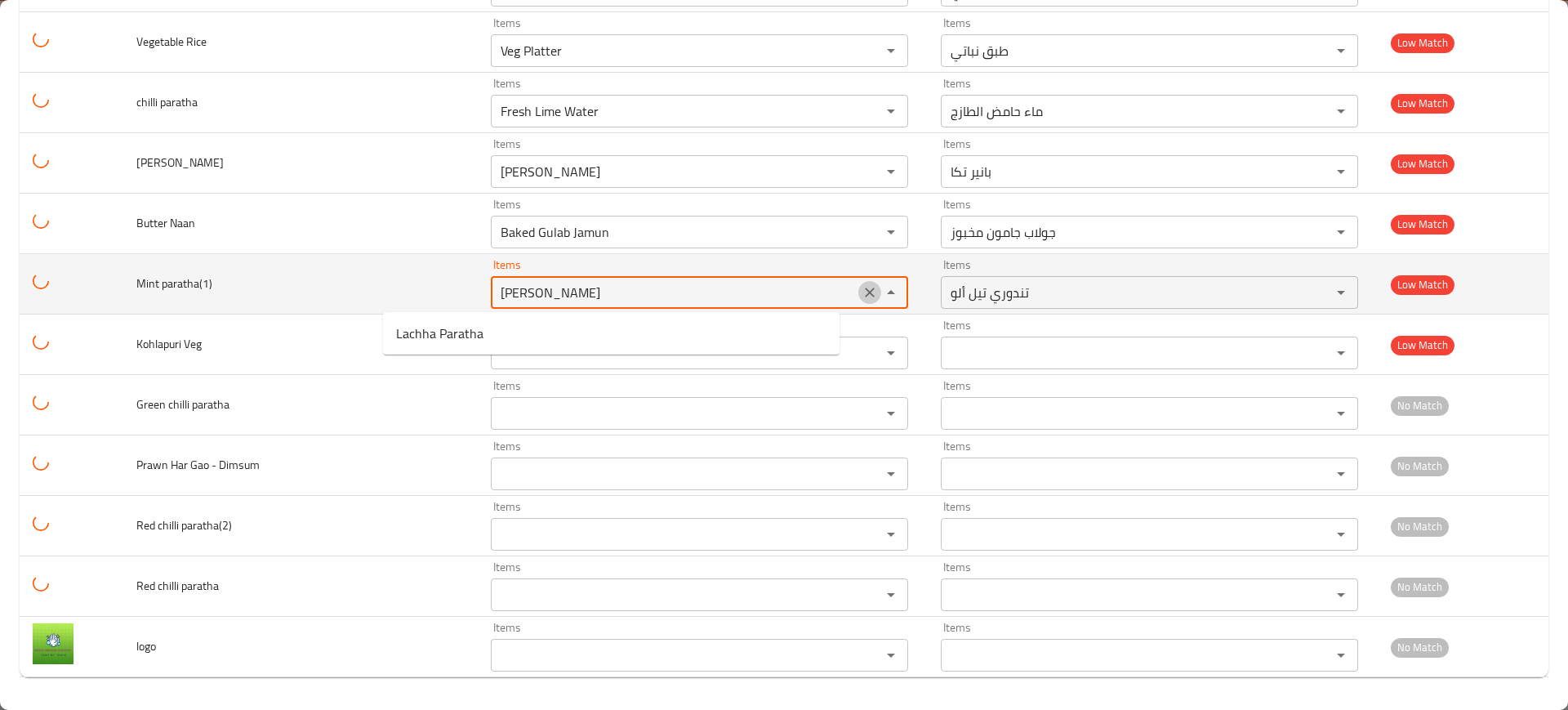
click at [862, 291] on icon "Clear" at bounding box center [870, 292] width 16 height 16
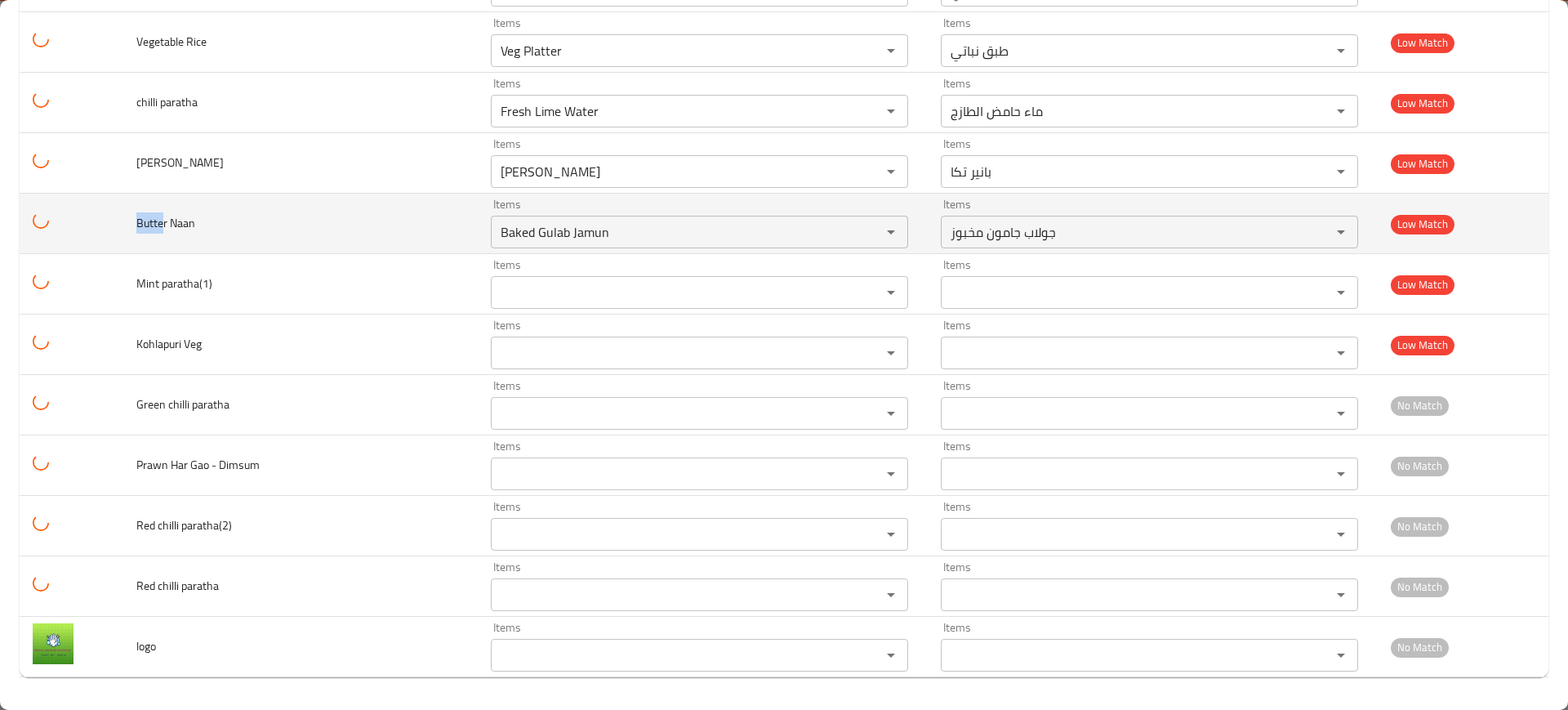
drag, startPoint x: 154, startPoint y: 228, endPoint x: 118, endPoint y: 229, distance: 36.0
click at [118, 229] on tr "Butter Naan Items Baked Gulab Jamun Items Items جولاب جامون مخبوز Items Low Mat…" at bounding box center [784, 224] width 1529 height 60
click at [512, 213] on div "Items Baked Gulab Jamun Items" at bounding box center [699, 223] width 417 height 49
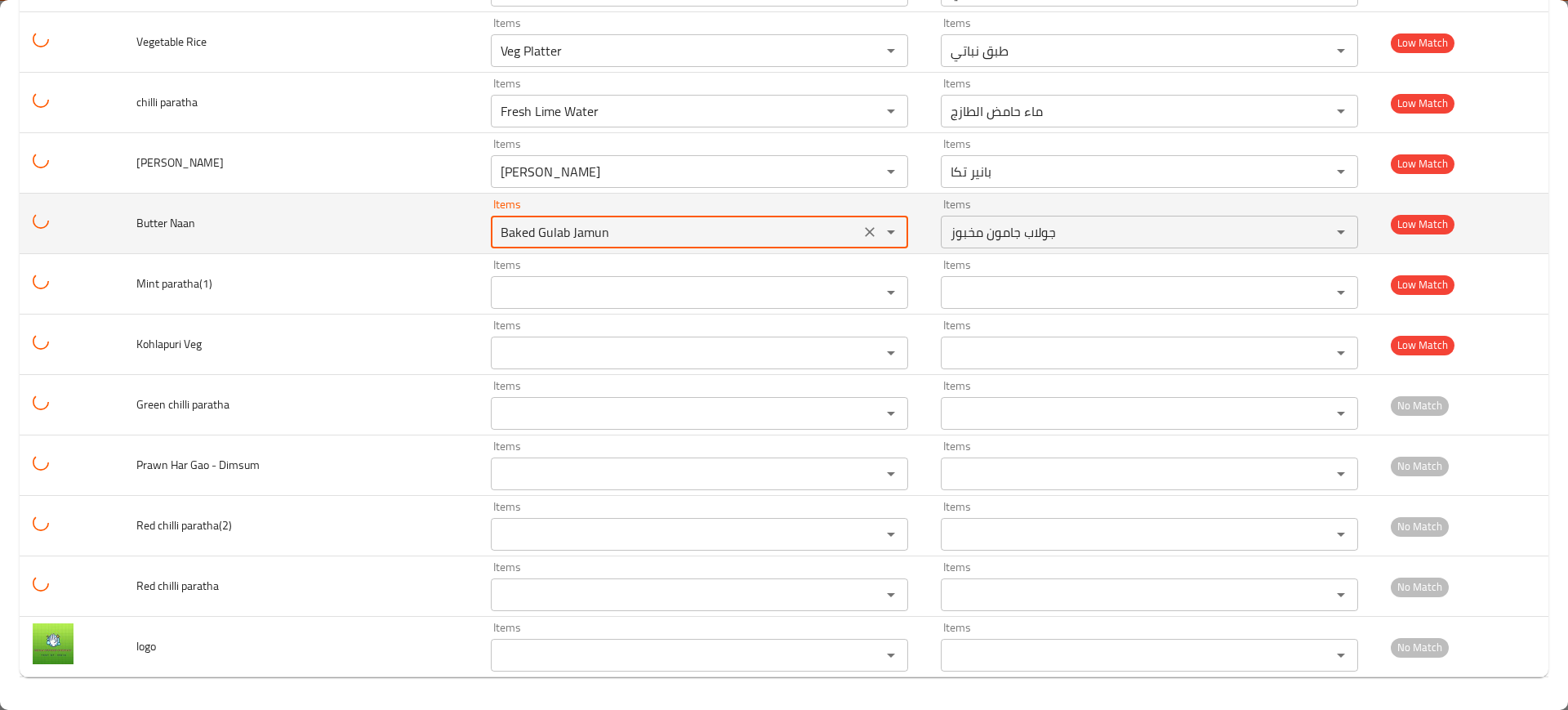
paste Naan "utte"
type Naan "Butte"
click at [785, 226] on Naan "Butte" at bounding box center [675, 232] width 360 height 23
drag, startPoint x: 801, startPoint y: 234, endPoint x: 764, endPoint y: 237, distance: 37.1
click at [862, 235] on icon "Clear" at bounding box center [870, 232] width 16 height 16
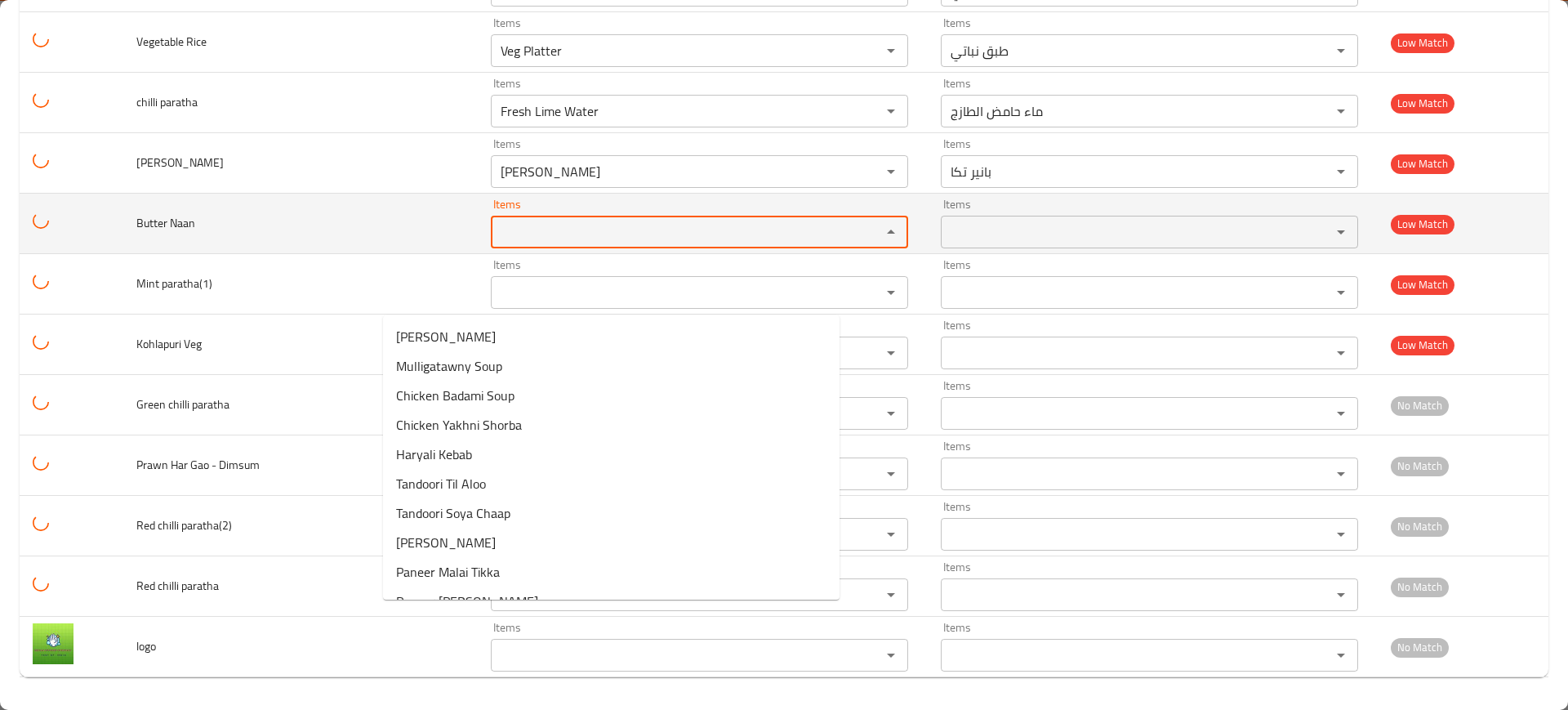
scroll to position [2796, 0]
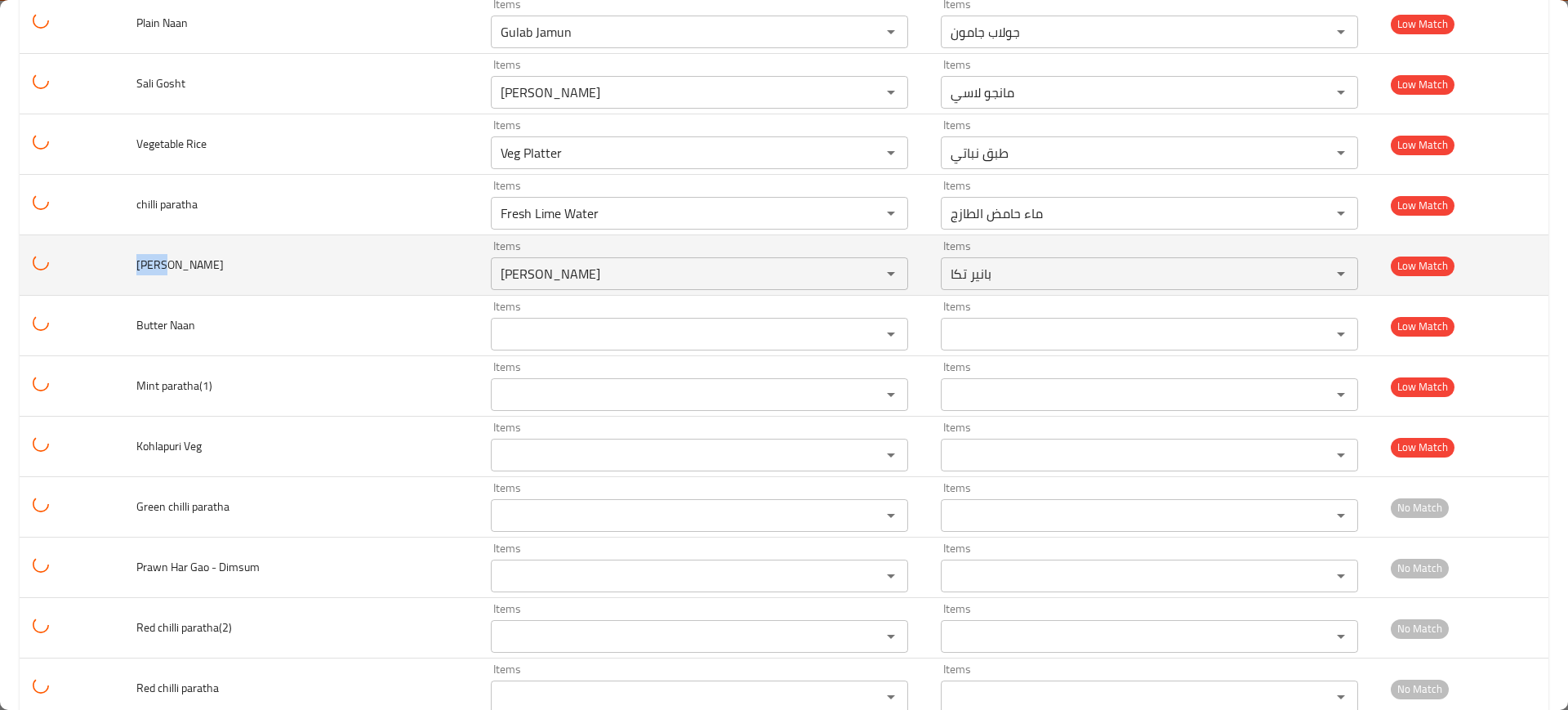
click at [134, 258] on td "[PERSON_NAME]" at bounding box center [301, 266] width 355 height 60
click at [531, 257] on div "Paneer Tikka Items" at bounding box center [699, 274] width 417 height 33
paste Rice "Jeer"
type Rice "Jeera"
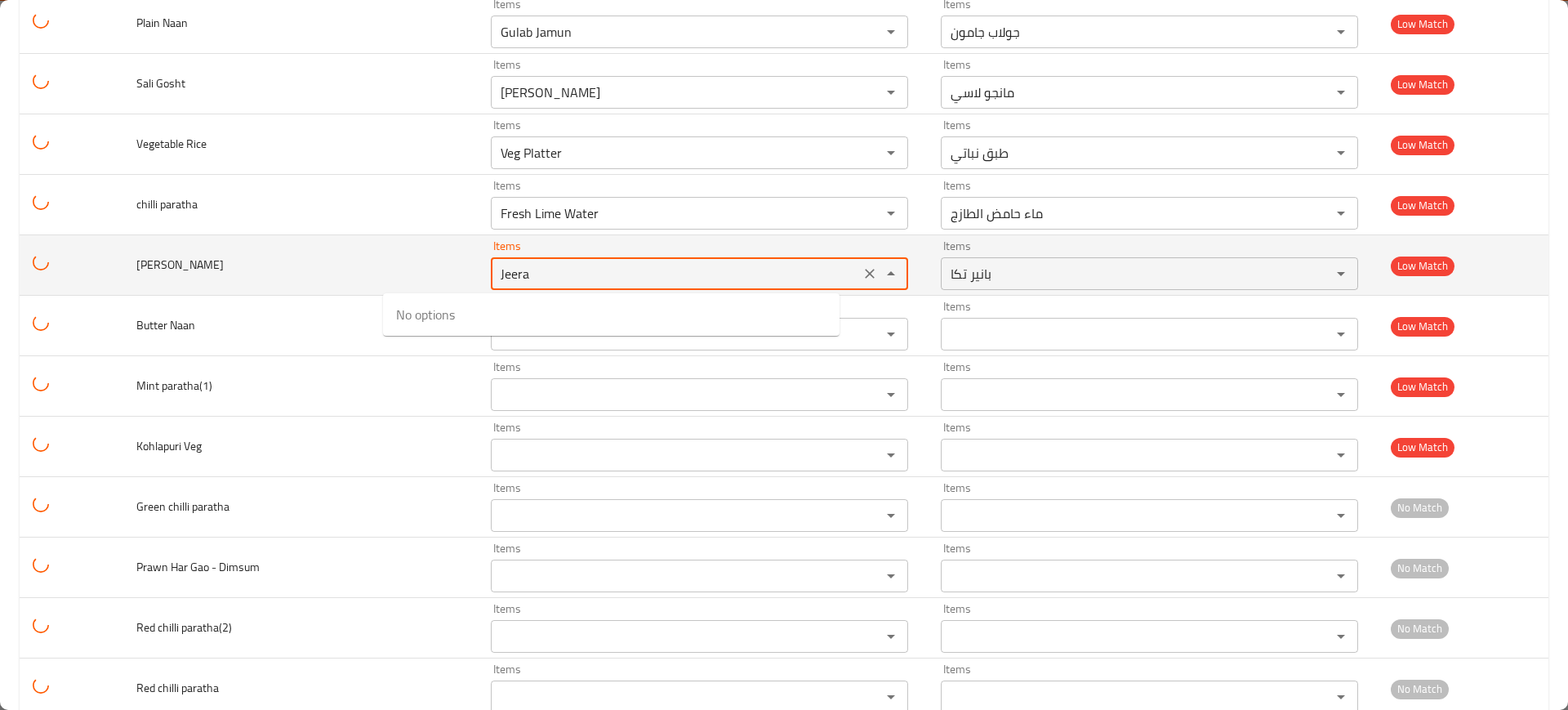
click at [787, 275] on Rice "Jeera" at bounding box center [675, 274] width 360 height 23
click at [862, 271] on icon "Clear" at bounding box center [870, 274] width 16 height 16
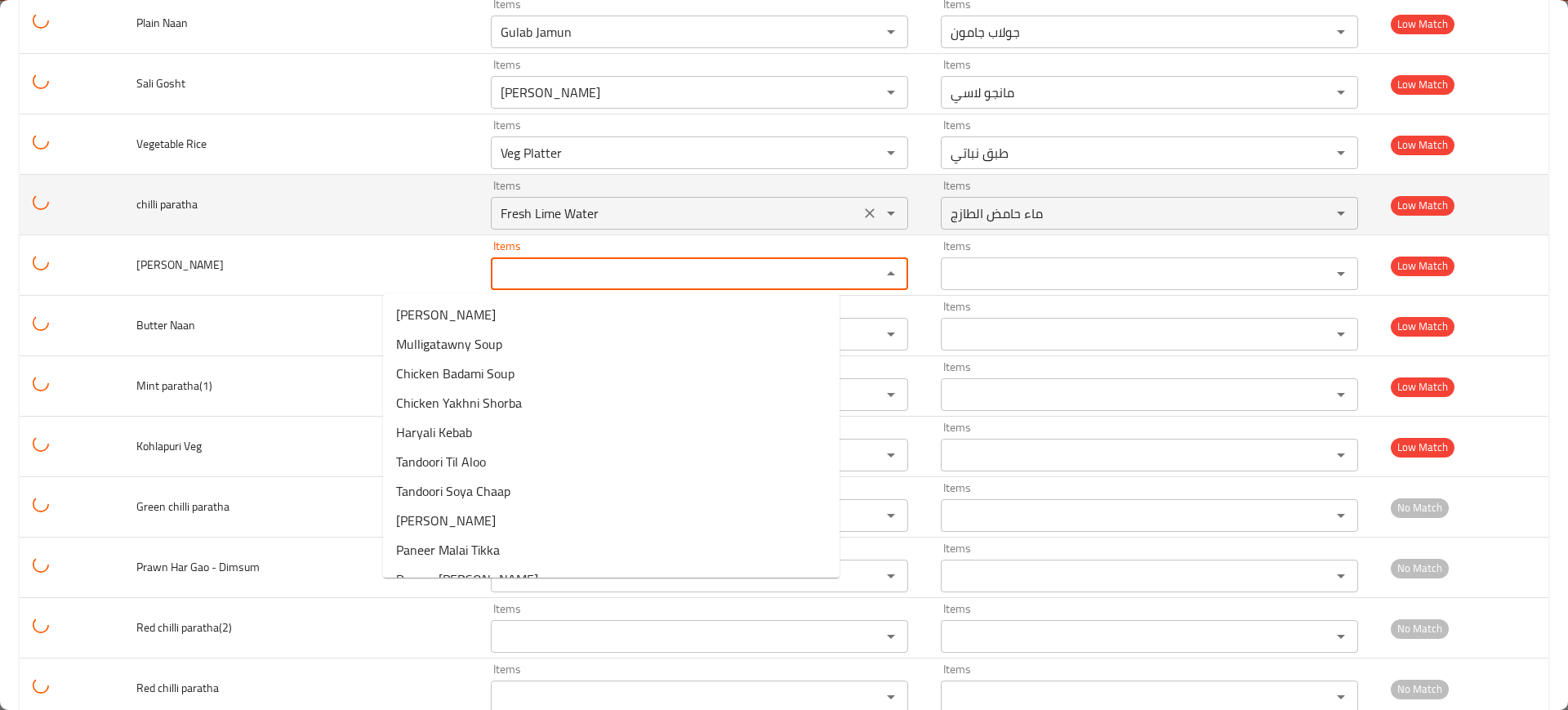
click at [862, 218] on icon "Clear" at bounding box center [870, 212] width 16 height 16
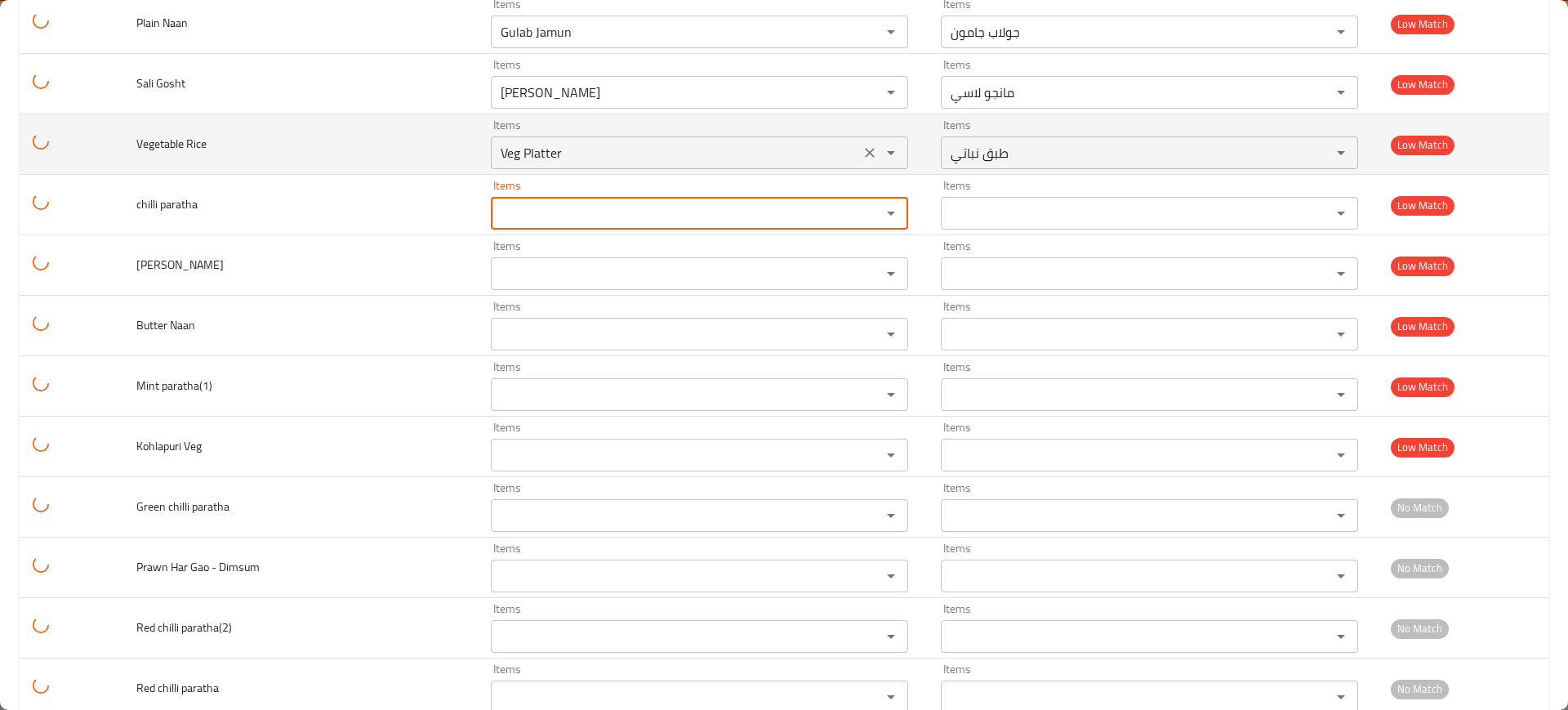
click at [862, 148] on icon "Clear" at bounding box center [870, 152] width 16 height 16
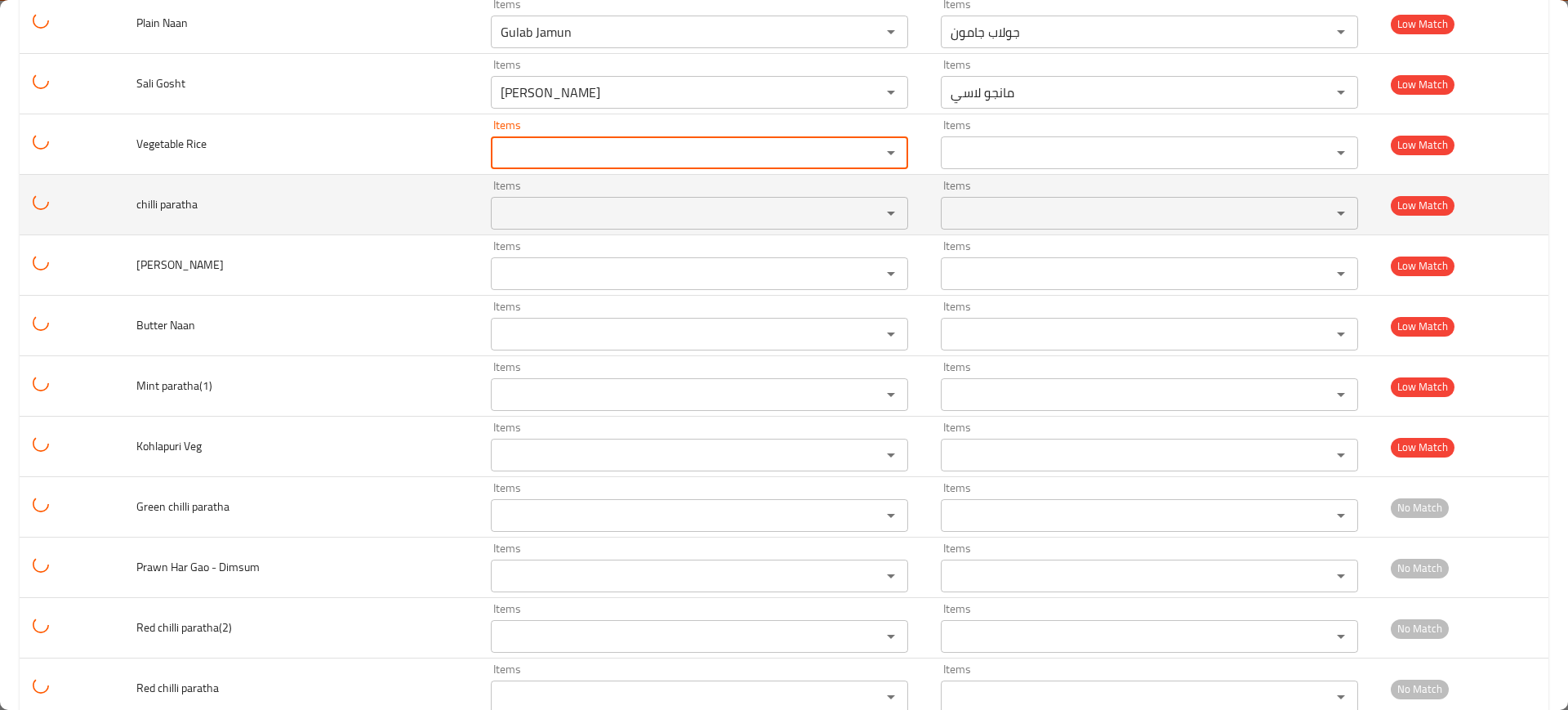
scroll to position [2490, 0]
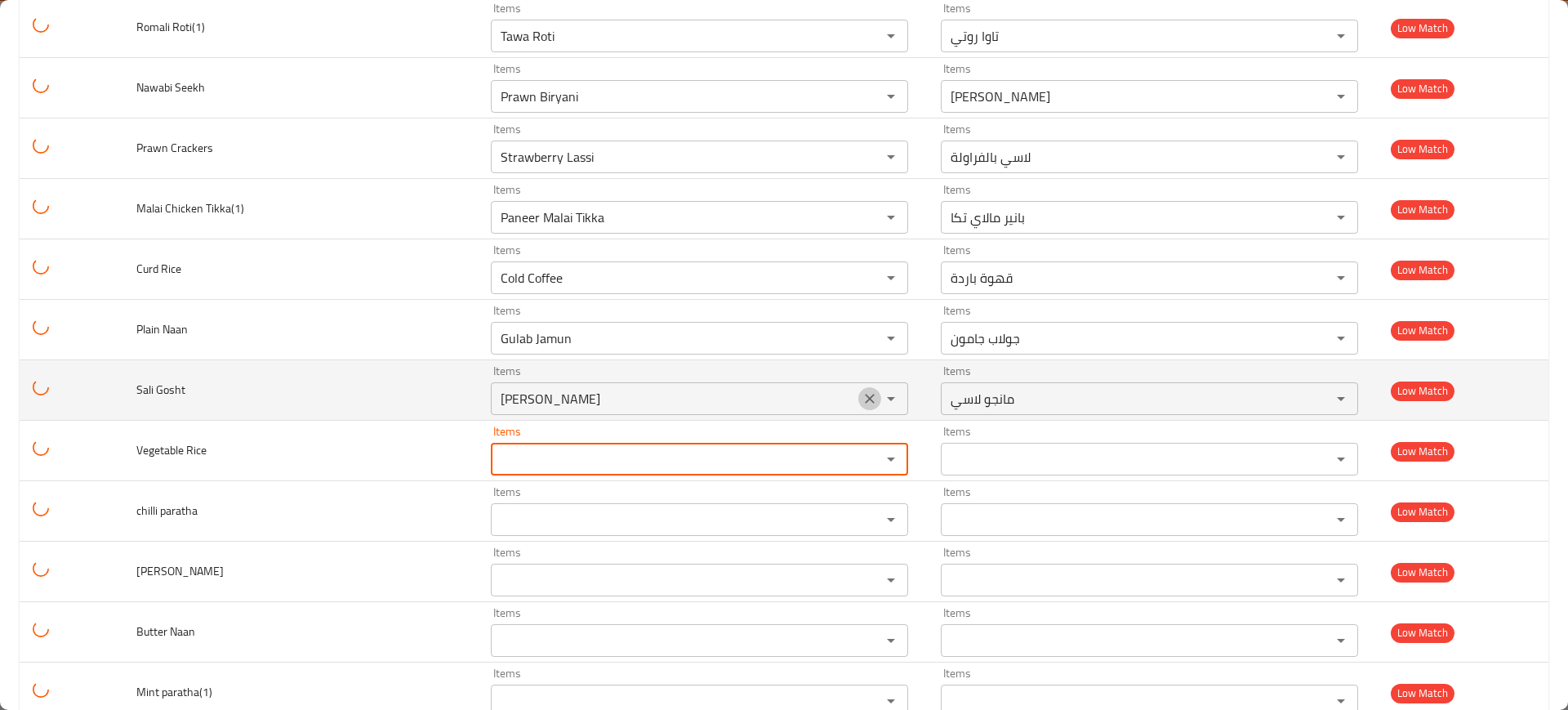
click at [862, 393] on icon "Clear" at bounding box center [870, 399] width 16 height 16
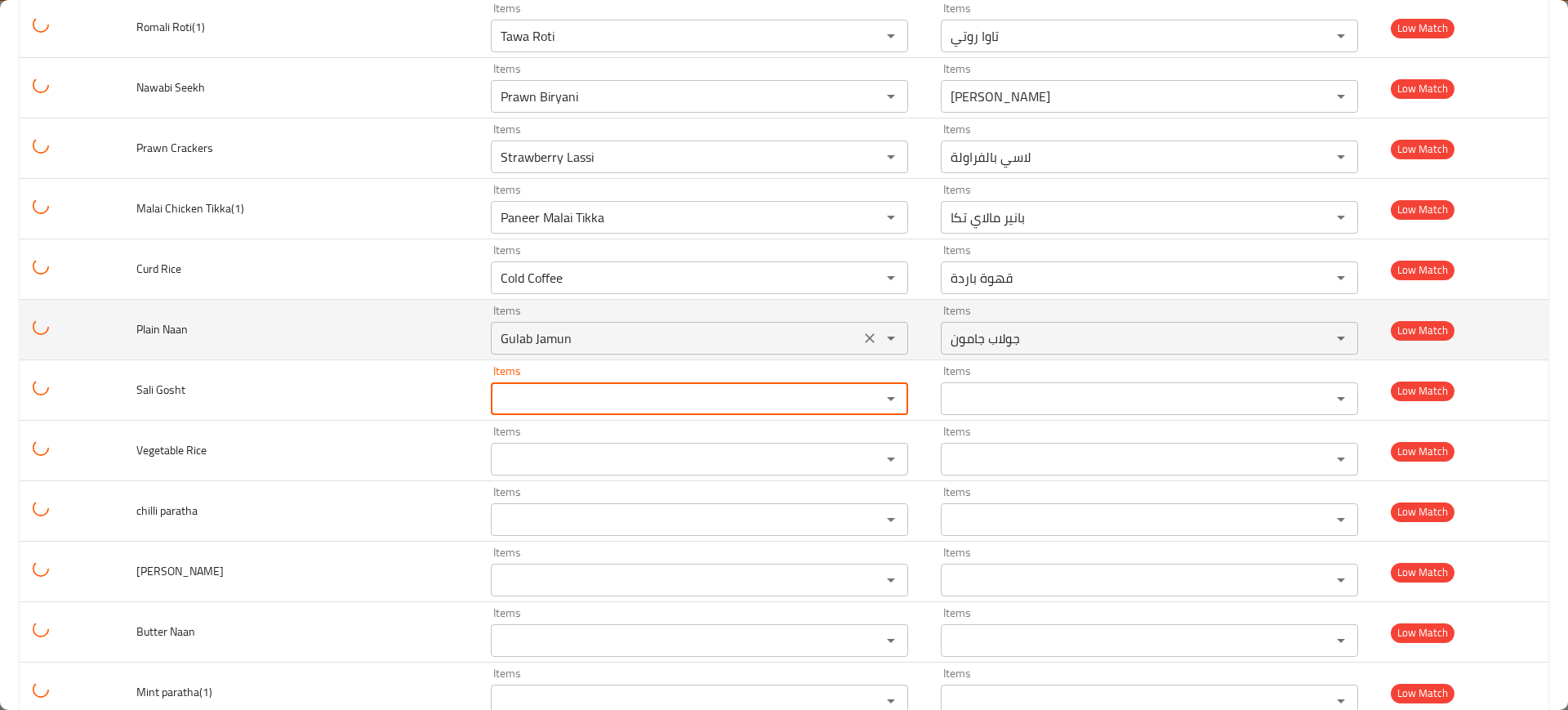
click at [862, 339] on icon "Clear" at bounding box center [870, 338] width 16 height 16
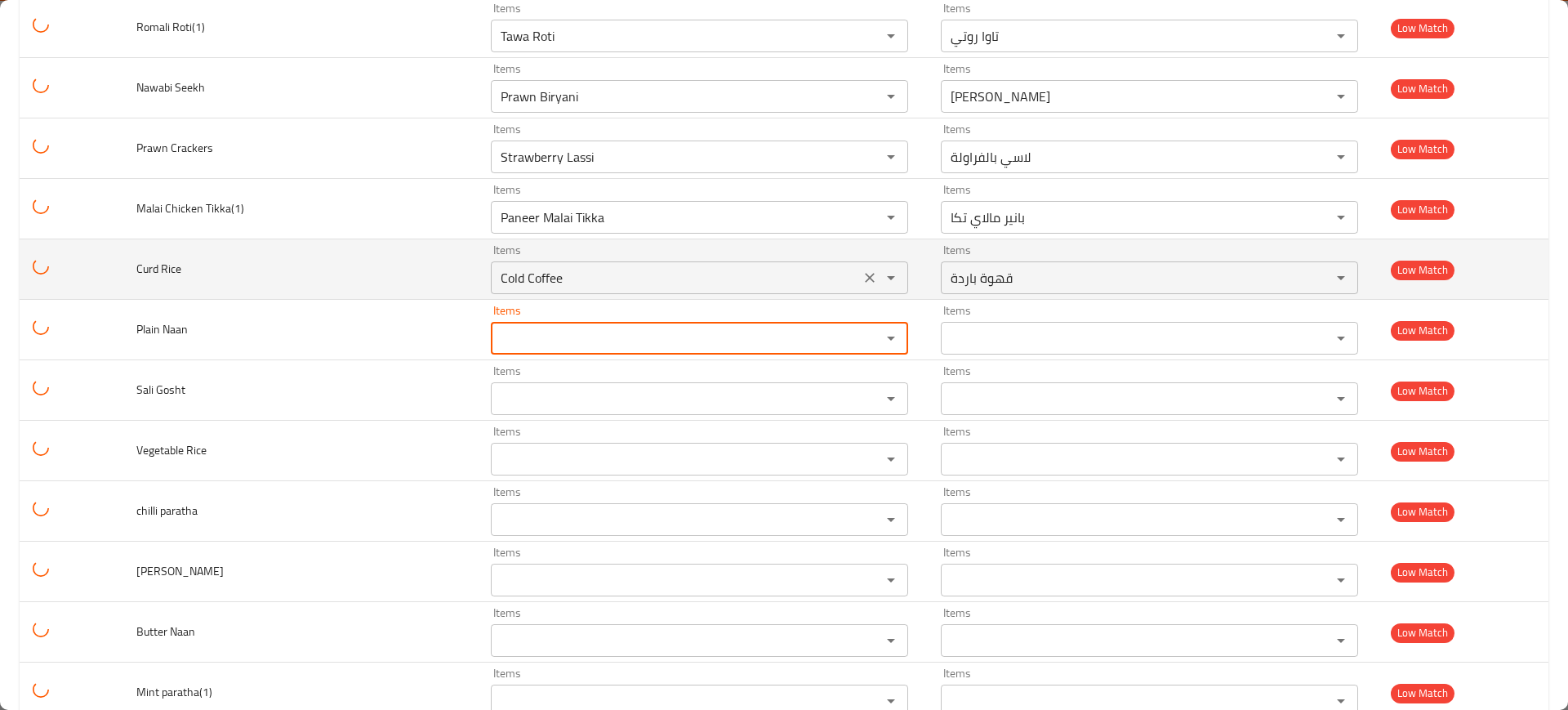
click at [790, 272] on div "Cold Coffee Items" at bounding box center [699, 278] width 417 height 33
drag, startPoint x: 133, startPoint y: 257, endPoint x: 166, endPoint y: 257, distance: 33.0
click at [174, 265] on td "Curd Rice" at bounding box center [301, 270] width 355 height 60
click at [674, 265] on div "Cold Coffee Items" at bounding box center [699, 278] width 417 height 33
paste Rice "urd"
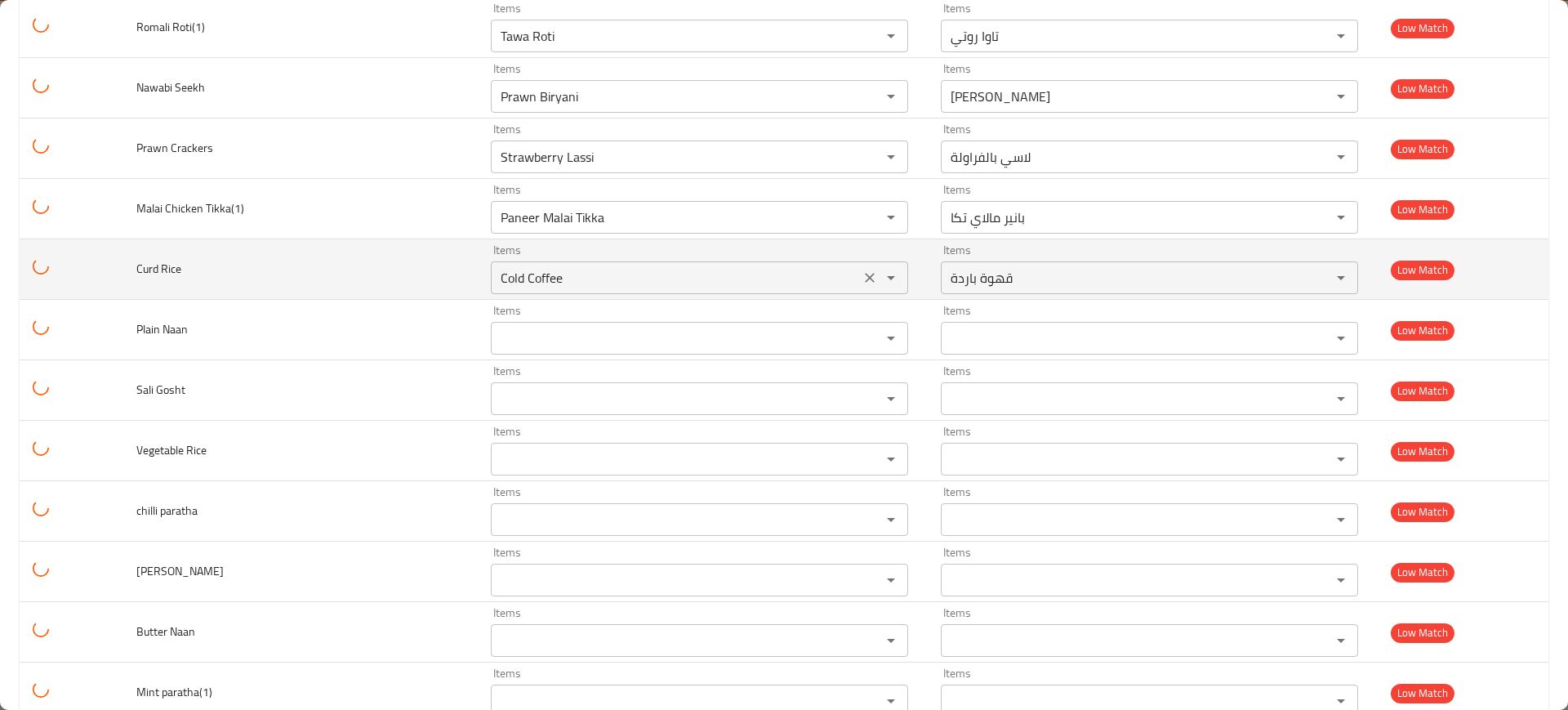
type Rice "Curd"
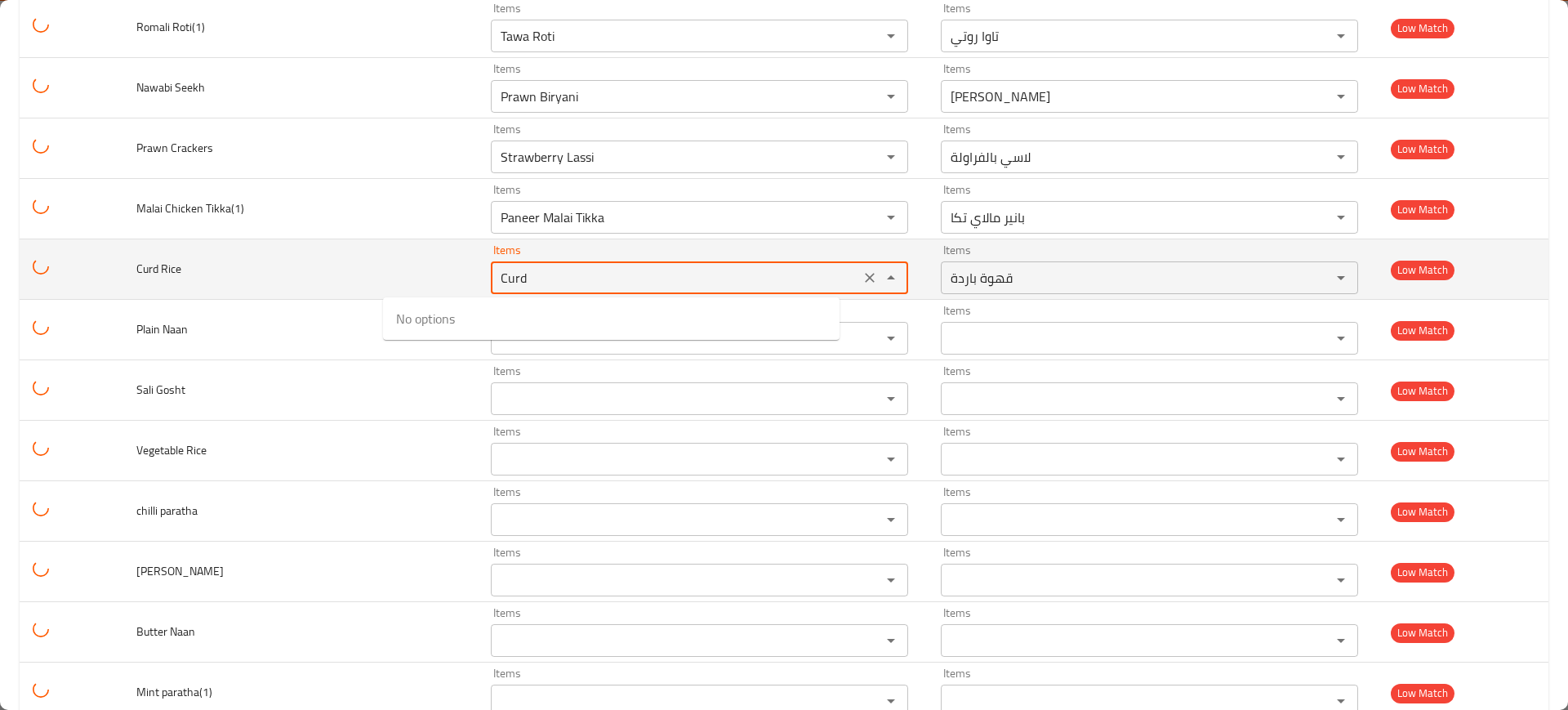
click at [782, 280] on Rice "Curd" at bounding box center [675, 278] width 360 height 23
click at [858, 275] on button "Clear" at bounding box center [870, 278] width 23 height 23
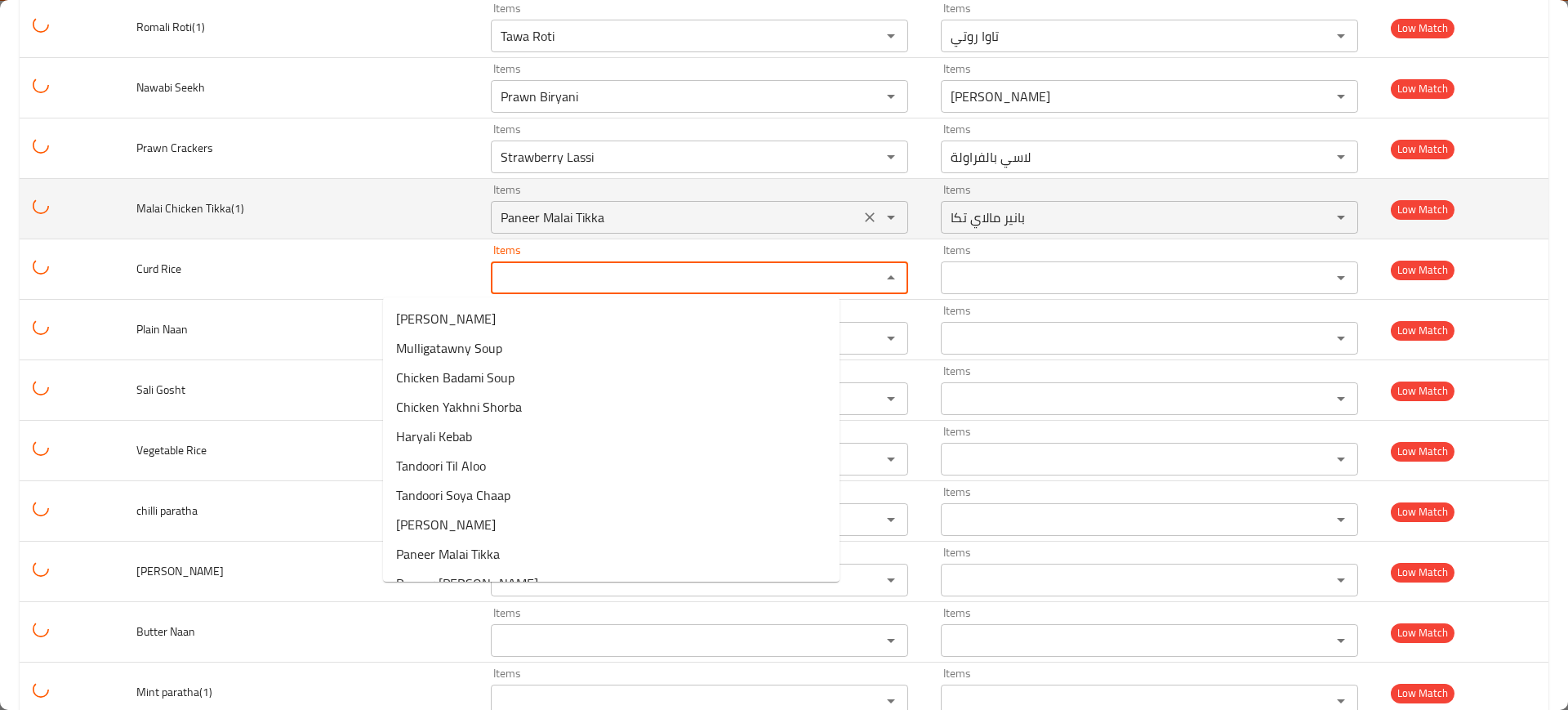
click at [798, 205] on div "Paneer Malai Tikka Items" at bounding box center [699, 217] width 417 height 33
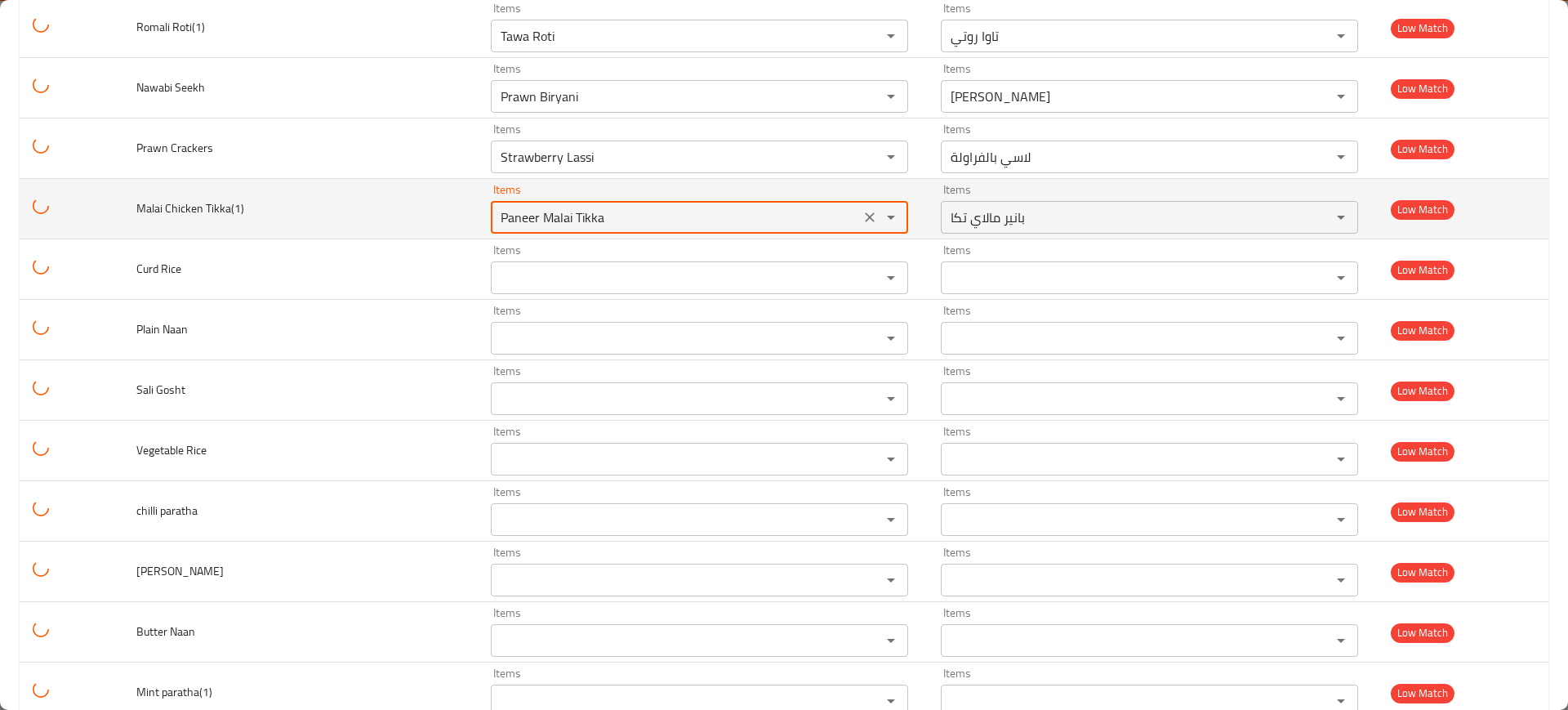
click at [862, 213] on icon "Clear" at bounding box center [870, 217] width 16 height 16
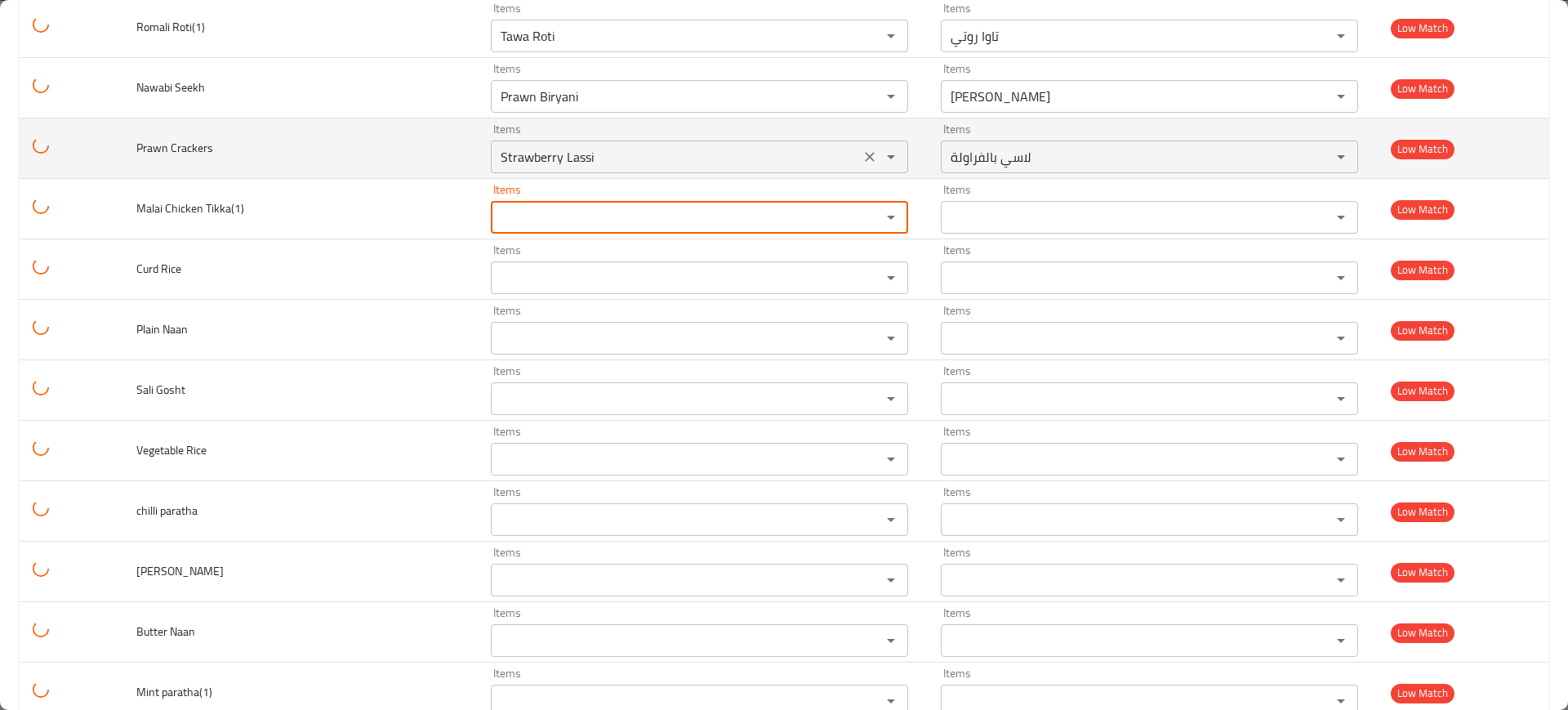
scroll to position [2285, 0]
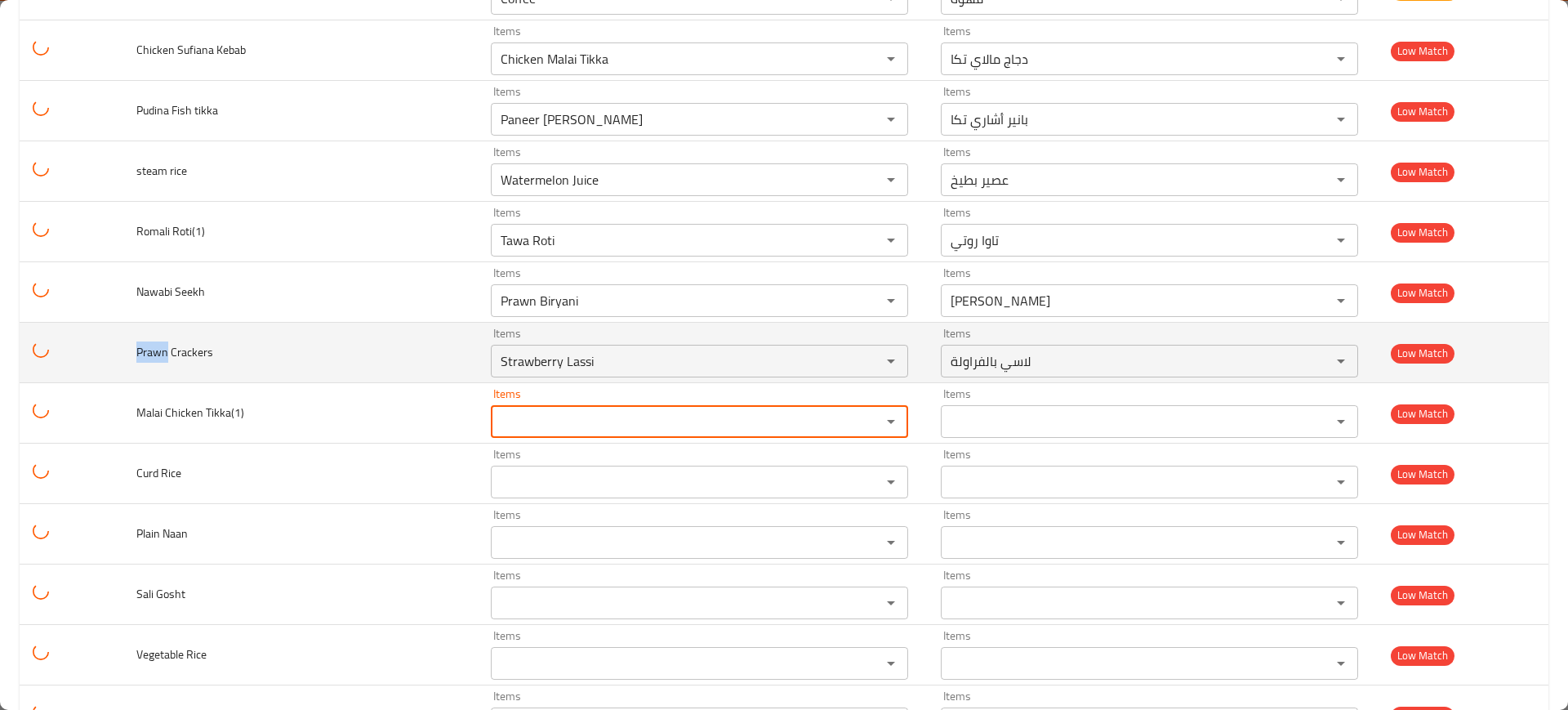
click at [139, 349] on td "Prawn Crackers" at bounding box center [301, 353] width 355 height 60
click at [571, 337] on div "Items Strawberry Lassi Items" at bounding box center [699, 352] width 417 height 49
paste Crackers "Prawn"
type Crackers "Prawn"
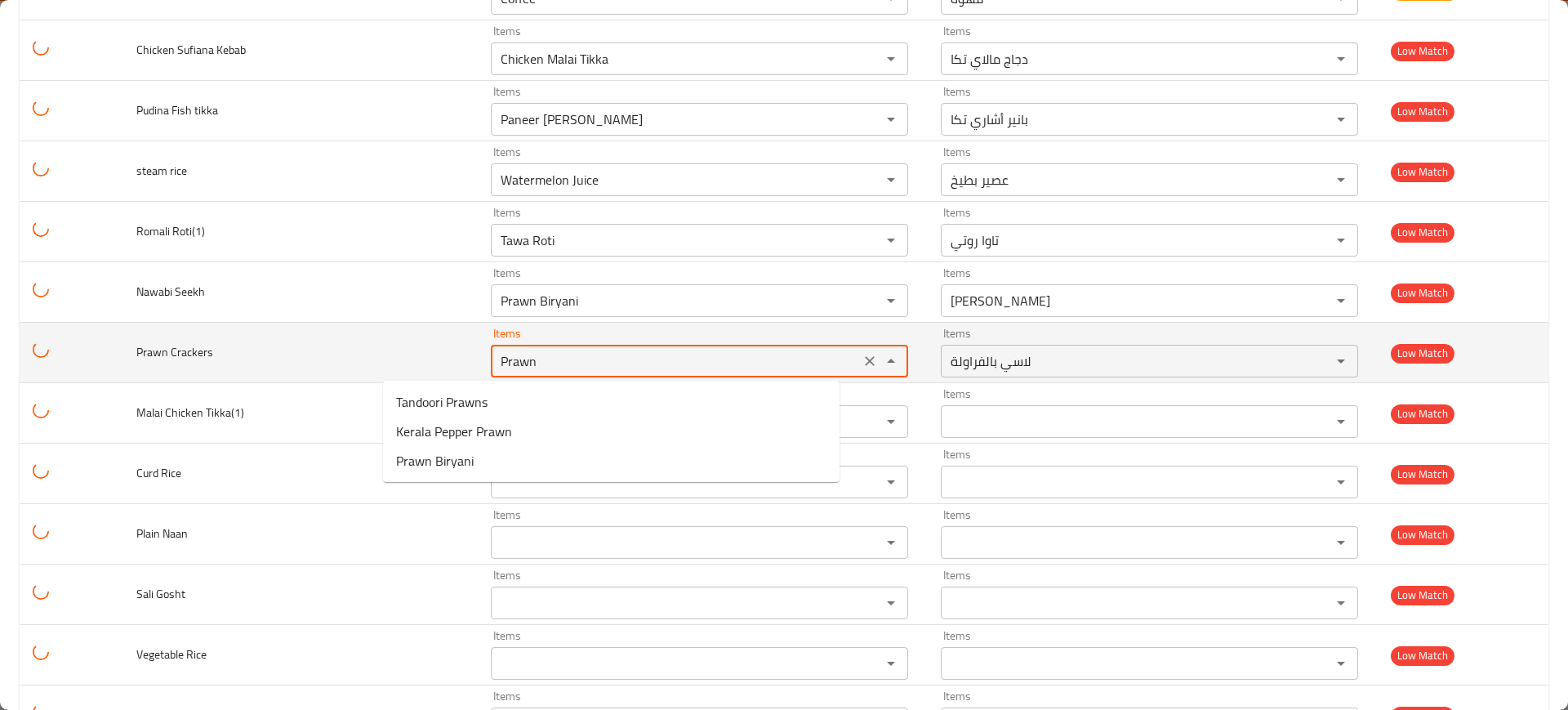
click at [807, 375] on div "Prawn Items" at bounding box center [699, 361] width 417 height 33
drag, startPoint x: 793, startPoint y: 365, endPoint x: 799, endPoint y: 344, distance: 21.8
click at [858, 364] on button "Clear" at bounding box center [870, 362] width 23 height 23
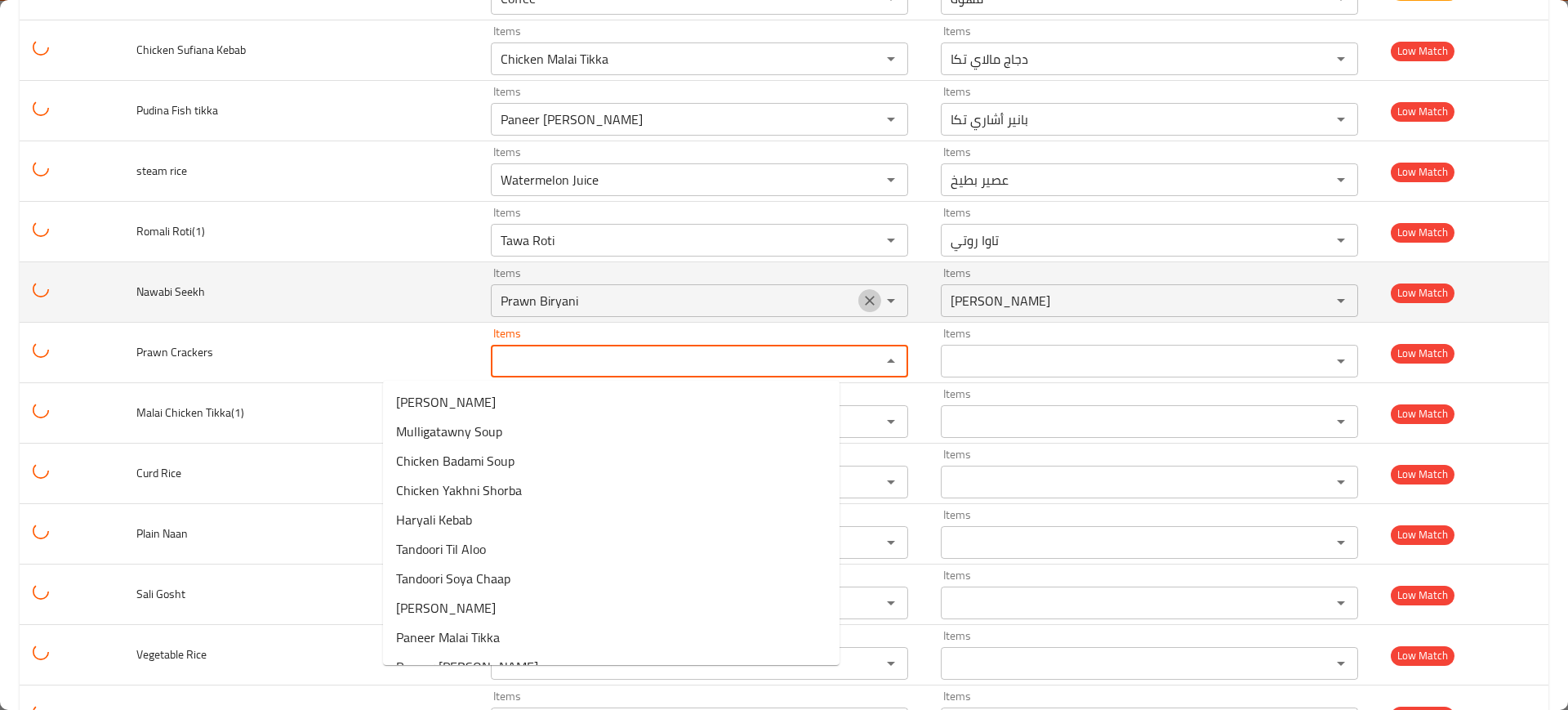
click at [862, 304] on icon "Clear" at bounding box center [870, 301] width 16 height 16
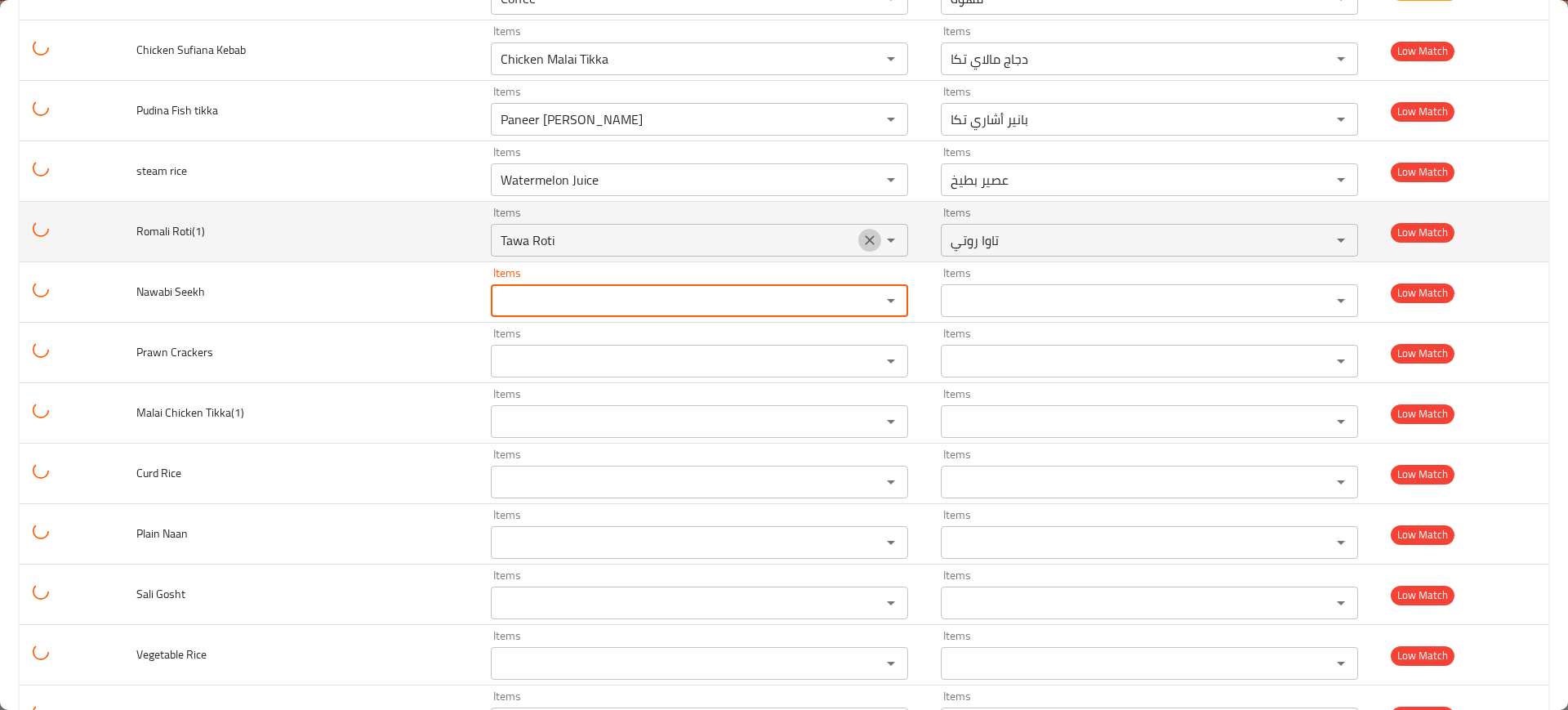
click at [862, 238] on icon "Clear" at bounding box center [870, 240] width 16 height 16
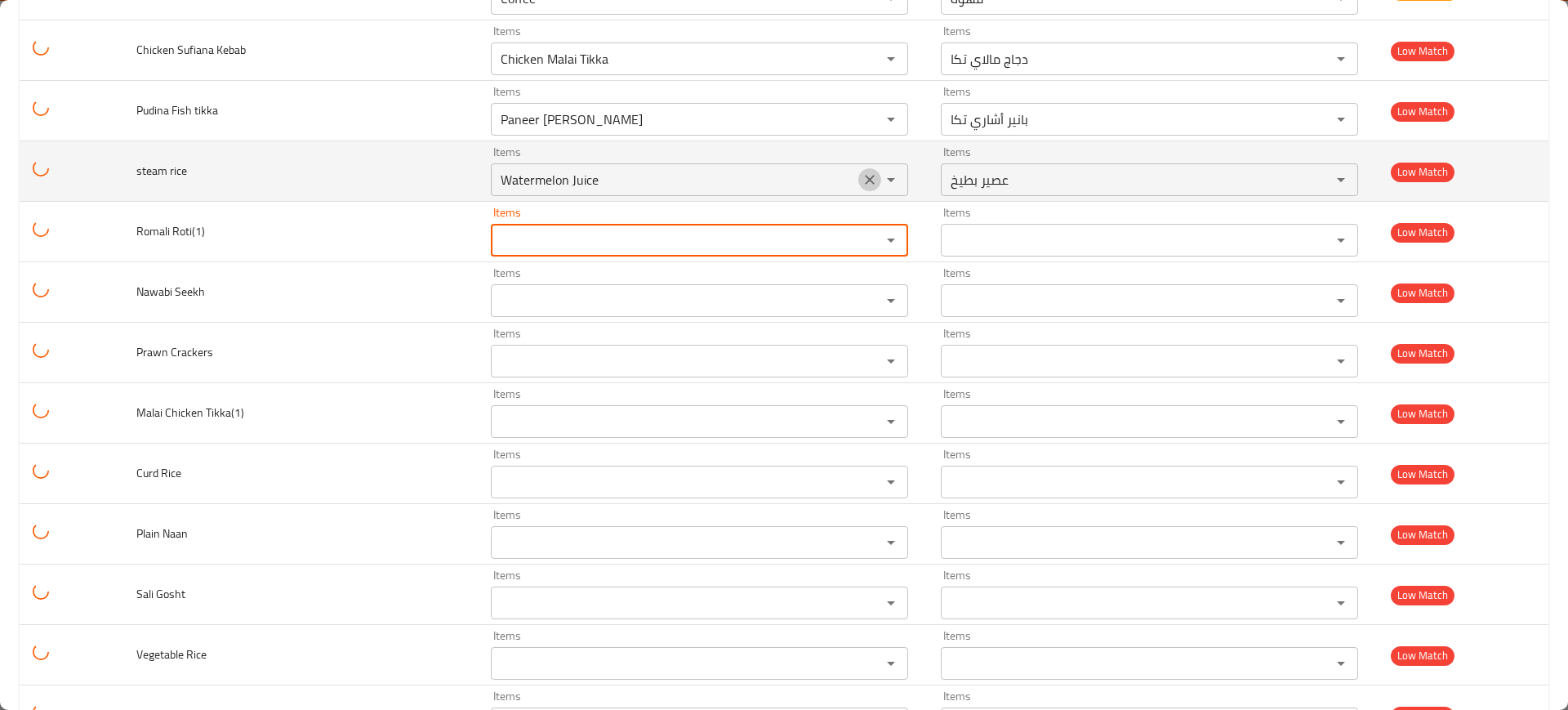
click at [862, 172] on icon "Clear" at bounding box center [870, 179] width 16 height 16
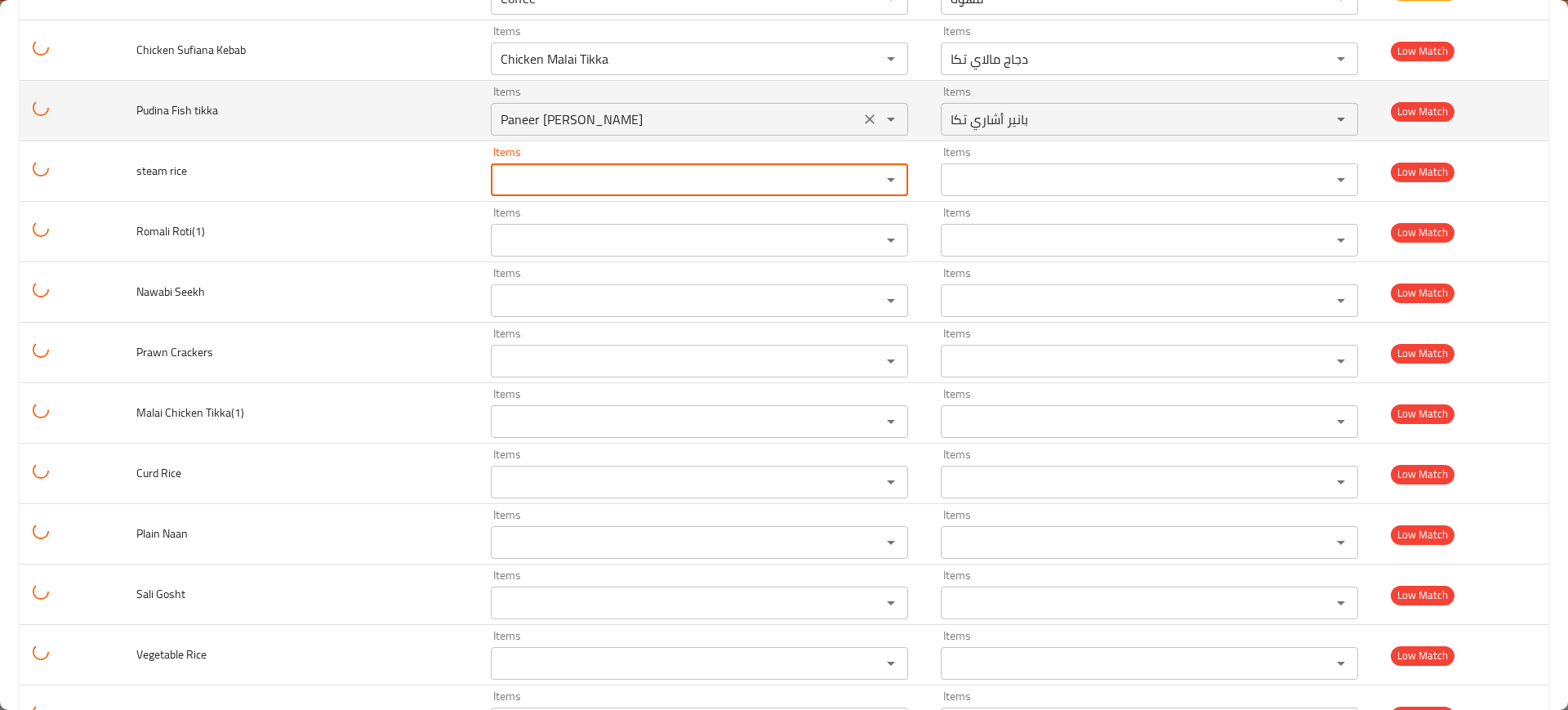
click at [862, 119] on icon "Clear" at bounding box center [870, 119] width 16 height 16
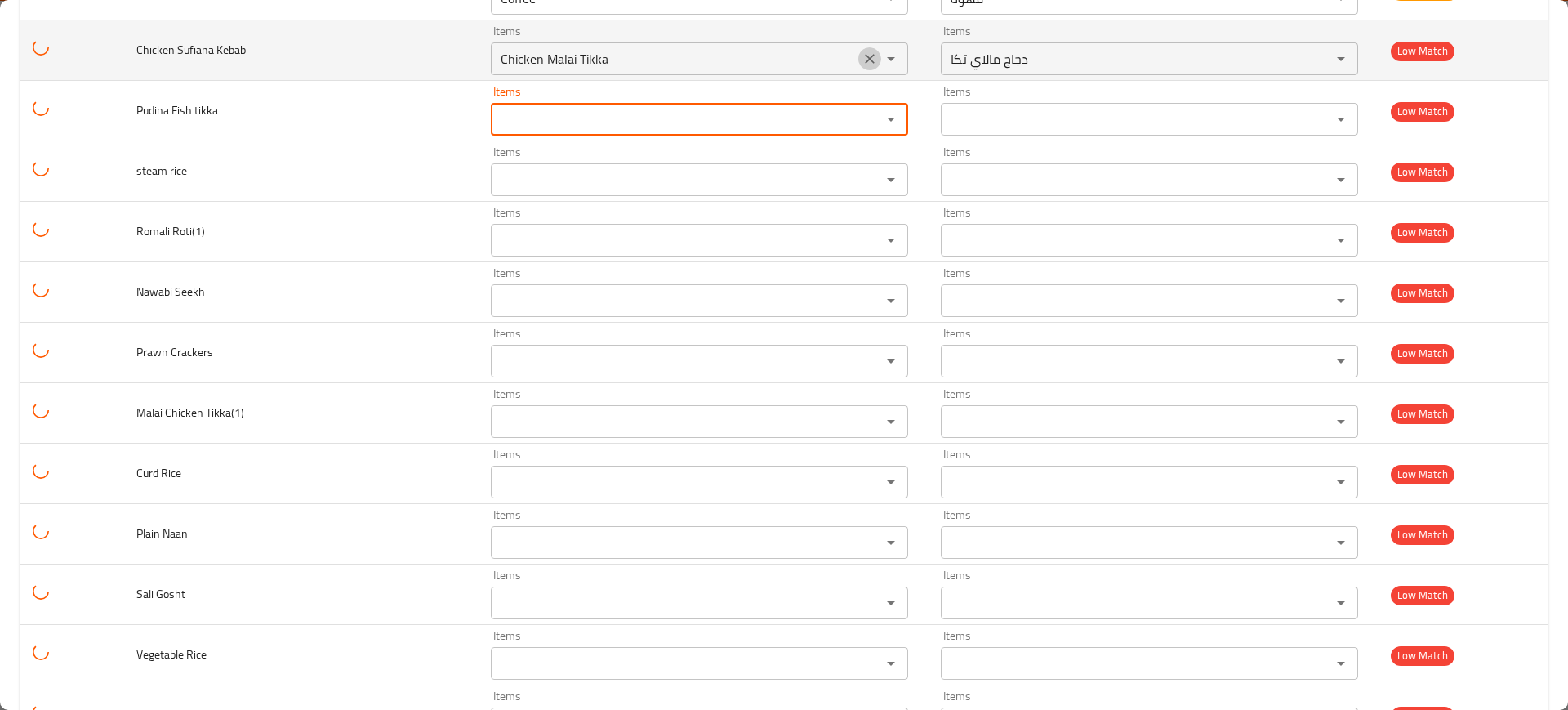
click at [862, 59] on icon "Clear" at bounding box center [870, 58] width 16 height 16
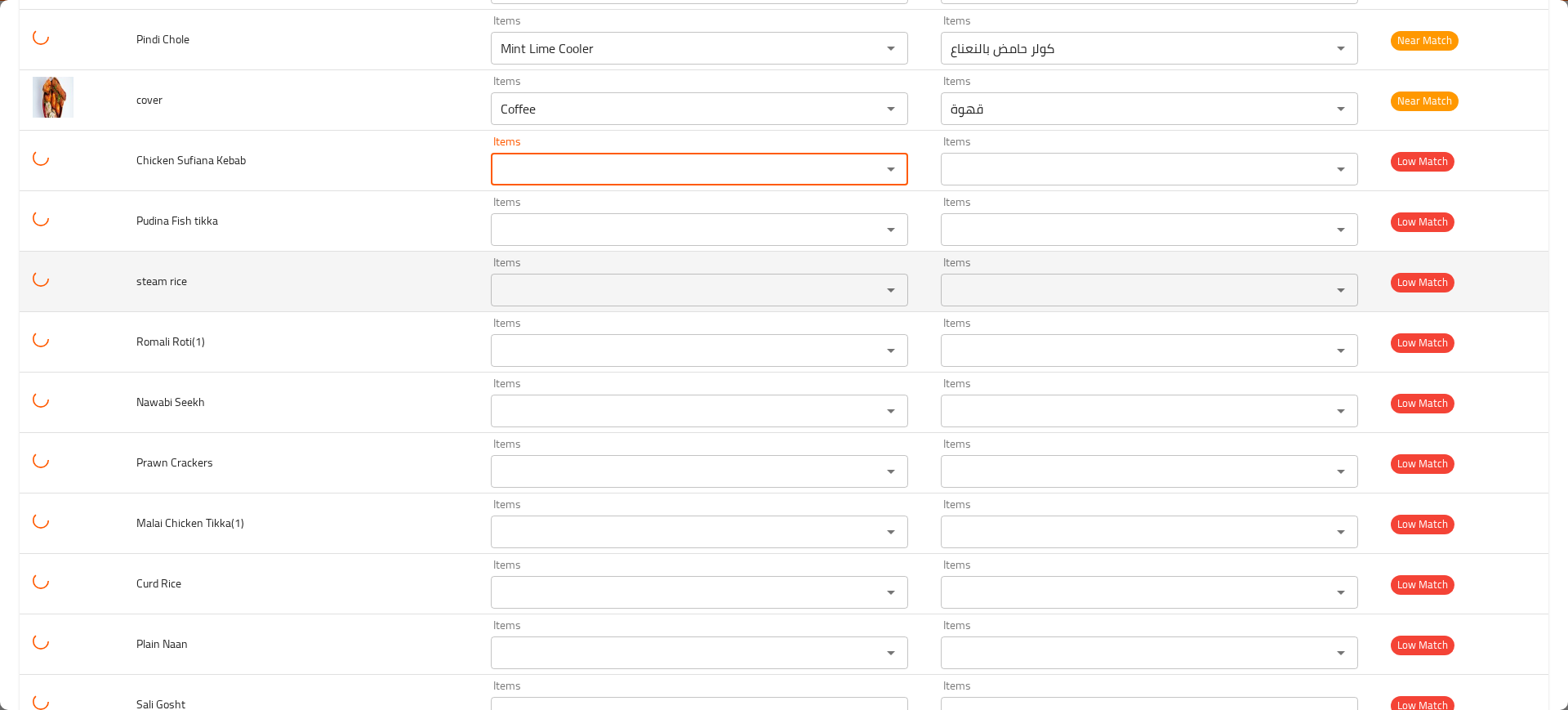
scroll to position [1979, 0]
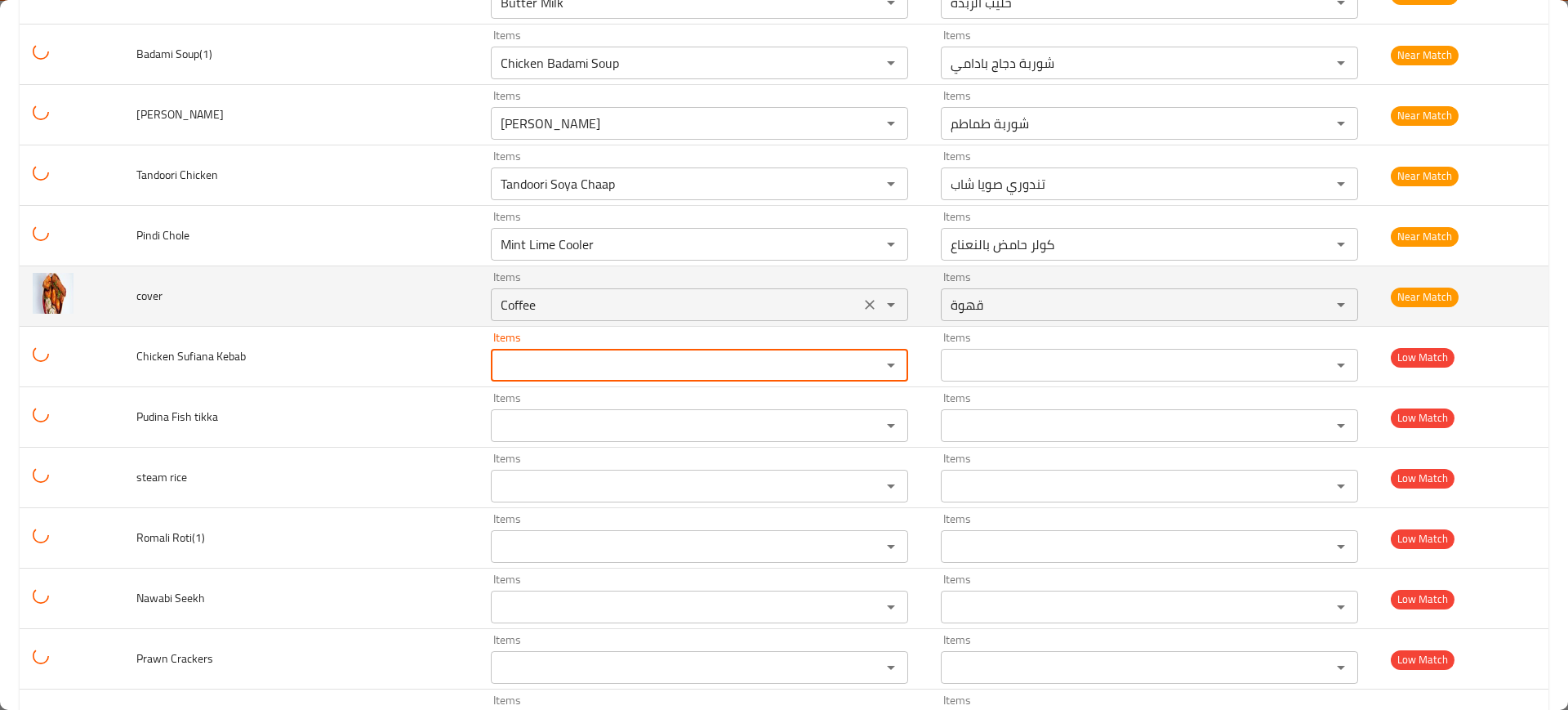
click at [862, 305] on icon "Clear" at bounding box center [870, 305] width 16 height 16
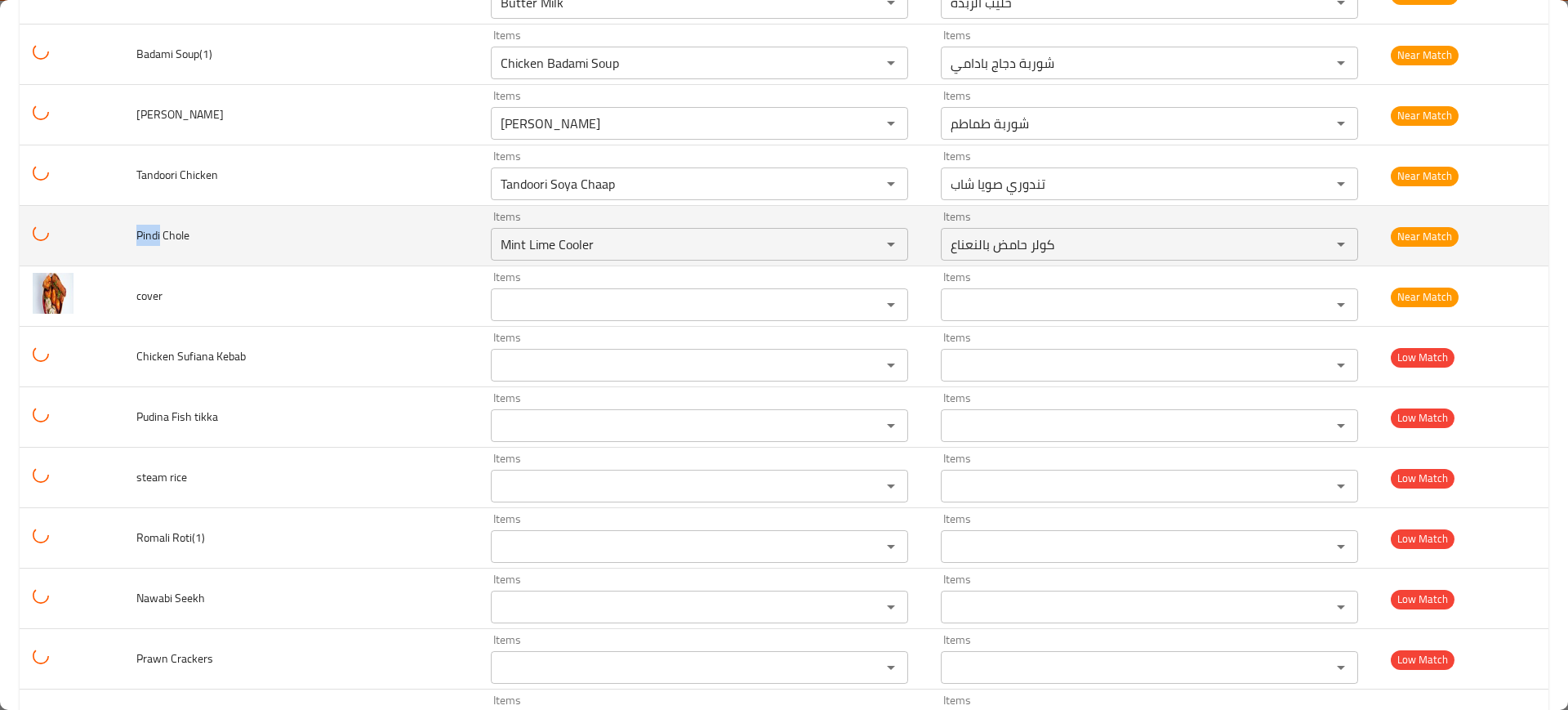
drag, startPoint x: 169, startPoint y: 231, endPoint x: 142, endPoint y: 233, distance: 27.1
click at [141, 233] on td "Pindi Chole" at bounding box center [301, 236] width 355 height 60
click at [525, 229] on div "Mint Lime Cooler Items" at bounding box center [699, 244] width 417 height 33
paste Chole "Pindi"
type Chole "Pindi"
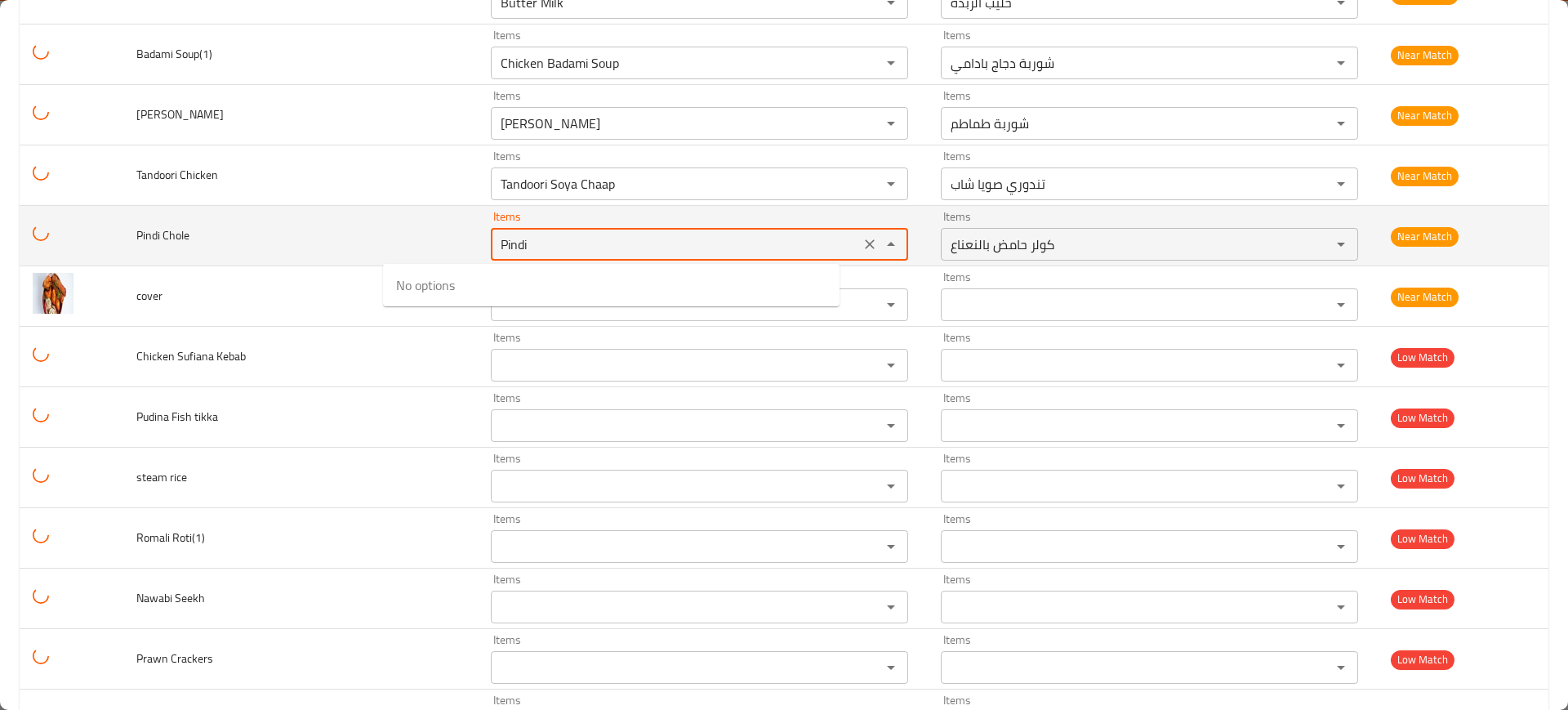
click at [862, 238] on icon "Clear" at bounding box center [870, 243] width 16 height 16
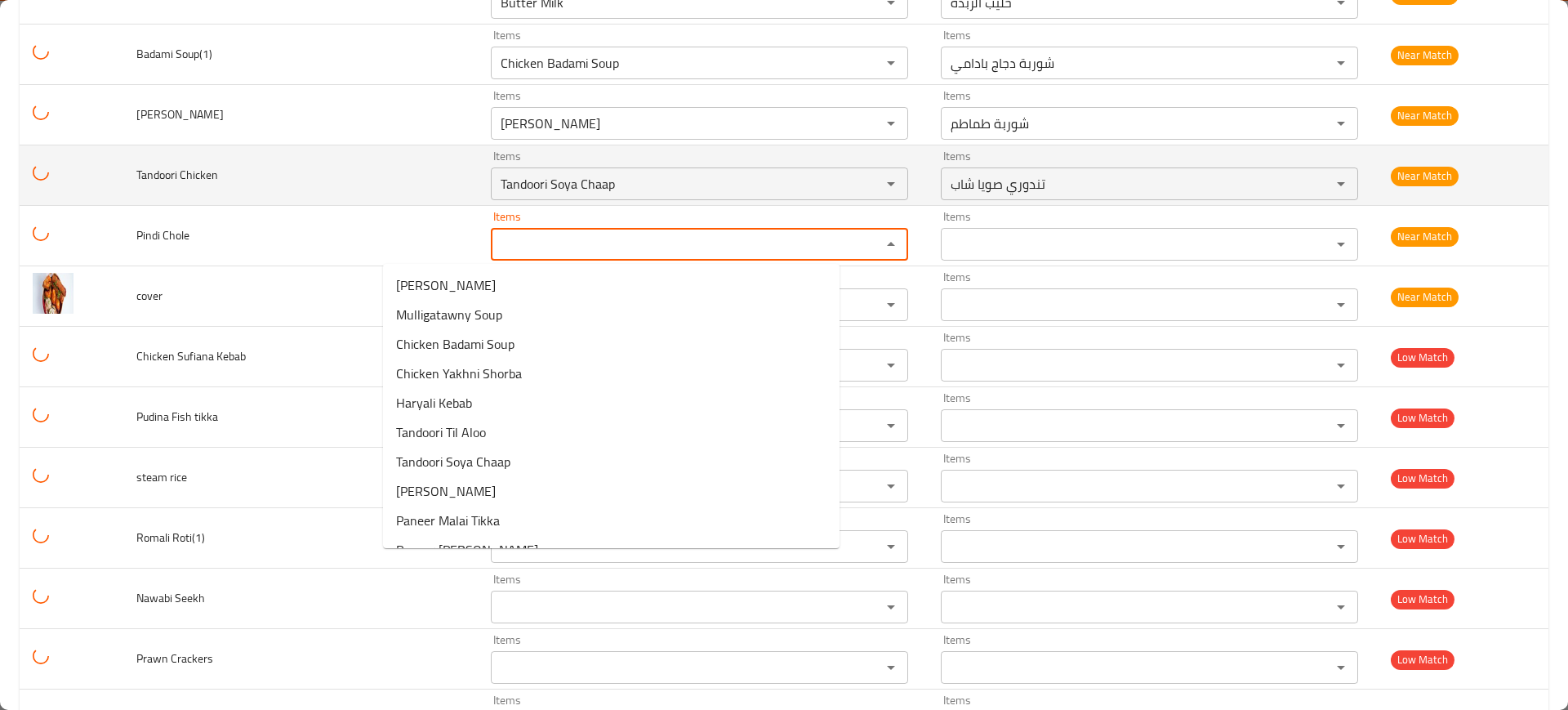
drag, startPoint x: 151, startPoint y: 169, endPoint x: 140, endPoint y: 169, distance: 11.0
click at [140, 169] on td "Tandoori Chicken" at bounding box center [301, 176] width 355 height 60
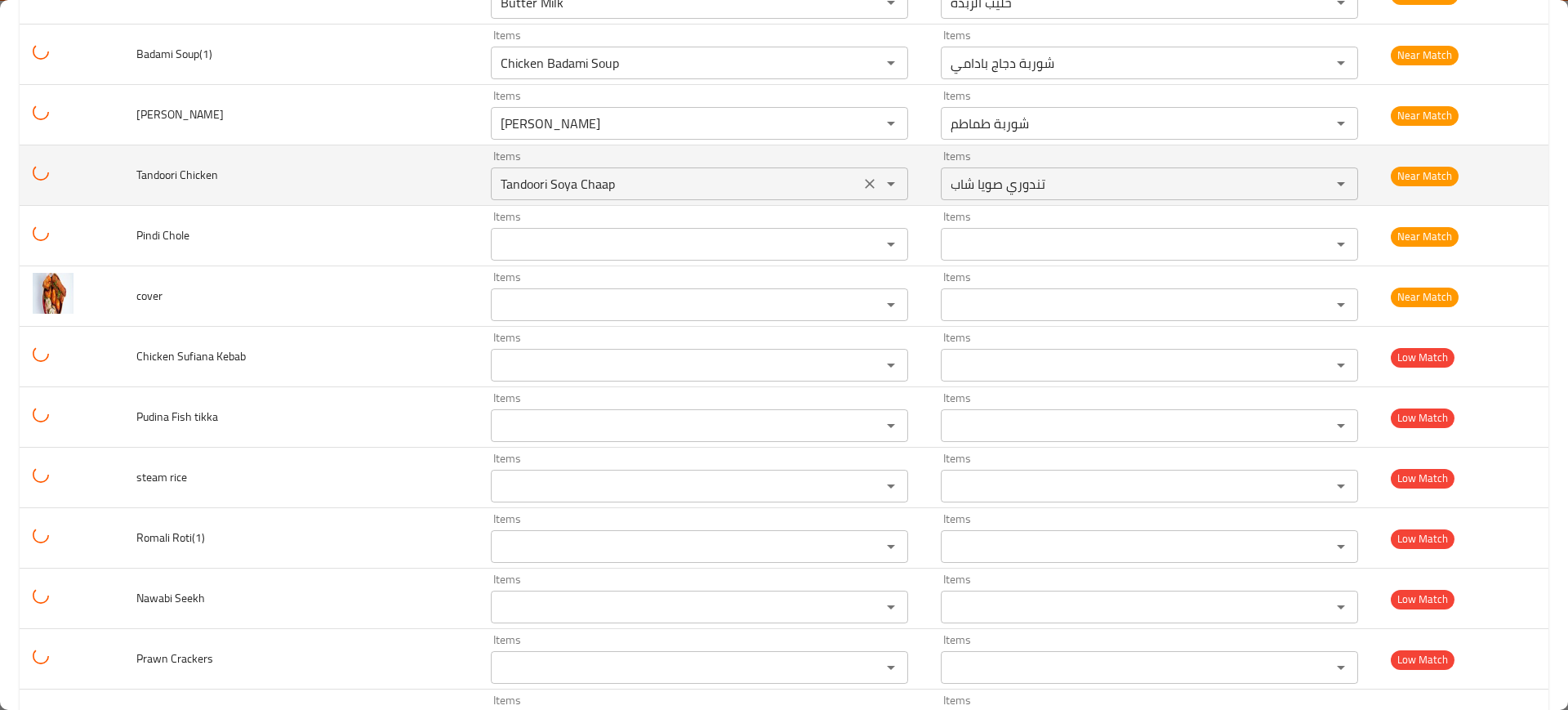
click at [571, 179] on Chicken "Tandoori Soya Chaap" at bounding box center [675, 184] width 360 height 23
paste Chicken "enhanced table"
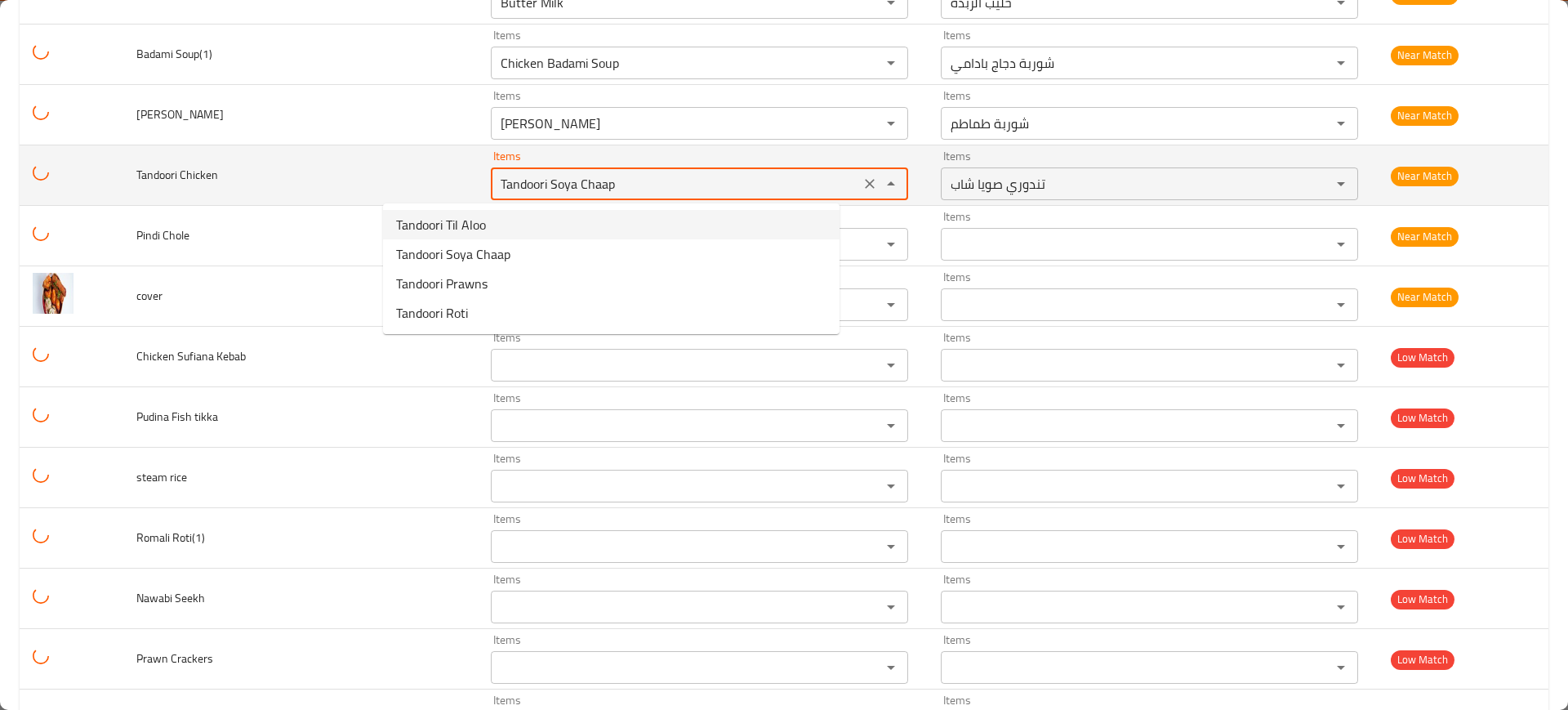
click at [123, 164] on td "enhanced table" at bounding box center [71, 176] width 104 height 60
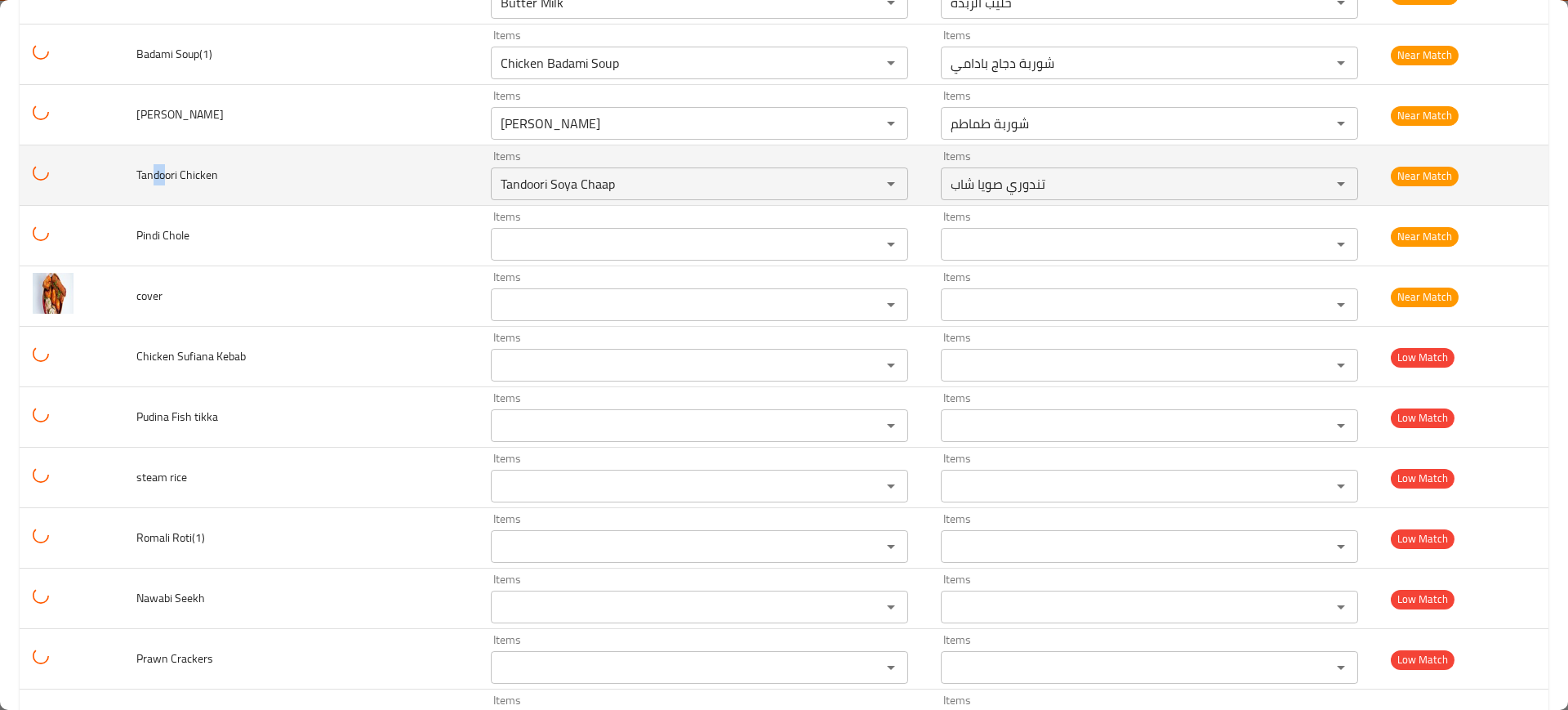
drag, startPoint x: 176, startPoint y: 177, endPoint x: 217, endPoint y: 169, distance: 41.8
click at [77, 169] on tr "Tandoori Chicken Items Tandoori Soya Chaap Items Items تندوري صويا شاب Items Ne…" at bounding box center [784, 176] width 1529 height 60
click at [496, 175] on Chicken "Tandoori Soya Chaap" at bounding box center [675, 184] width 360 height 23
paste Chicken "enhanced table"
type Chicken "Tando"
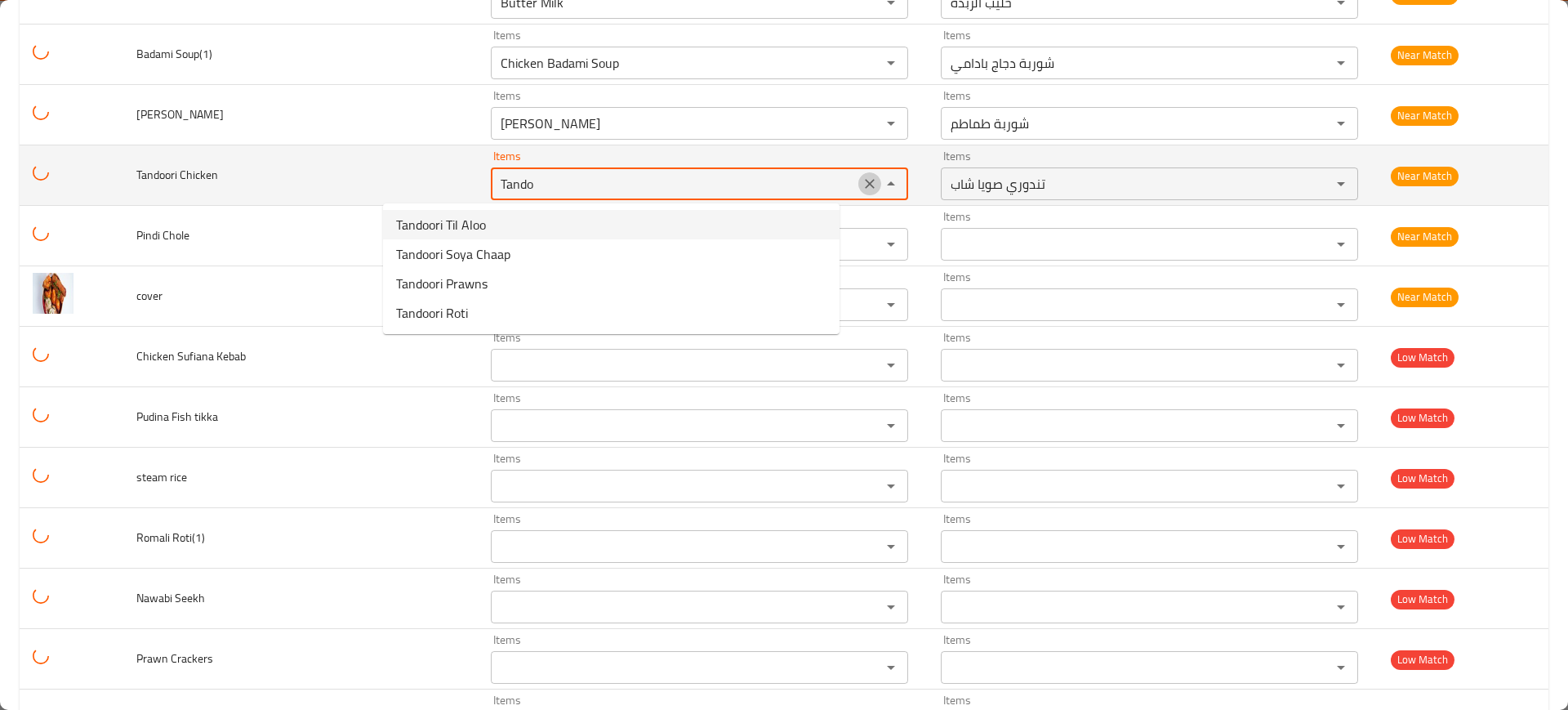
click at [862, 189] on icon "Clear" at bounding box center [870, 183] width 16 height 16
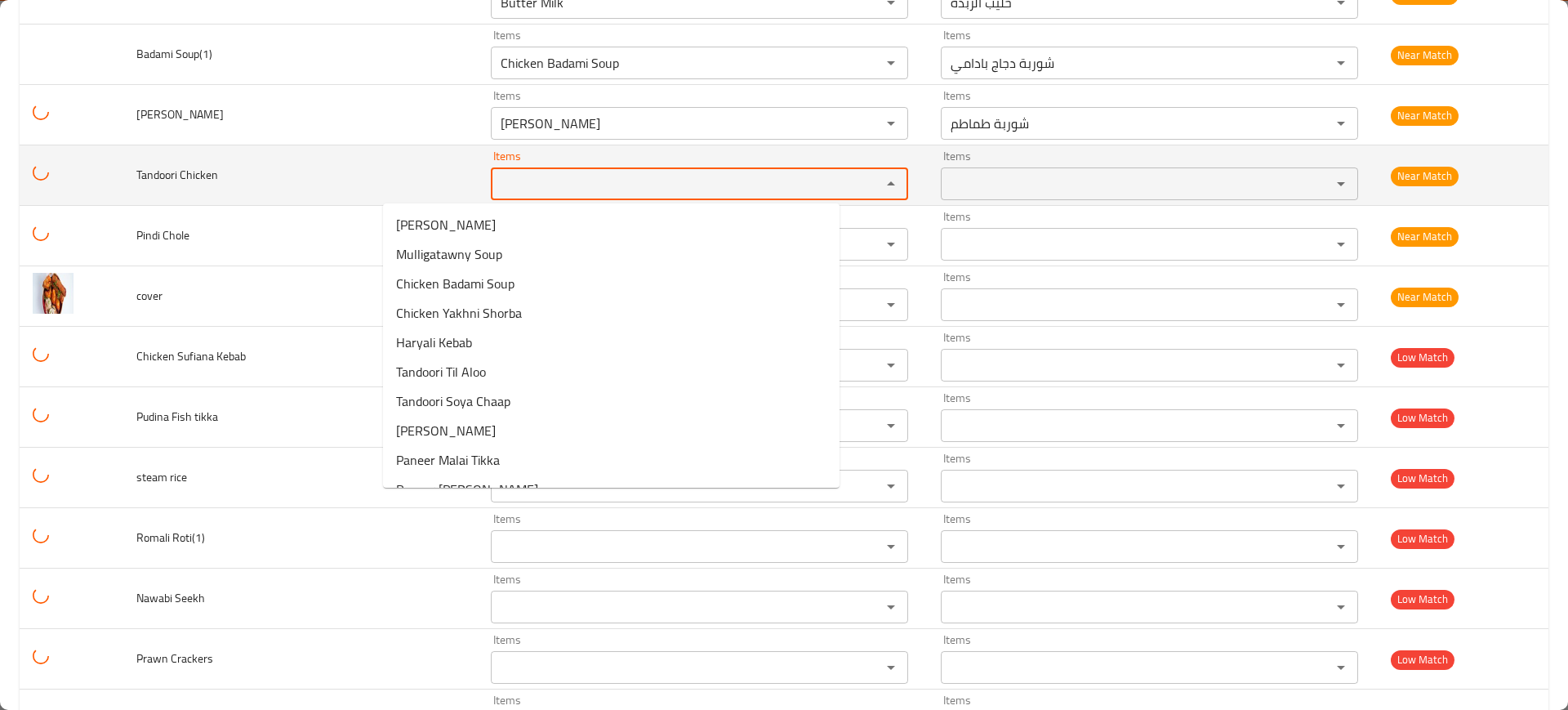
click at [253, 163] on td "Tandoori Chicken" at bounding box center [301, 176] width 355 height 60
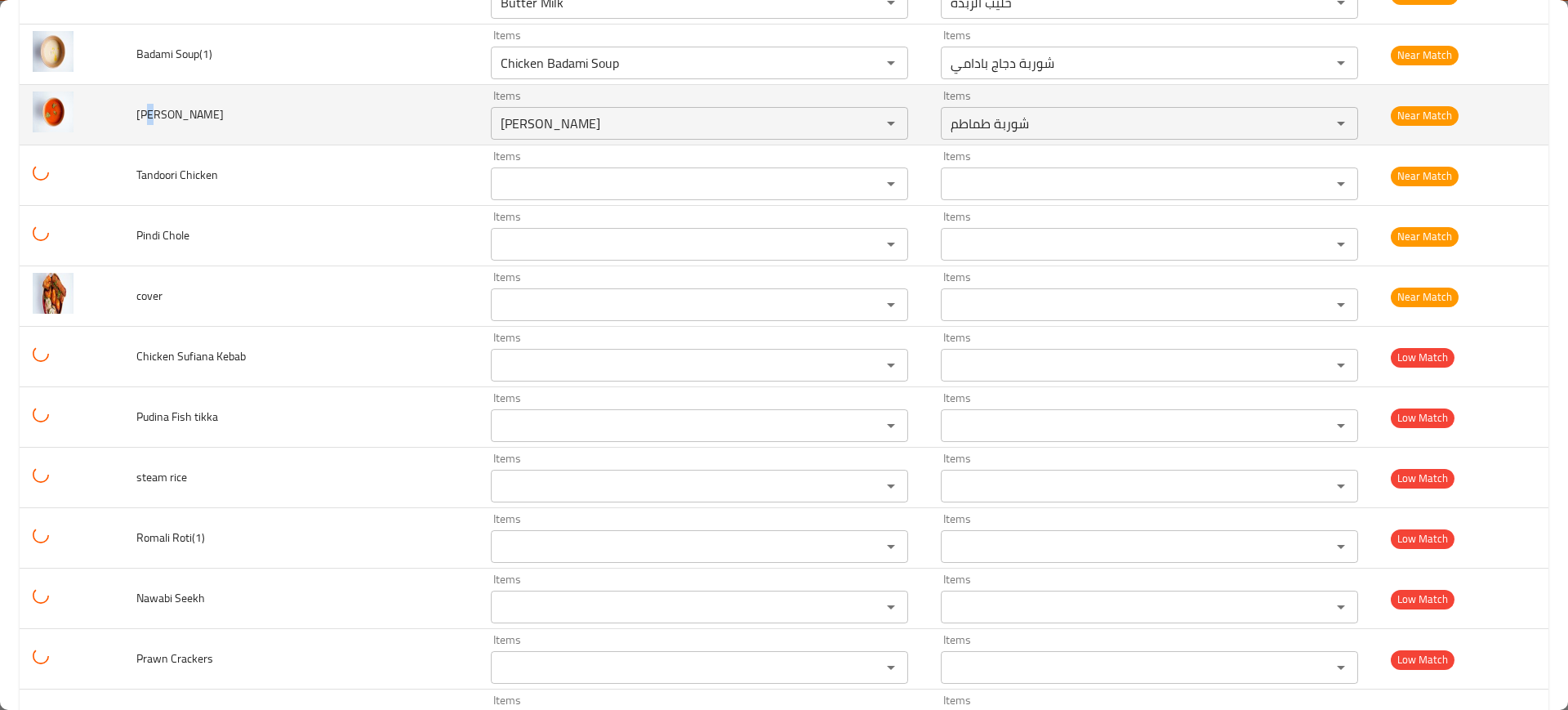
drag, startPoint x: 169, startPoint y: 115, endPoint x: 160, endPoint y: 119, distance: 9.8
click at [160, 119] on span "[PERSON_NAME]" at bounding box center [180, 114] width 87 height 21
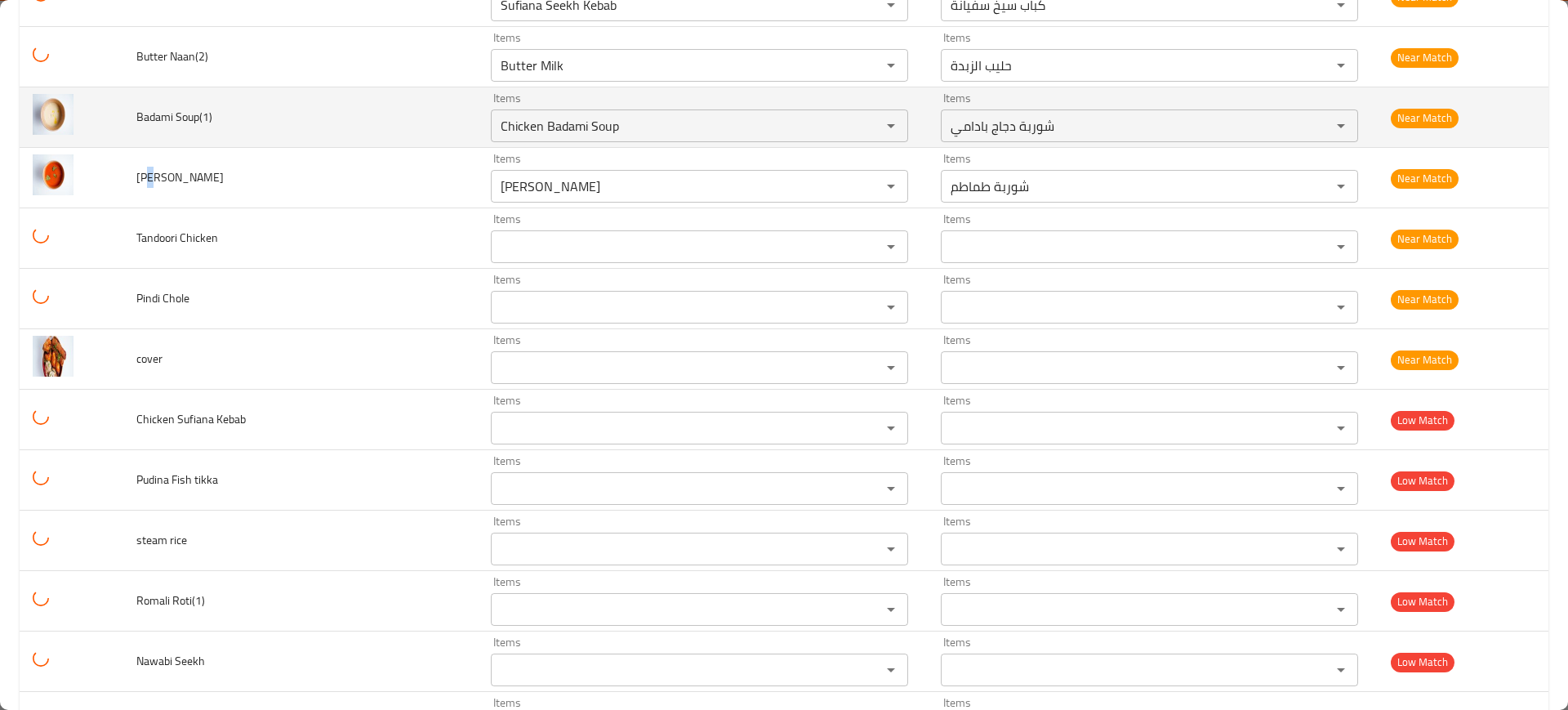
scroll to position [1877, 0]
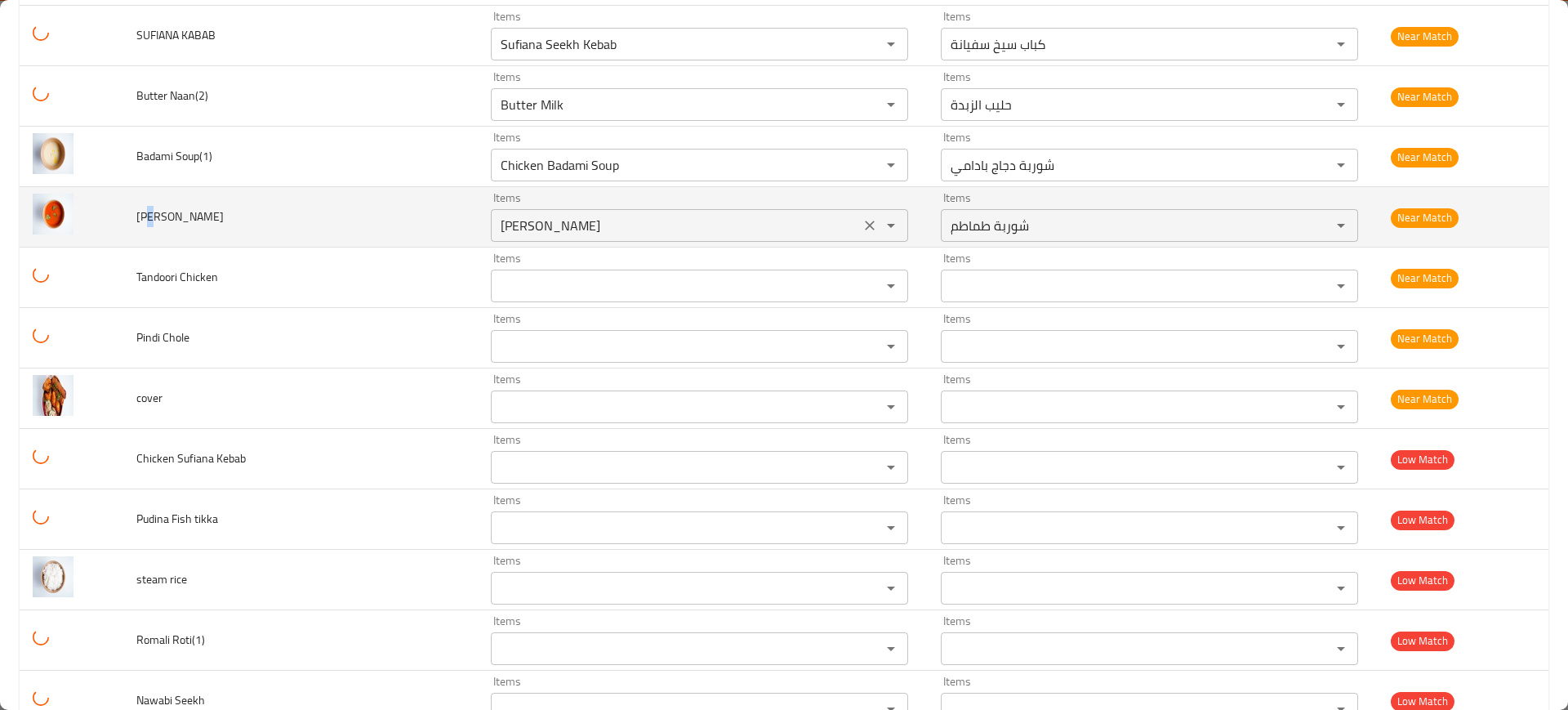
click at [865, 223] on icon "Clear" at bounding box center [870, 225] width 10 height 10
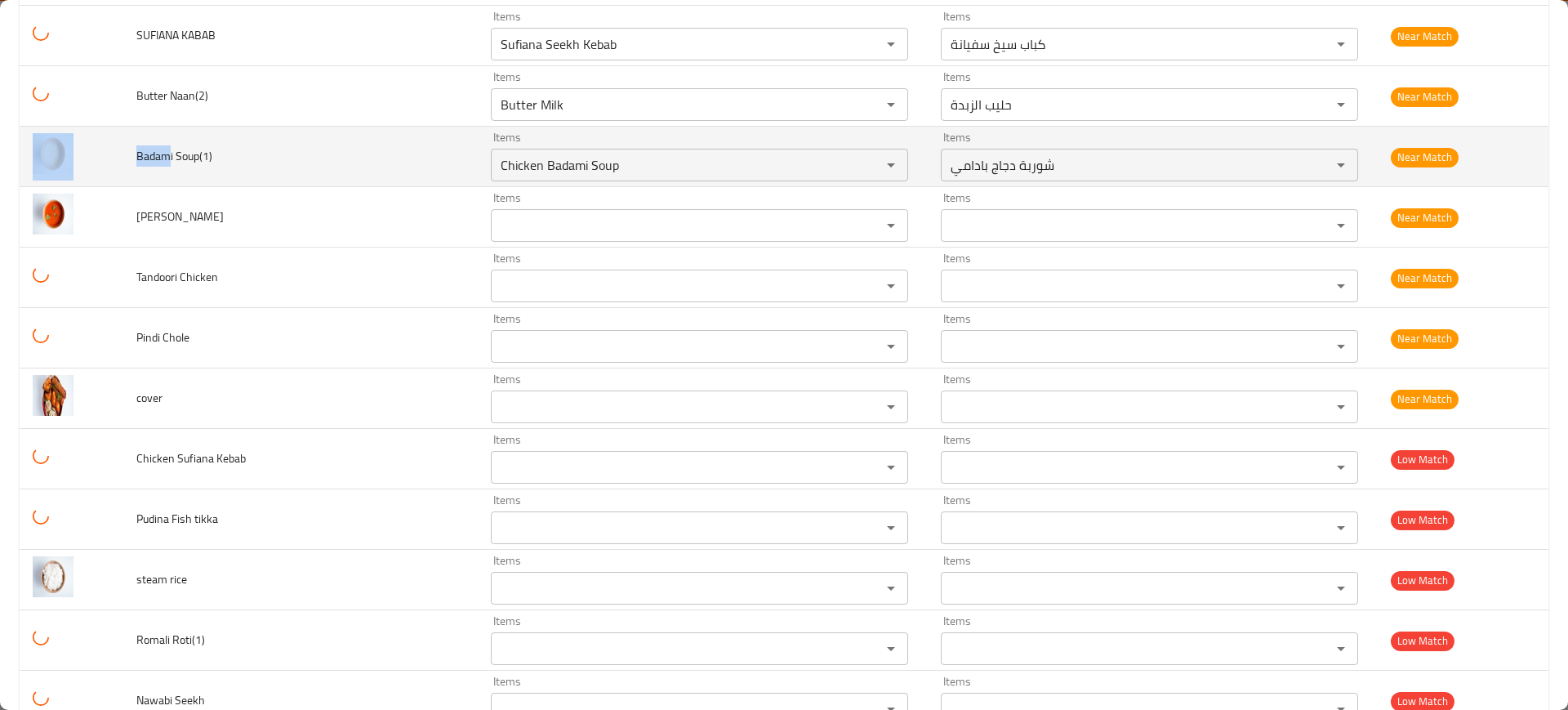
drag, startPoint x: 177, startPoint y: 157, endPoint x: 122, endPoint y: 152, distance: 55.2
click at [122, 152] on tr "Badami Soup(1) Items Chicken Badami Soup Items Items شوربة دجاج بادامي Items Ne…" at bounding box center [784, 157] width 1529 height 60
click at [491, 147] on div "Items Chicken Badami Soup Items" at bounding box center [699, 156] width 417 height 49
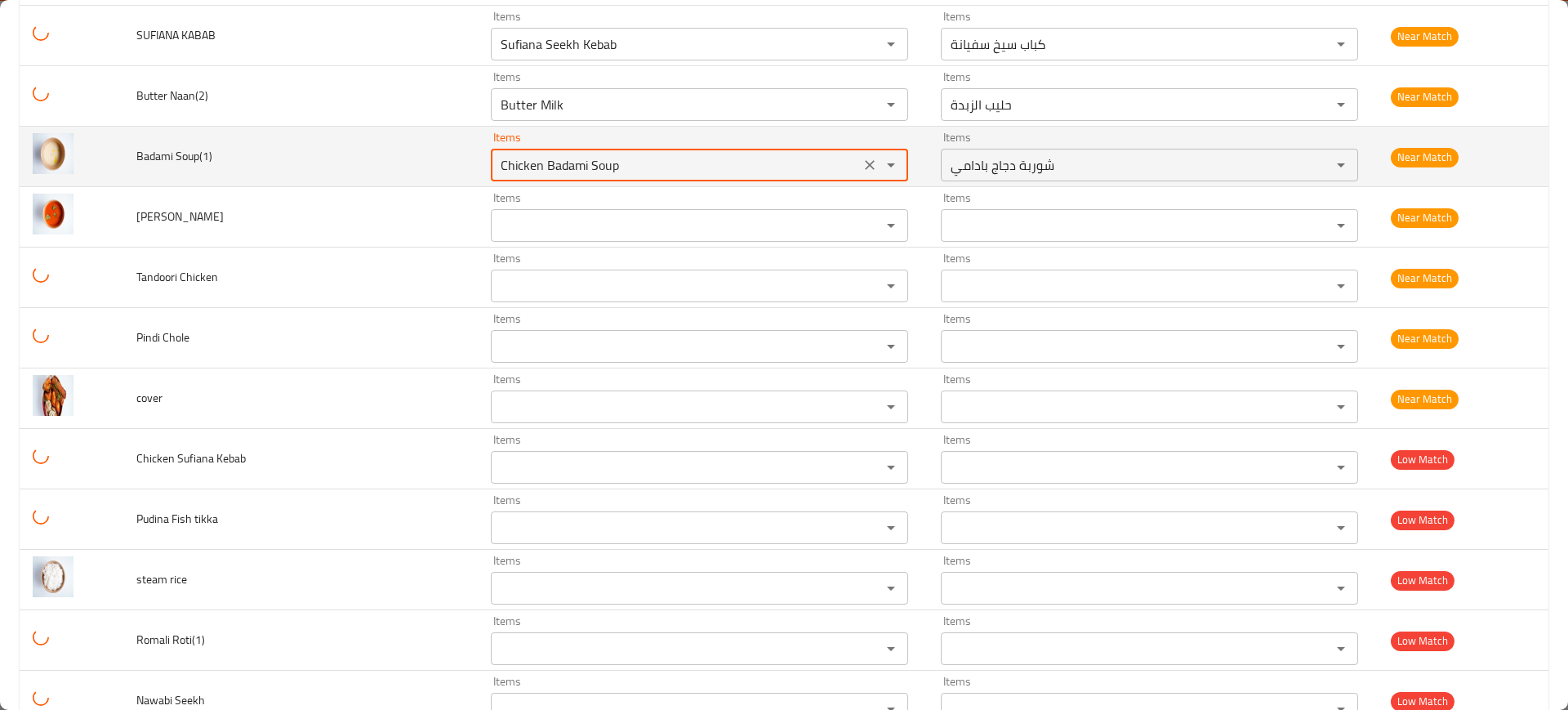
paste Soup\(1\) "Badam"
drag, startPoint x: 412, startPoint y: 169, endPoint x: 333, endPoint y: 163, distance: 79.2
click at [333, 166] on tr "Badami Soup(1) Items Badam Items Items شوربة دجاج بادامي Items Near Match" at bounding box center [784, 157] width 1529 height 60
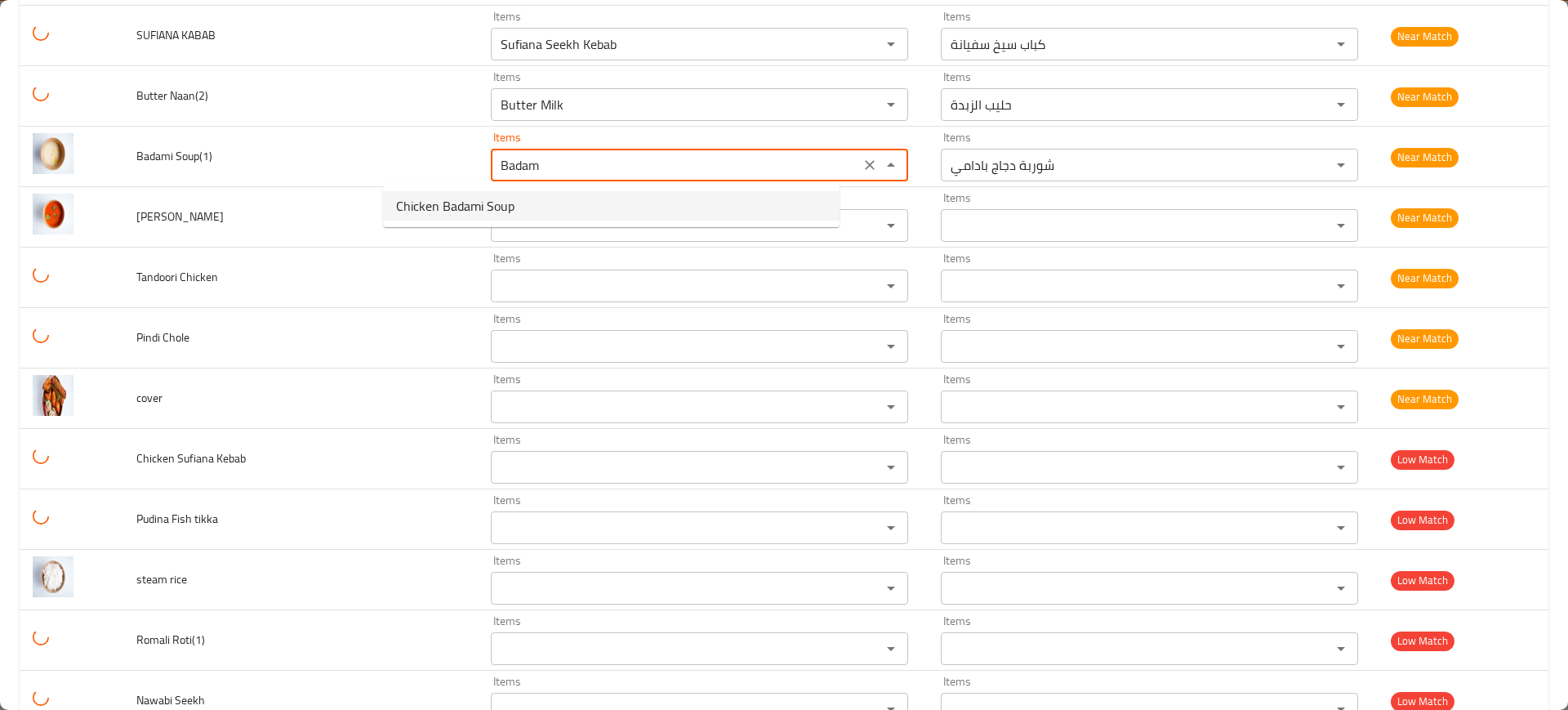
click at [632, 201] on Soup\(1\)-option-0 "Chicken Badami Soup" at bounding box center [611, 206] width 457 height 29
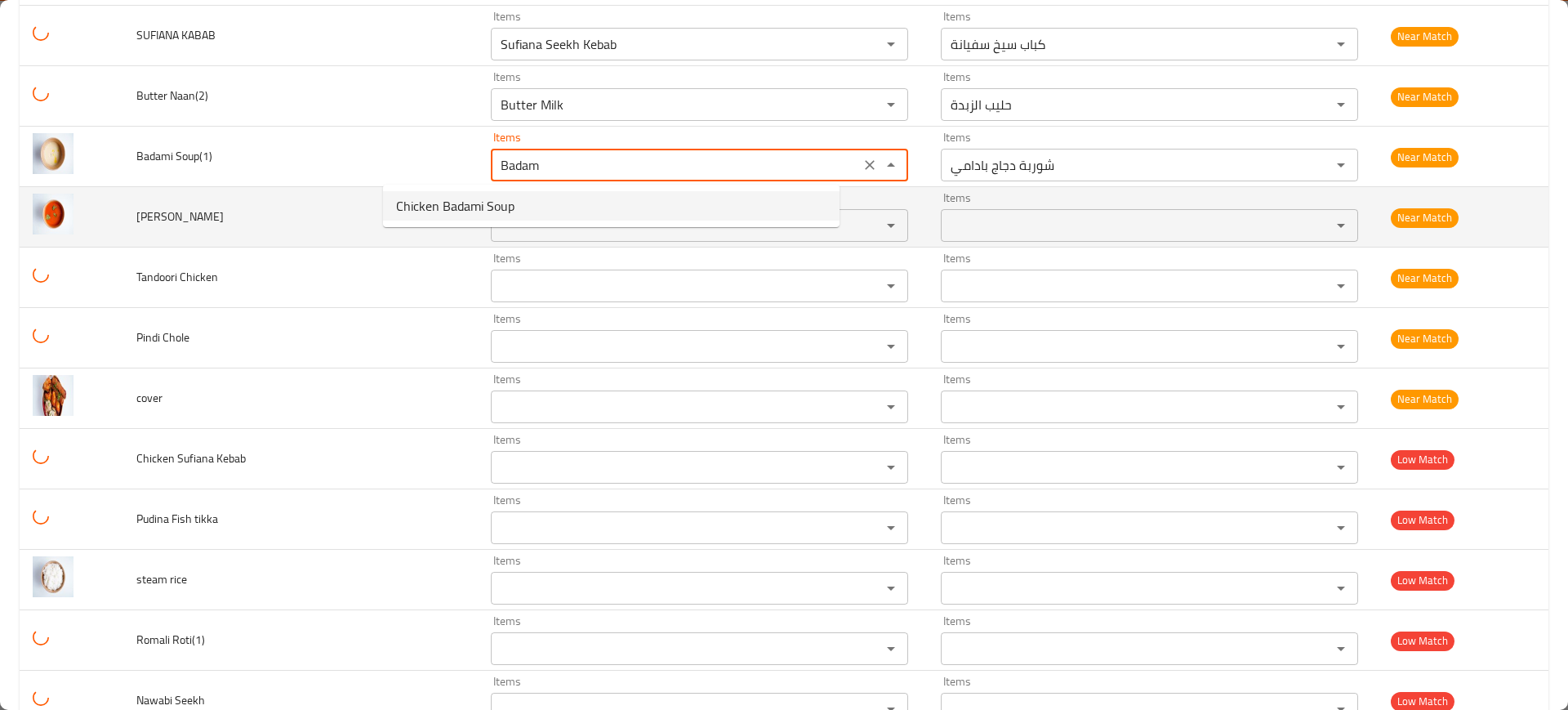
type Soup\(1\) "Chicken Badami Soup"
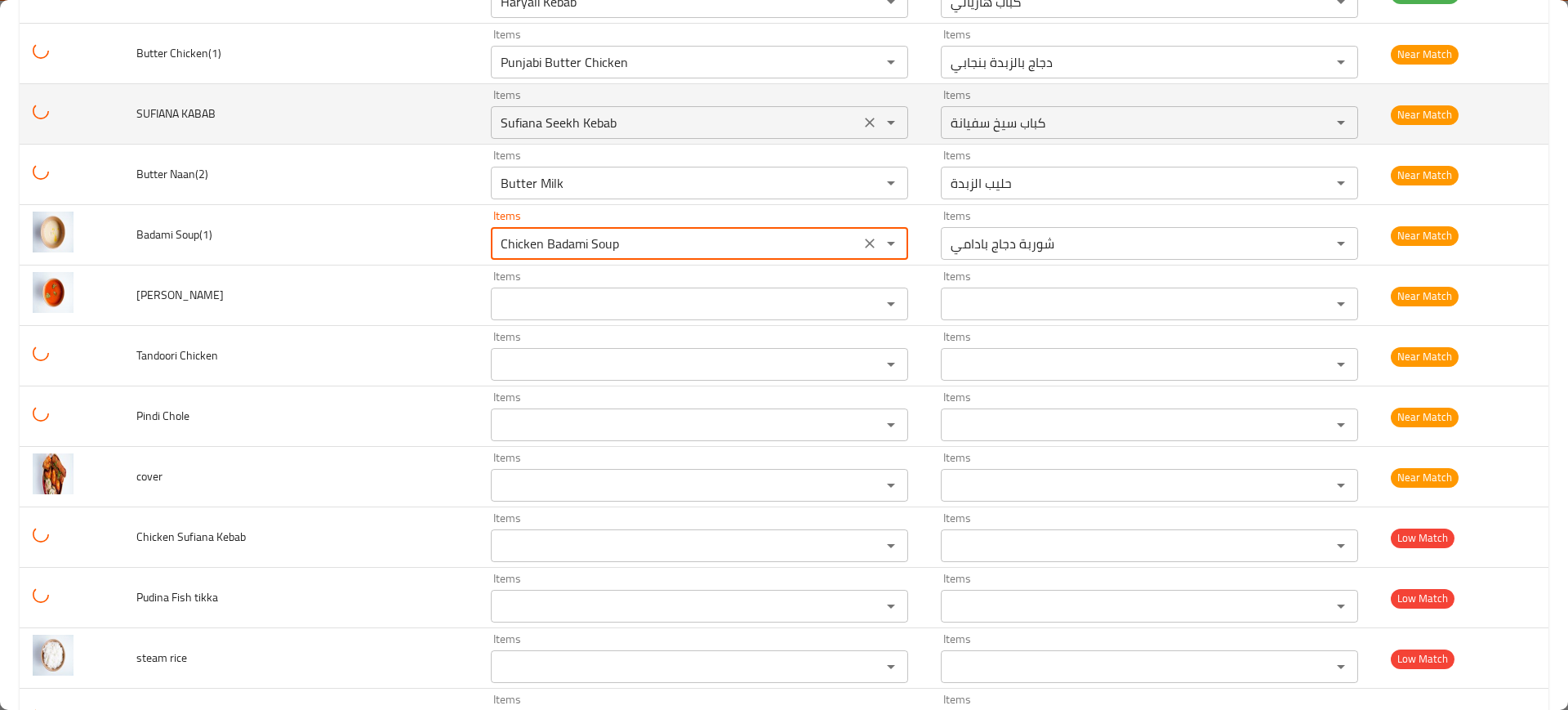
scroll to position [1672, 0]
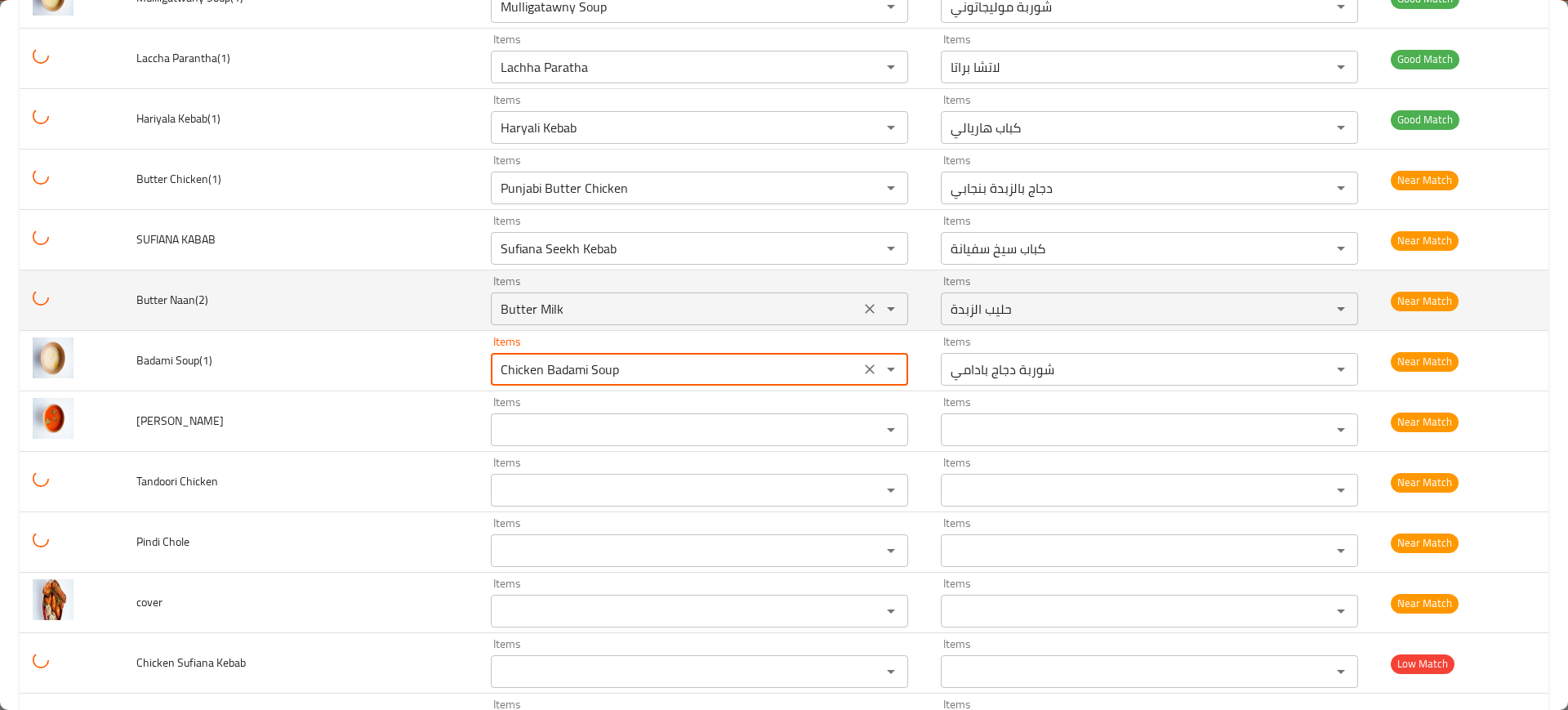
click at [862, 314] on icon "Clear" at bounding box center [870, 308] width 16 height 16
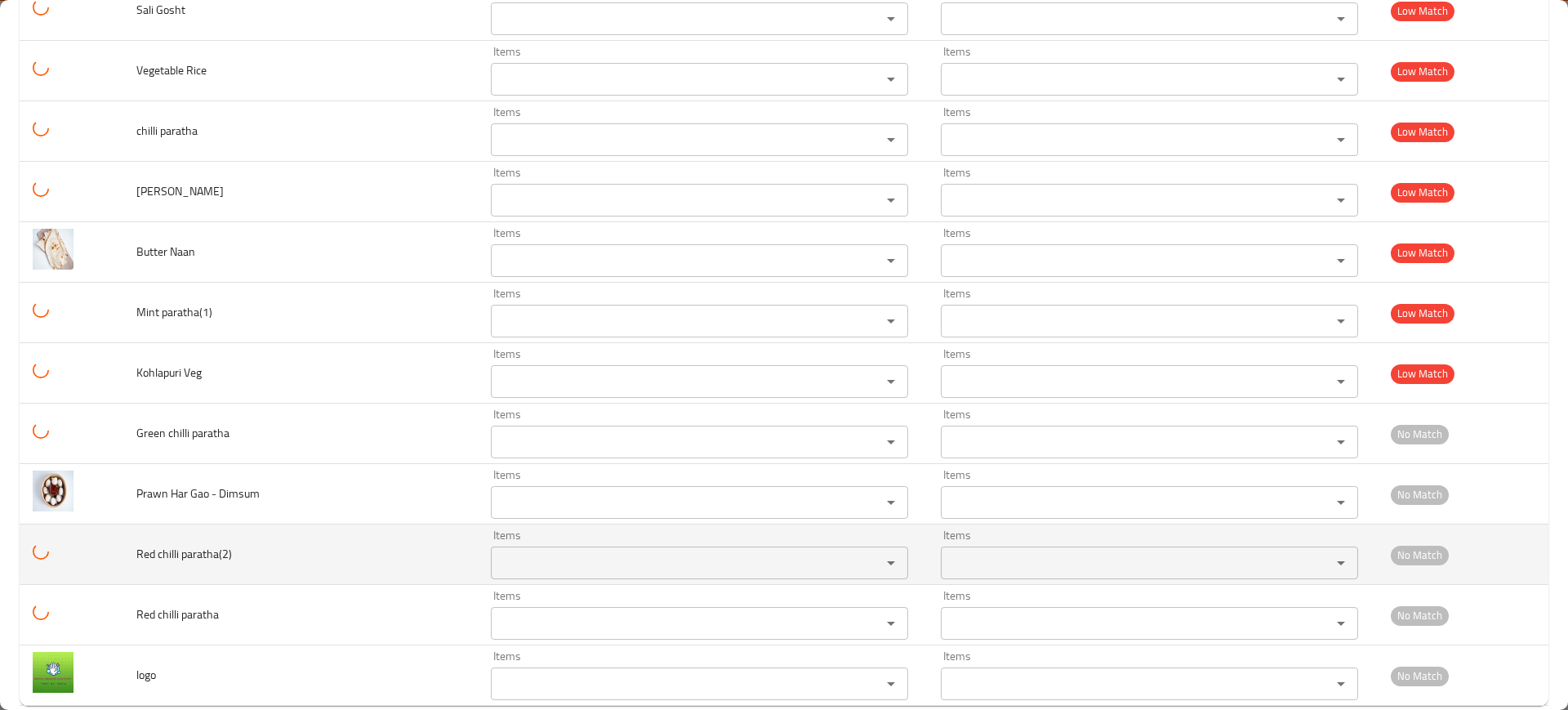
scroll to position [2898, 0]
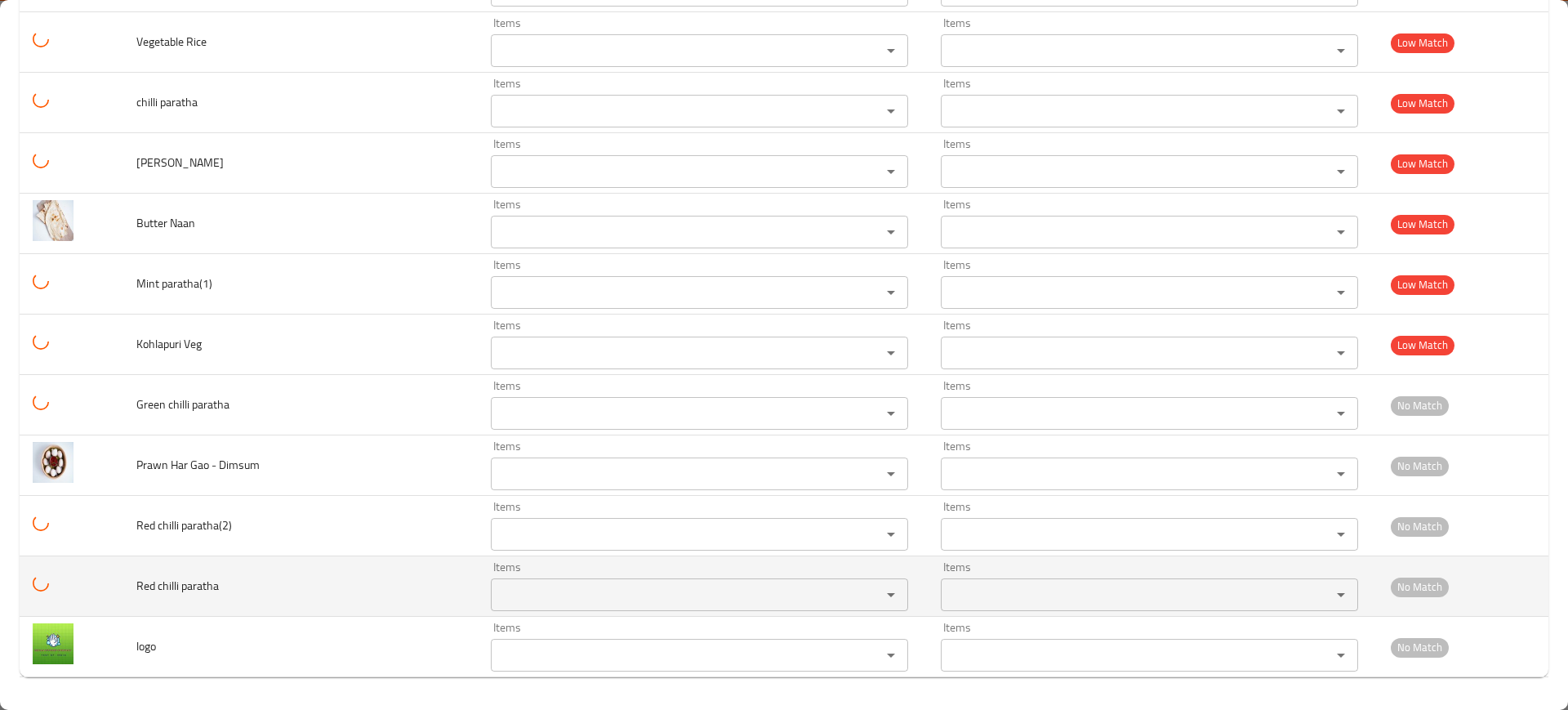
click at [194, 580] on span "Red chilli paratha" at bounding box center [177, 586] width 82 height 21
drag, startPoint x: 194, startPoint y: 580, endPoint x: 257, endPoint y: 583, distance: 63.1
click at [196, 580] on span "Red chilli paratha" at bounding box center [177, 586] width 82 height 21
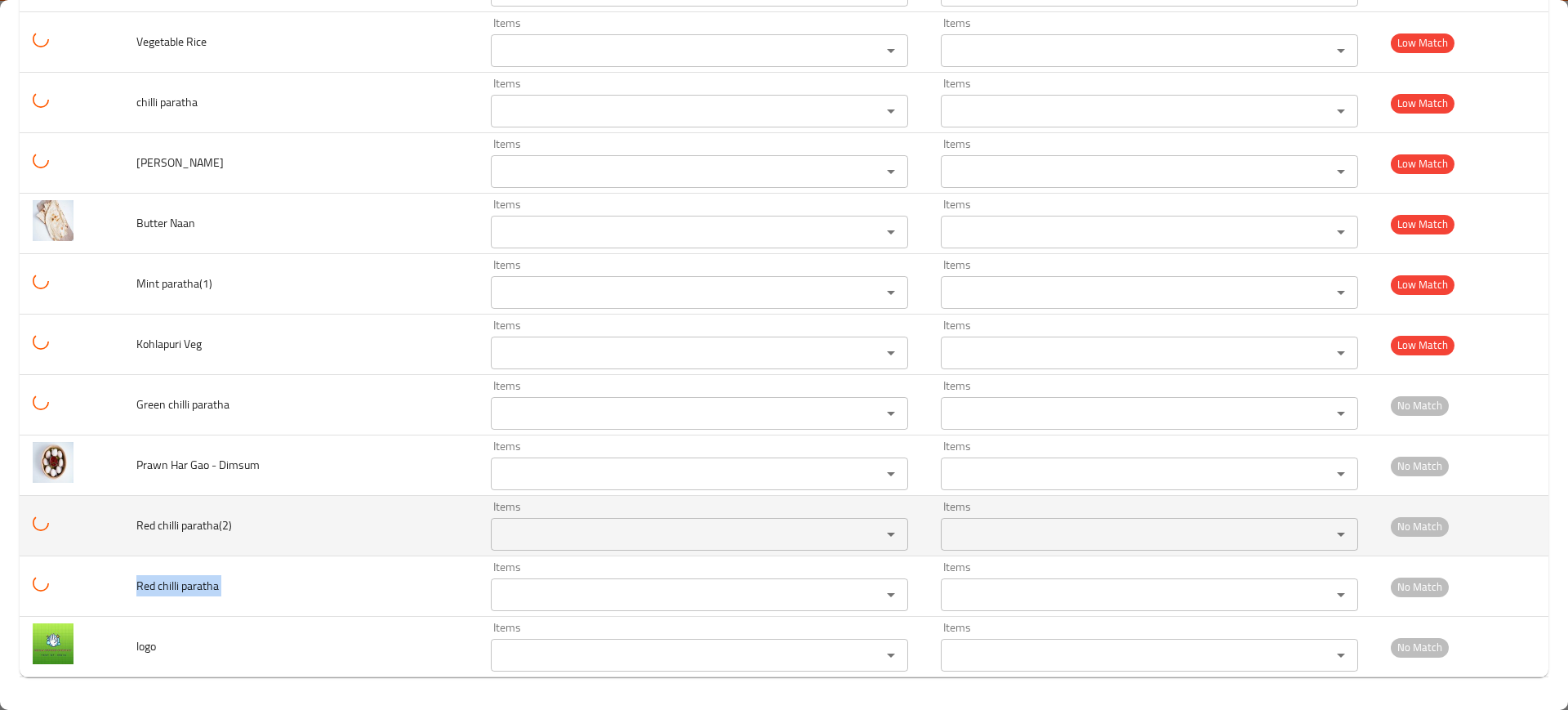
click at [220, 531] on span "Red chilli paratha(2)" at bounding box center [184, 526] width 96 height 21
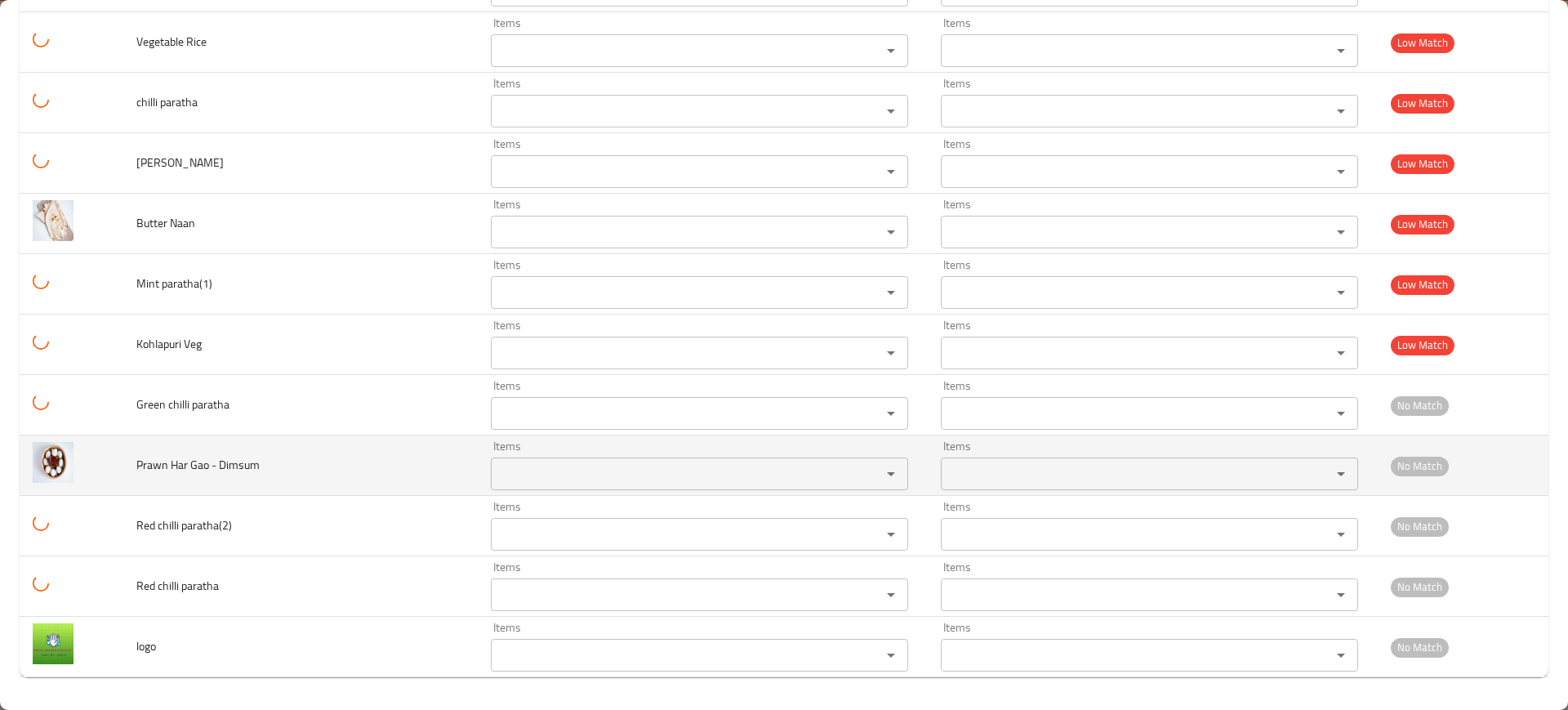
click at [243, 453] on td "Prawn Har Gao - Dimsum" at bounding box center [301, 466] width 355 height 60
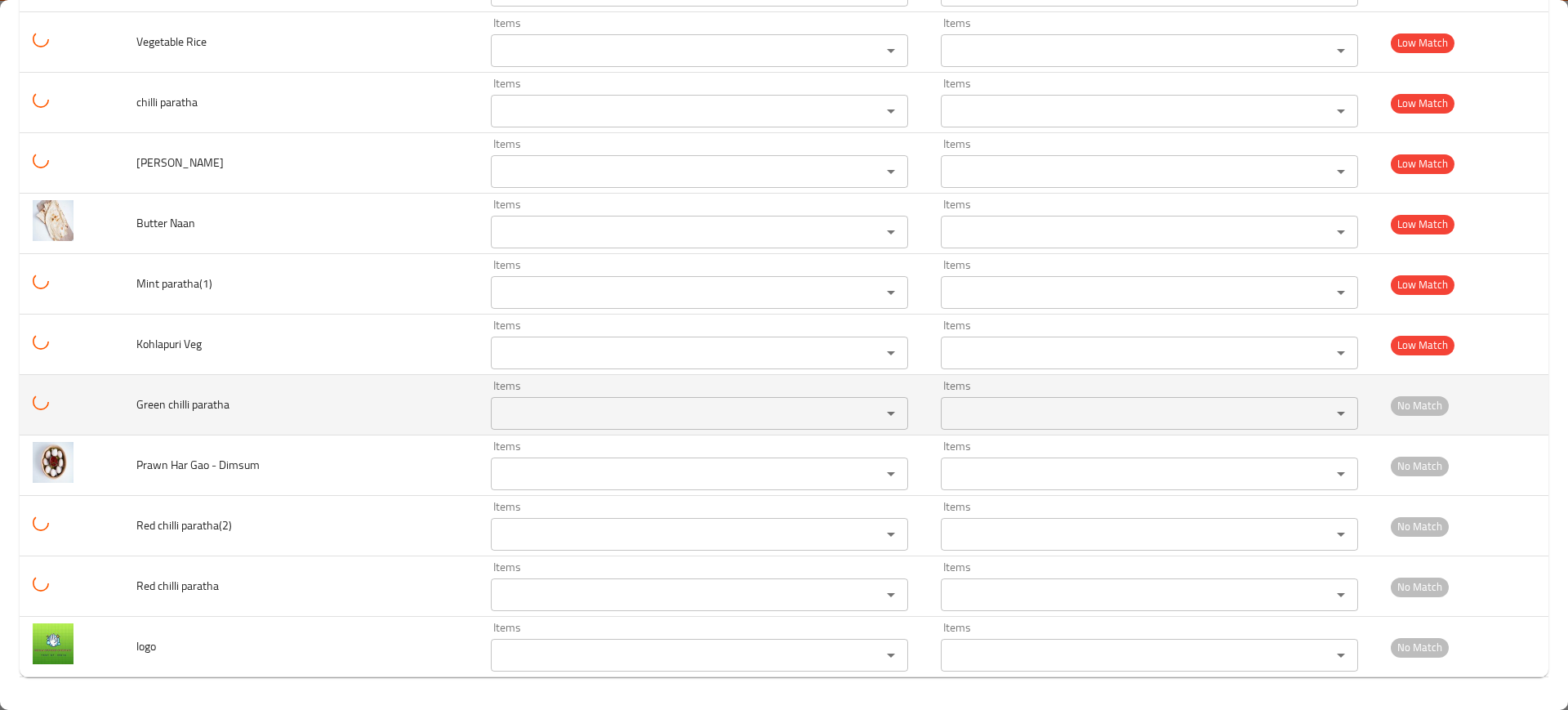
click at [230, 402] on span "Green chilli paratha" at bounding box center [183, 404] width 93 height 21
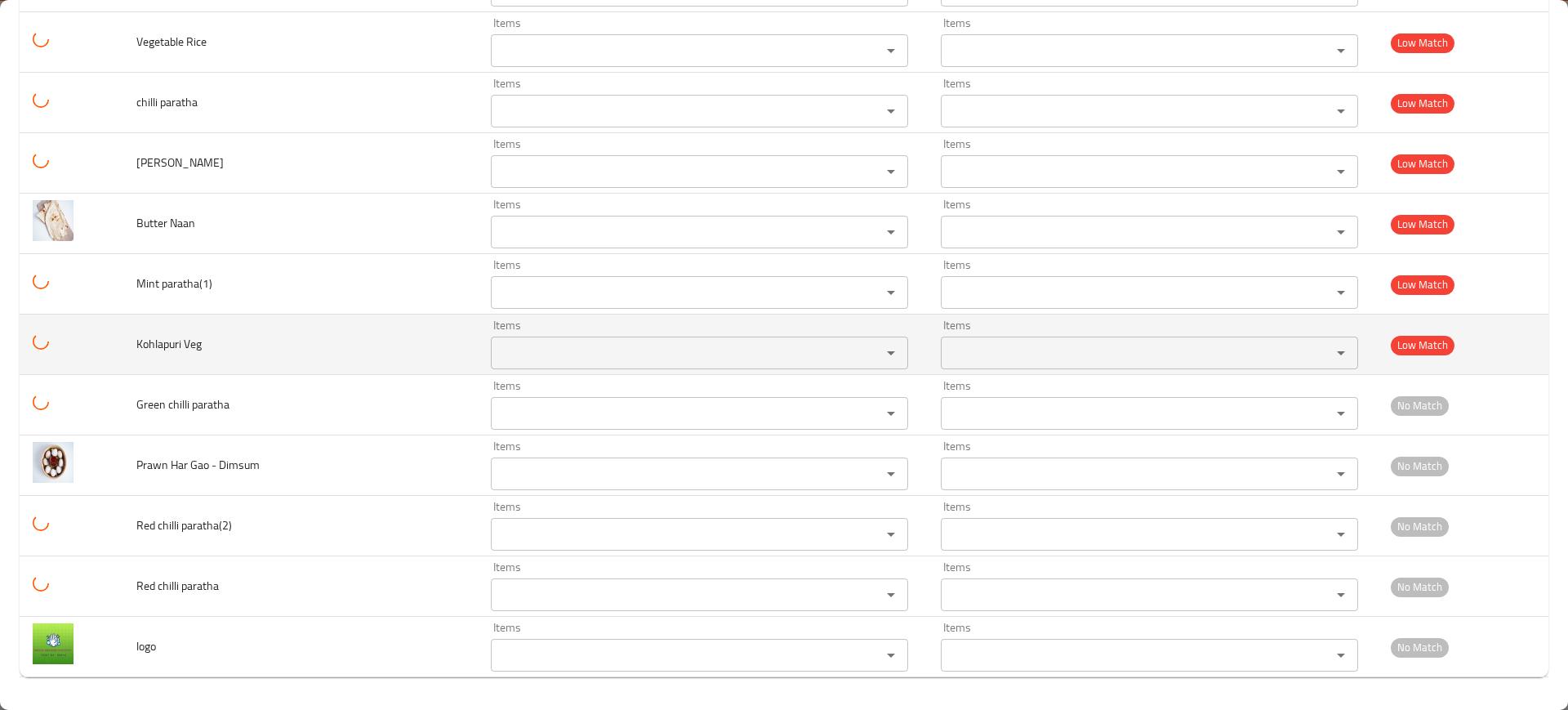
click at [192, 339] on span "Kohlapuri Veg" at bounding box center [169, 344] width 65 height 21
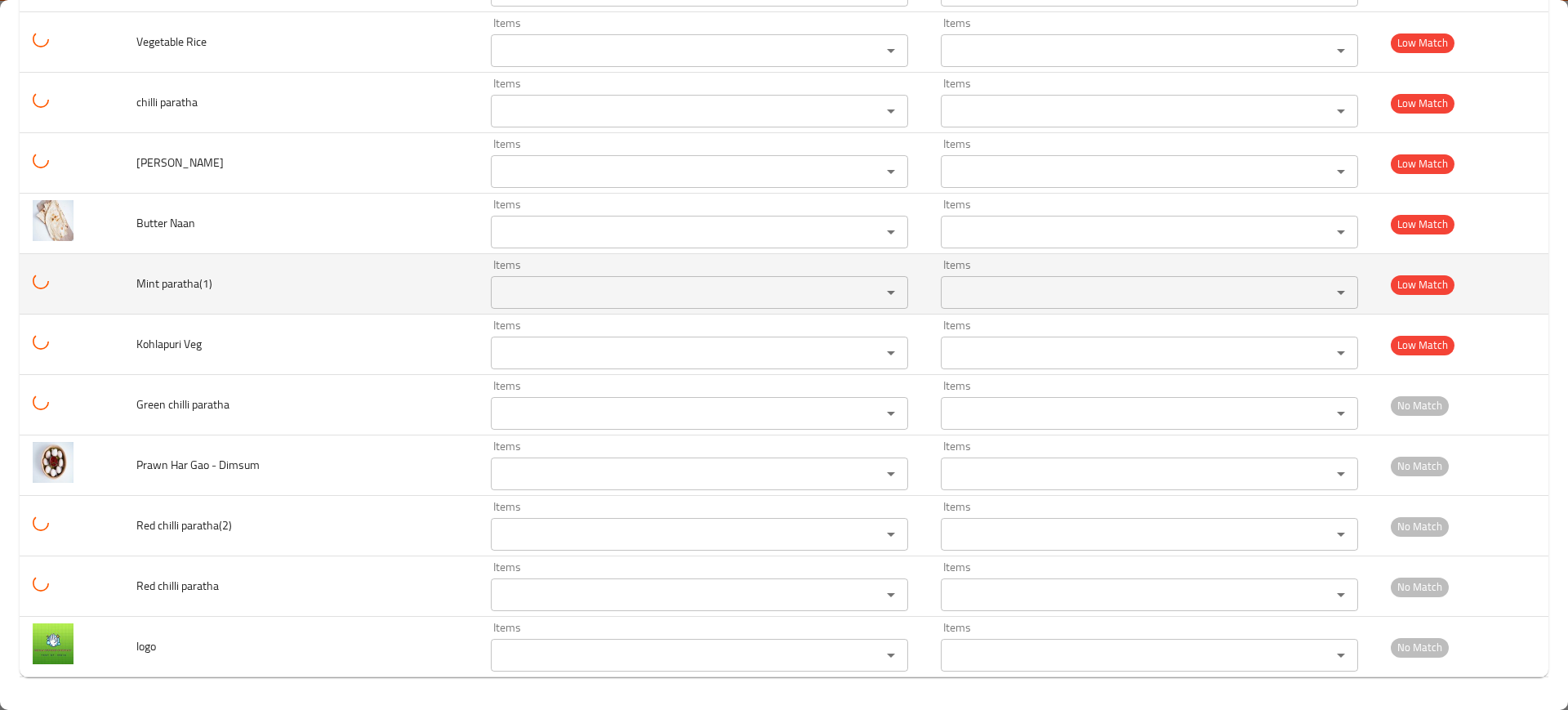
click at [208, 280] on span "Mint paratha(1)" at bounding box center [175, 283] width 76 height 21
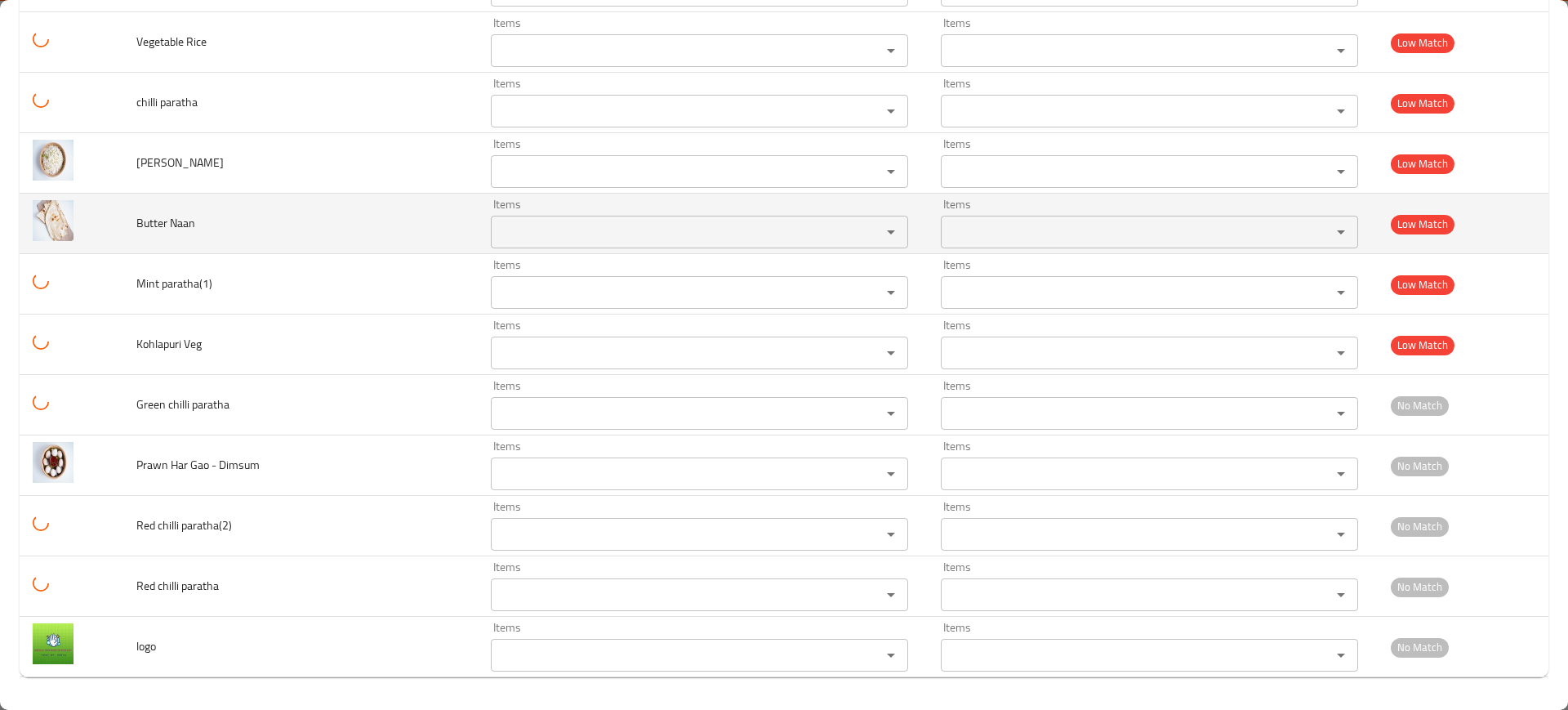
click at [178, 215] on span "Butter Naan" at bounding box center [166, 223] width 59 height 21
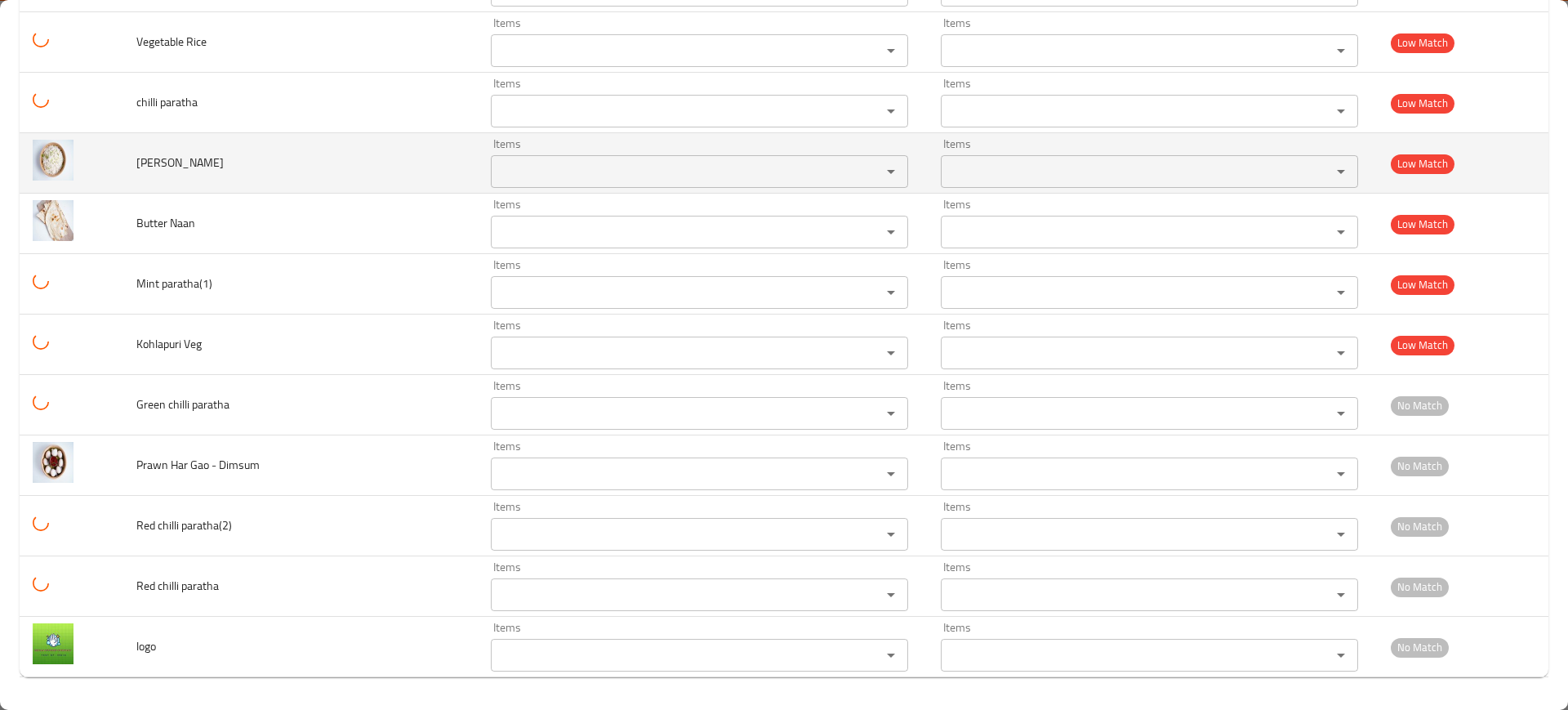
click at [189, 162] on span "[PERSON_NAME]" at bounding box center [180, 163] width 87 height 21
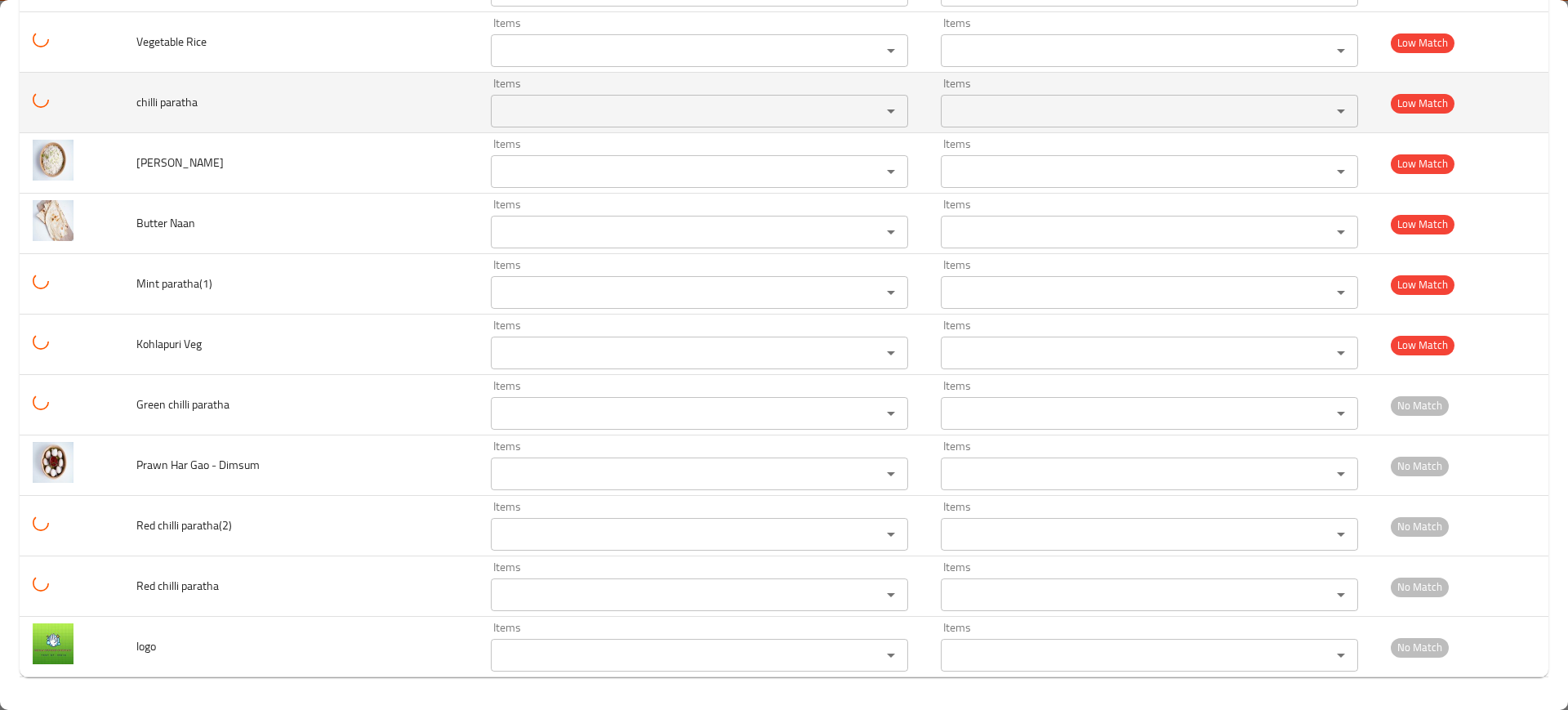
click at [181, 98] on span "chilli paratha" at bounding box center [167, 102] width 61 height 21
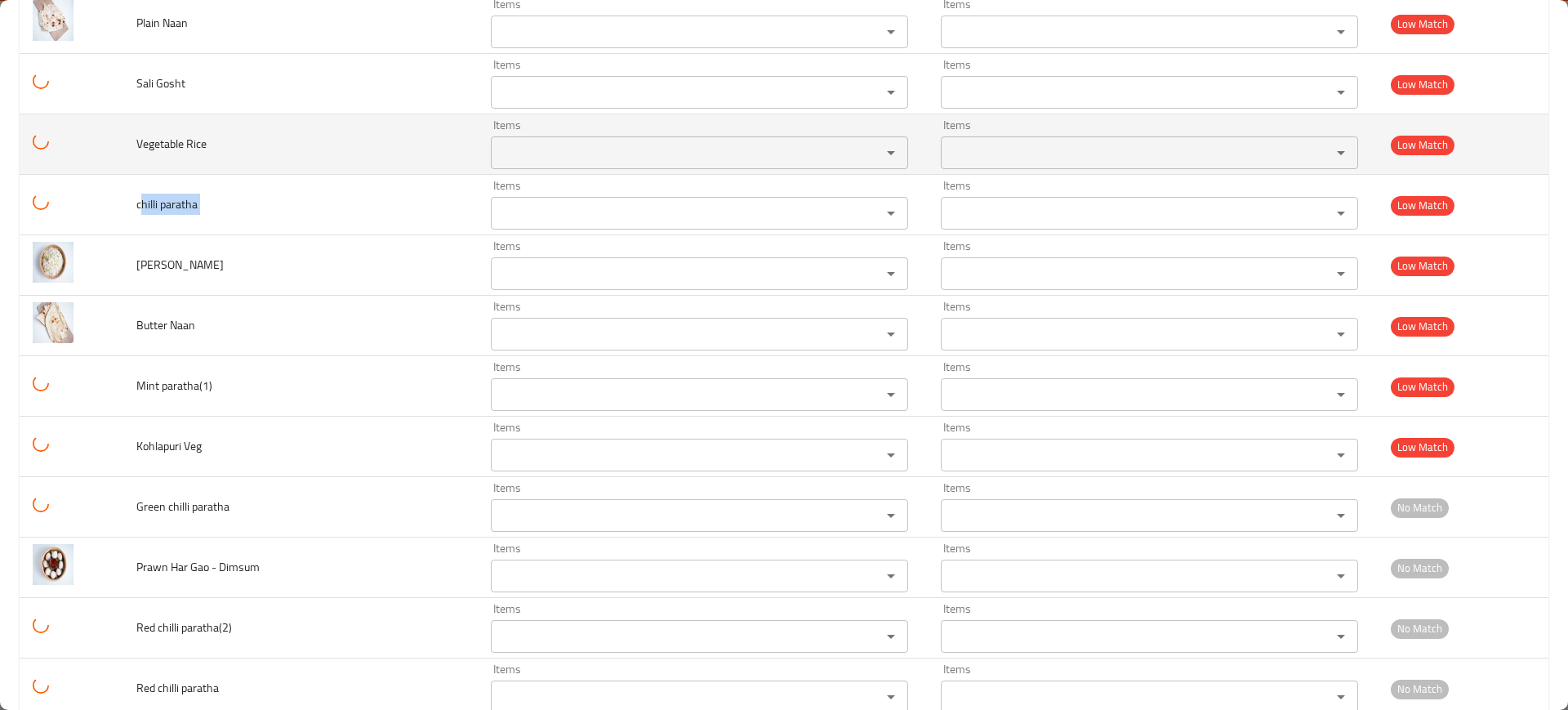
click at [200, 154] on td "Vegetable Rice" at bounding box center [301, 145] width 355 height 60
click at [197, 143] on span "Vegetable Rice" at bounding box center [172, 144] width 70 height 21
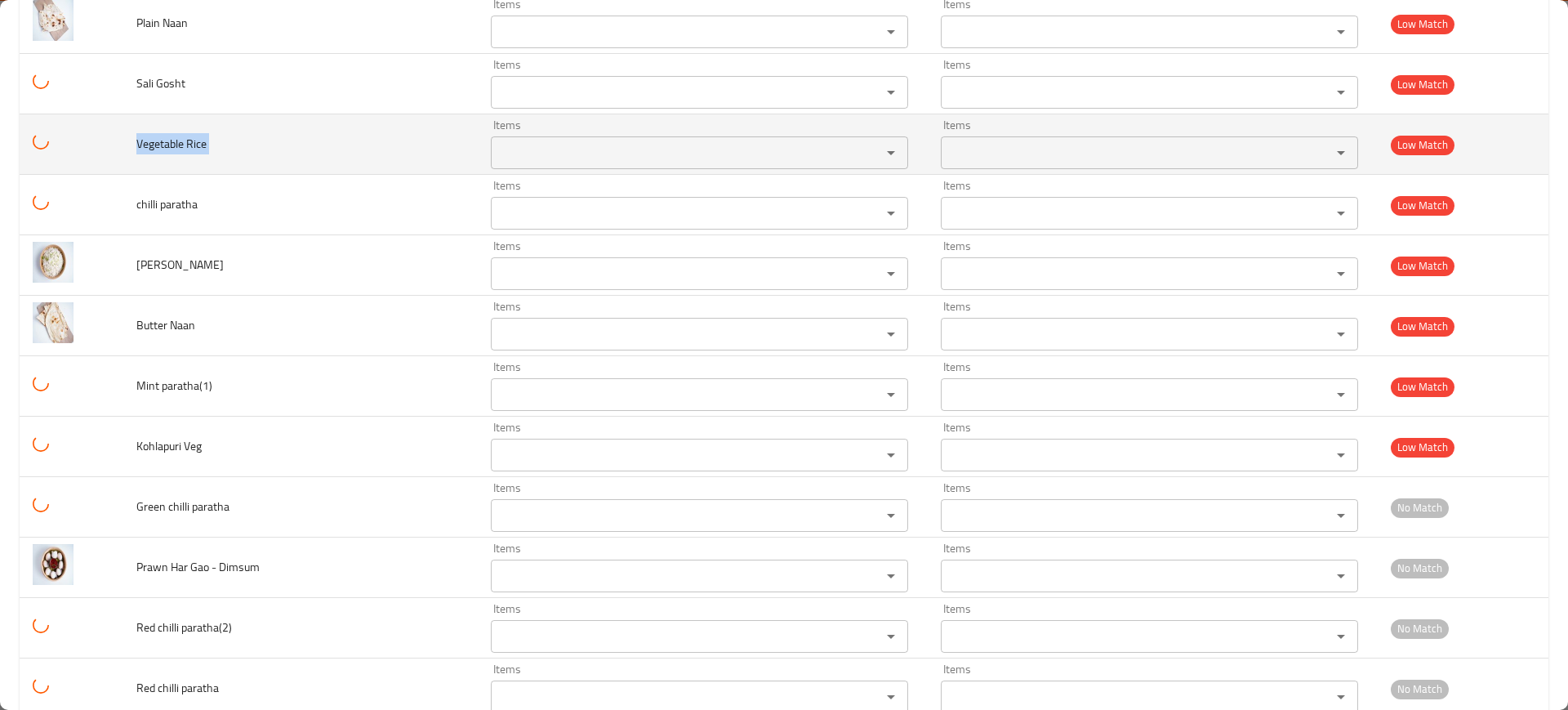
click at [207, 146] on span "Vegetable Rice" at bounding box center [172, 144] width 70 height 21
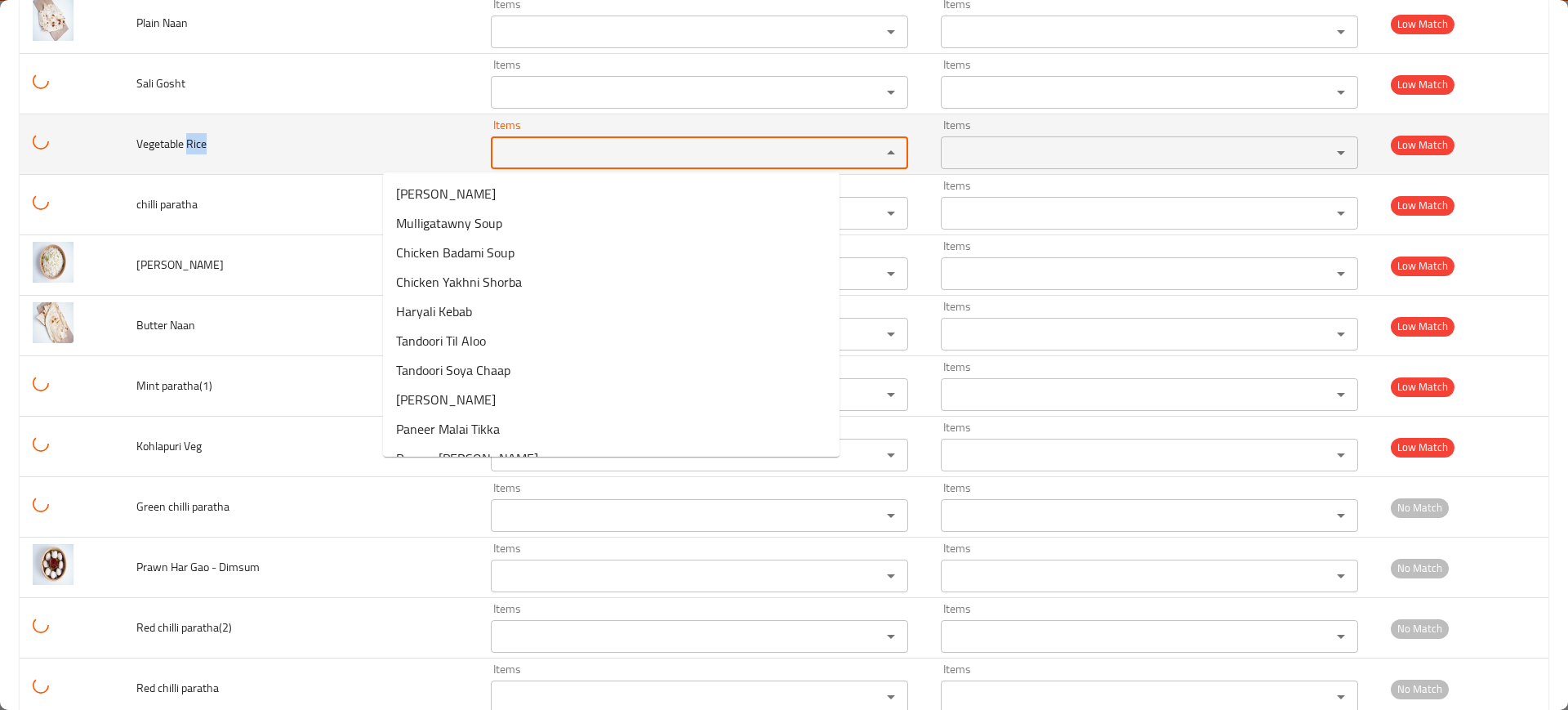
click at [496, 142] on Rice "Items" at bounding box center [675, 153] width 360 height 23
paste Rice "Rice"
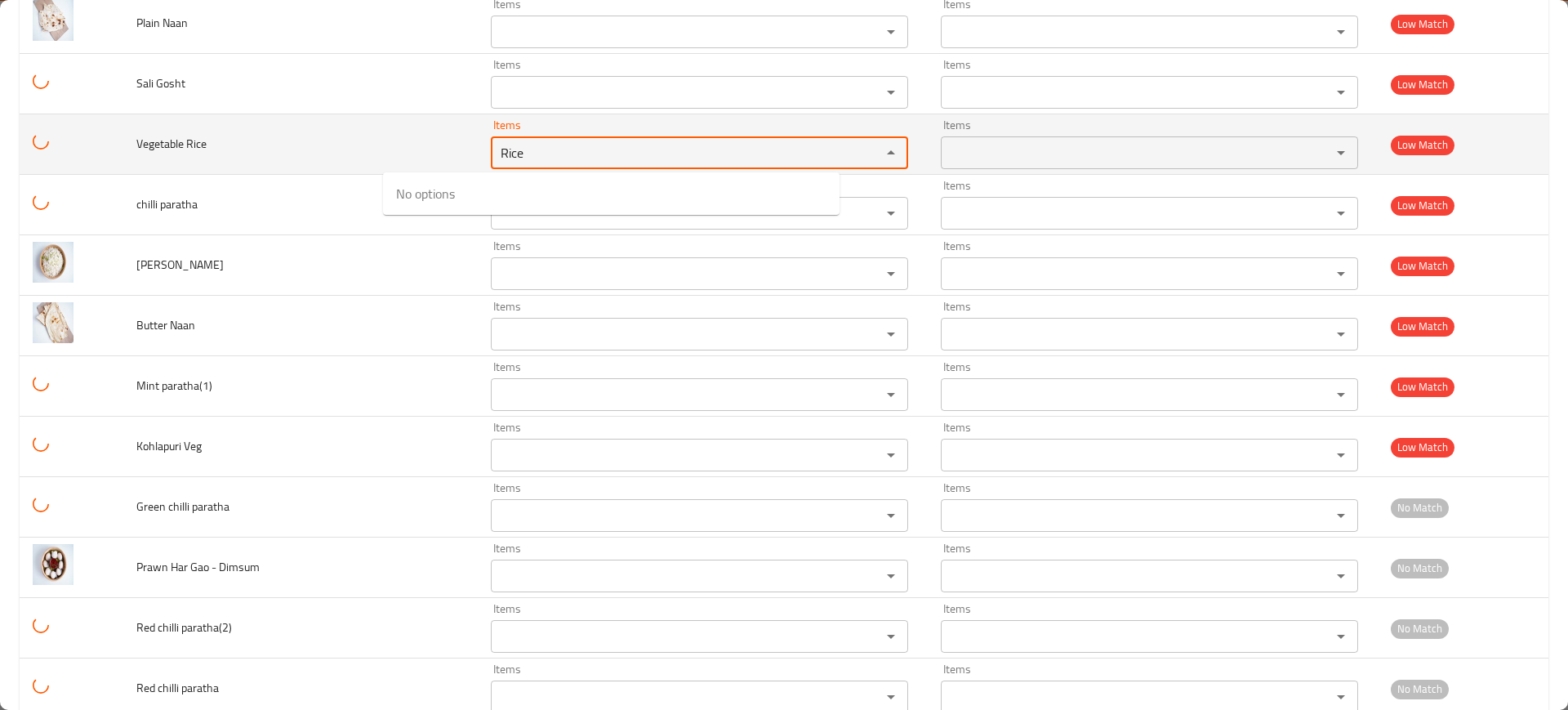
type Rice "Rice"
click at [231, 164] on td "Vegetable Rice" at bounding box center [301, 145] width 355 height 60
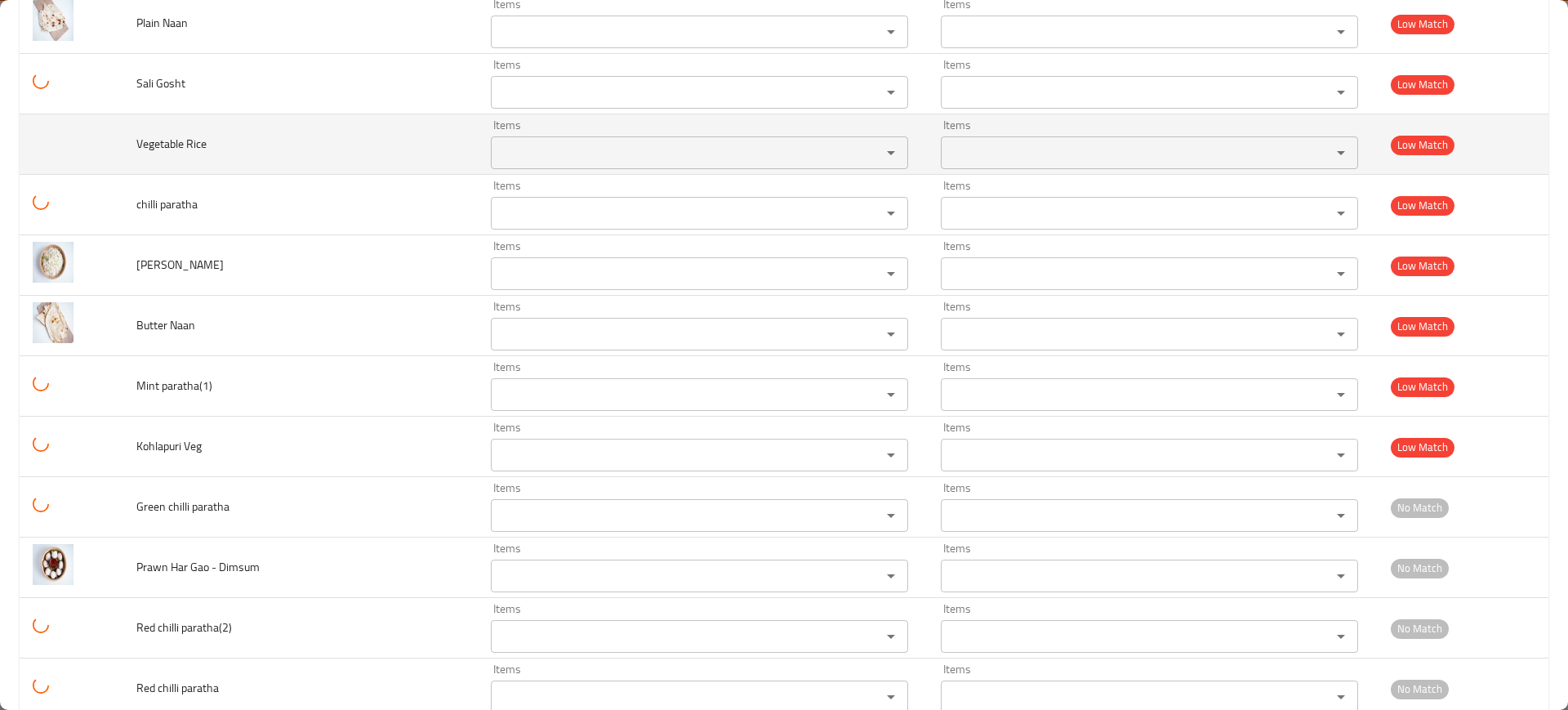
click at [194, 159] on td "Vegetable Rice" at bounding box center [301, 145] width 355 height 60
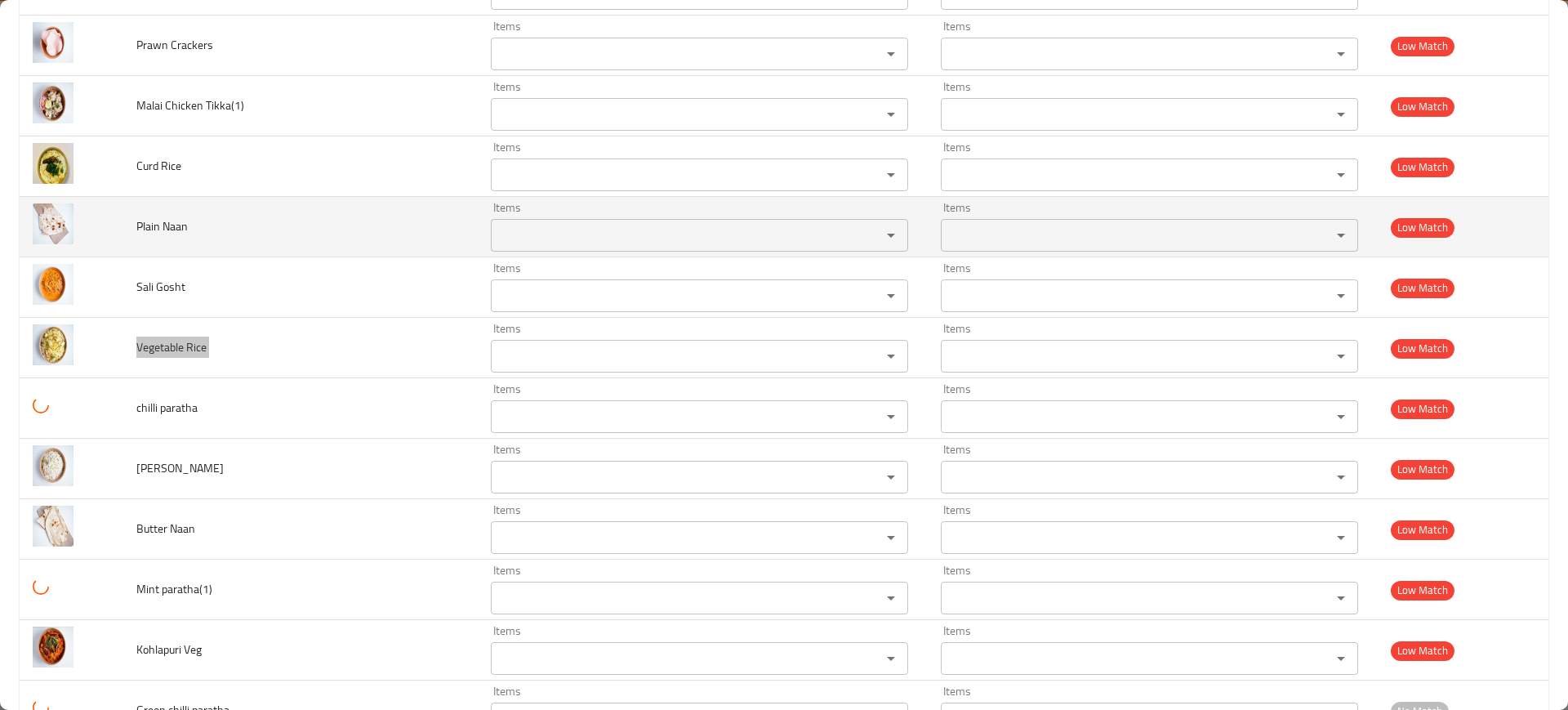
scroll to position [2592, 0]
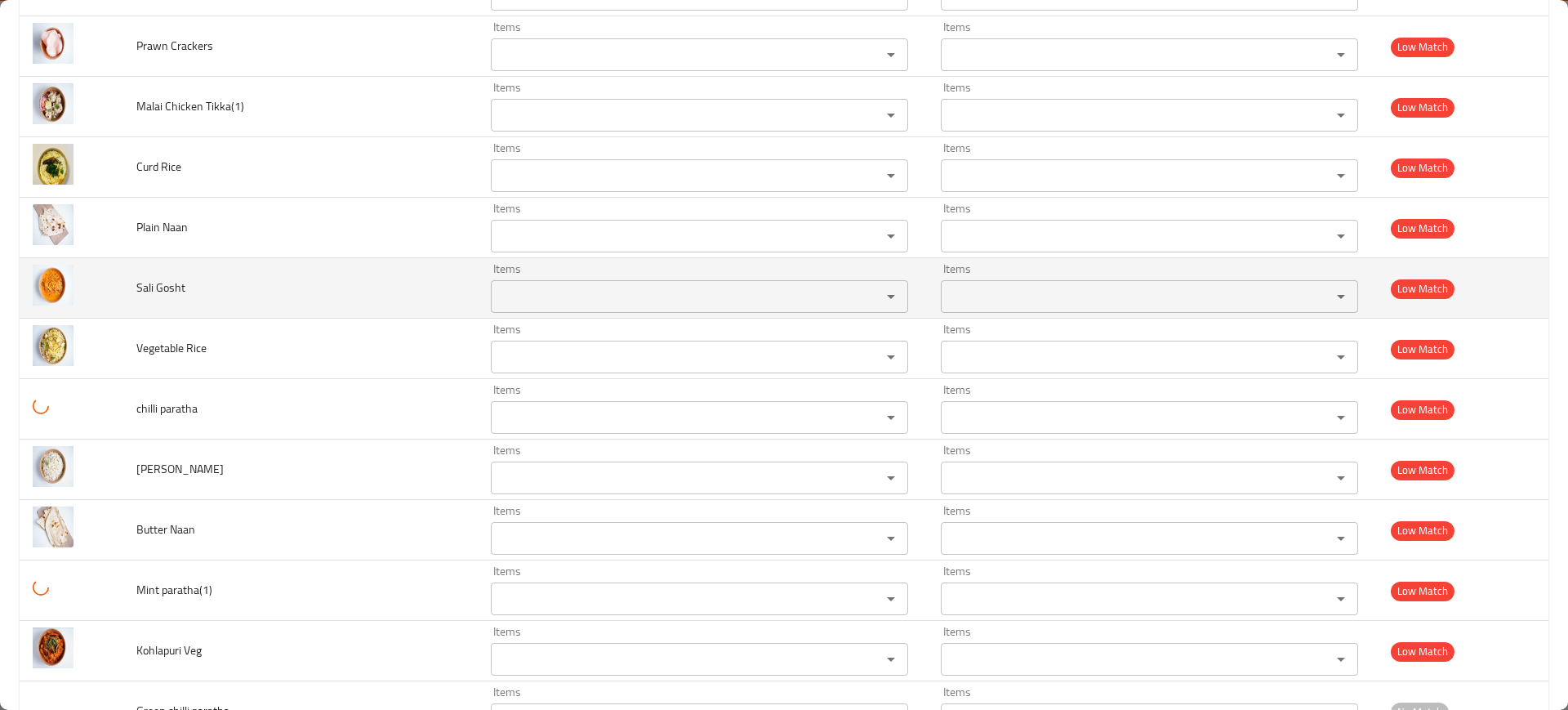
click at [166, 293] on span "Sali Gosht" at bounding box center [161, 288] width 49 height 21
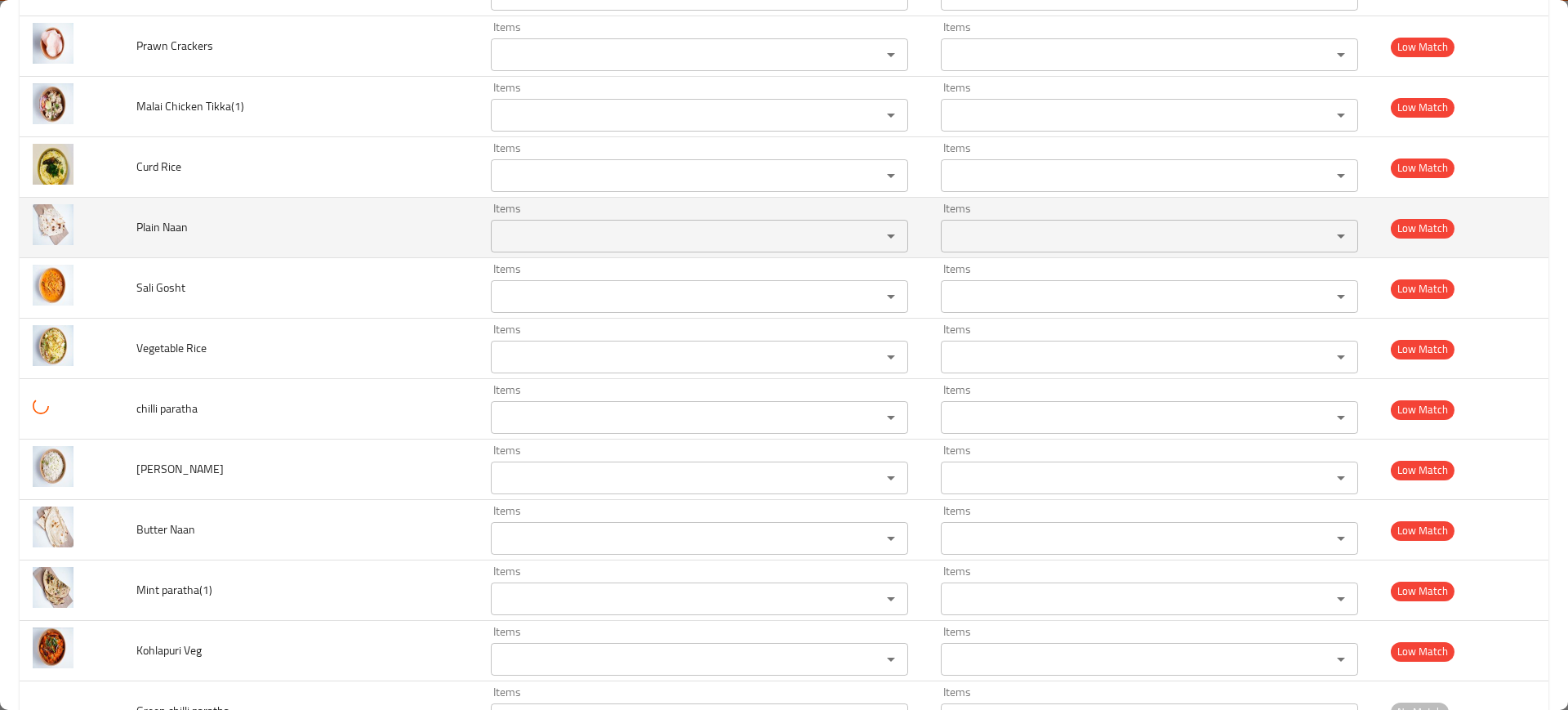
click at [169, 236] on span "Plain Naan" at bounding box center [162, 227] width 51 height 21
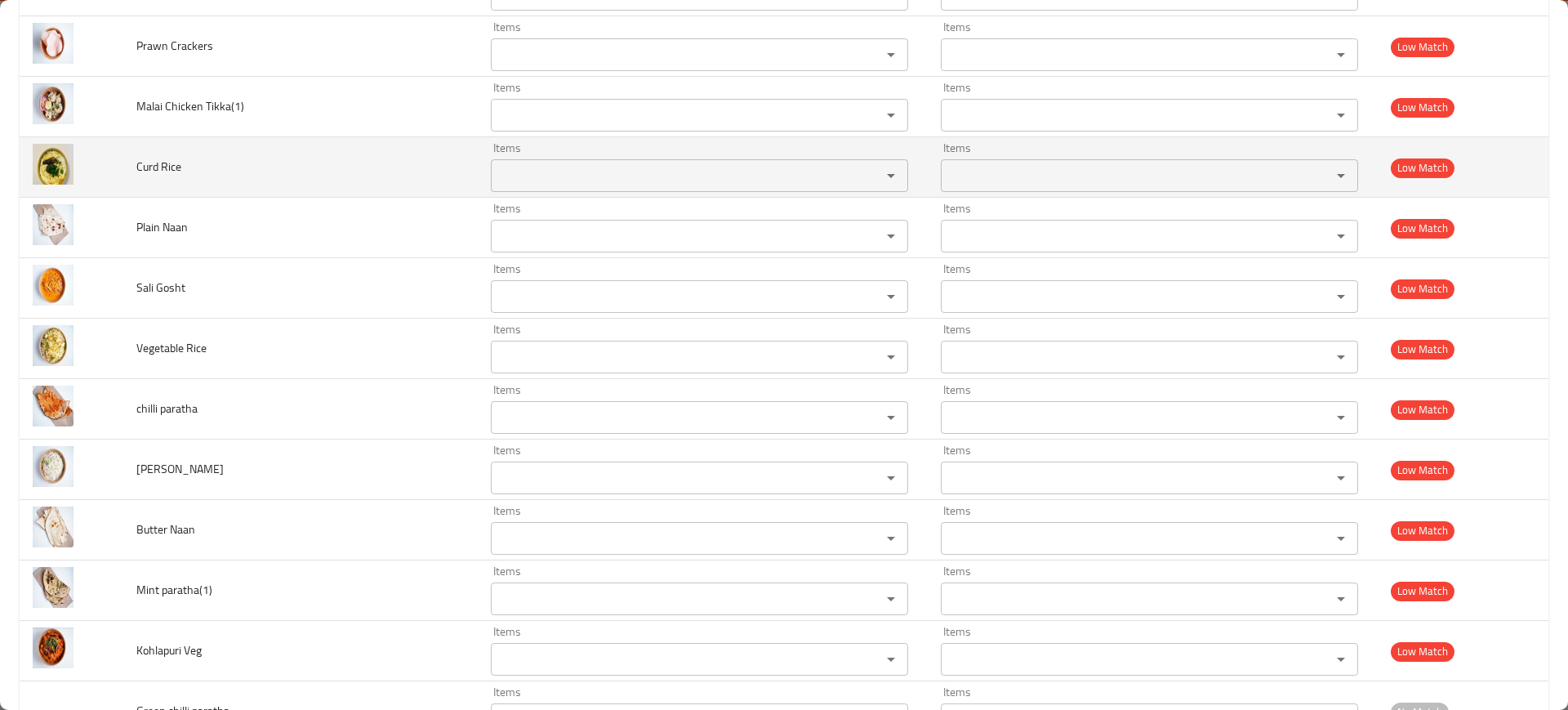
click at [181, 159] on span "Curd Rice" at bounding box center [159, 167] width 45 height 21
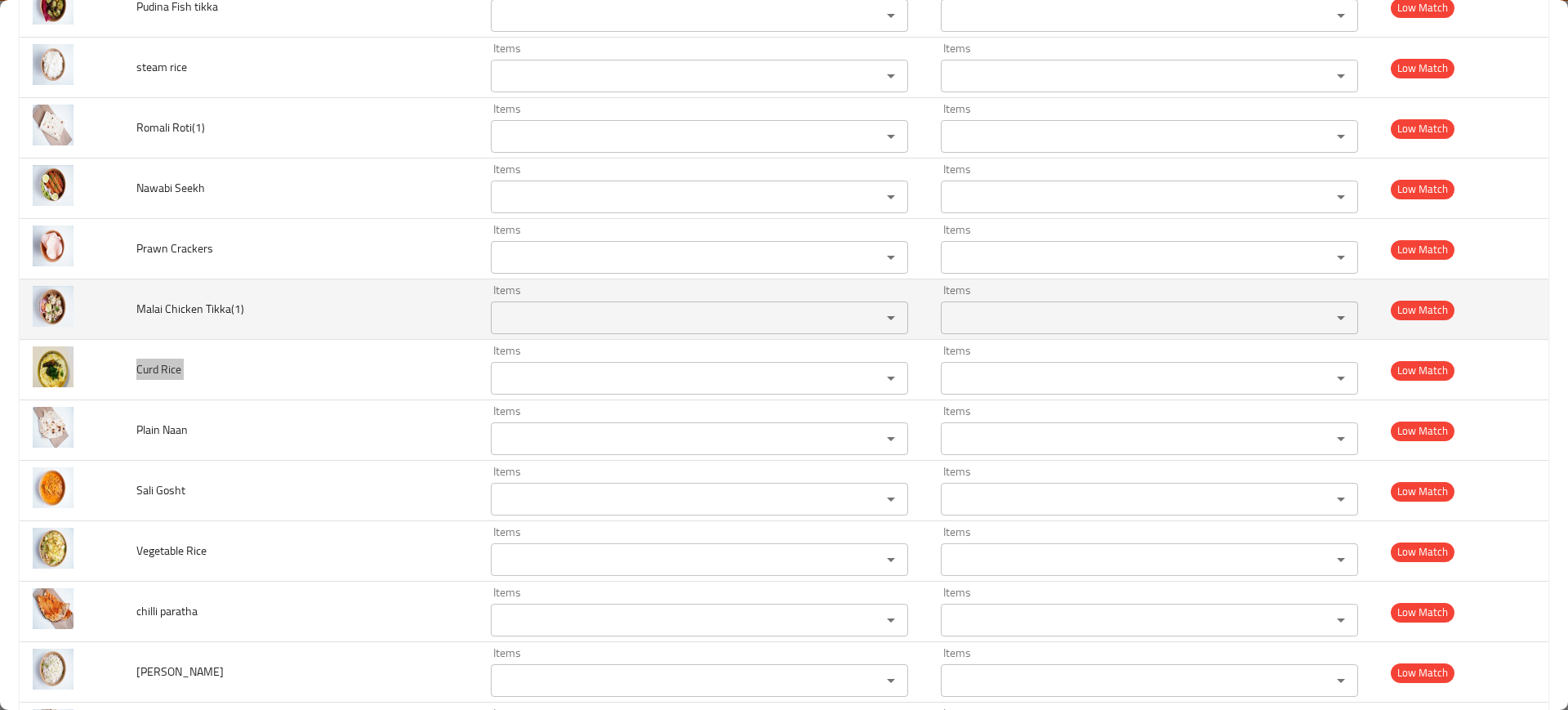
scroll to position [2387, 0]
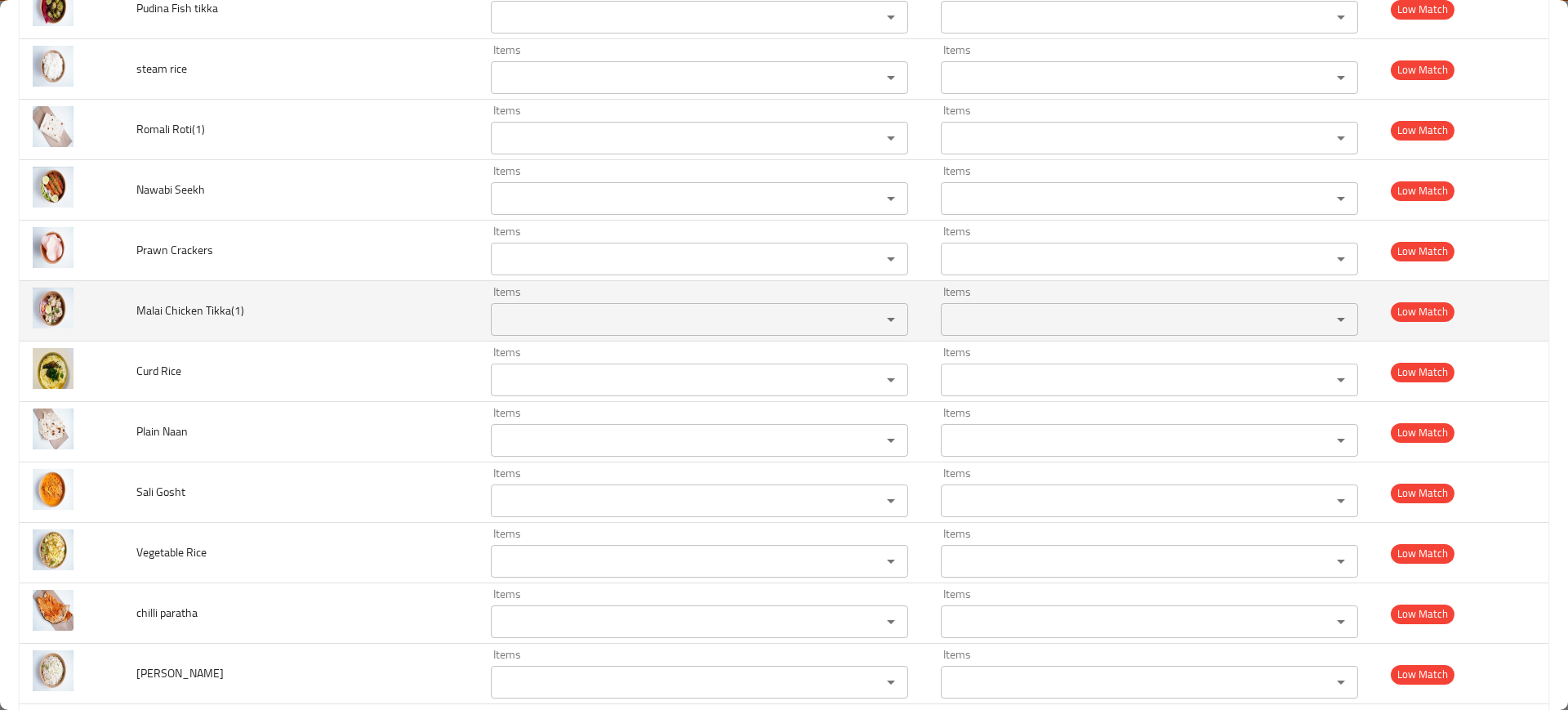
click at [187, 296] on td "Malai Chicken Tikka(1)" at bounding box center [301, 311] width 355 height 60
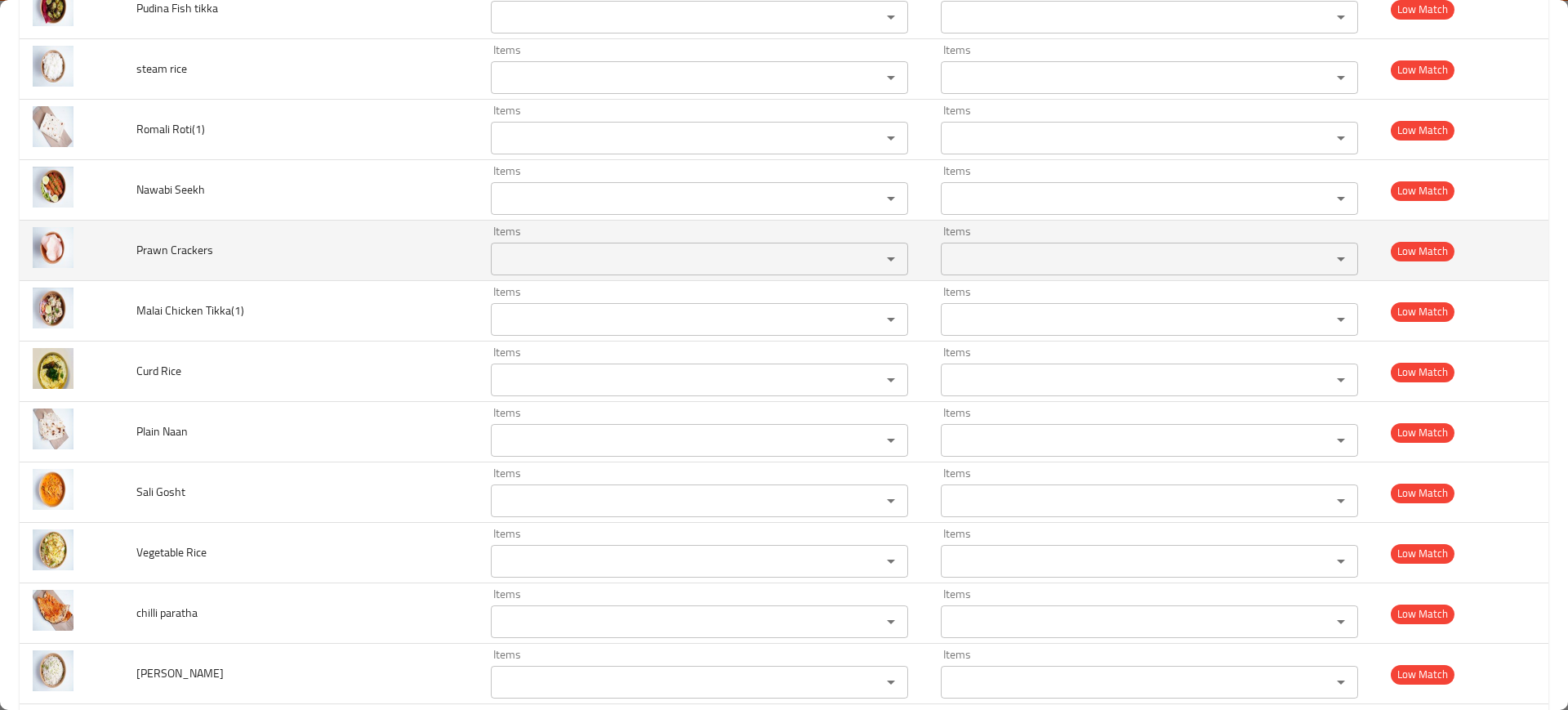
click at [191, 240] on span "Prawn Crackers" at bounding box center [175, 250] width 77 height 21
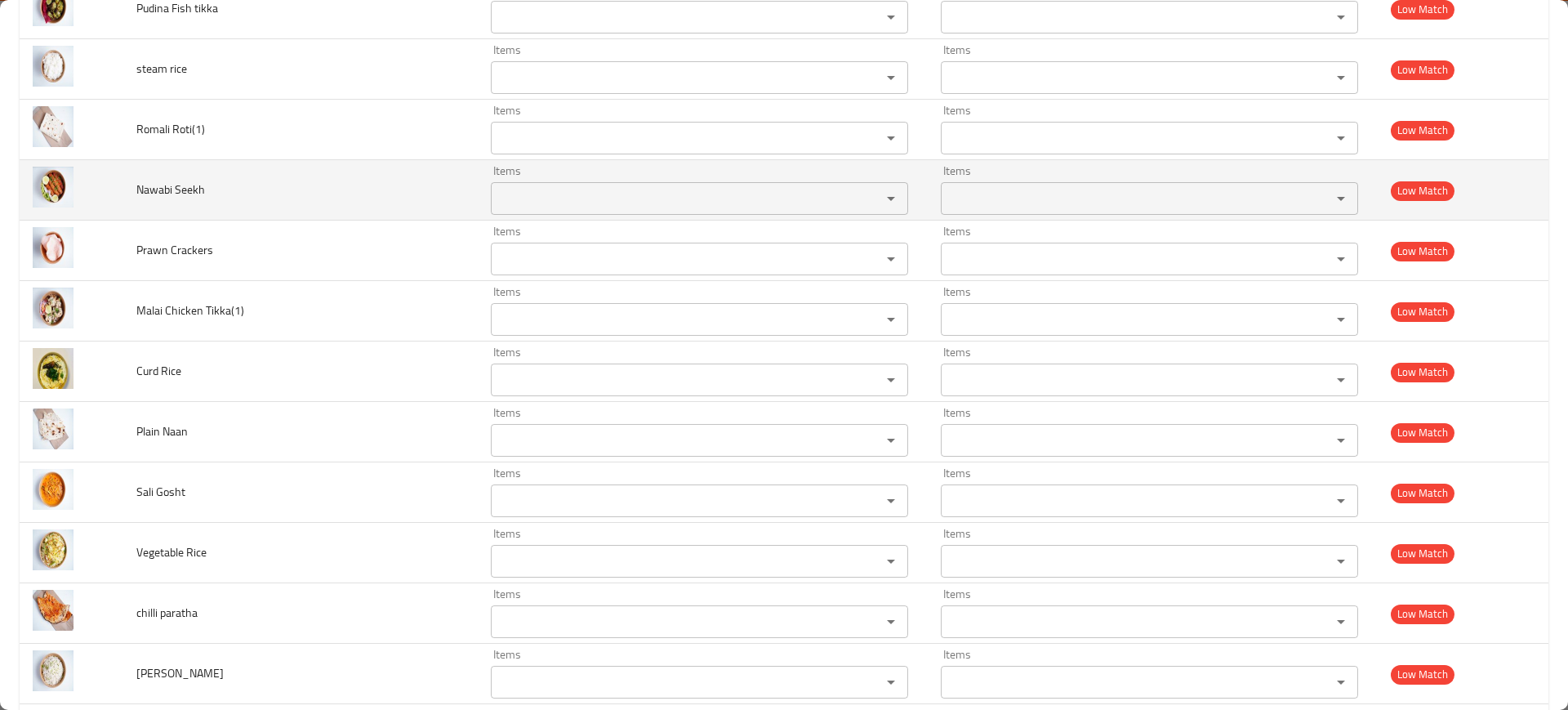
click at [196, 181] on span "Nawabi Seekh" at bounding box center [171, 189] width 69 height 21
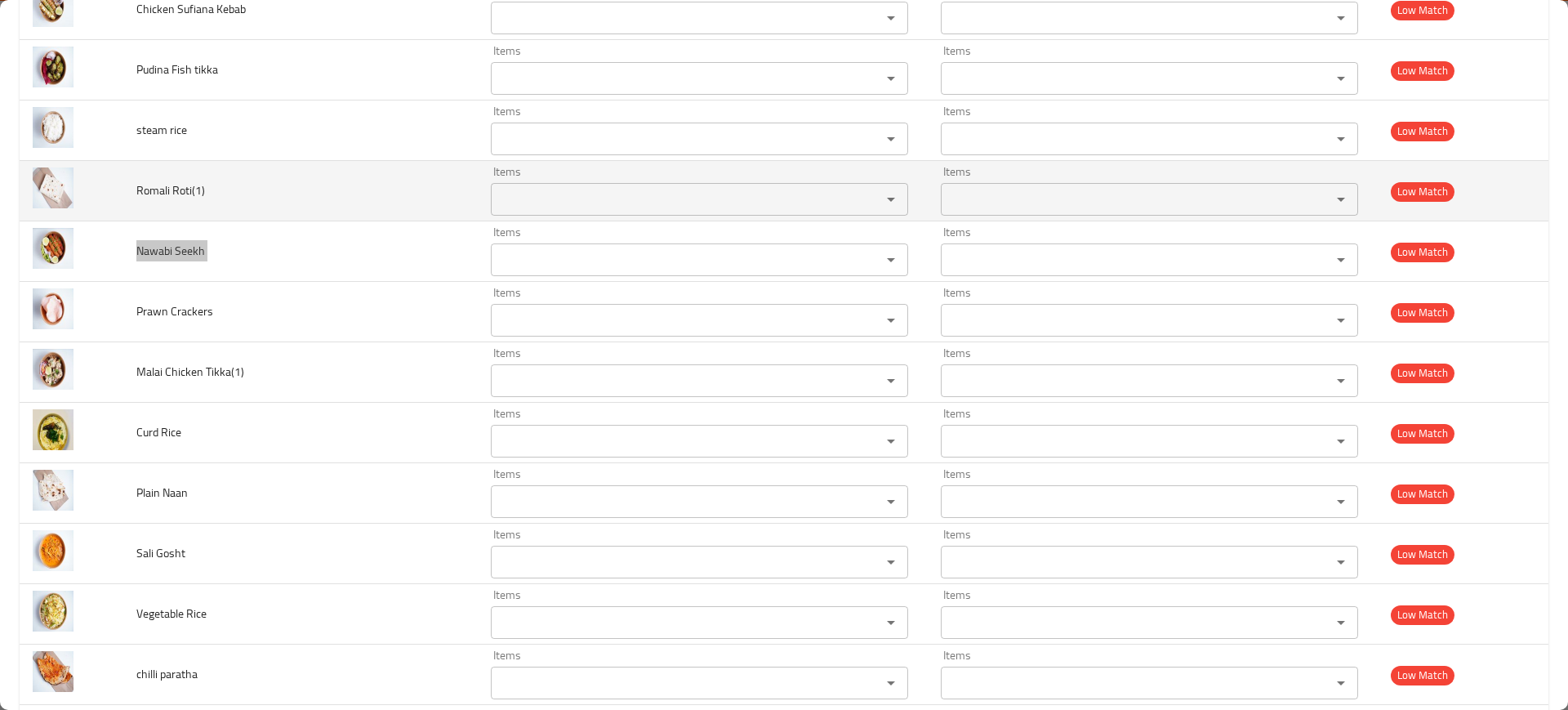
scroll to position [2285, 0]
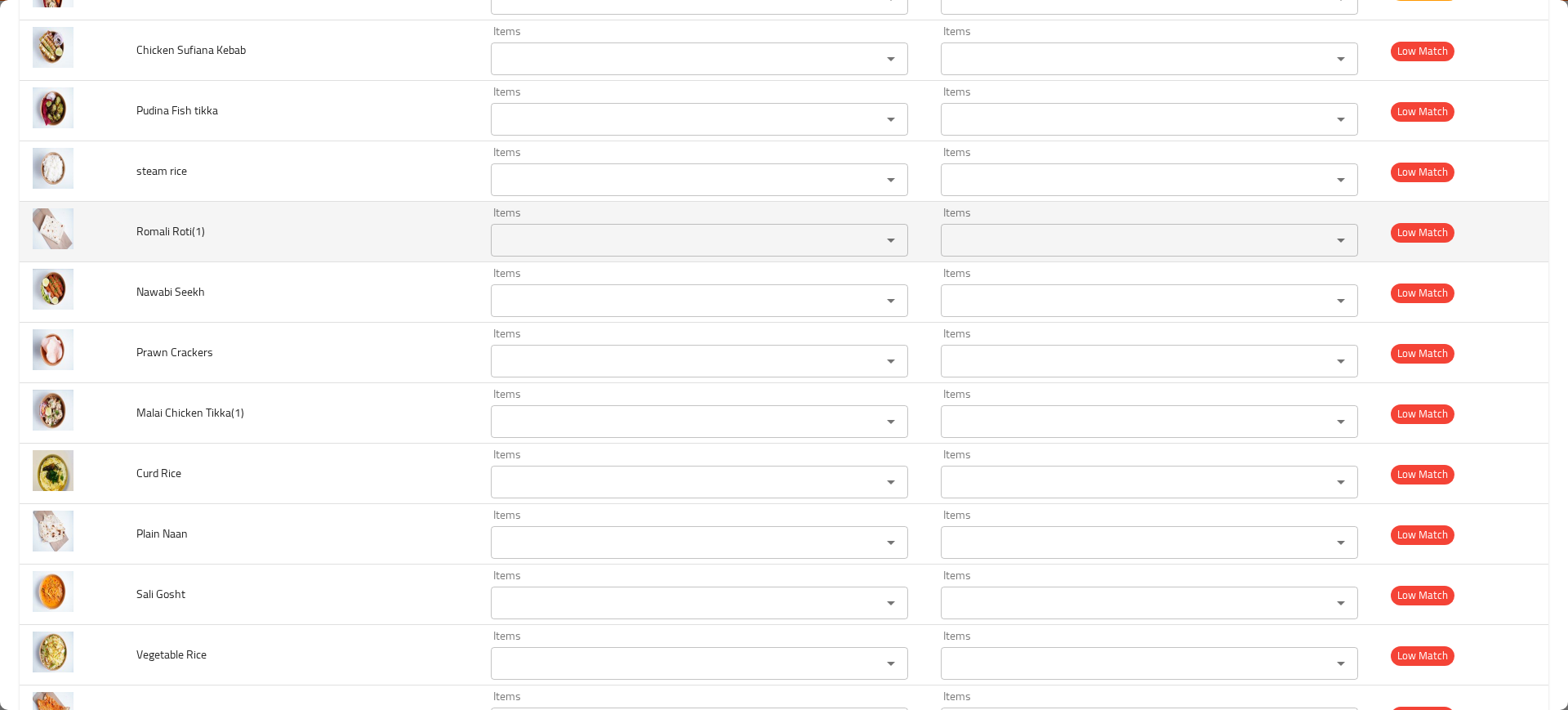
click at [187, 225] on span "Romali Roti(1)" at bounding box center [171, 231] width 69 height 21
click at [188, 225] on span "Romali Roti(1)" at bounding box center [171, 231] width 69 height 21
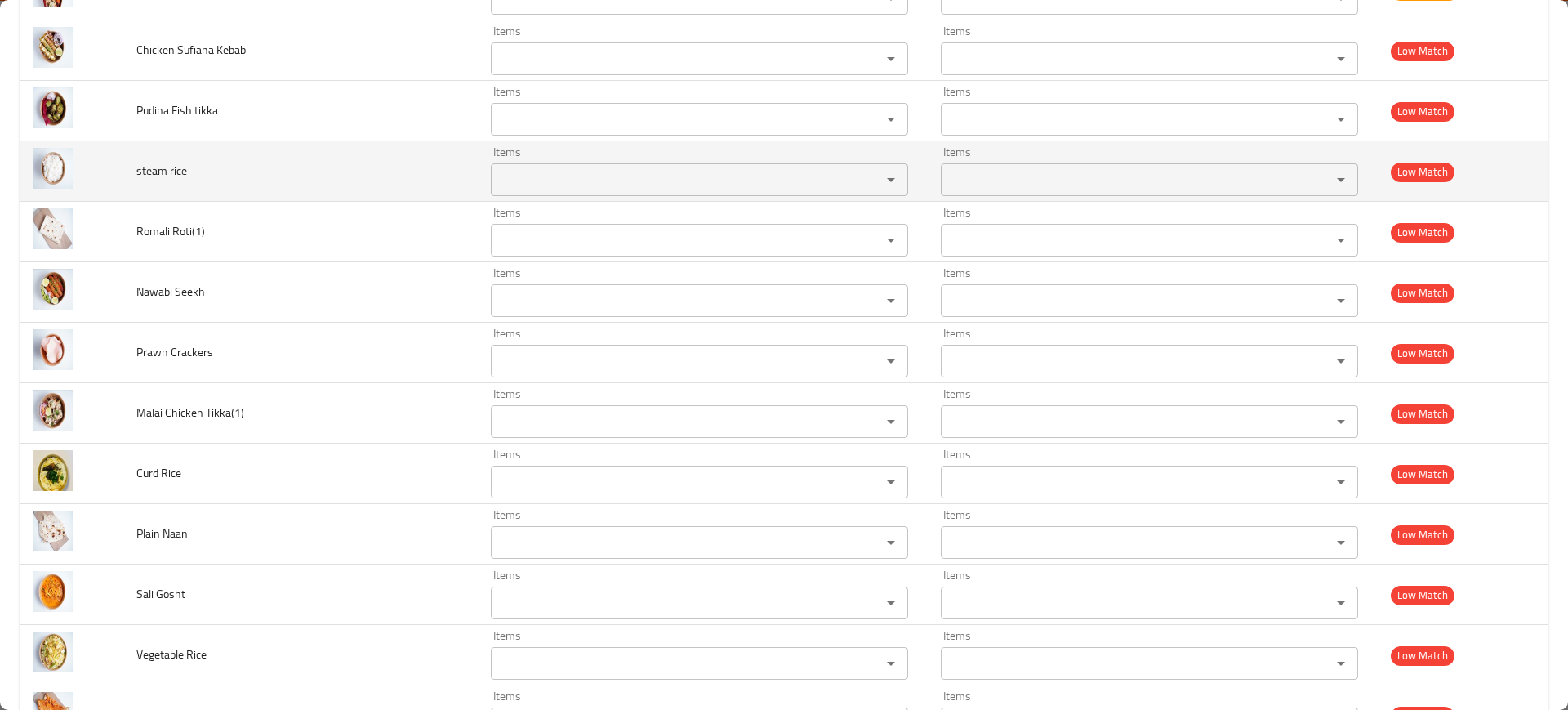
click at [183, 169] on span "steam rice" at bounding box center [162, 171] width 50 height 21
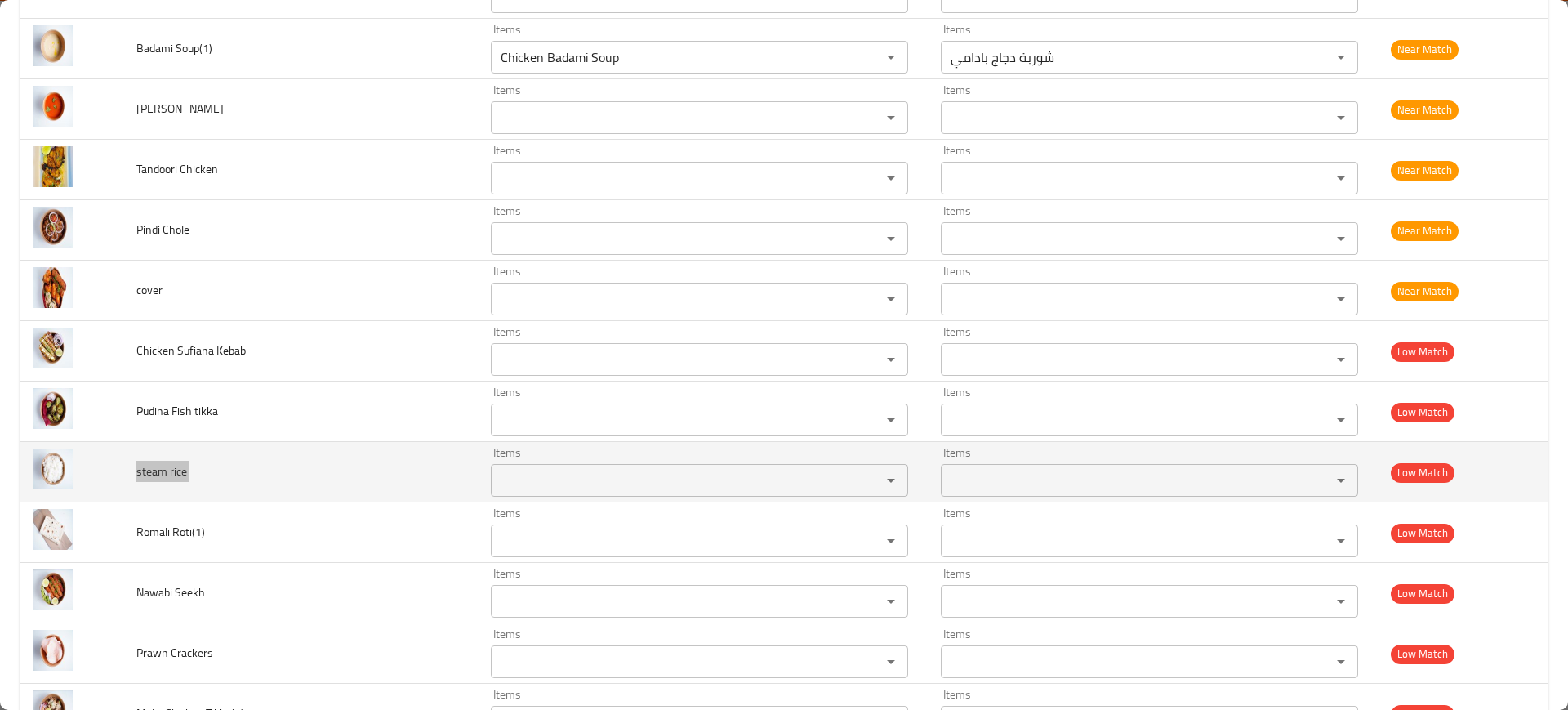
scroll to position [1979, 0]
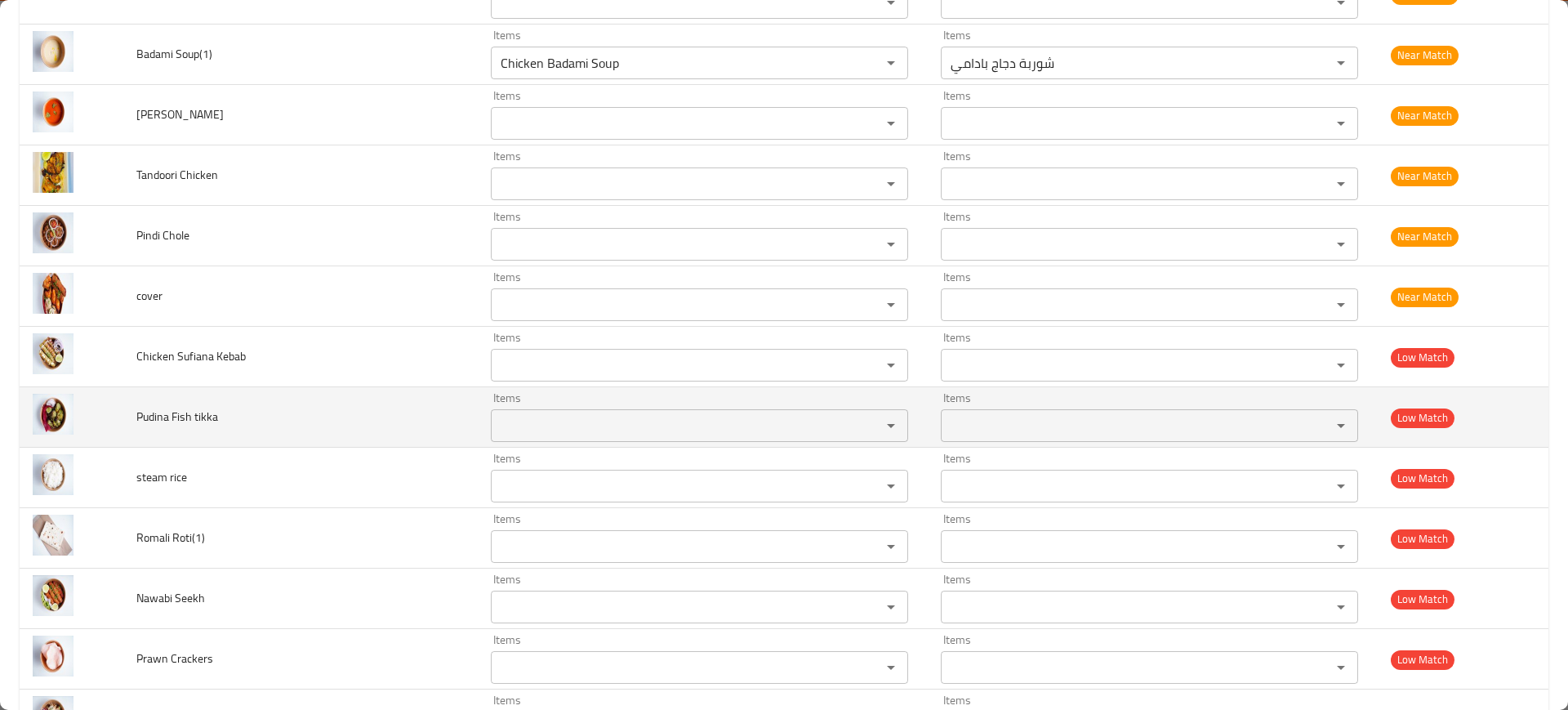
click at [170, 401] on td "Pudina Fish tikka" at bounding box center [301, 417] width 355 height 60
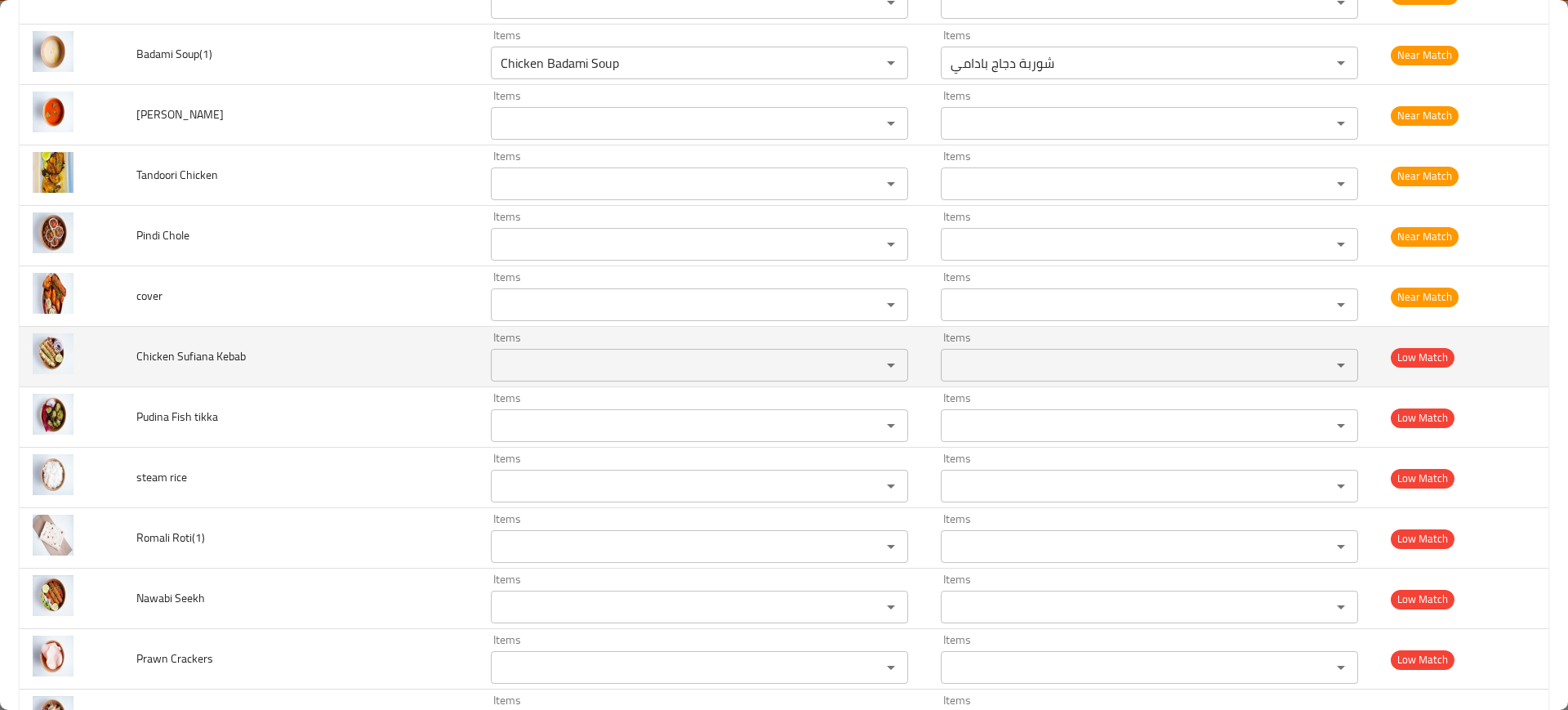
click at [190, 353] on span "Chicken Sufiana Kebab" at bounding box center [191, 356] width 110 height 21
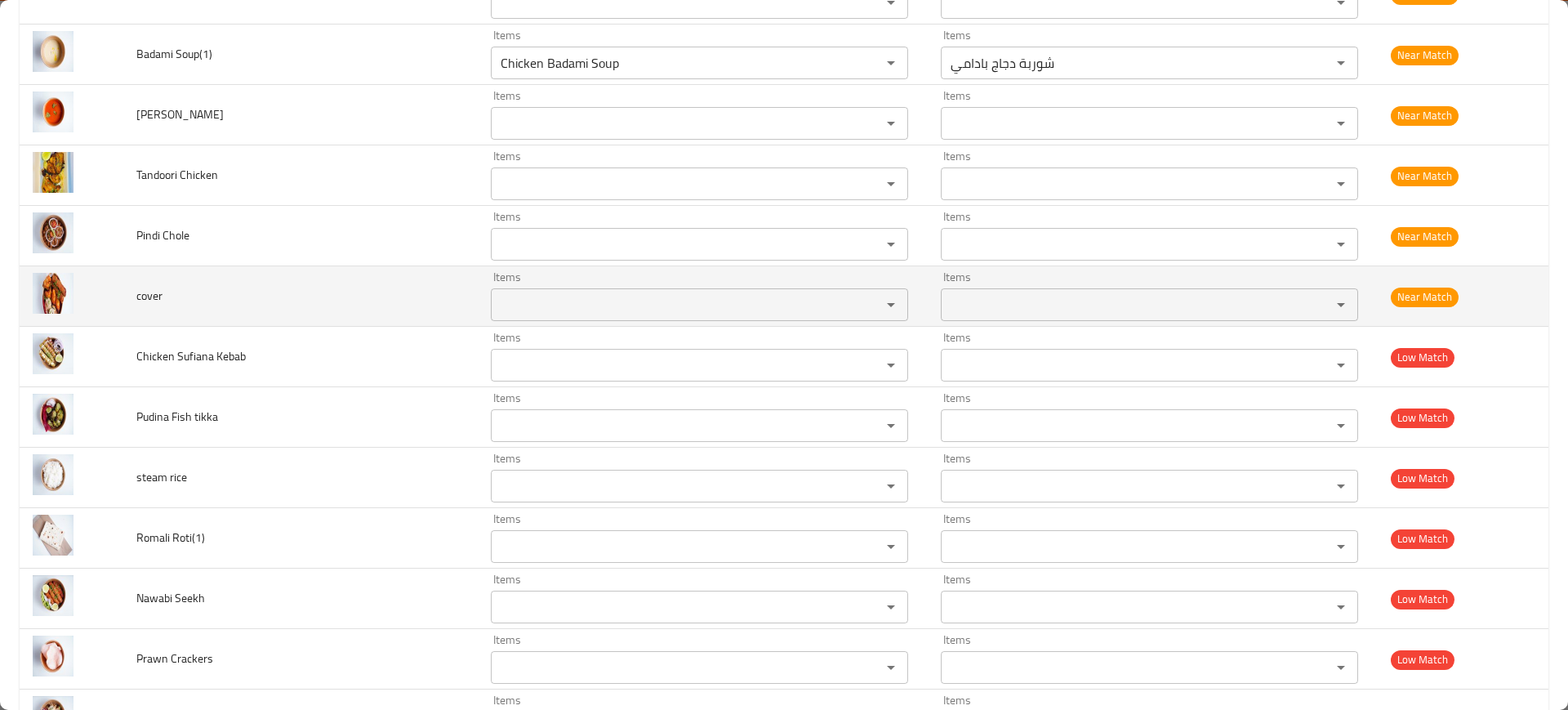
click at [171, 283] on td "cover" at bounding box center [301, 297] width 355 height 60
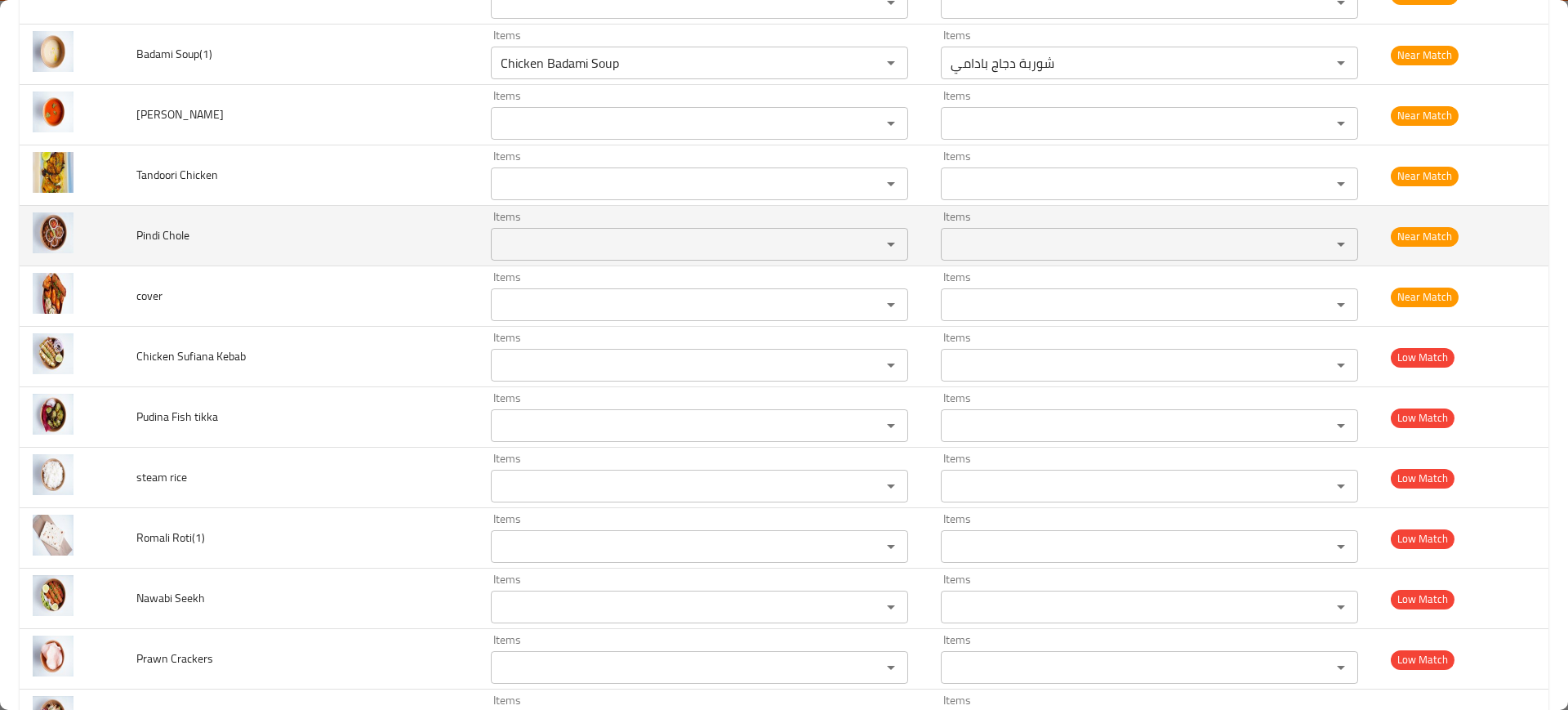
click at [189, 235] on span "Pindi Chole" at bounding box center [163, 236] width 53 height 21
click at [176, 240] on span "Pindi Chole" at bounding box center [163, 236] width 53 height 21
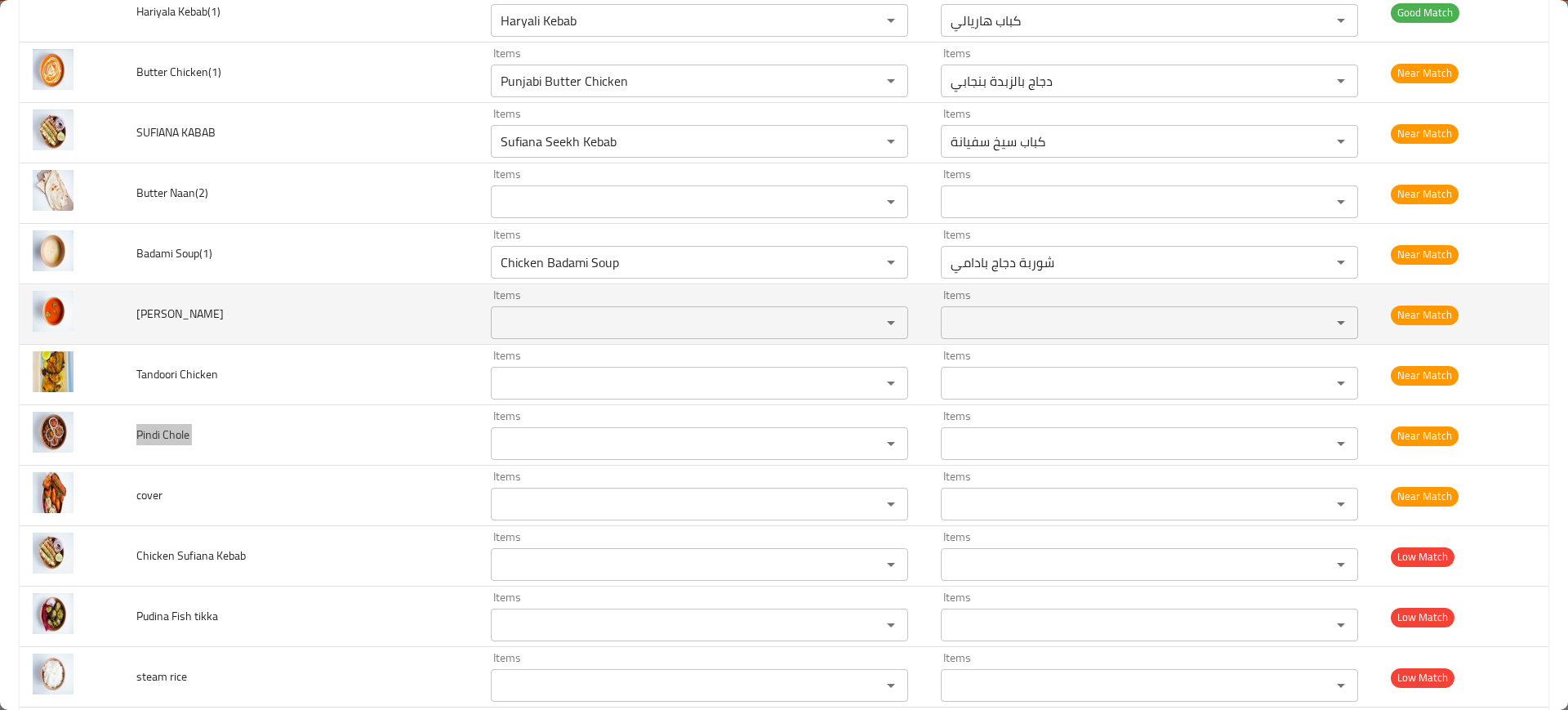
scroll to position [1775, 0]
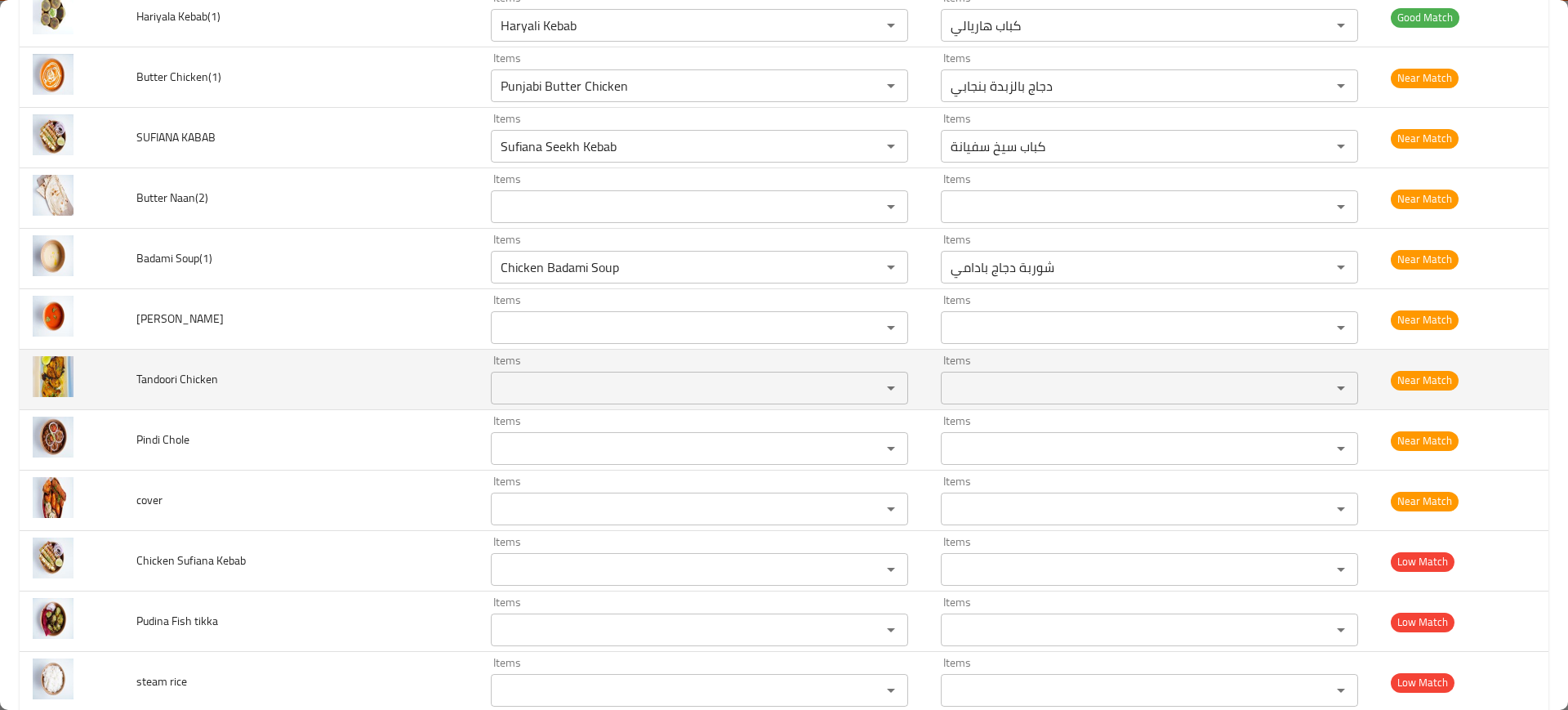
click at [184, 366] on td "Tandoori Chicken" at bounding box center [301, 380] width 355 height 60
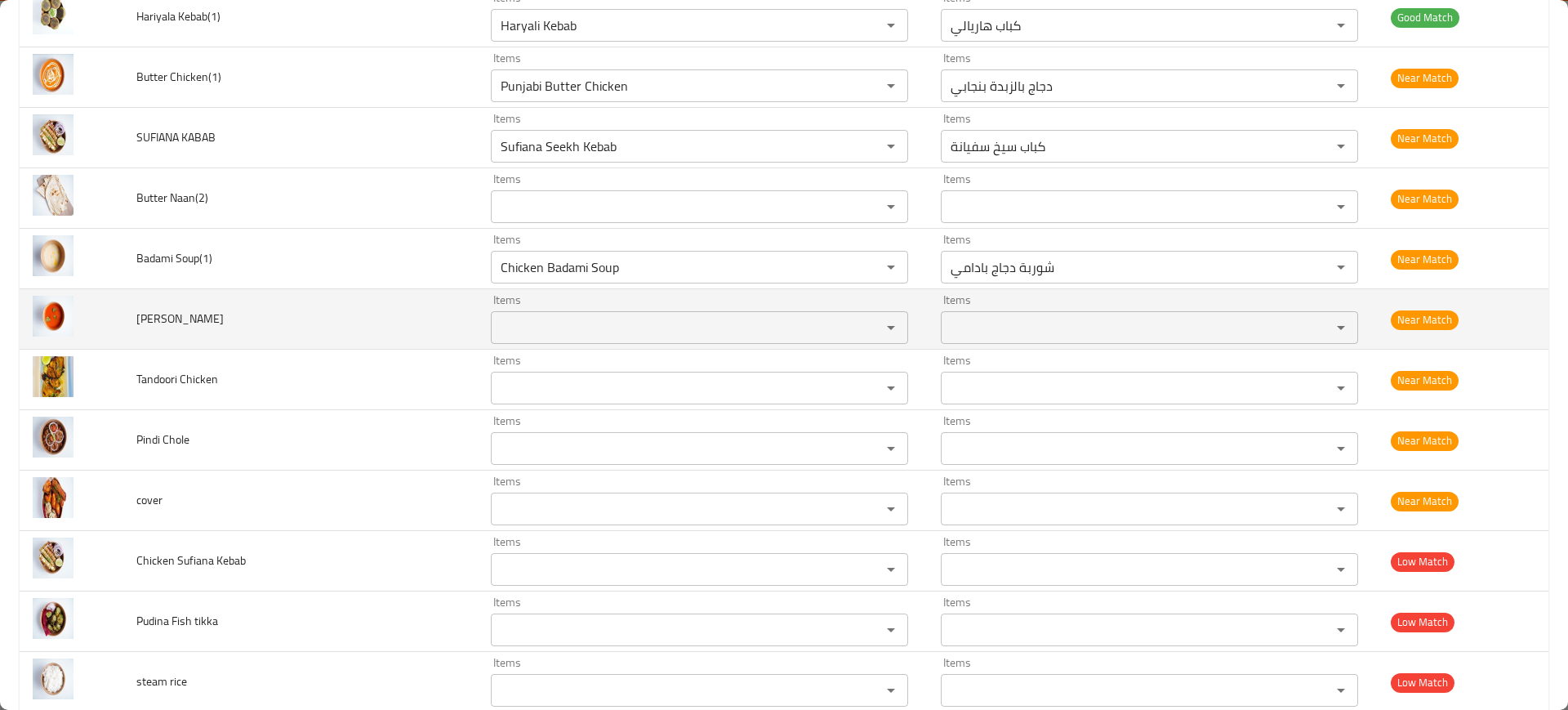
click at [193, 309] on span "[PERSON_NAME]" at bounding box center [180, 319] width 87 height 21
click at [169, 313] on span "[PERSON_NAME]" at bounding box center [180, 319] width 87 height 21
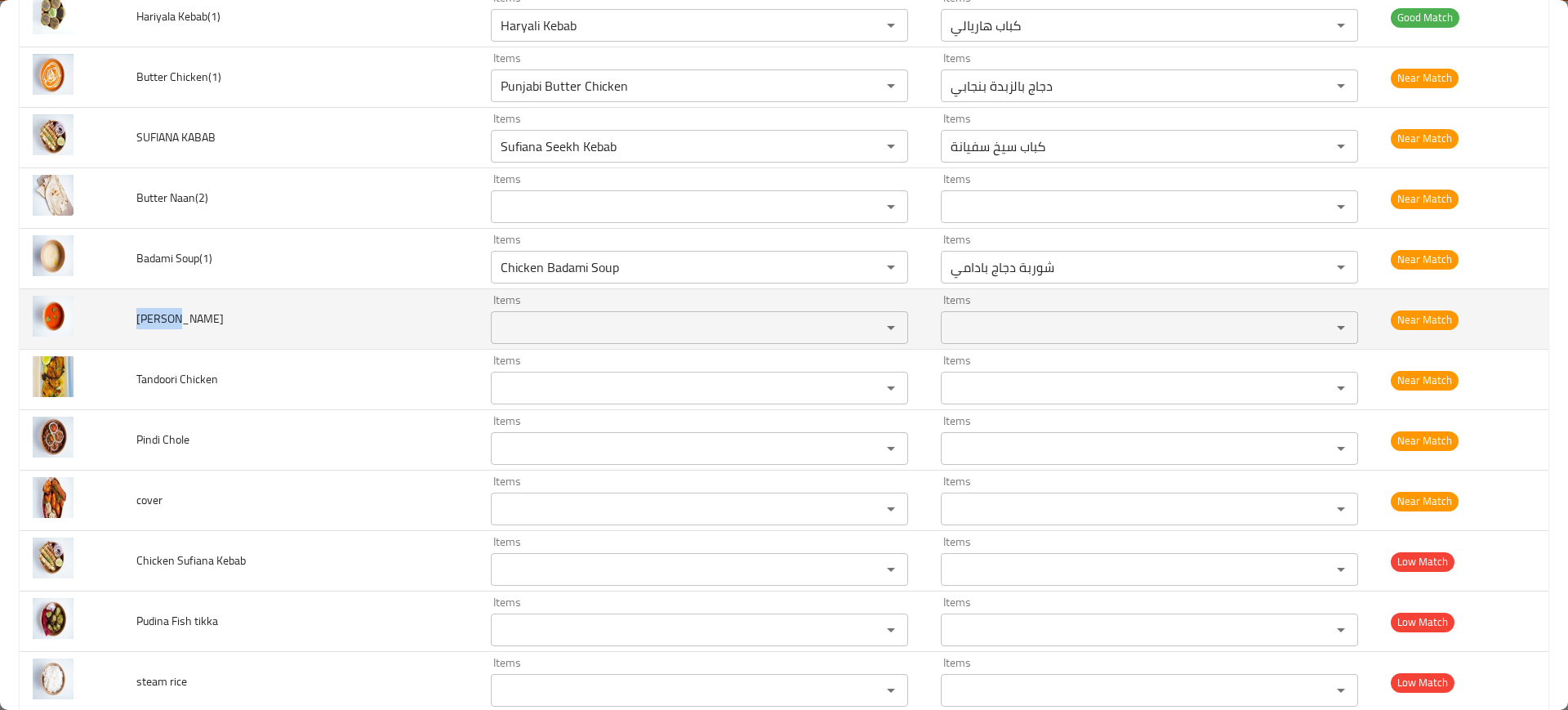
click at [491, 306] on div "Items Items" at bounding box center [699, 318] width 417 height 49
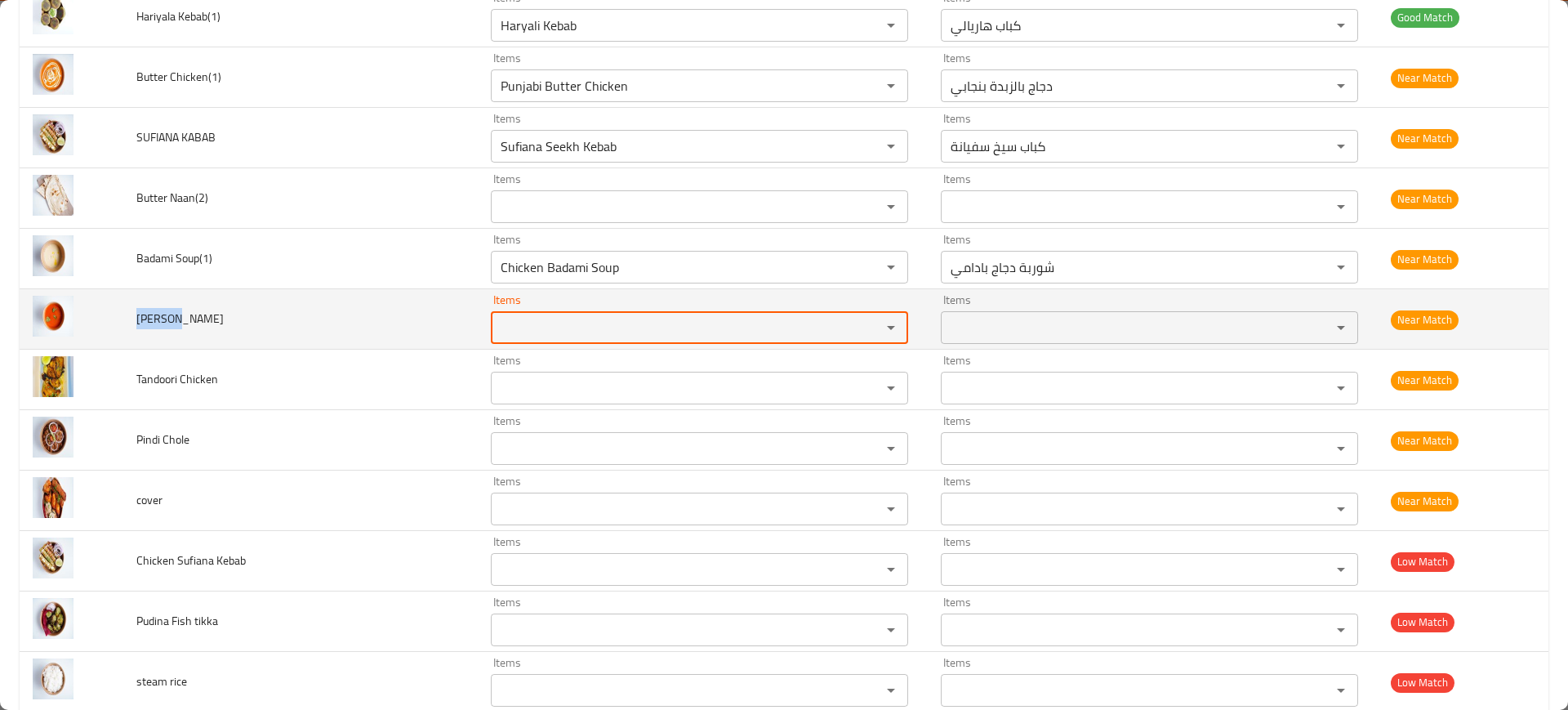
paste Dhaniya "Tomato"
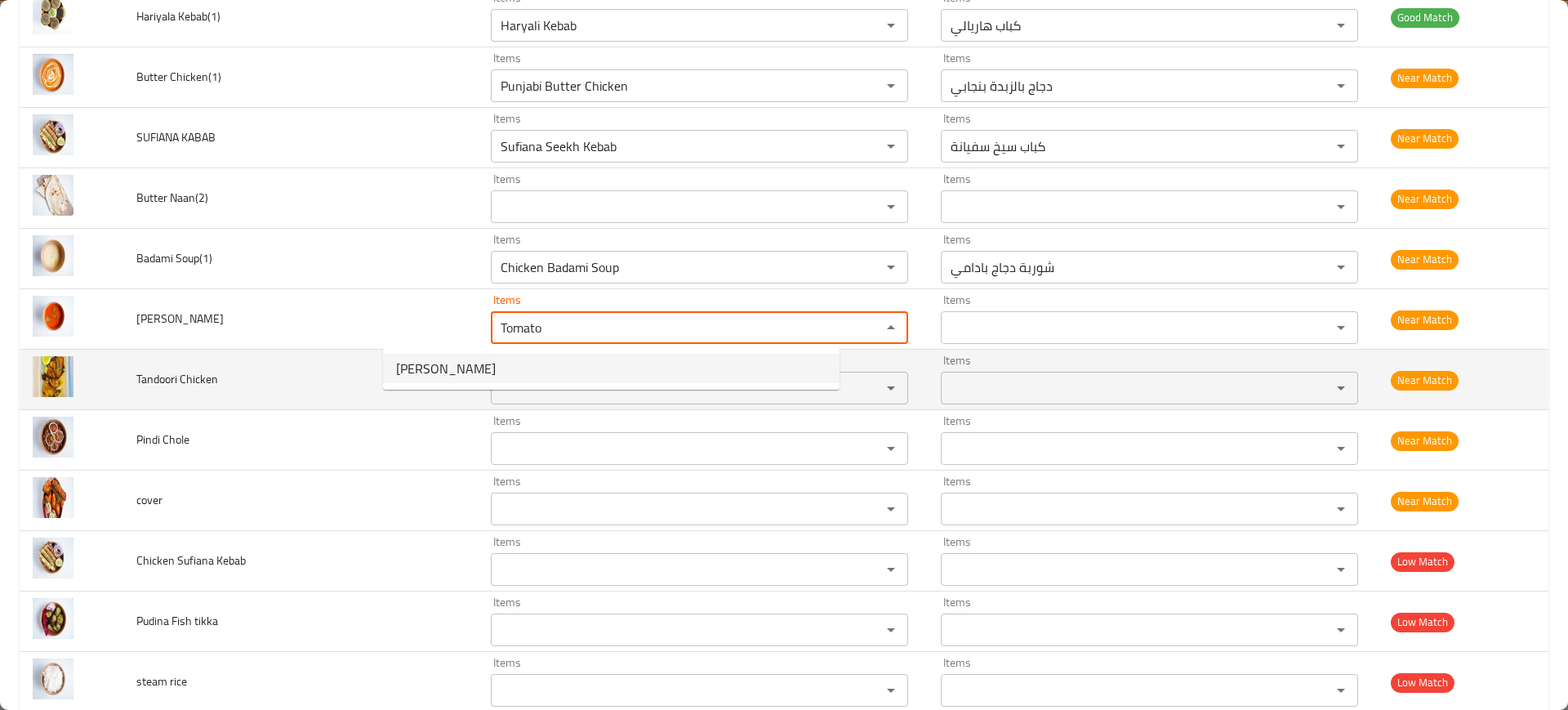
click at [496, 375] on Dhaniya-option-0 "[PERSON_NAME]" at bounding box center [611, 369] width 457 height 29
type Dhaniya "[PERSON_NAME]"
type Dhaniya-ar "شوربة طماطم"
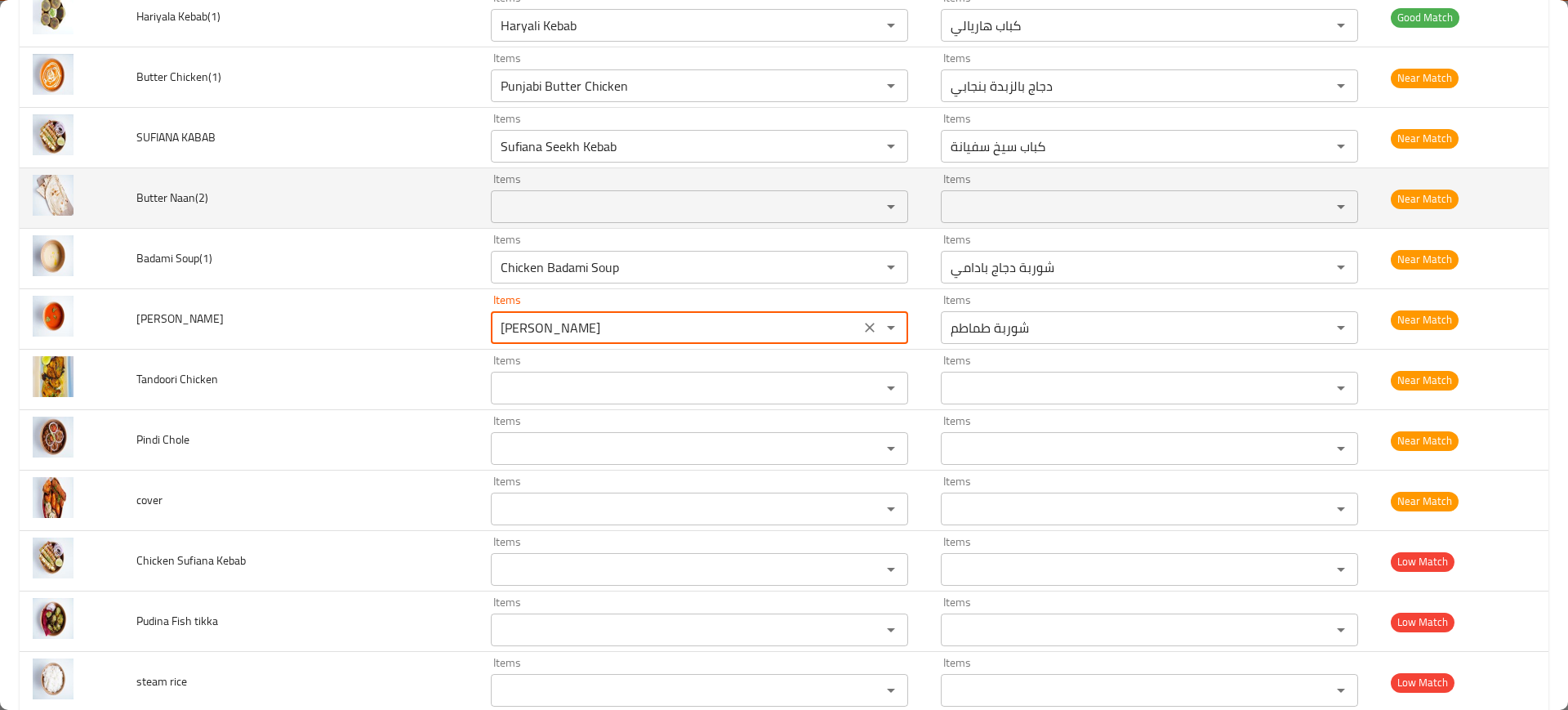
type Dhaniya "[PERSON_NAME]"
click at [184, 210] on td "Butter Naan(2)" at bounding box center [301, 199] width 355 height 60
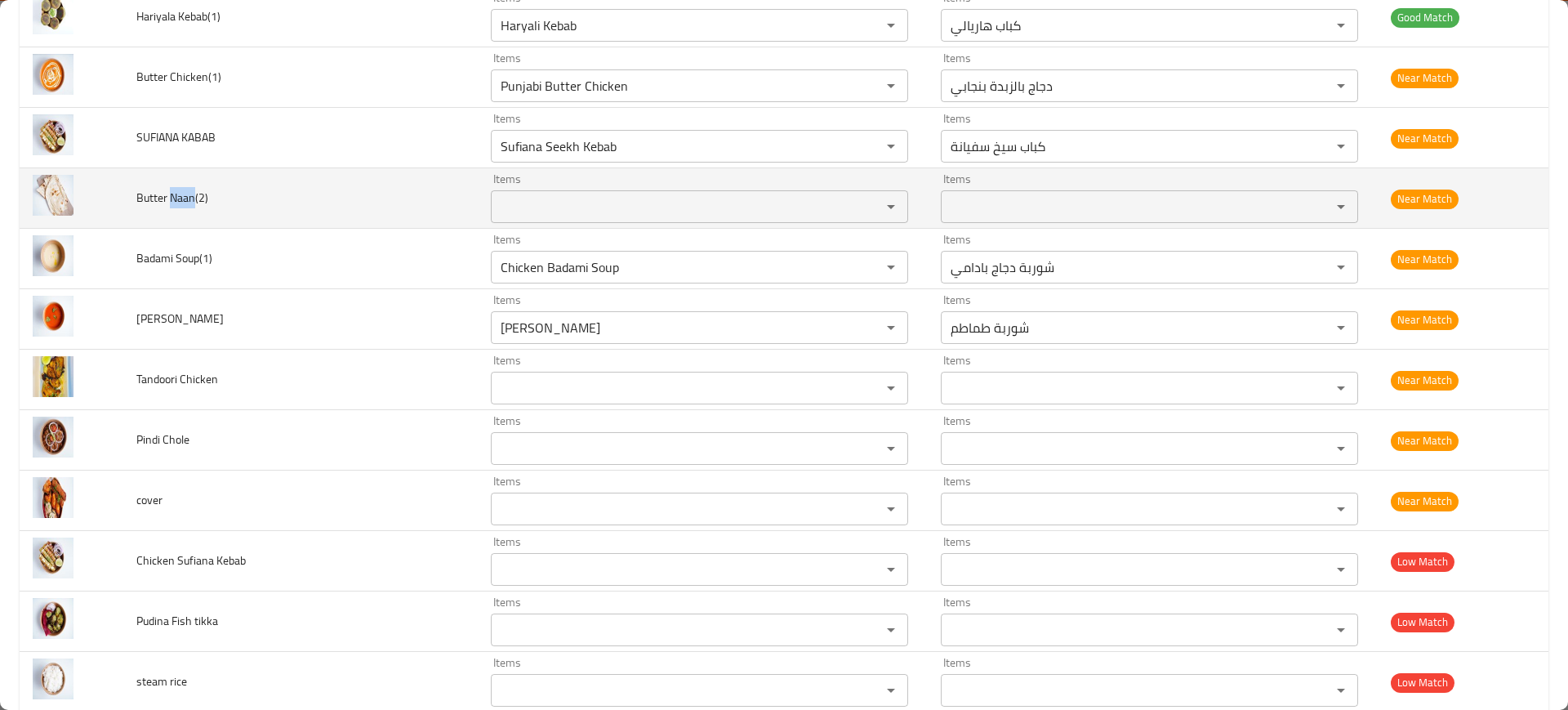
click at [184, 210] on td "Butter Naan(2)" at bounding box center [301, 199] width 355 height 60
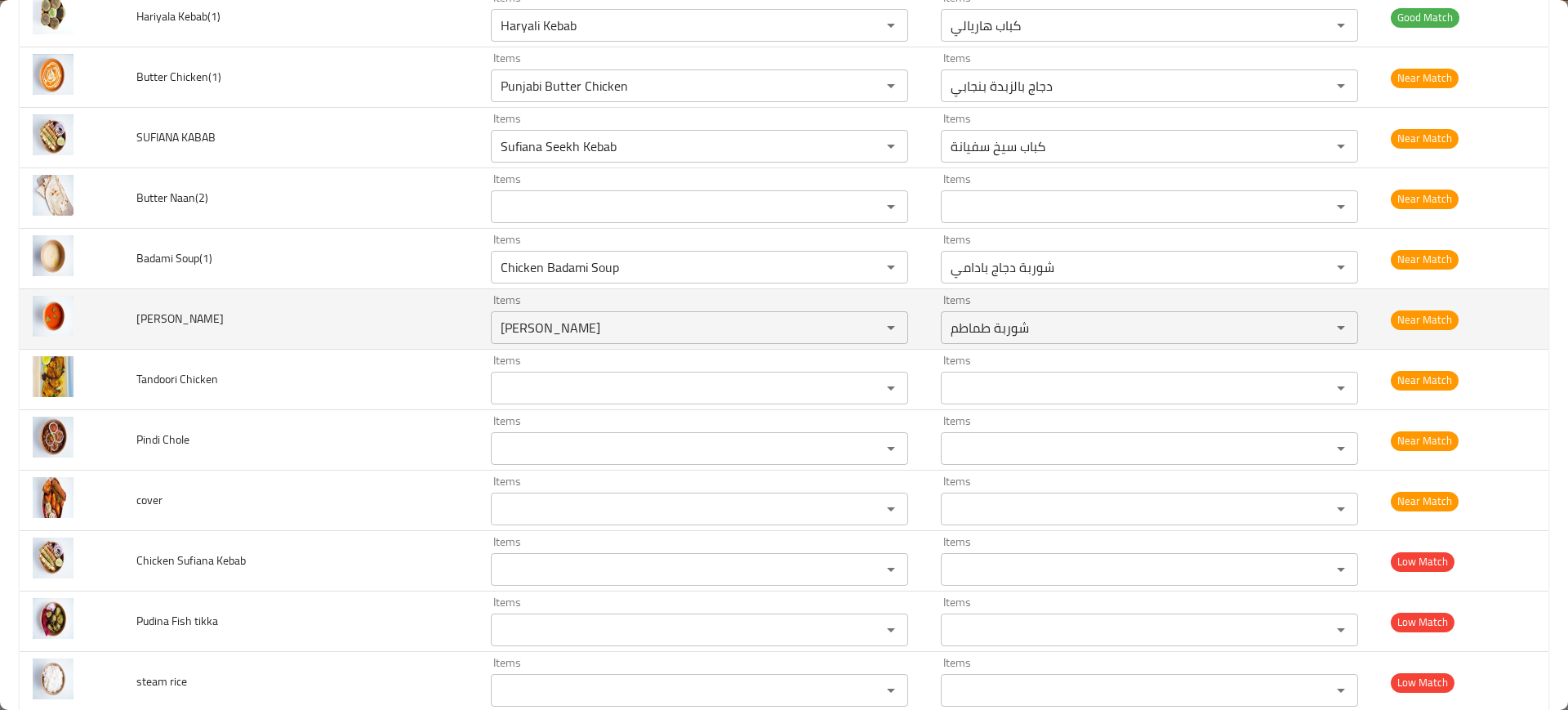
click at [118, 312] on td "enhanced table" at bounding box center [71, 319] width 104 height 60
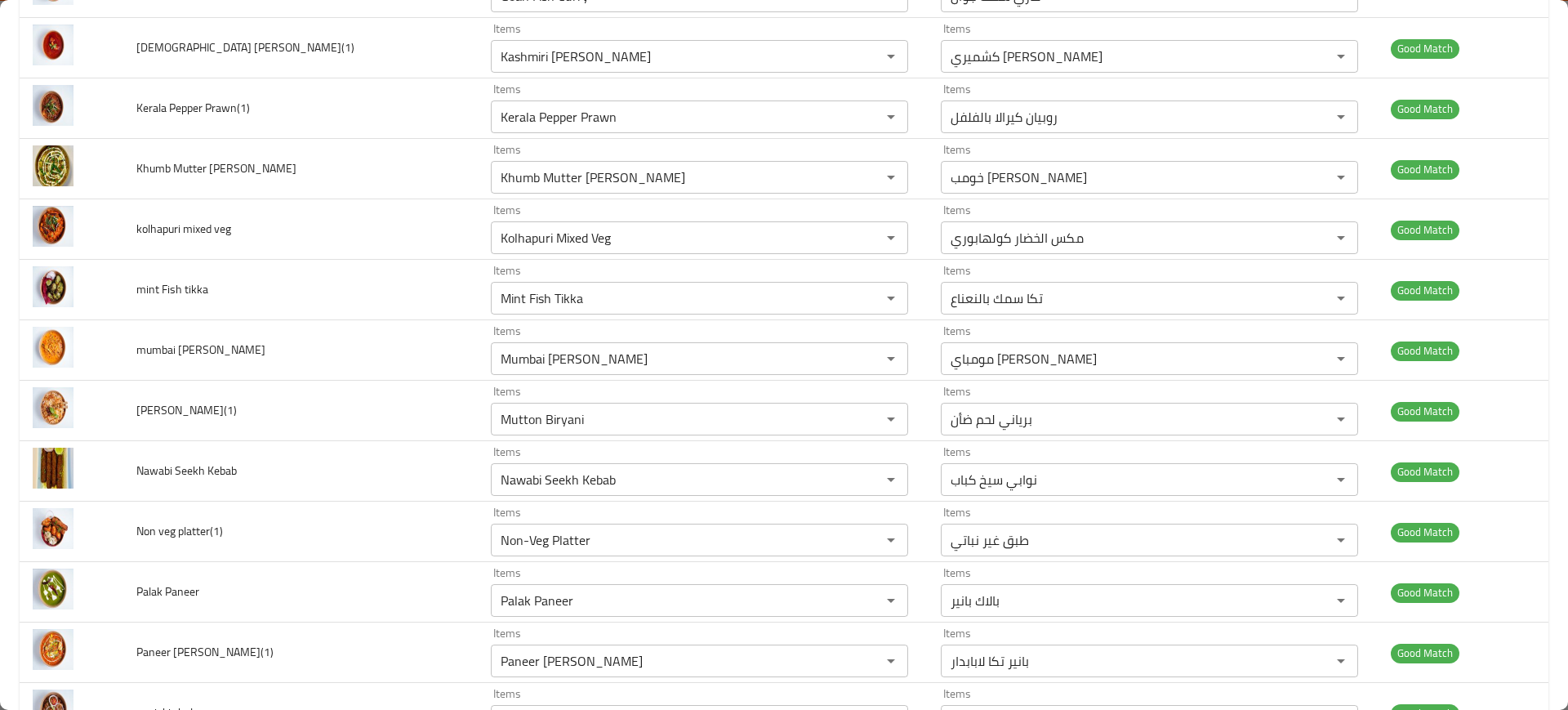
scroll to position [0, 0]
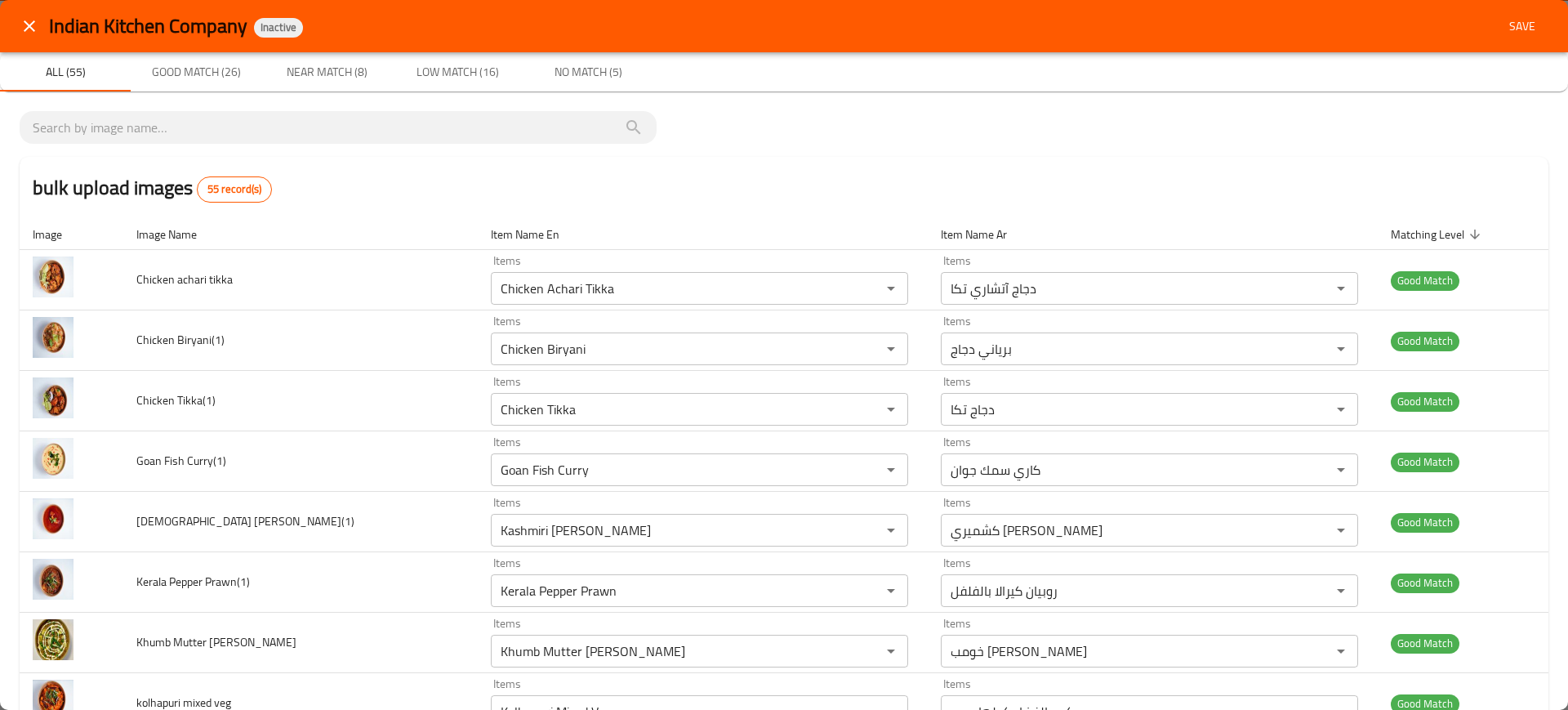
click at [1525, 33] on span "Save" at bounding box center [1522, 26] width 39 height 20
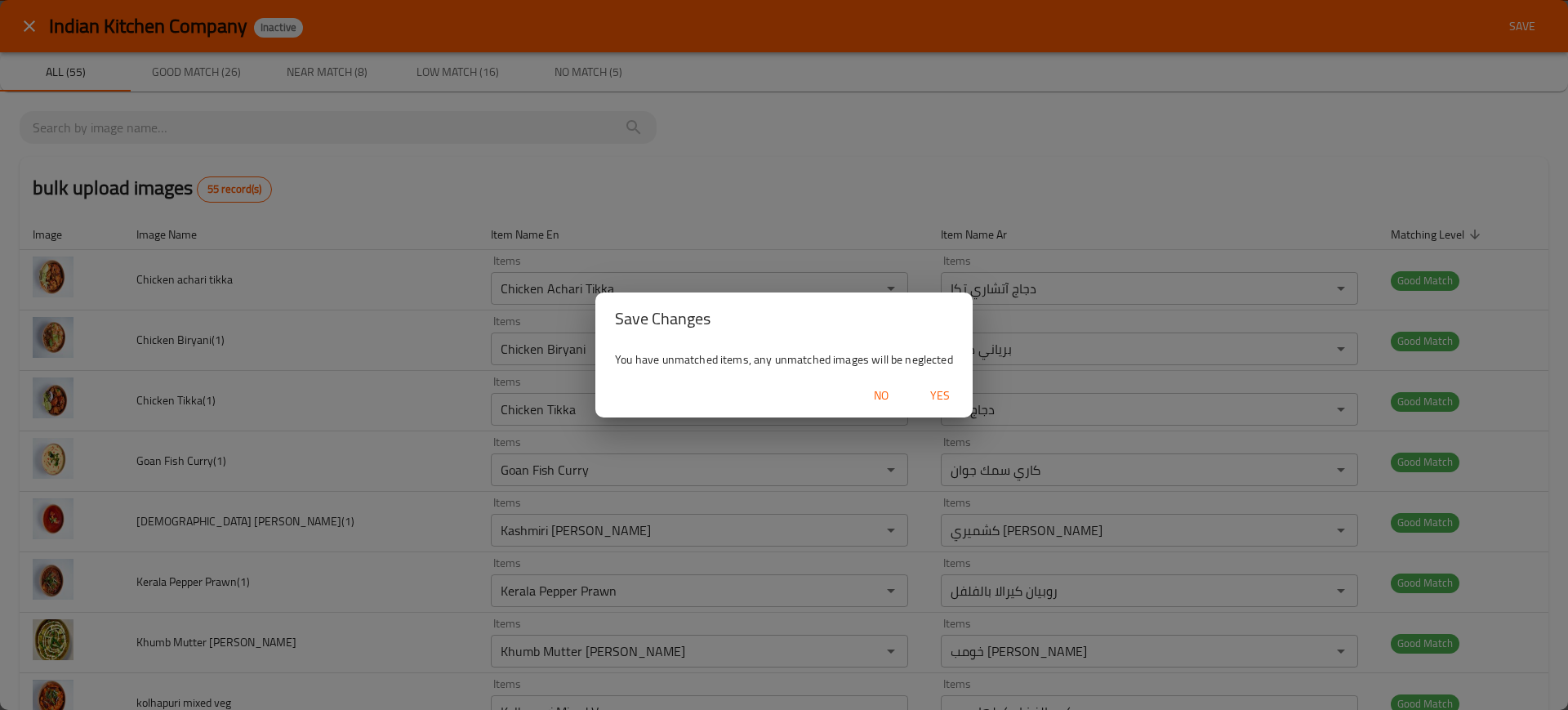
click at [947, 386] on span "Yes" at bounding box center [940, 396] width 39 height 20
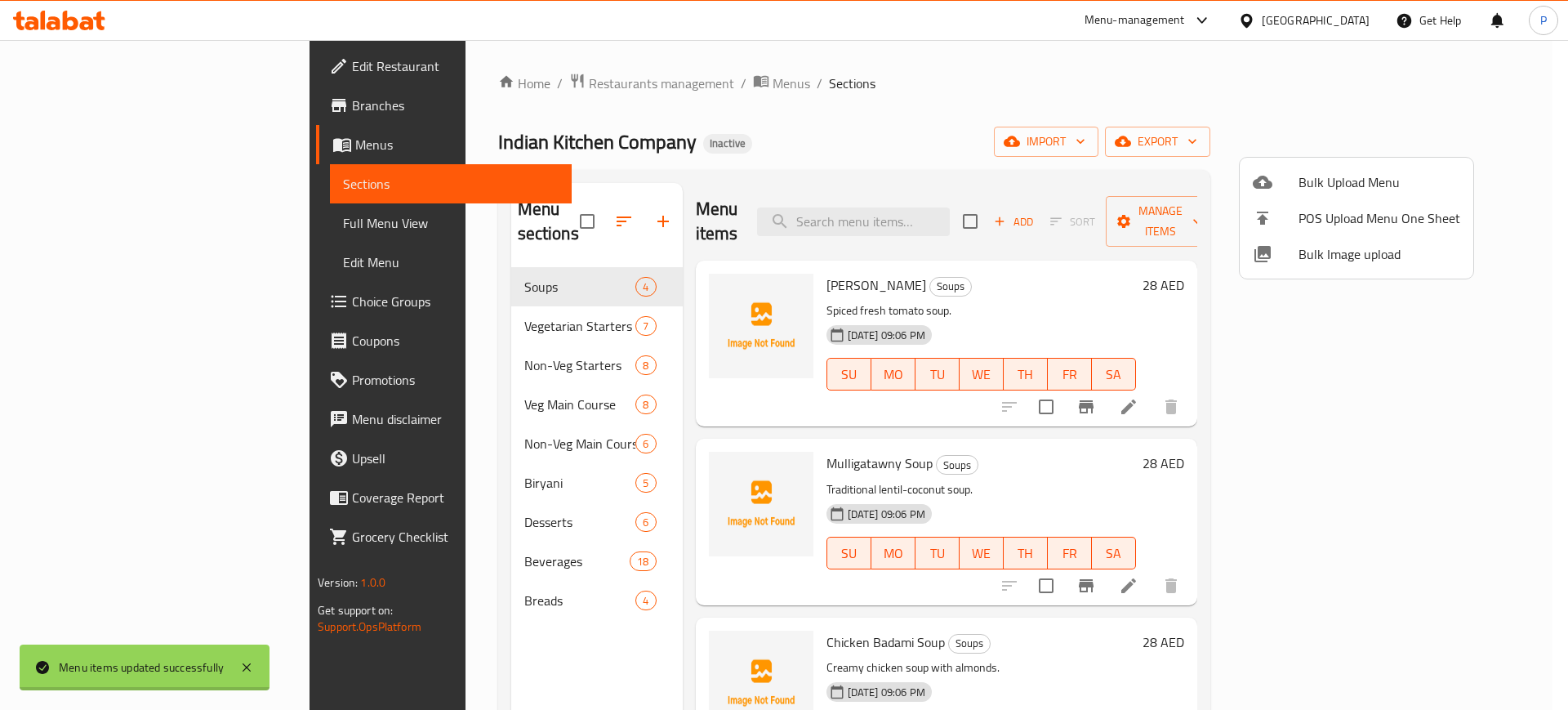
drag, startPoint x: 397, startPoint y: 303, endPoint x: 226, endPoint y: 236, distance: 183.7
click at [395, 303] on div at bounding box center [784, 355] width 1568 height 710
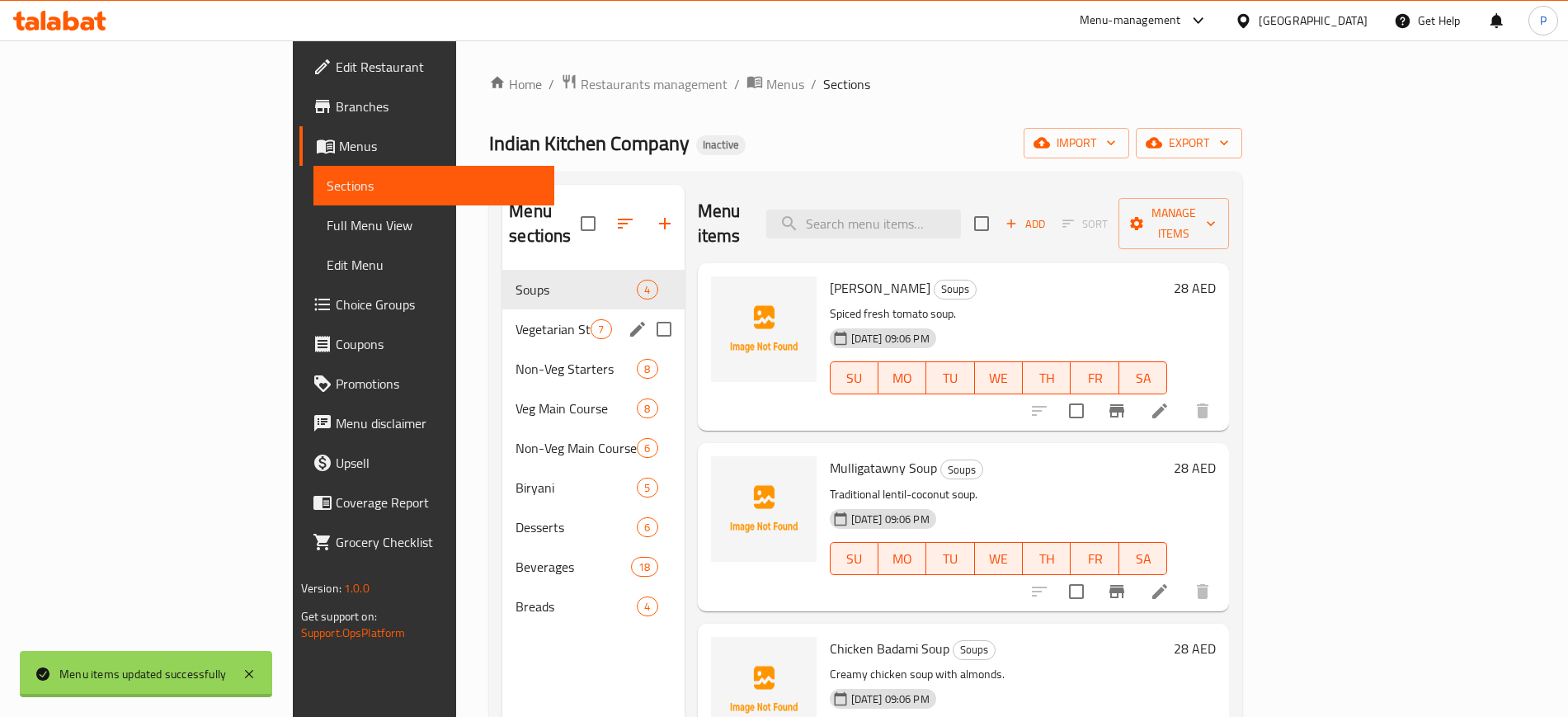
drag, startPoint x: 387, startPoint y: 311, endPoint x: 370, endPoint y: 341, distance: 34.5
click at [515, 319] on span "Vegetarian Starters" at bounding box center [552, 329] width 75 height 20
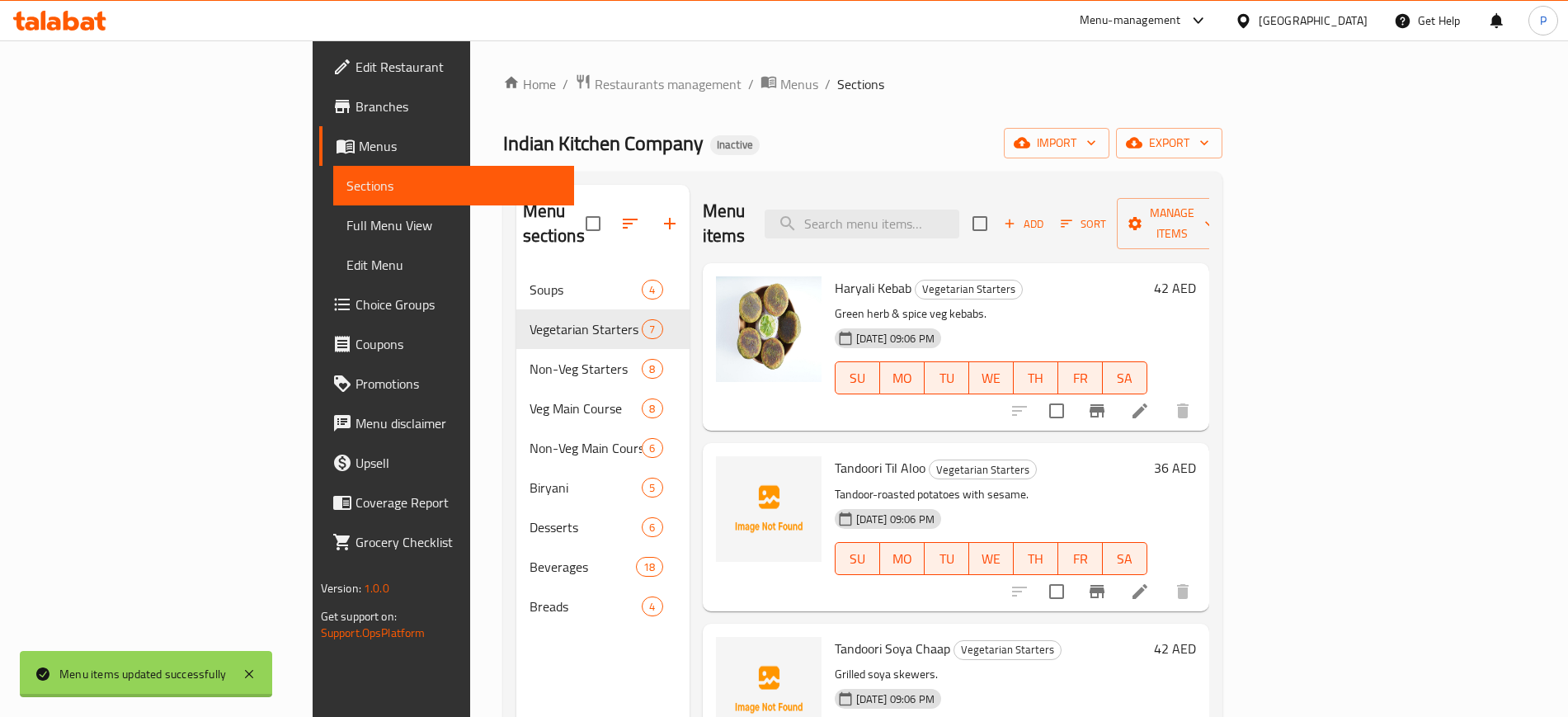
click at [347, 215] on span "Full Menu View" at bounding box center [453, 225] width 214 height 20
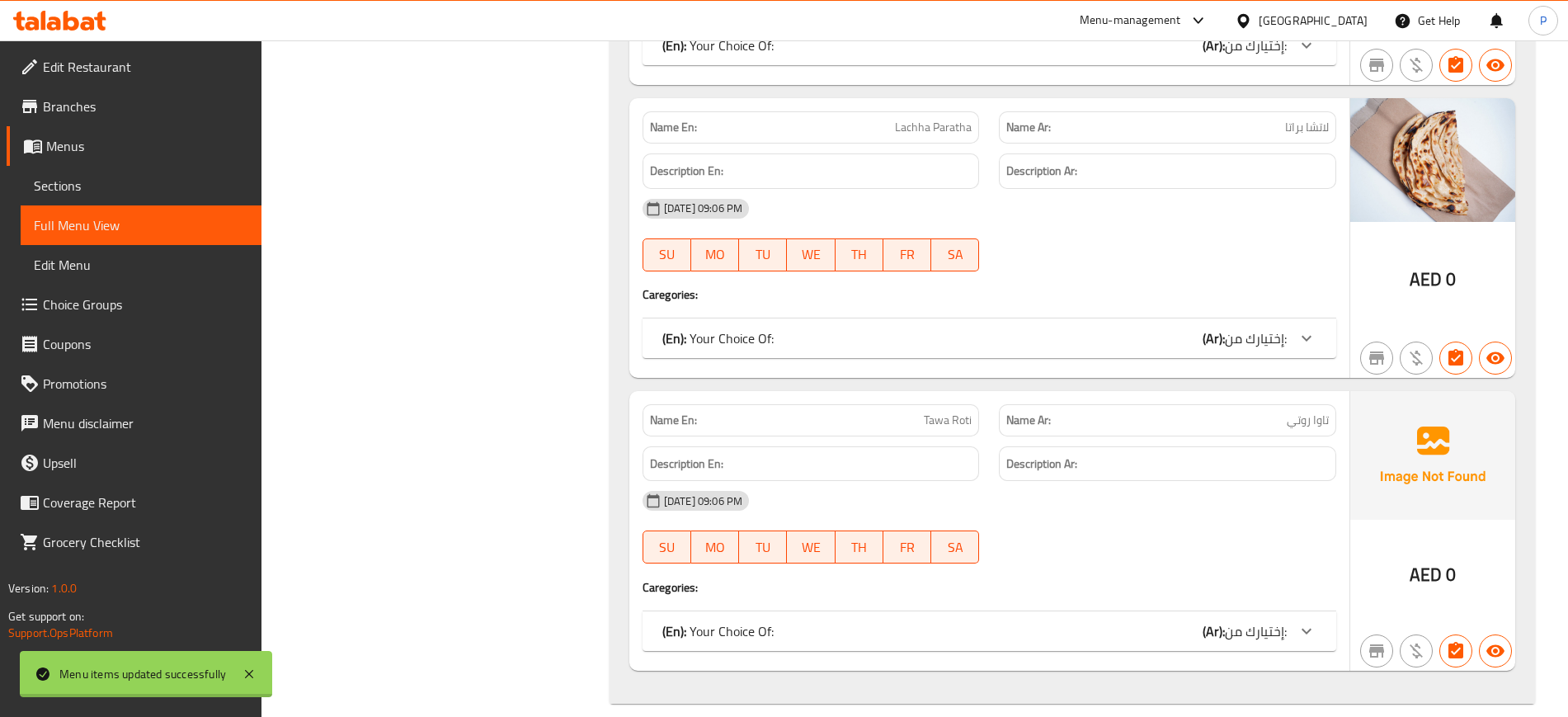
scroll to position [13988, 0]
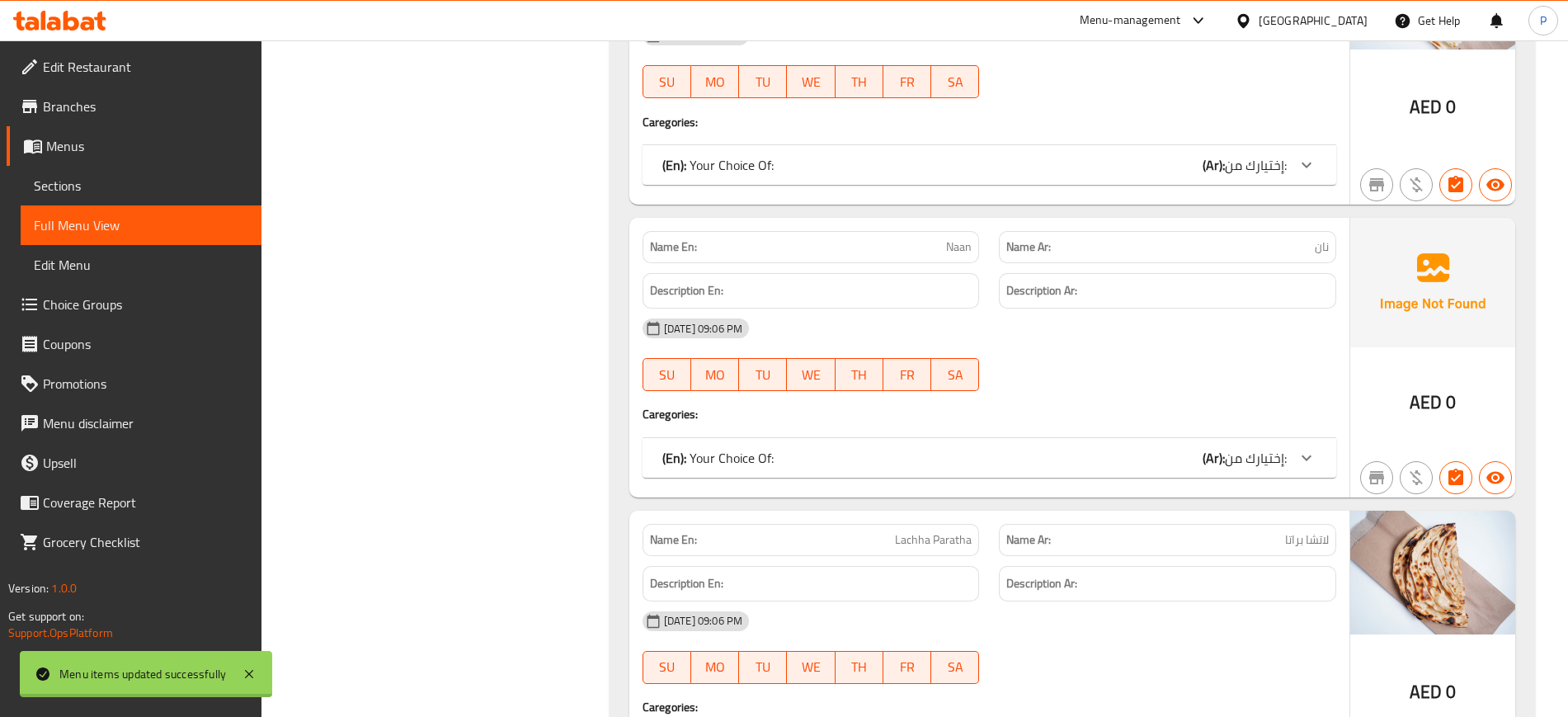
click at [1336, 21] on div "[GEOGRAPHIC_DATA]" at bounding box center [1312, 21] width 109 height 19
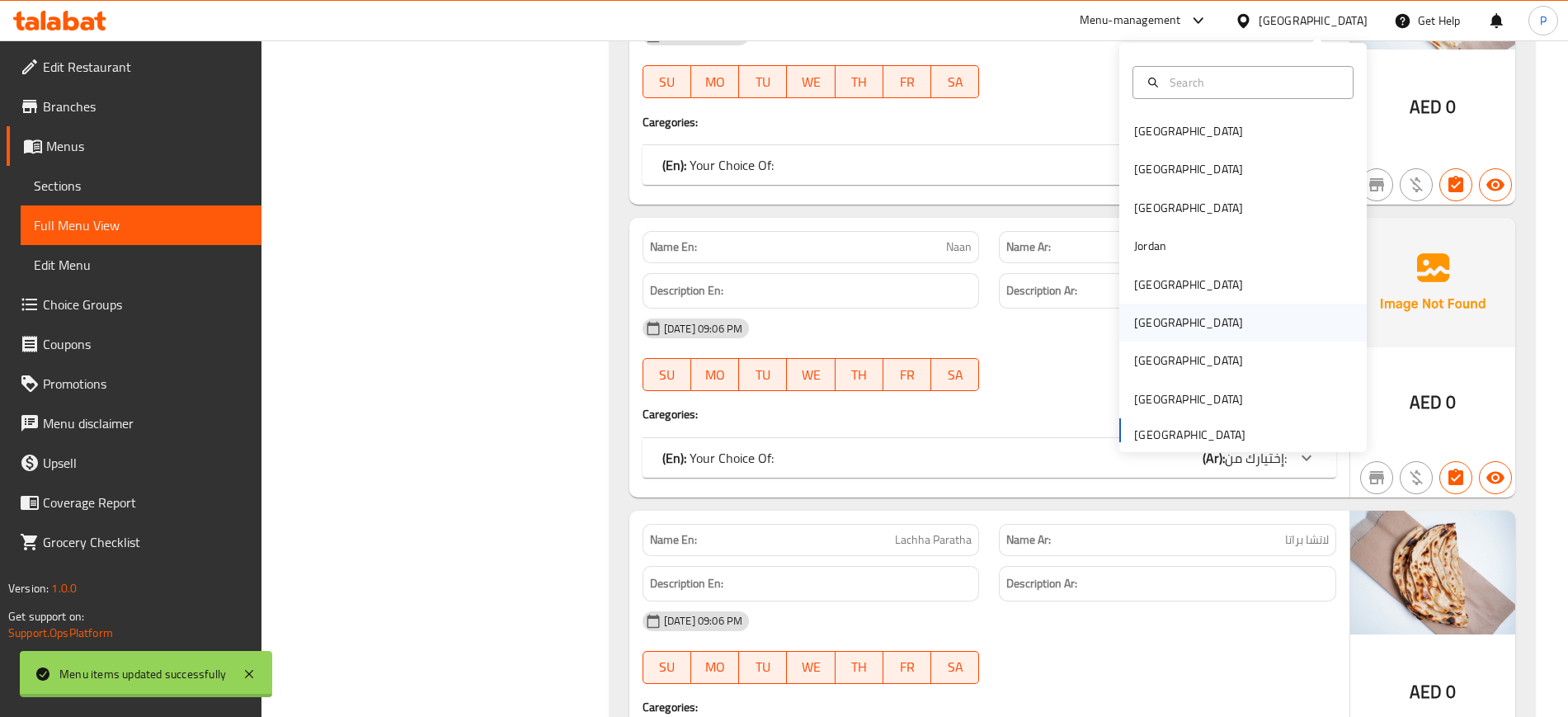
click at [1155, 331] on div "[GEOGRAPHIC_DATA]" at bounding box center [1189, 322] width 135 height 38
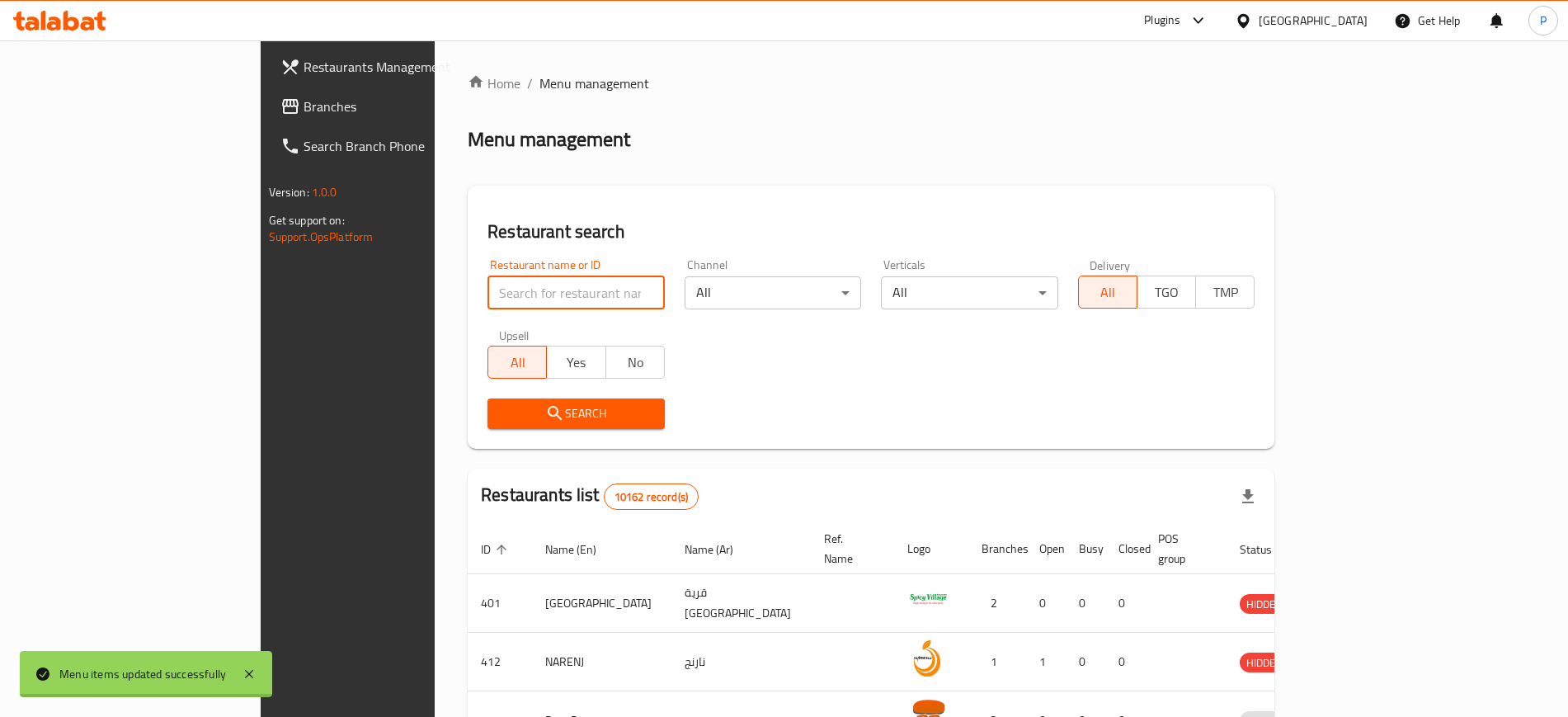
click at [545, 291] on input "search" at bounding box center [576, 293] width 177 height 33
paste input "مشاوي اليقظان العالمية"
type input "مشاوي اليقظان العالمية"
click button "Search" at bounding box center [576, 413] width 177 height 30
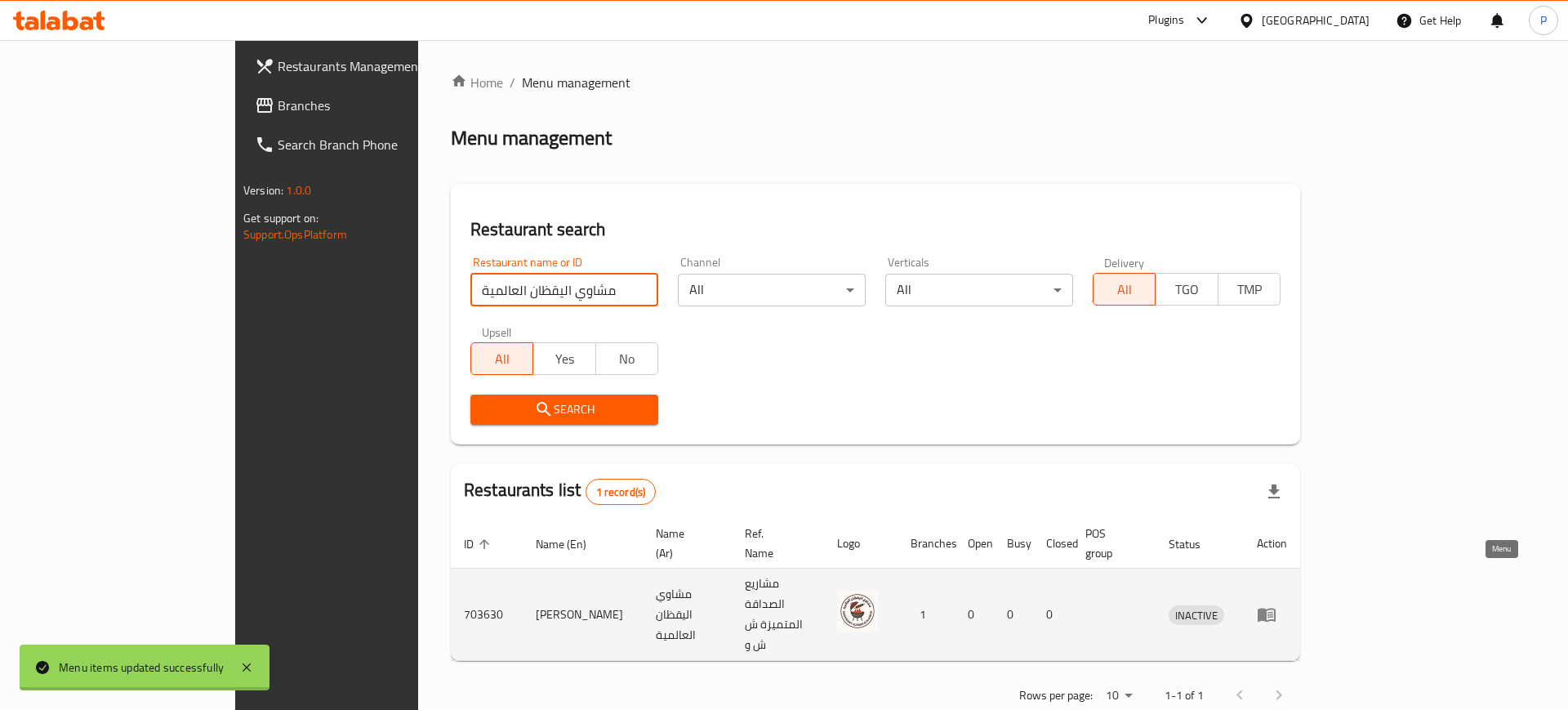
click at [1300, 578] on td "enhanced table" at bounding box center [1272, 614] width 56 height 92
click at [1277, 604] on icon "enhanced table" at bounding box center [1266, 614] width 19 height 19
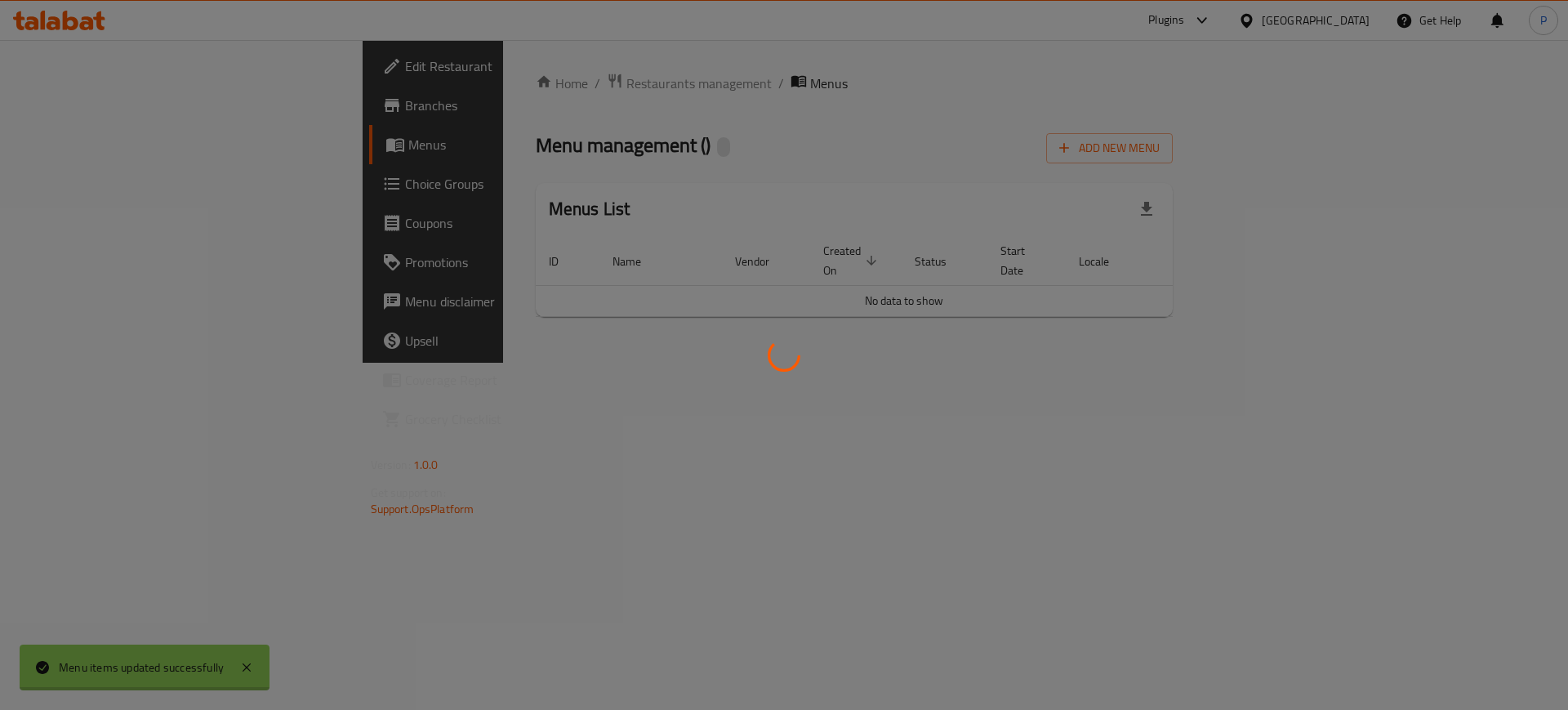
click at [1491, 578] on div at bounding box center [784, 355] width 1568 height 710
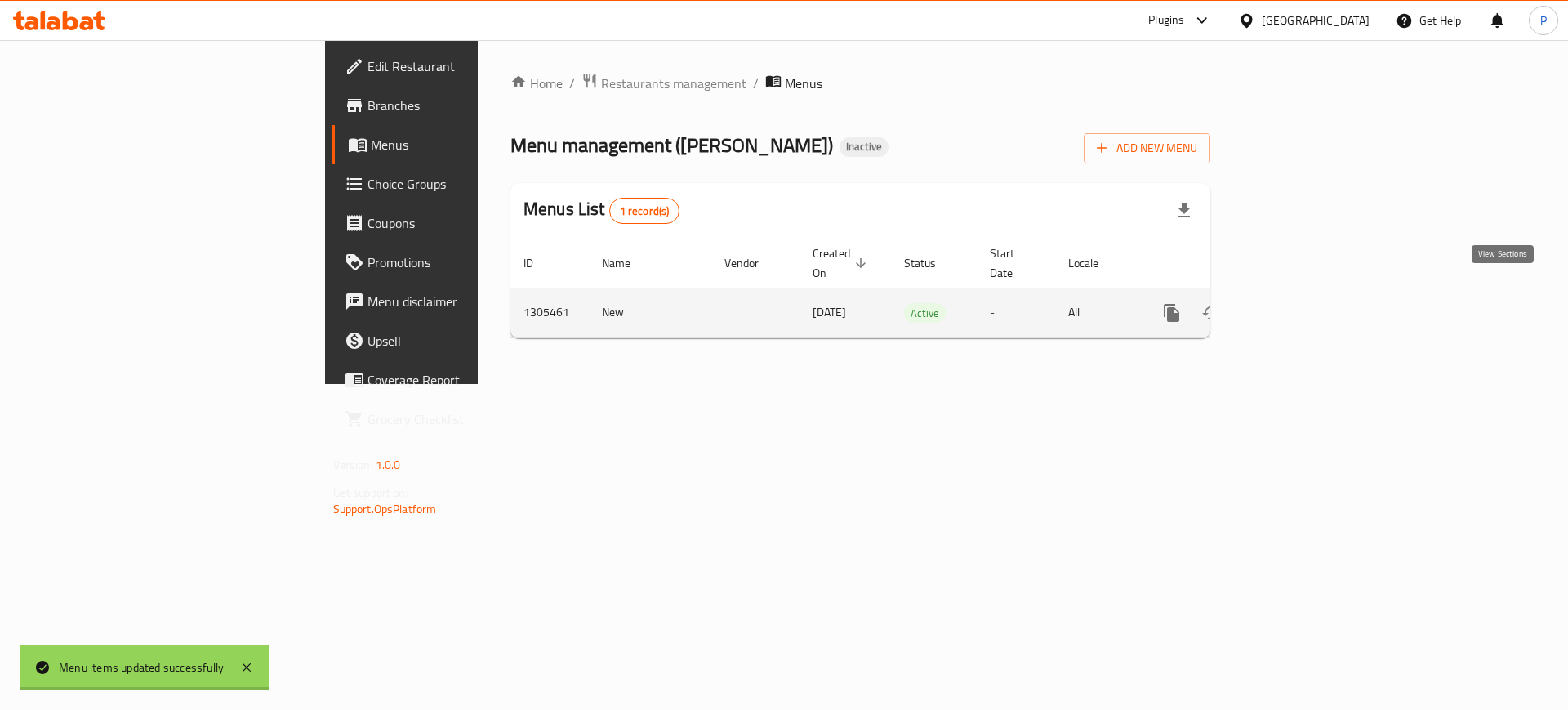
click at [1299, 304] on icon "enhanced table" at bounding box center [1290, 313] width 19 height 19
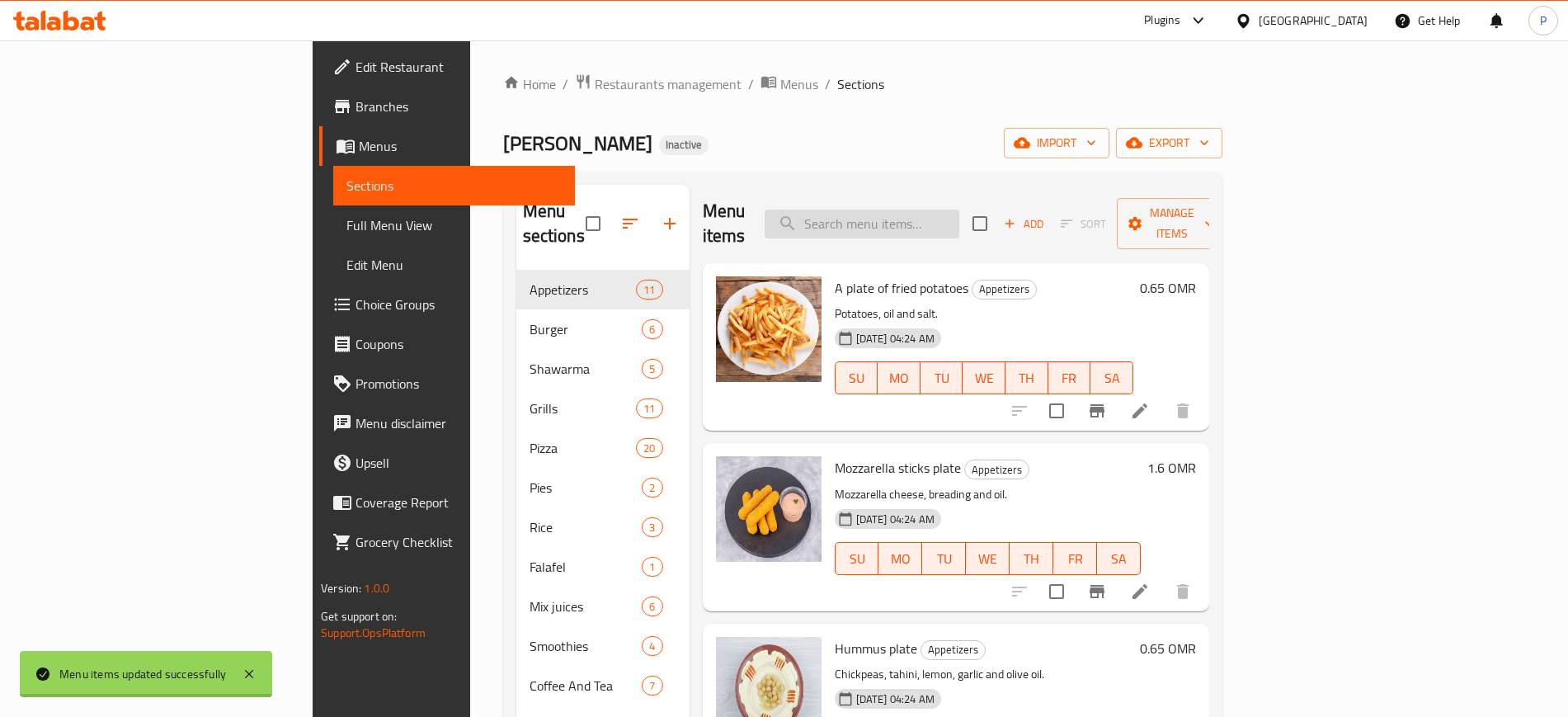
click at [948, 210] on input "search" at bounding box center [862, 223] width 195 height 28
paste input "Mixed small grills"
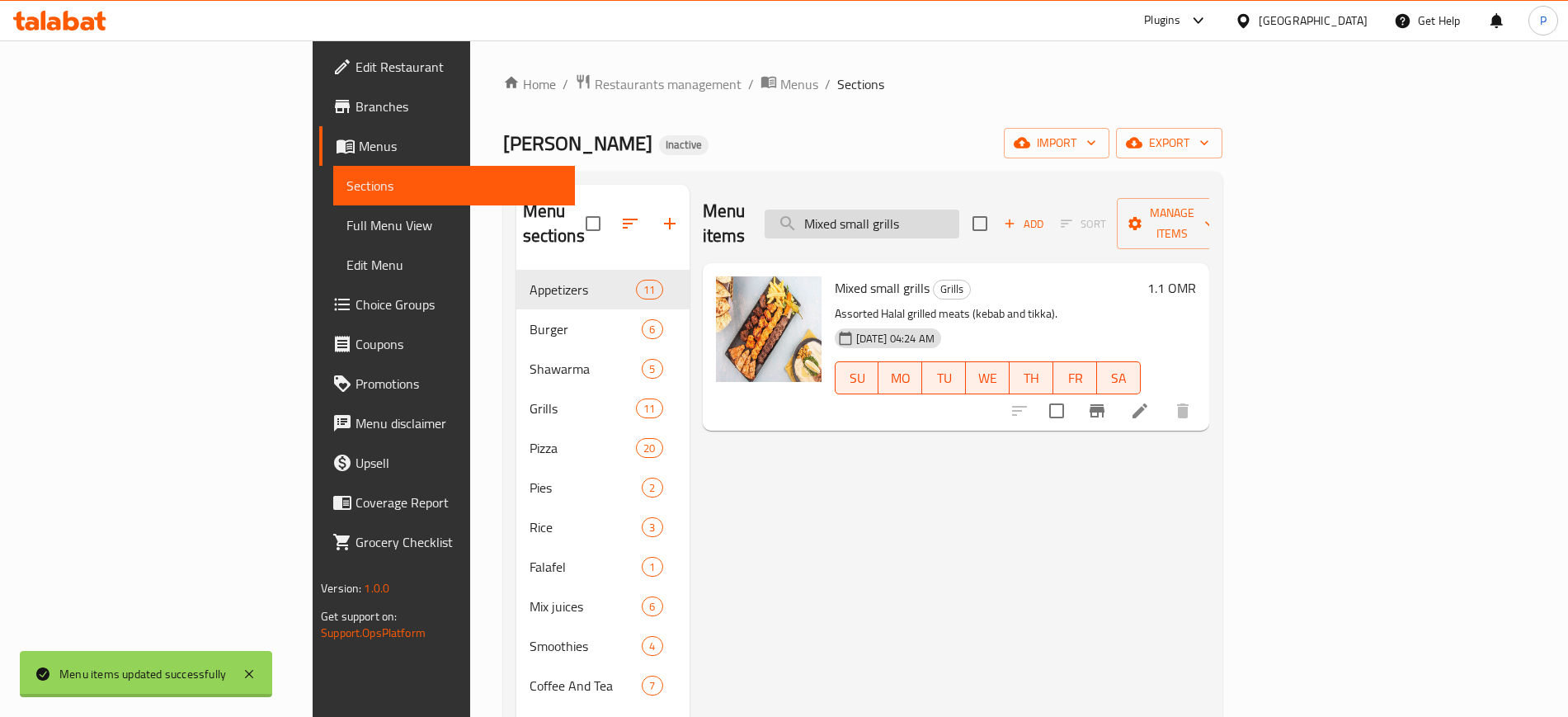
click at [960, 213] on input "Mixed small grills" at bounding box center [862, 223] width 195 height 28
paste input "Large mixed grill plate"
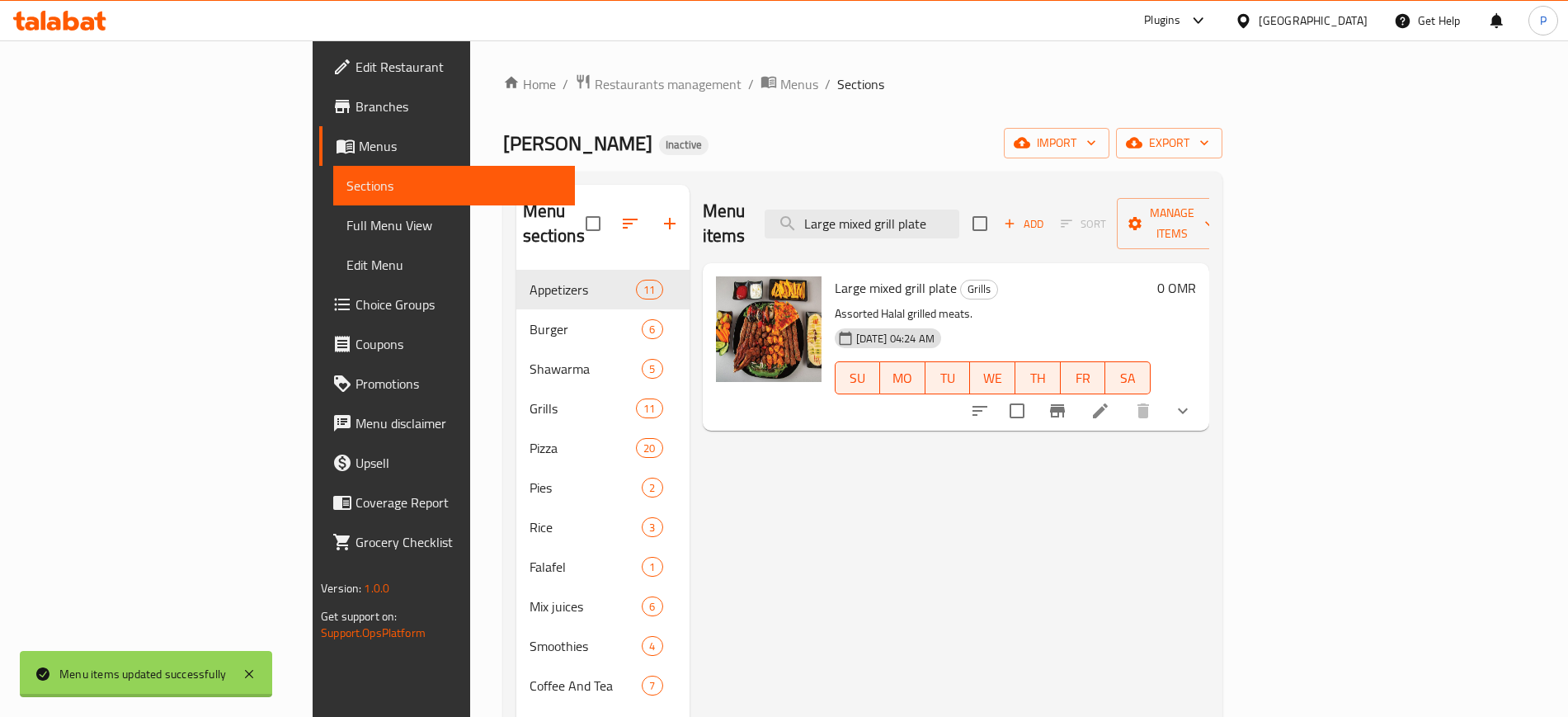
click at [976, 263] on div "Large mixed grill plate Grills Assorted Halal grilled meats. [DATE] 04:24 AM SU…" at bounding box center [956, 347] width 506 height 167
click at [960, 210] on input "Large mixed grill plate" at bounding box center [862, 223] width 195 height 28
paste input "Double chicken burger"
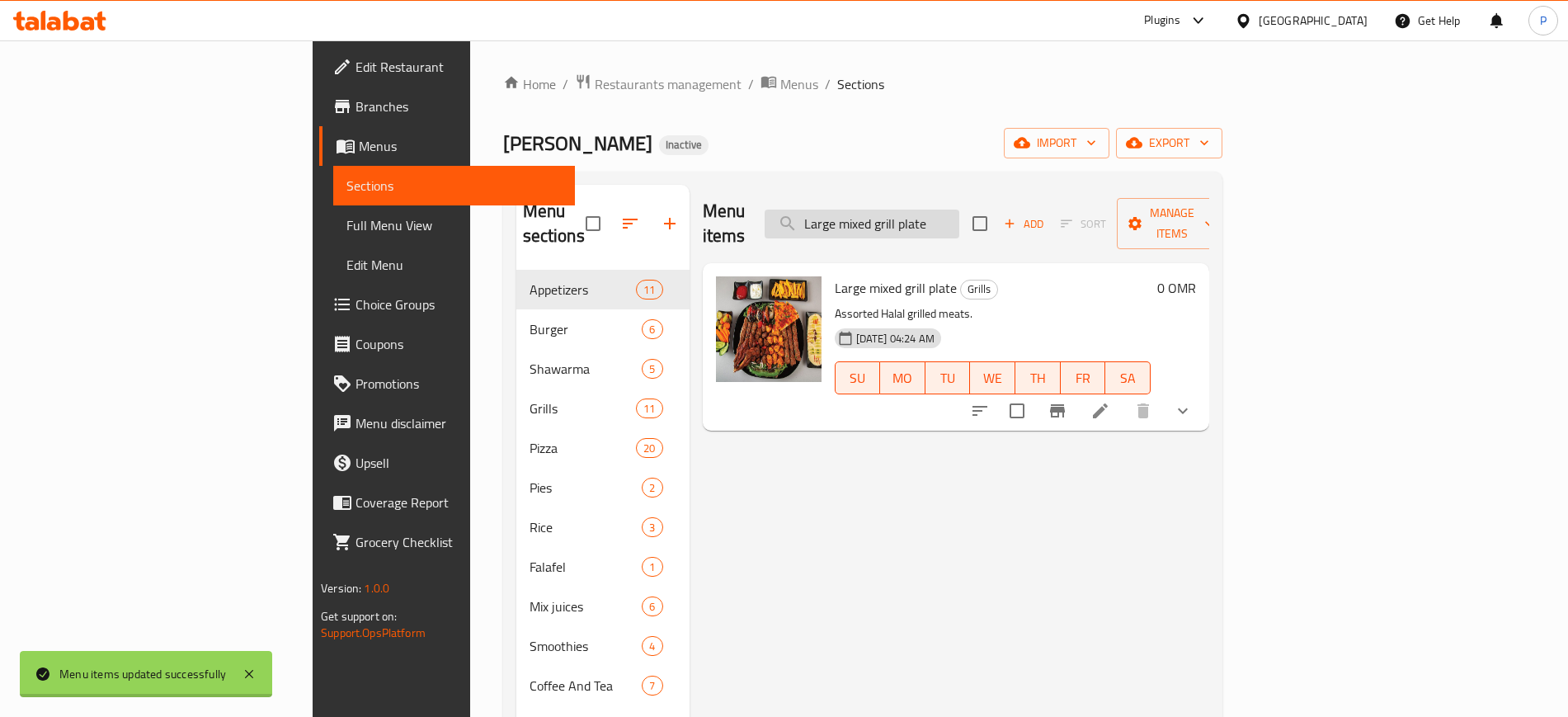
click at [960, 210] on input "Large mixed grill plate" at bounding box center [862, 223] width 195 height 28
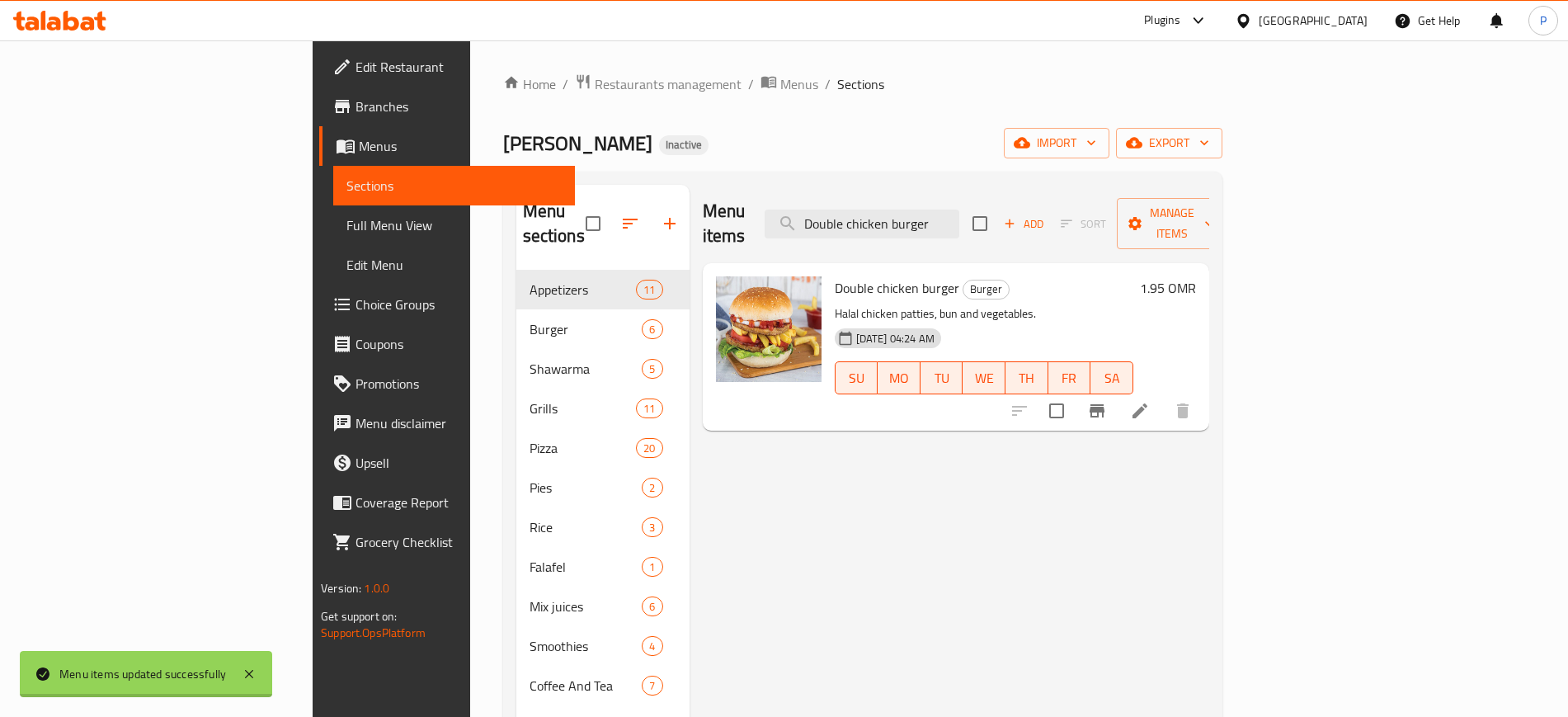
click at [981, 189] on div "Menu items Double chicken burger Add Sort Manage items" at bounding box center [956, 224] width 506 height 78
click at [960, 210] on input "Double chicken burger" at bounding box center [862, 223] width 195 height 28
paste input "Kebab plate"
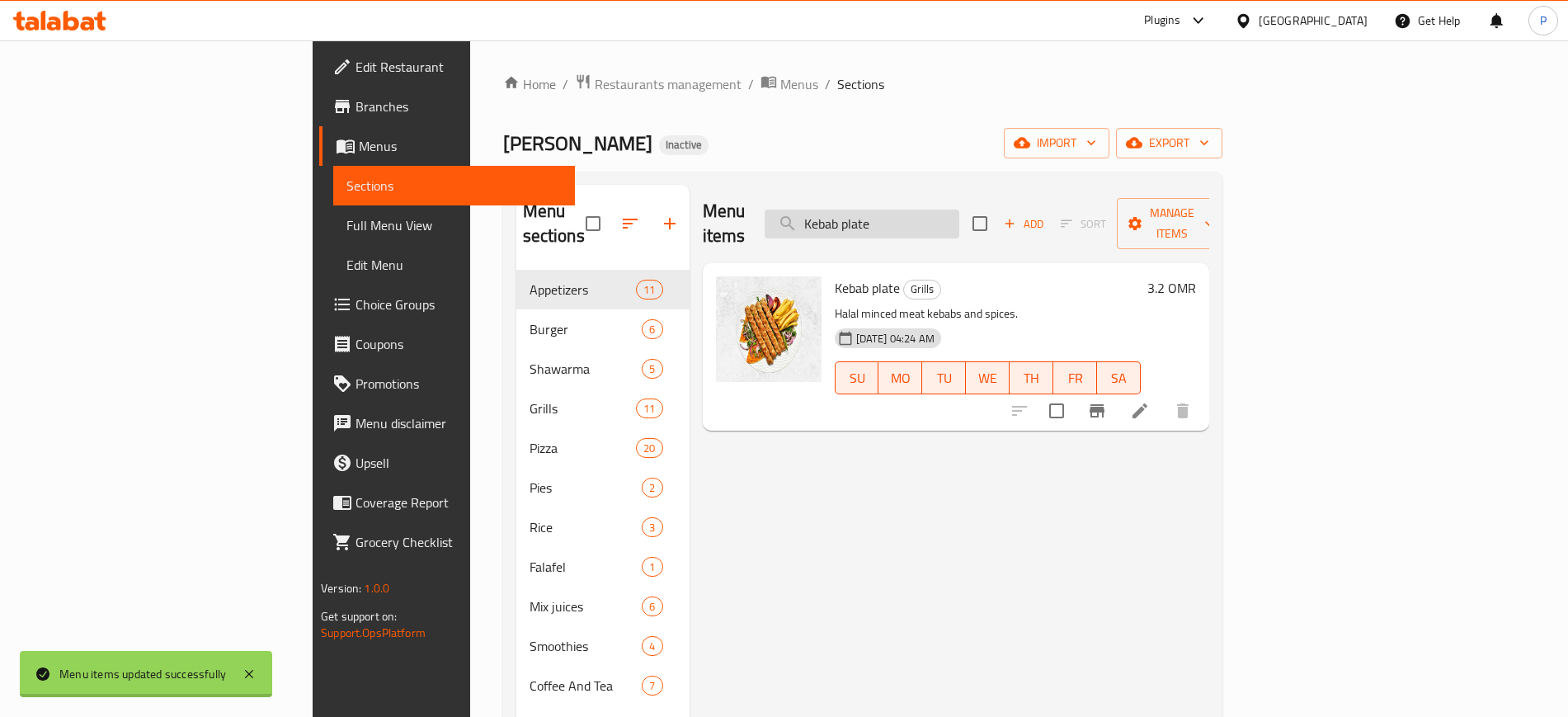
click at [944, 210] on input "Kebab plate" at bounding box center [862, 223] width 195 height 28
paste input "Cheese Egg Pizza"
click at [944, 210] on input "Kebab plate" at bounding box center [862, 223] width 195 height 28
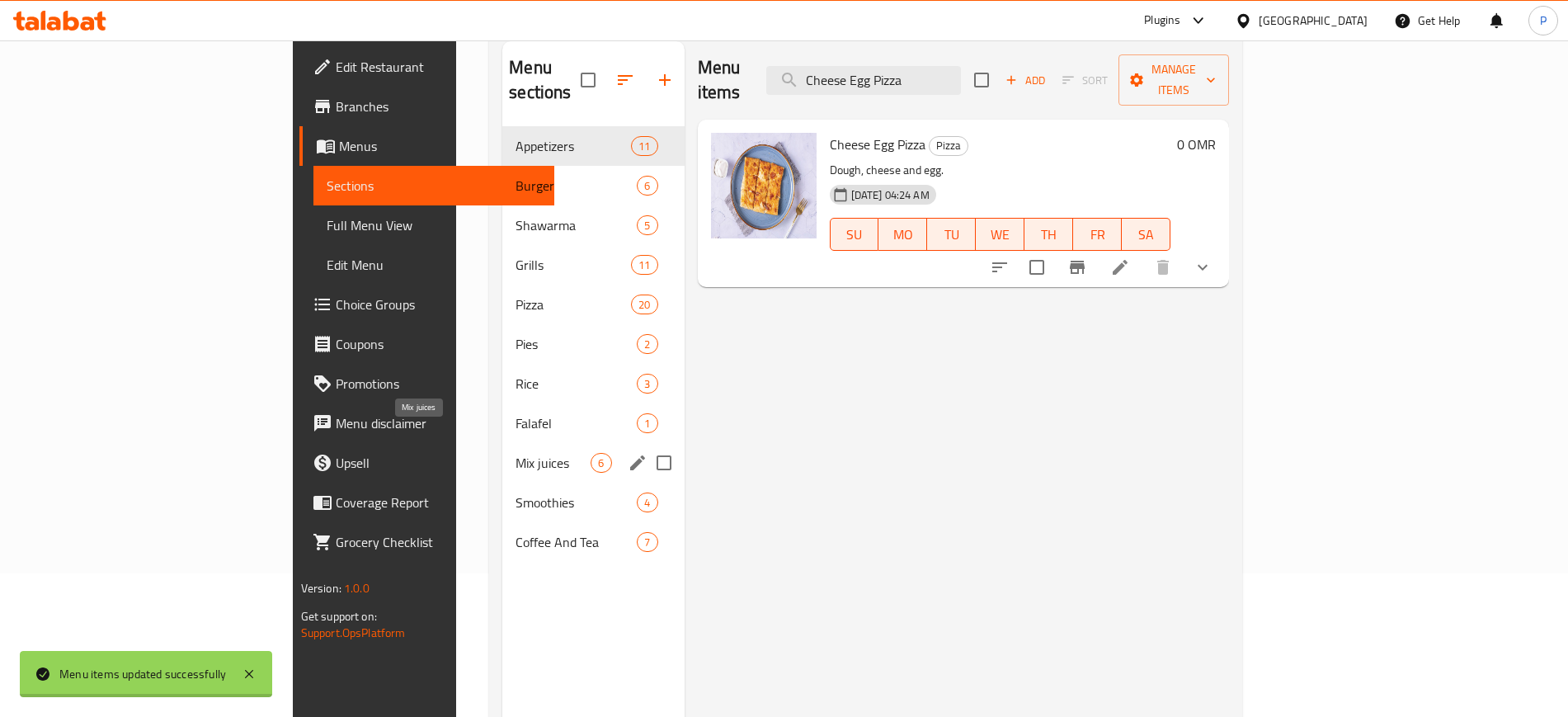
scroll to position [103, 0]
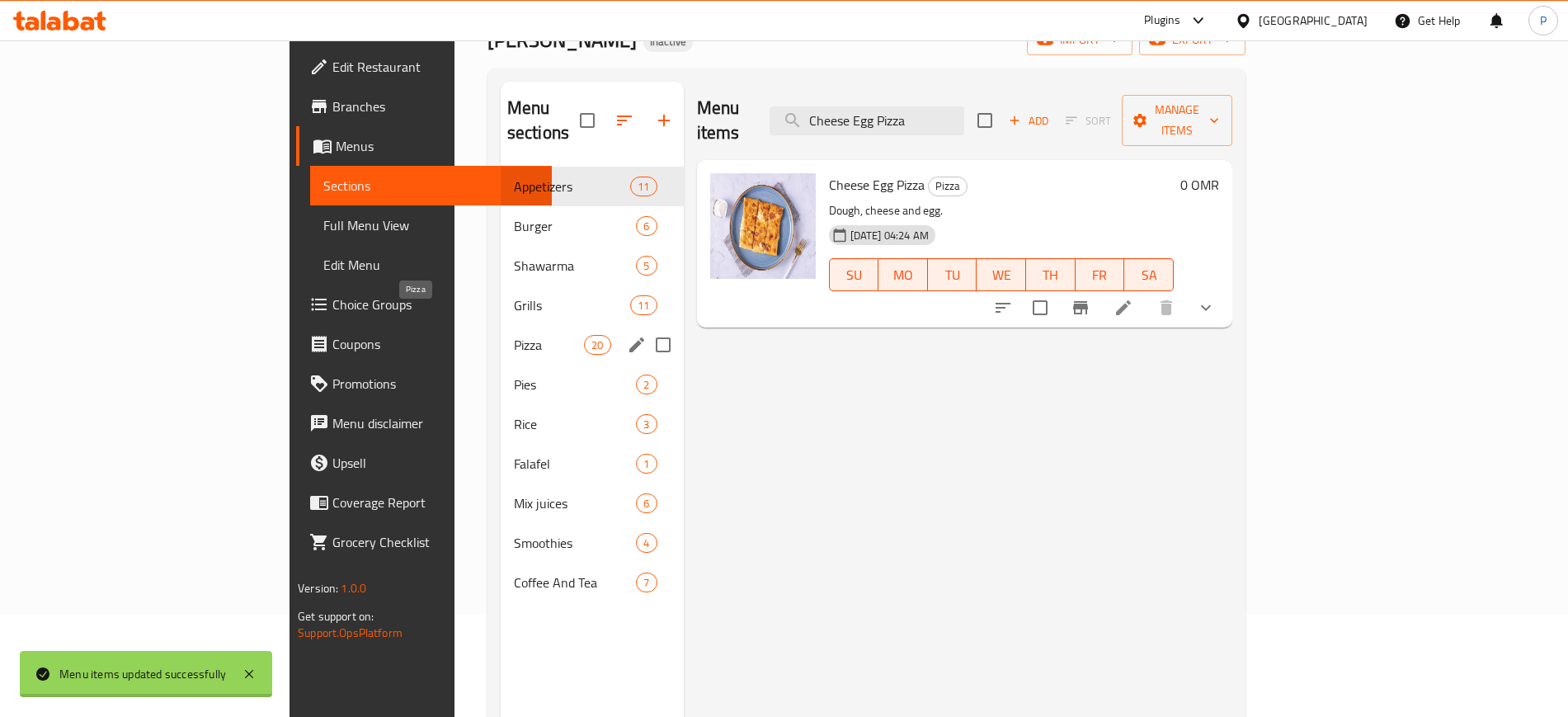
click at [514, 335] on span "Pizza" at bounding box center [549, 345] width 71 height 20
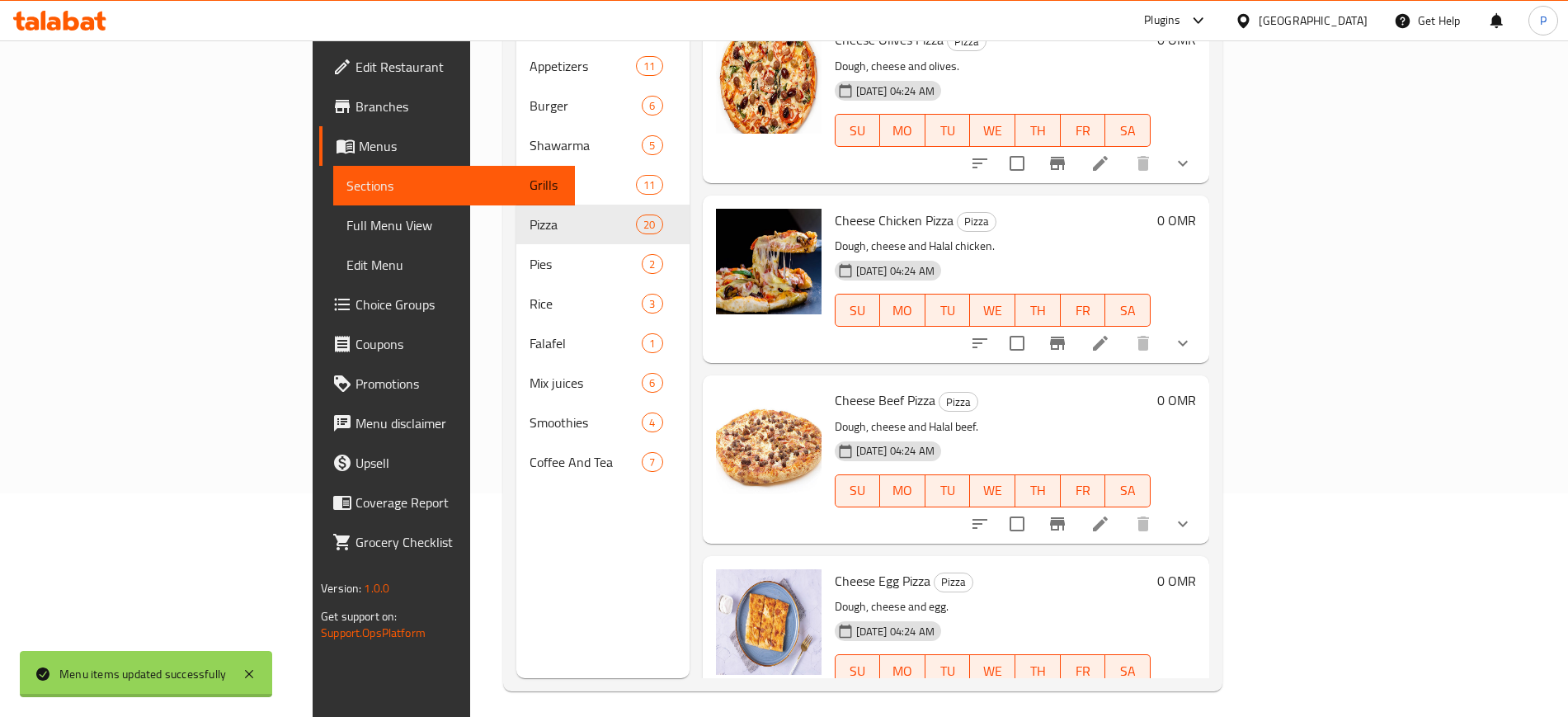
scroll to position [231, 0]
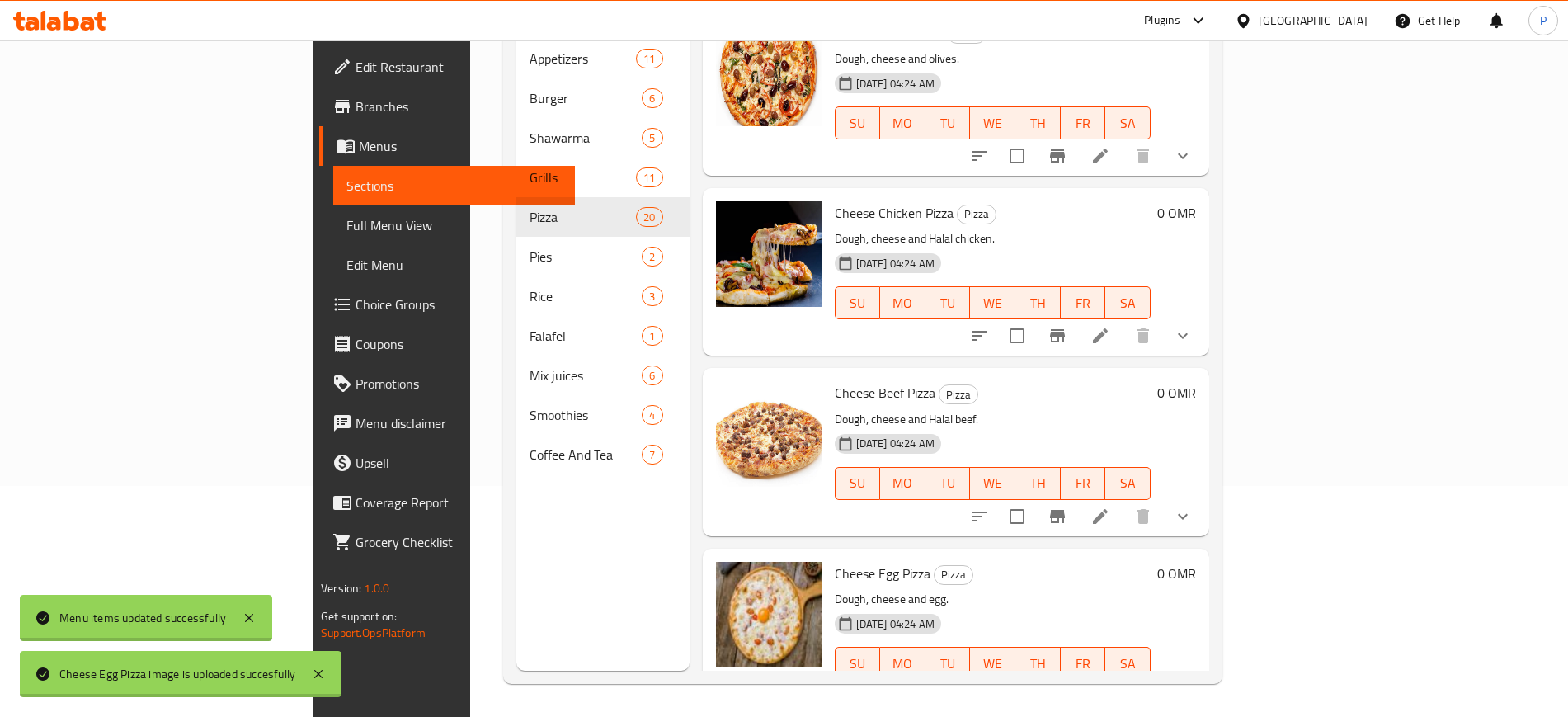
drag, startPoint x: 720, startPoint y: 484, endPoint x: 742, endPoint y: 494, distance: 24.2
click at [720, 484] on div "Cheese Beef Pizza Pizza Dough, cheese and Halal beef. [DATE] 04:24 AM SU MO TU …" at bounding box center [956, 452] width 506 height 167
click at [834, 561] on span "Cheese Egg Pizza" at bounding box center [882, 573] width 96 height 24
drag, startPoint x: 778, startPoint y: 526, endPoint x: 801, endPoint y: 531, distance: 23.5
click at [834, 561] on span "Cheese Egg Pizza" at bounding box center [882, 573] width 96 height 24
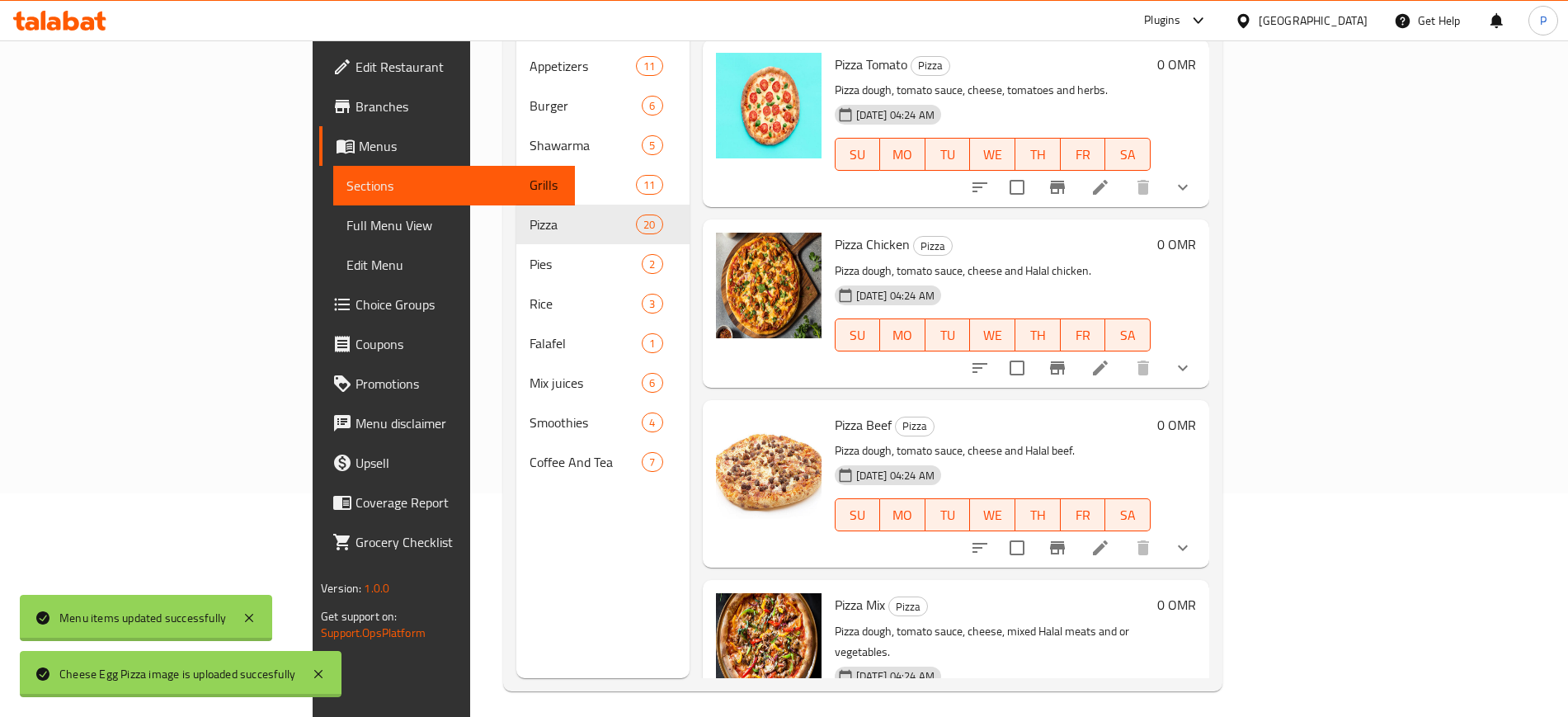
scroll to position [0, 0]
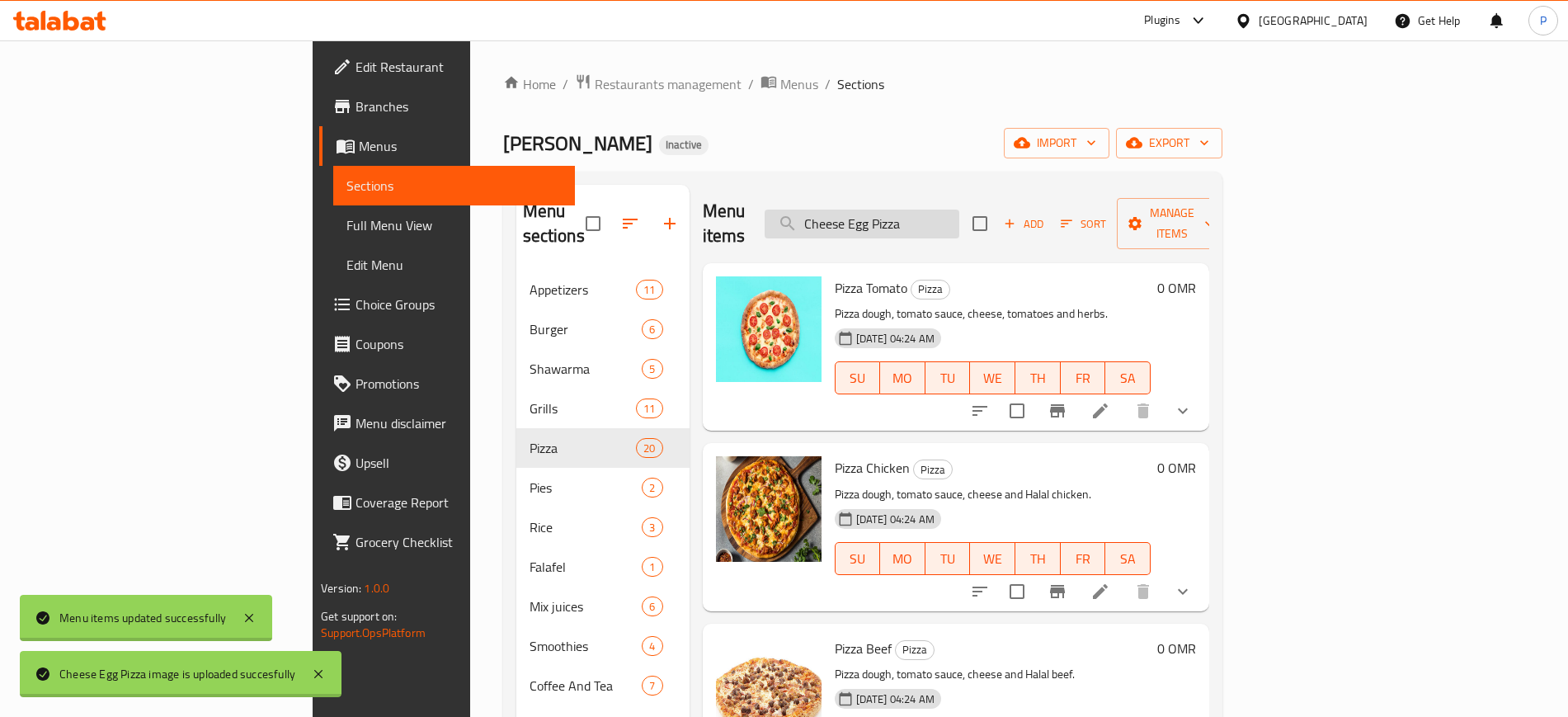
click at [929, 210] on input "Cheese Egg Pizza" at bounding box center [862, 223] width 195 height 28
paste input "Egg"
click at [939, 210] on input "Cheese EggEgg Pizza" at bounding box center [862, 223] width 195 height 28
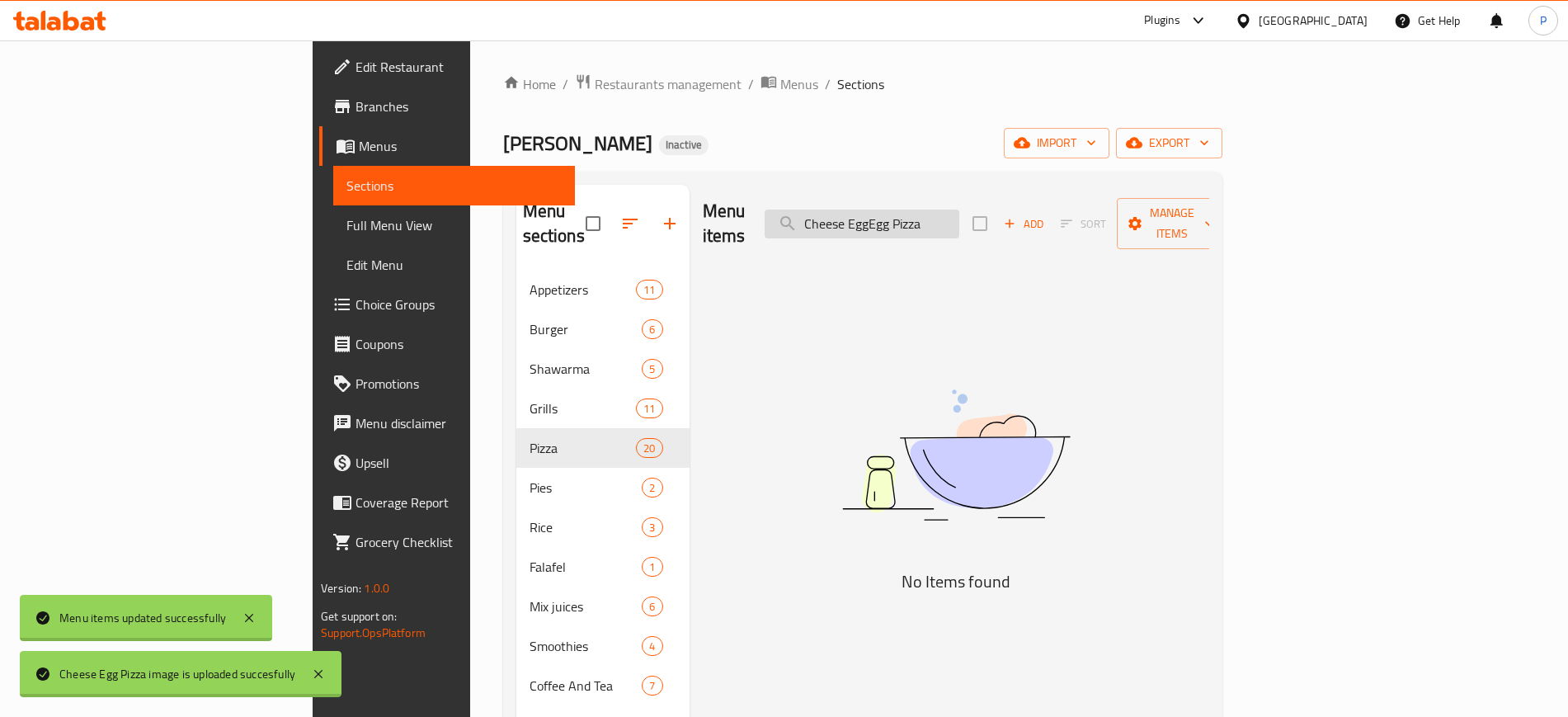
click at [939, 210] on input "Cheese EggEgg Pizza" at bounding box center [862, 223] width 195 height 28
paste input "search"
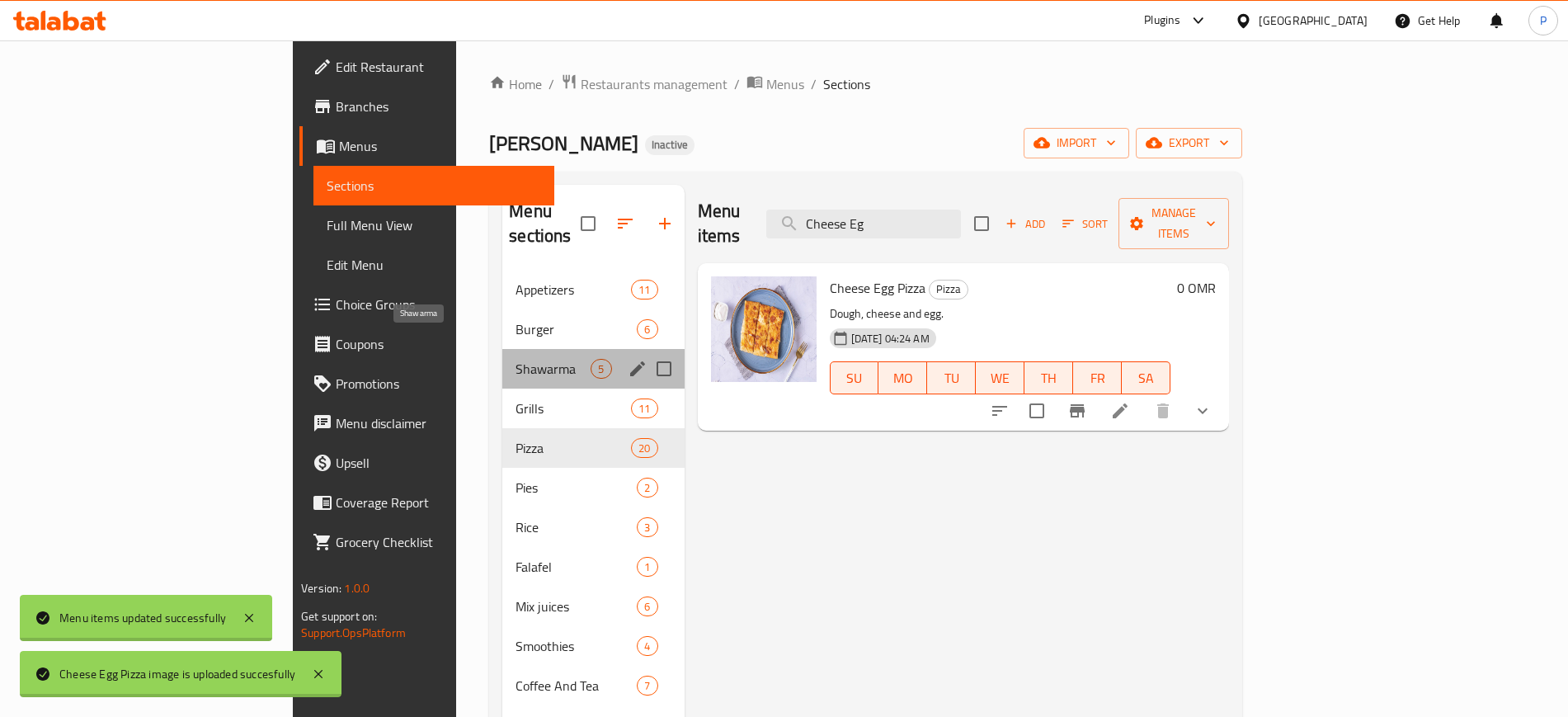
click at [515, 358] on span "Shawarma" at bounding box center [552, 368] width 75 height 20
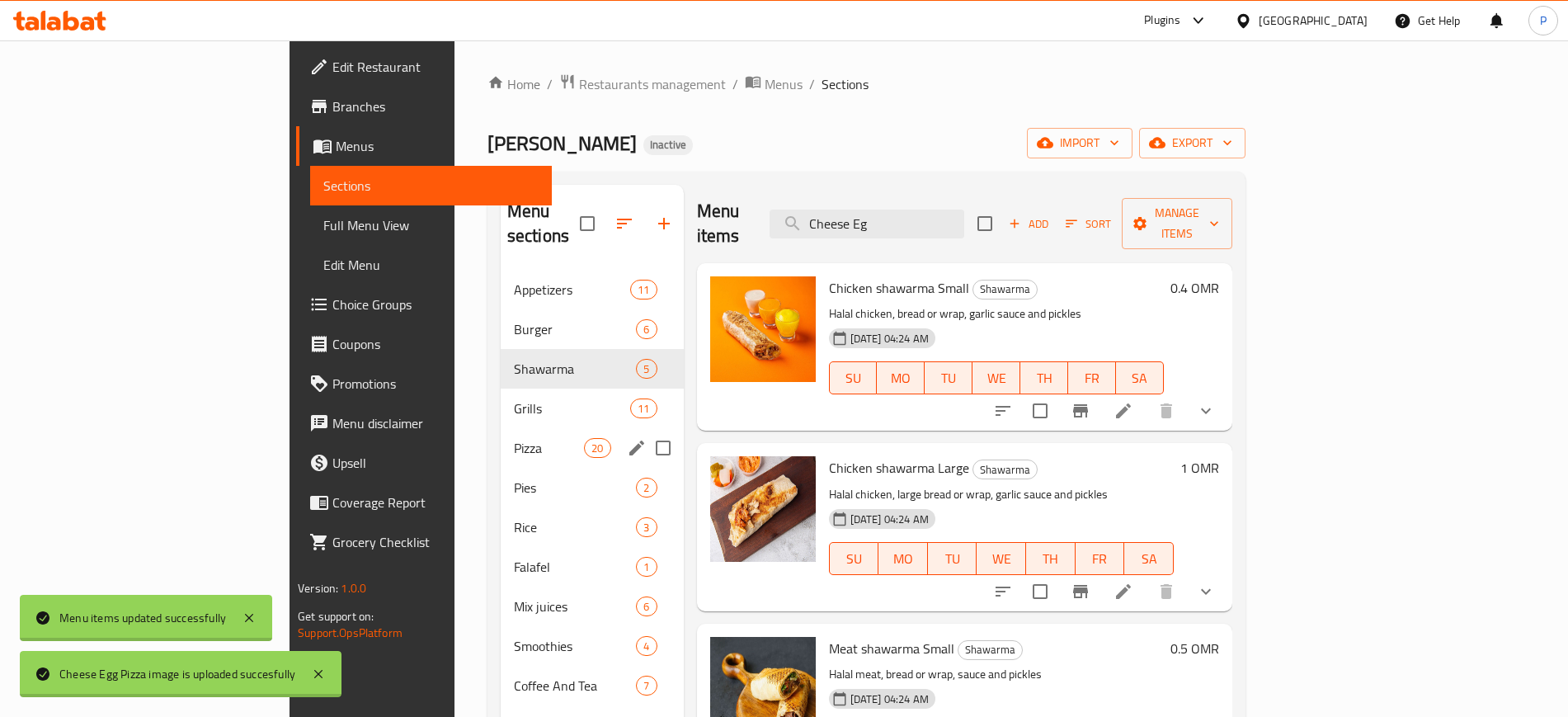
click at [500, 428] on div "Pizza 20" at bounding box center [592, 448] width 183 height 39
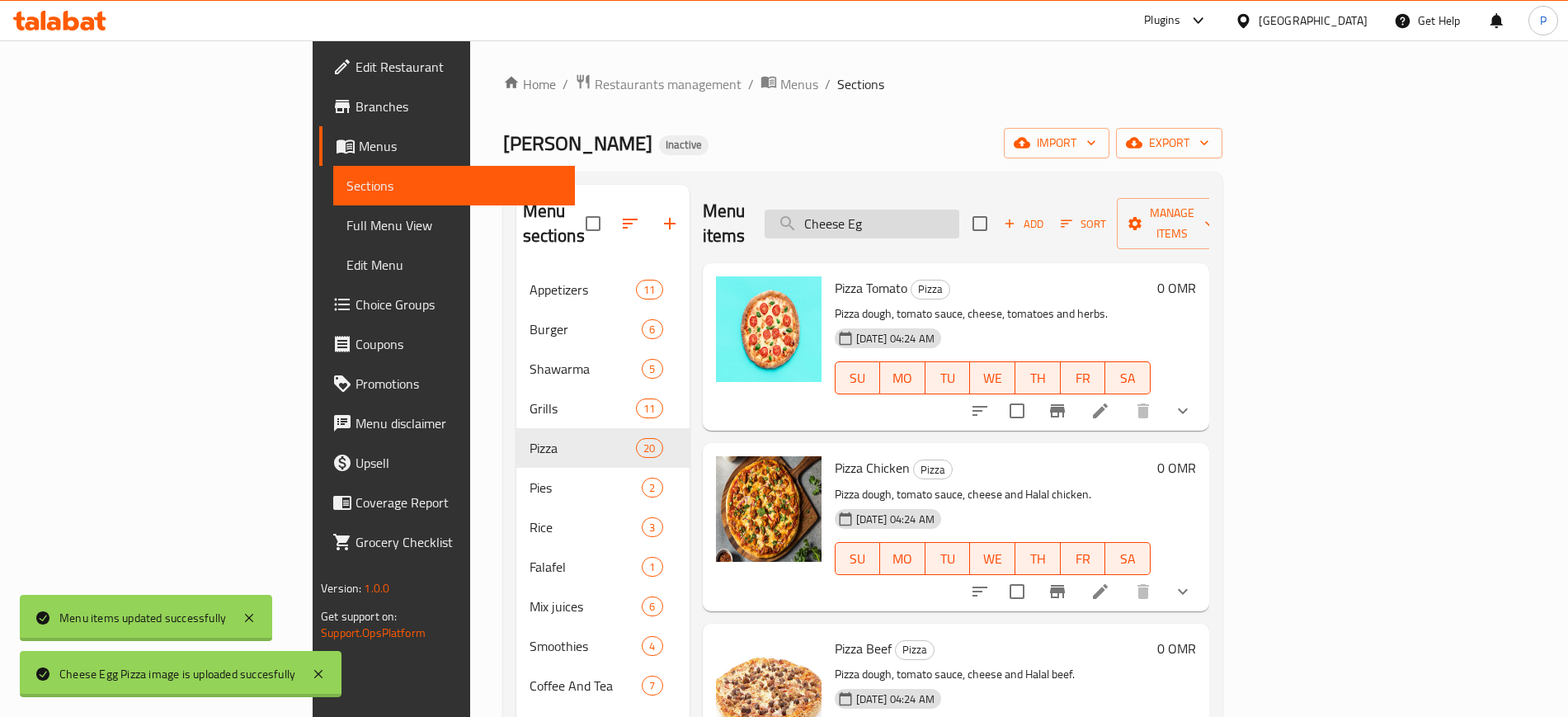
click at [945, 211] on input "Cheese Eg" at bounding box center [862, 223] width 195 height 28
paste input "g"
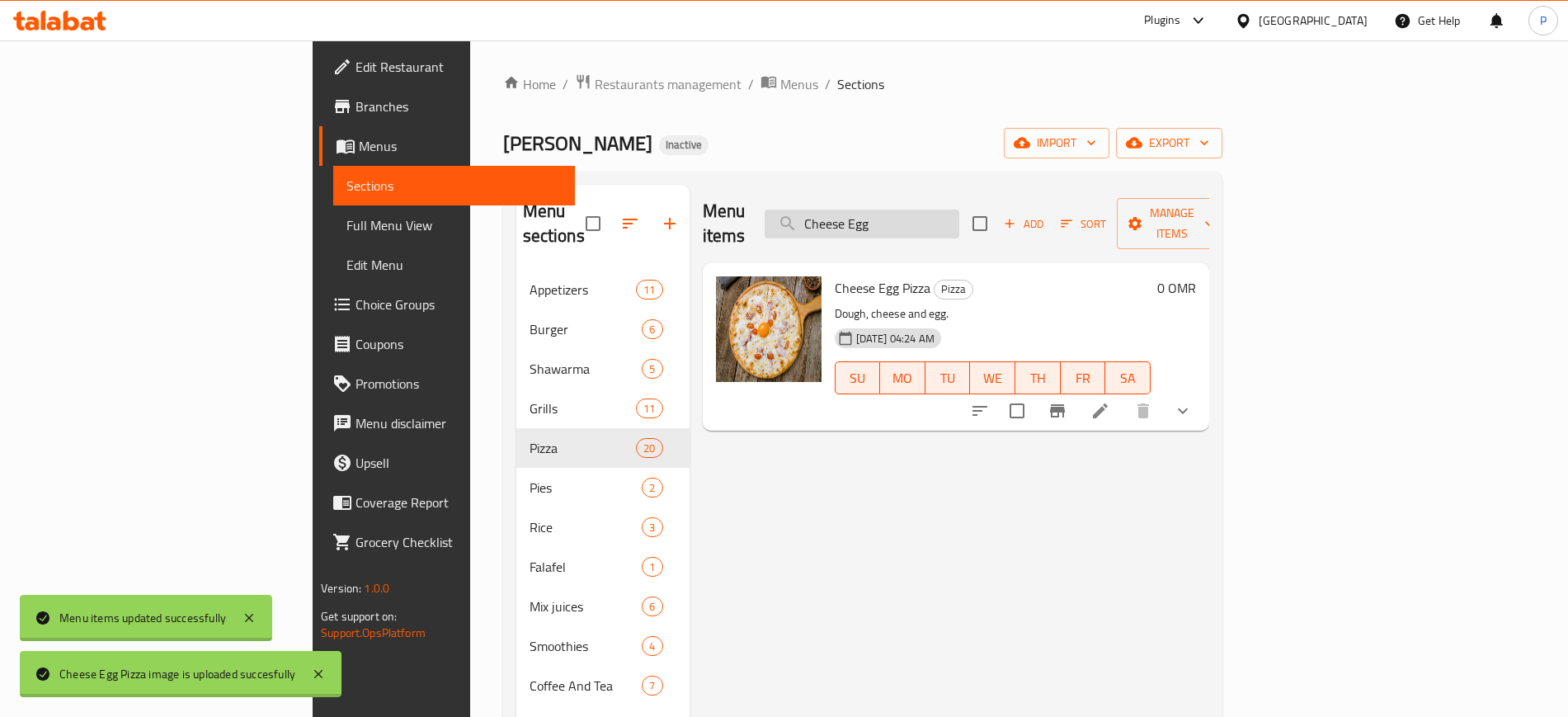
click at [960, 210] on input "Cheese Egg" at bounding box center [862, 223] width 195 height 28
type input "\"
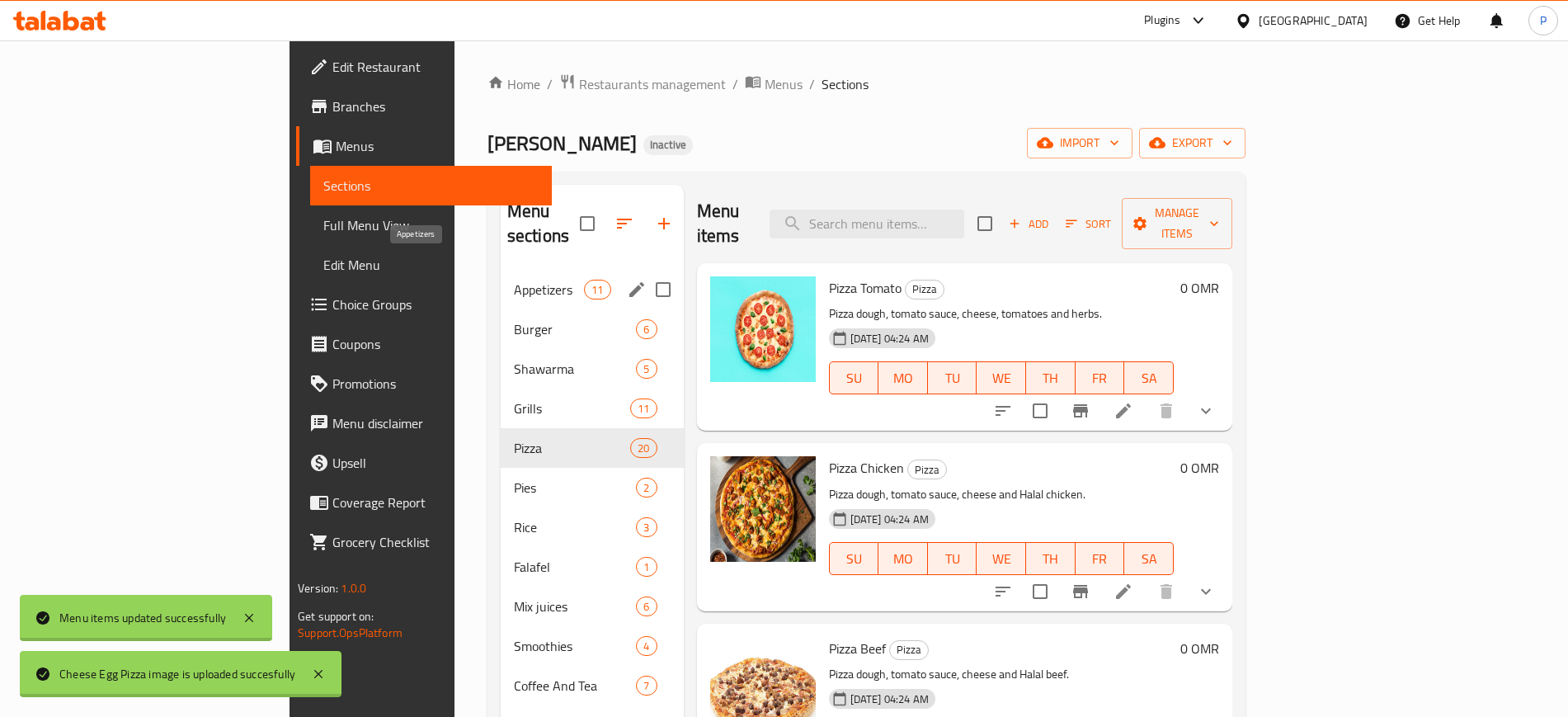
click at [514, 280] on span "Appetizers" at bounding box center [549, 290] width 71 height 20
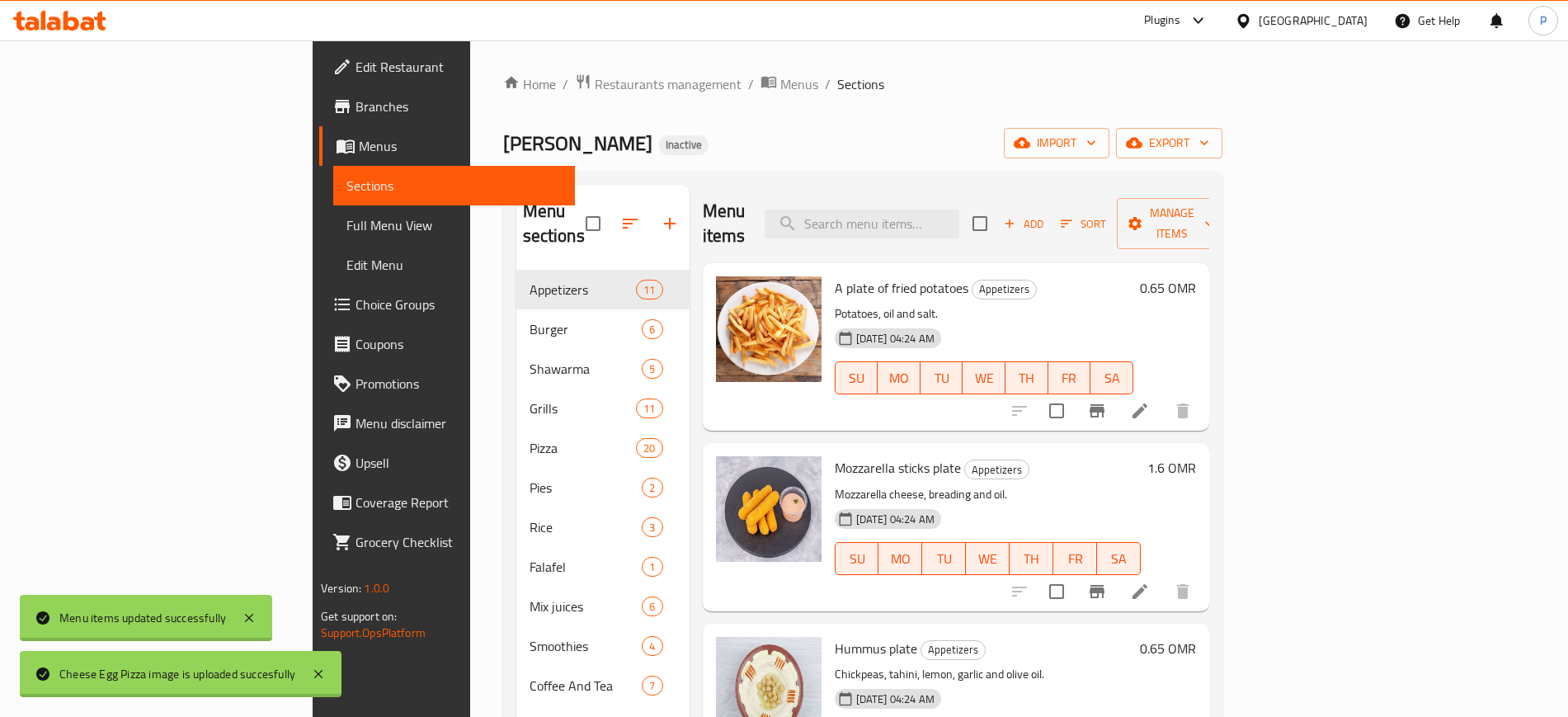
drag, startPoint x: 641, startPoint y: 165, endPoint x: 833, endPoint y: 175, distance: 192.3
click at [641, 165] on div "Home / Restaurants management / Menus / Sections Mashawy Alyqazan Alalamiya Ina…" at bounding box center [863, 494] width 720 height 841
click at [960, 211] on input "search" at bounding box center [862, 223] width 195 height 28
paste input "pie"
type input "pie"
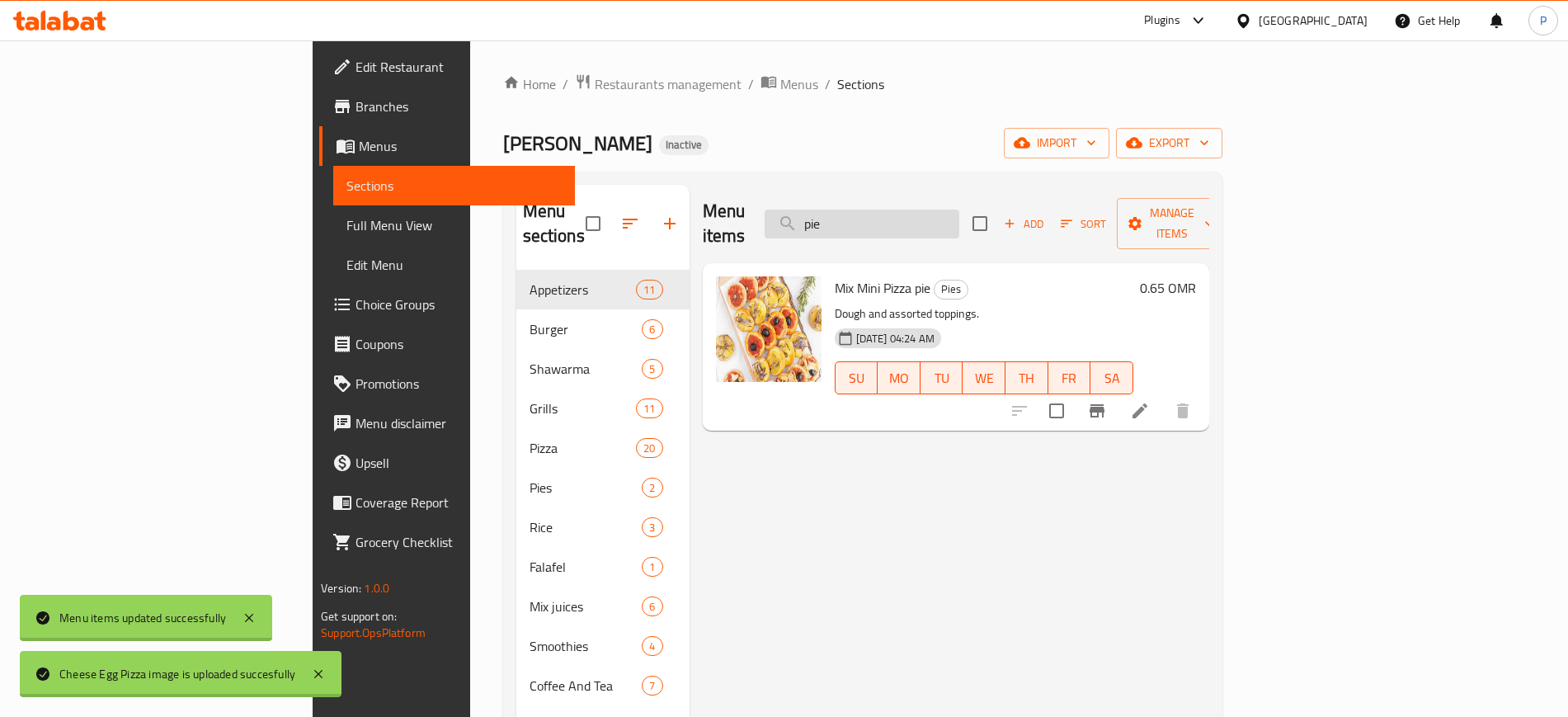
click at [960, 216] on input "pie" at bounding box center [862, 223] width 195 height 28
